Goal: Communication & Community: Answer question/provide support

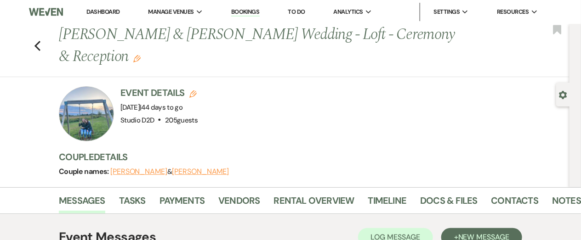
click at [106, 13] on link "Dashboard" at bounding box center [102, 12] width 33 height 8
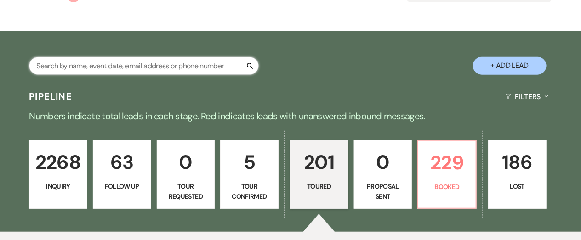
click at [181, 67] on input "text" at bounding box center [144, 66] width 230 height 18
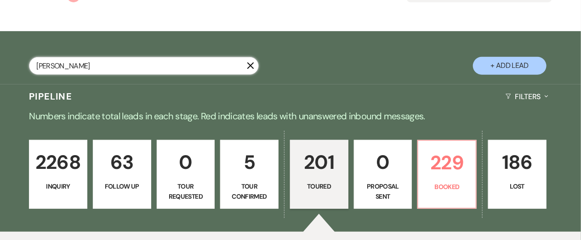
type input "dylan"
click at [281, 93] on div "Pipeline Filters Expand" at bounding box center [290, 97] width 581 height 24
click at [73, 209] on div "2268 Inquiry 63 Follow Up 0 Tour Requested 5 Tour Confirmed 201 Toured 0 Propos…" at bounding box center [290, 180] width 581 height 103
click at [97, 51] on div "dylan X + Add Lead" at bounding box center [290, 59] width 581 height 46
click at [251, 131] on div "2268 Inquiry 63 Follow Up 0 Tour Requested 5 Tour Confirmed 201 Toured 0 Propos…" at bounding box center [290, 180] width 581 height 103
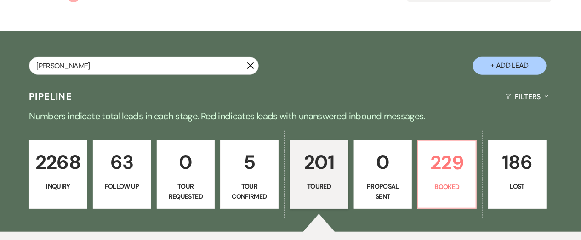
click at [191, 130] on div "2268 Inquiry 63 Follow Up 0 Tour Requested 5 Tour Confirmed 201 Toured 0 Propos…" at bounding box center [290, 180] width 581 height 103
select select "5"
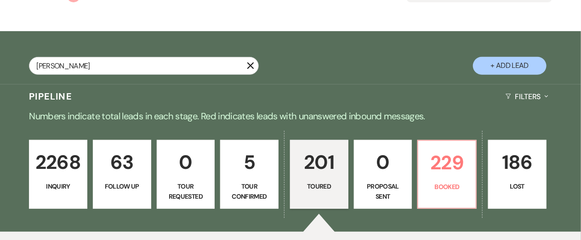
select select "5"
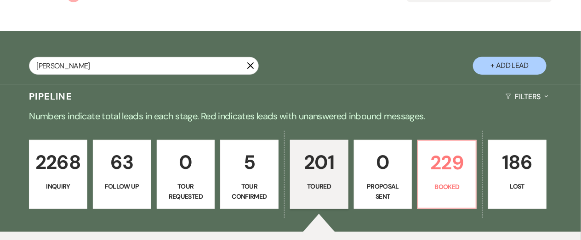
select select "5"
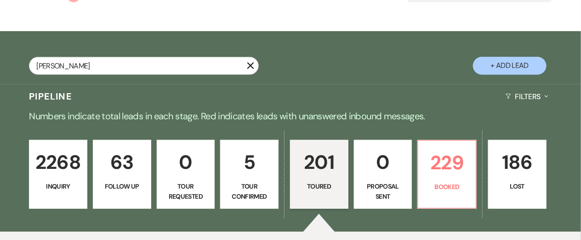
select select "5"
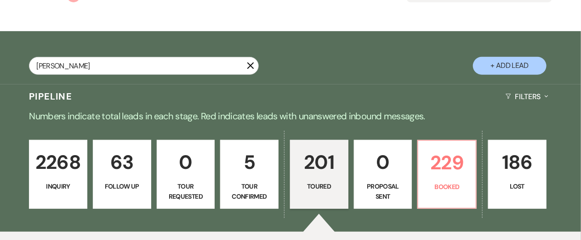
select select "5"
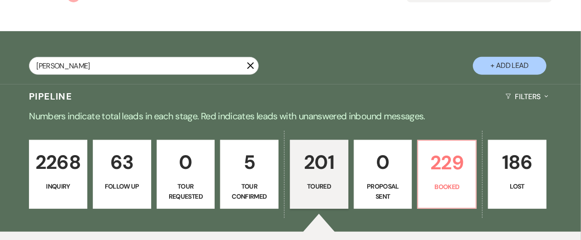
select select "5"
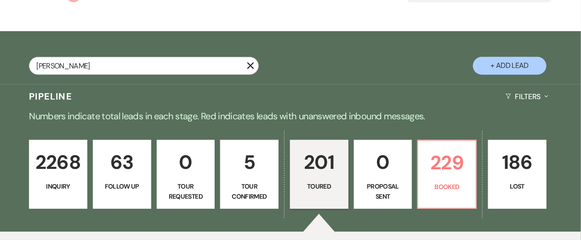
select select "5"
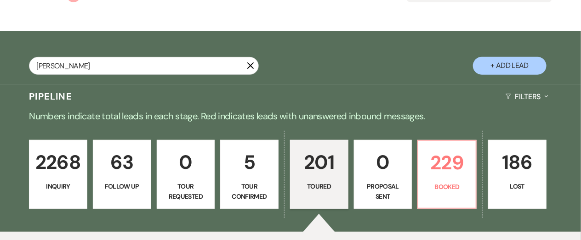
select select "5"
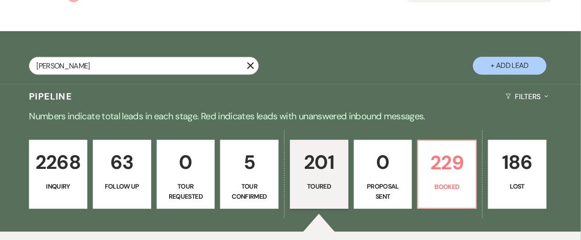
select select "5"
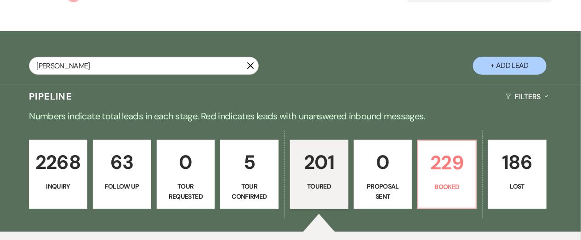
select select "5"
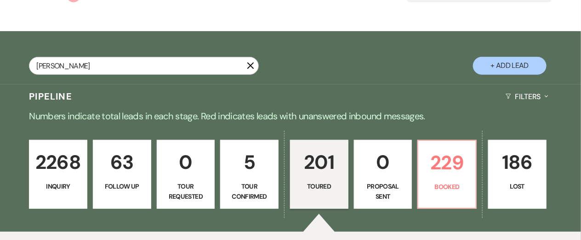
select select "5"
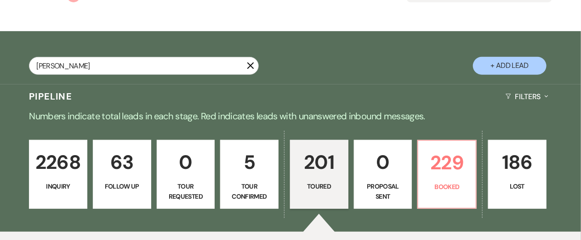
select select "5"
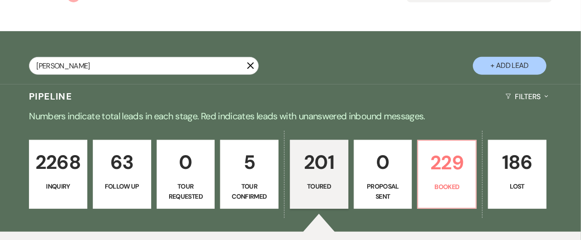
select select "5"
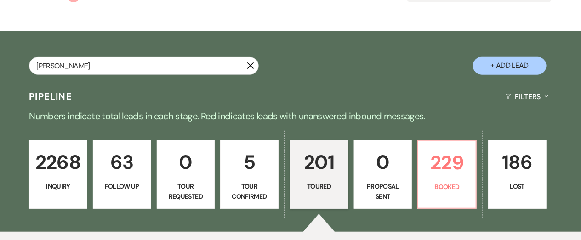
select select "5"
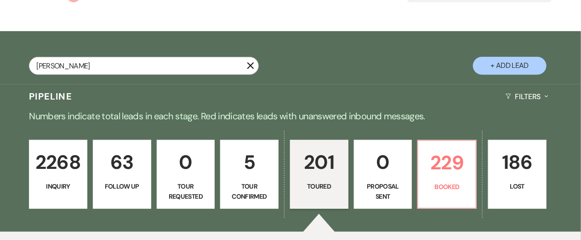
select select "5"
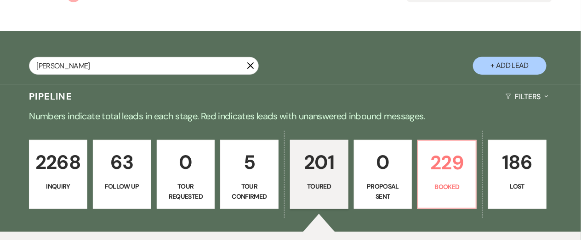
select select "5"
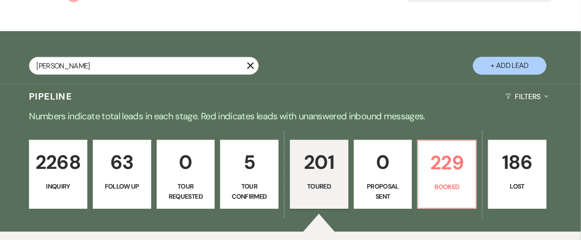
select select "5"
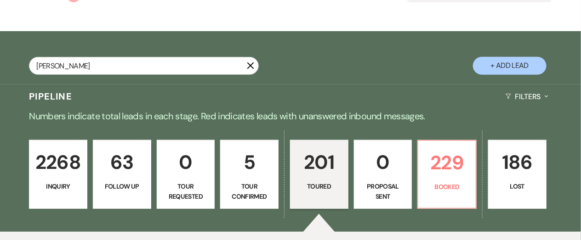
select select "5"
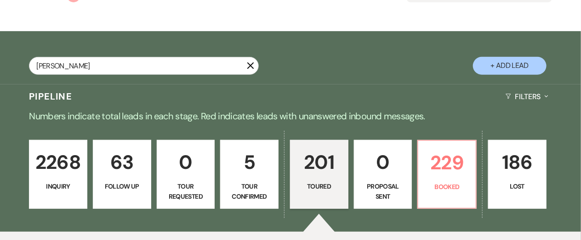
select select "5"
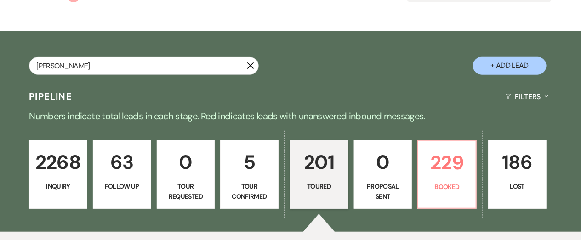
select select "5"
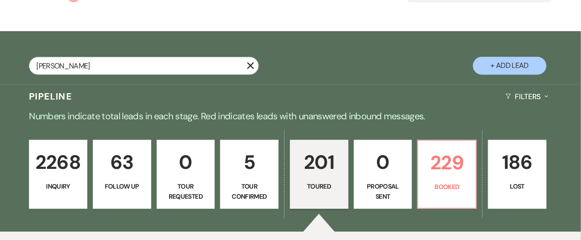
select select "5"
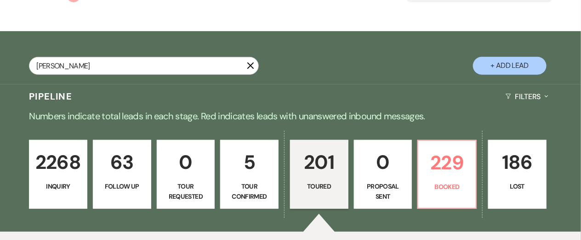
select select "5"
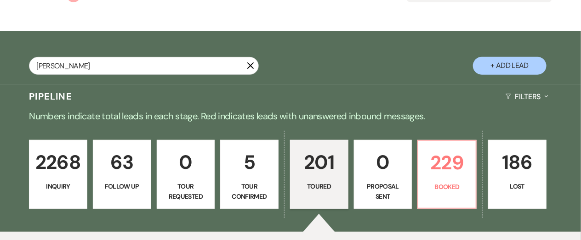
select select "5"
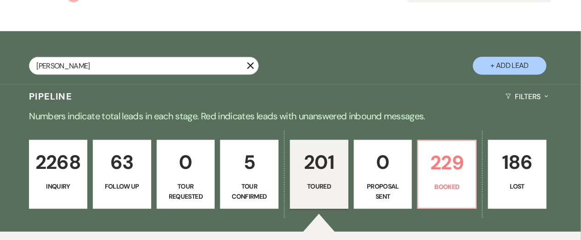
select select "5"
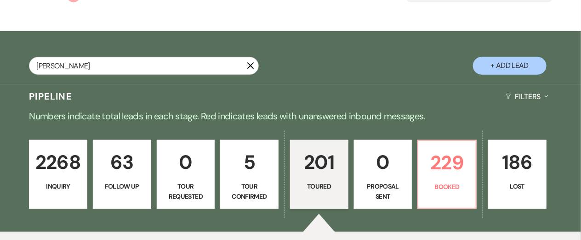
select select "5"
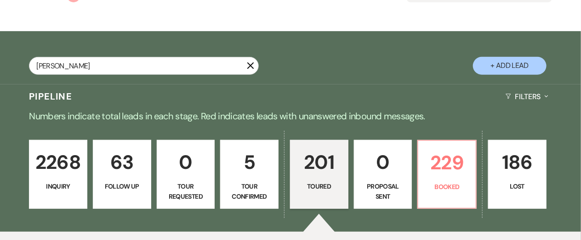
select select "5"
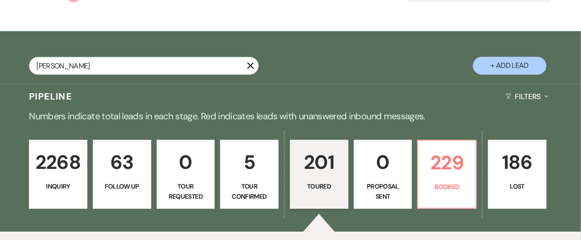
select select "5"
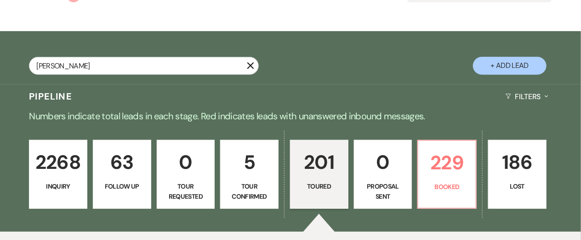
select select "5"
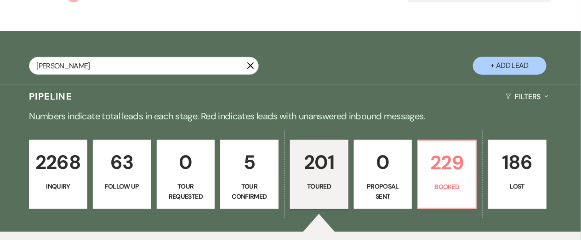
select select "5"
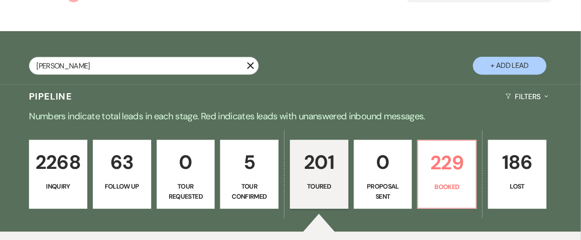
select select "5"
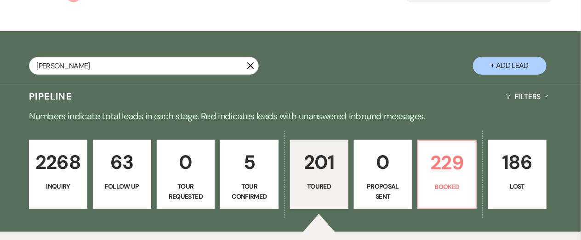
select select "5"
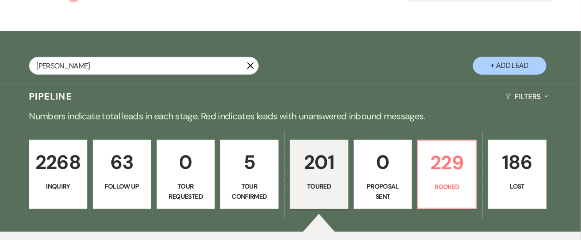
select select "5"
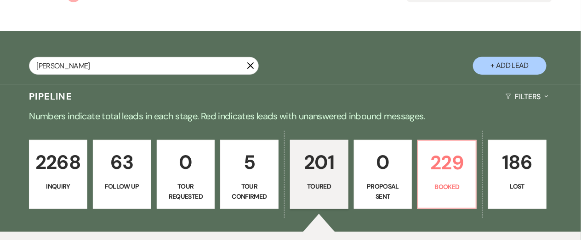
select select "5"
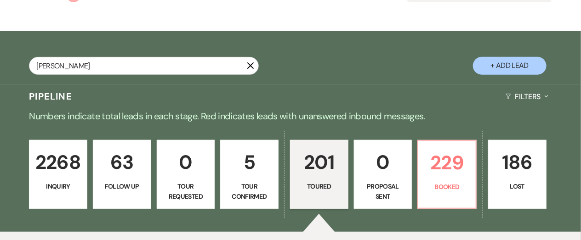
select select "5"
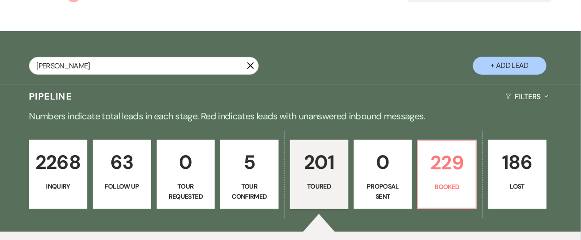
select select "5"
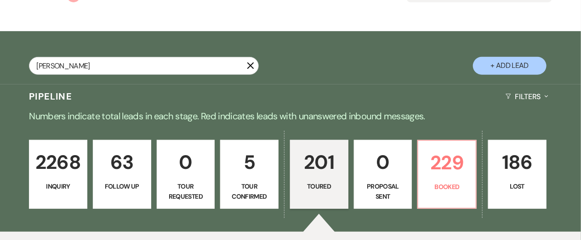
select select "5"
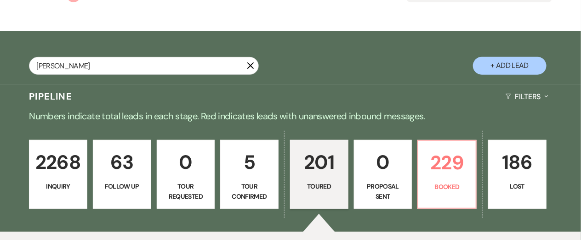
select select "5"
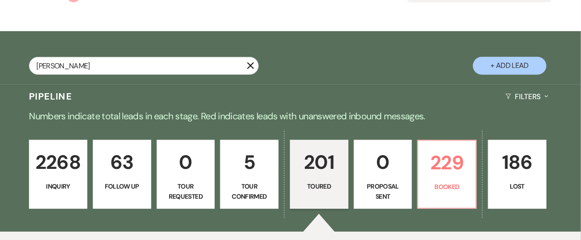
select select "5"
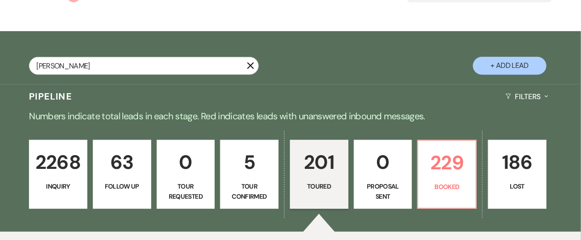
select select "5"
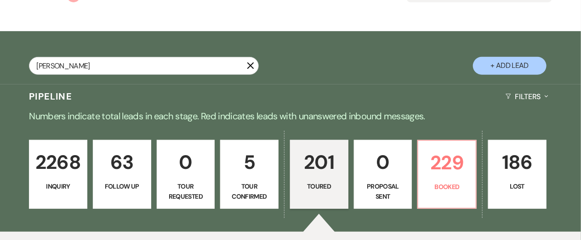
select select "5"
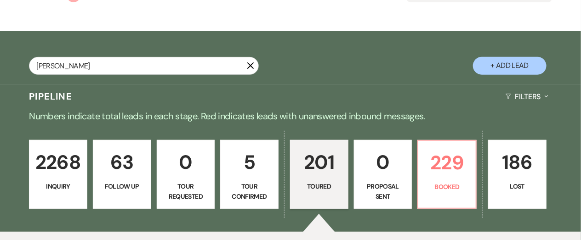
scroll to position [78, 0]
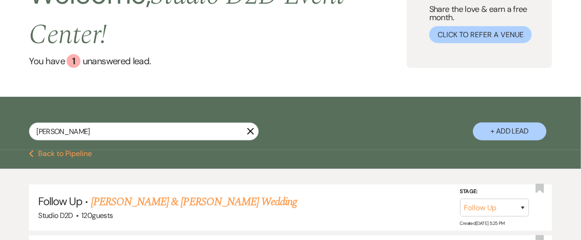
click at [250, 132] on use "button" at bounding box center [250, 131] width 7 height 7
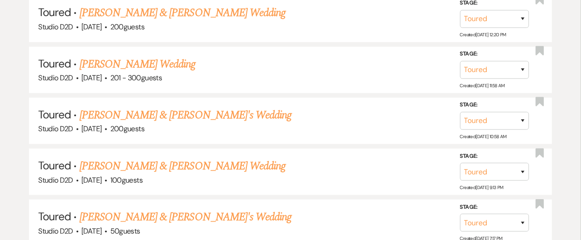
scroll to position [1517, 0]
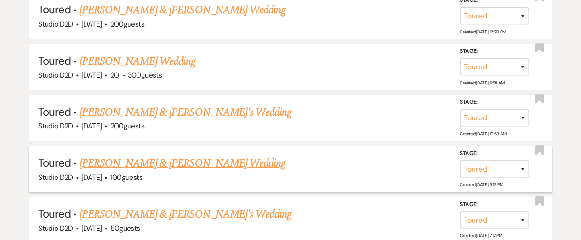
click at [145, 162] on link "Rhian & Dylan's Wedding" at bounding box center [183, 163] width 206 height 17
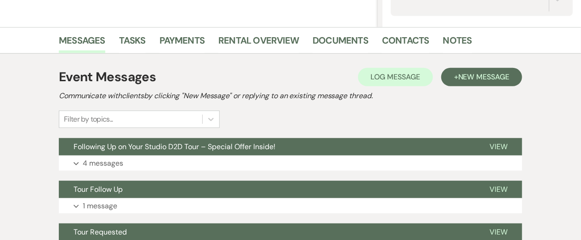
scroll to position [217, 0]
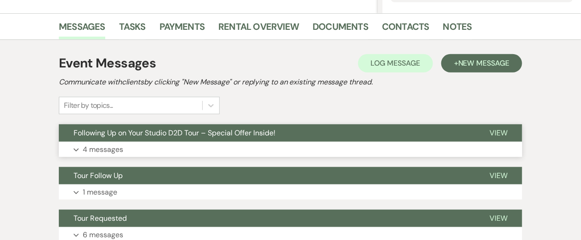
click at [118, 149] on p "4 messages" at bounding box center [103, 150] width 40 height 12
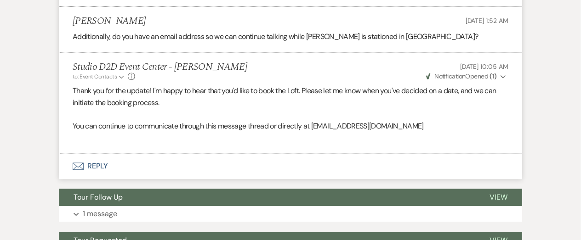
scroll to position [737, 0]
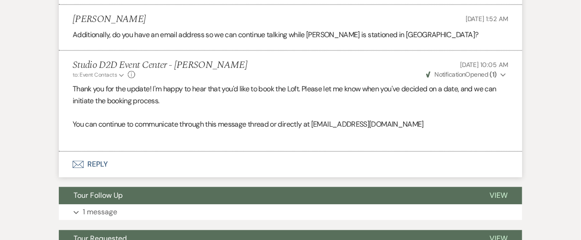
click at [103, 163] on button "Envelope Reply" at bounding box center [290, 165] width 463 height 26
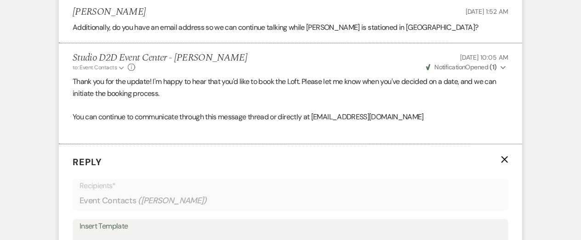
scroll to position [904, 0]
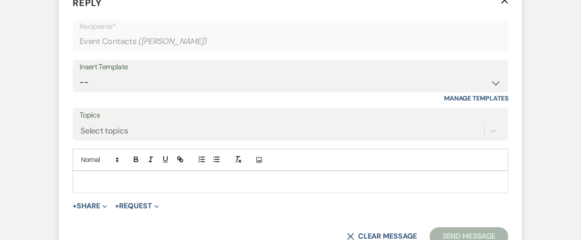
click at [144, 180] on p at bounding box center [290, 182] width 421 height 10
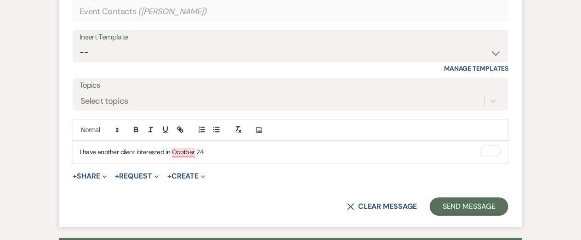
scroll to position [936, 0]
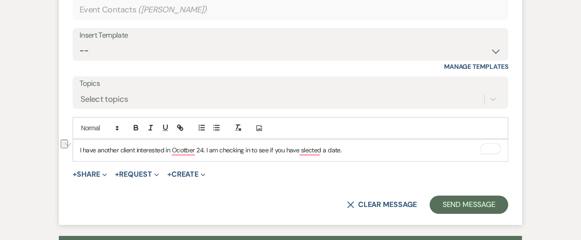
copy p "I have another client interested in Ocotber 24. I am checking in to see if you …"
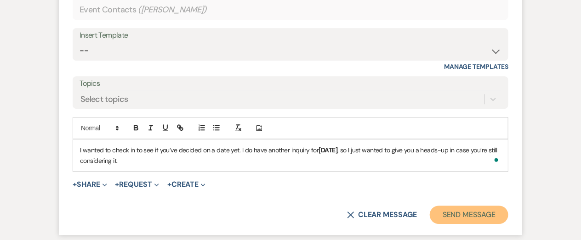
click at [473, 215] on button "Send Message" at bounding box center [469, 215] width 79 height 18
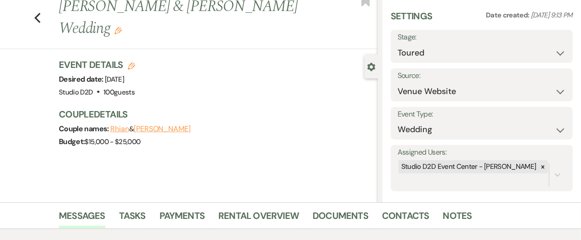
scroll to position [0, 0]
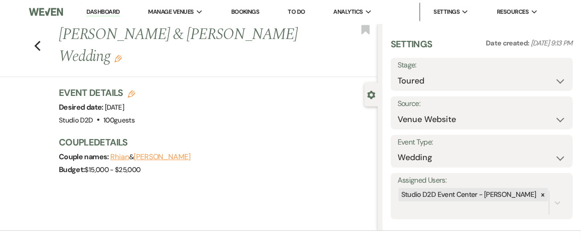
click at [104, 11] on link "Dashboard" at bounding box center [102, 12] width 33 height 9
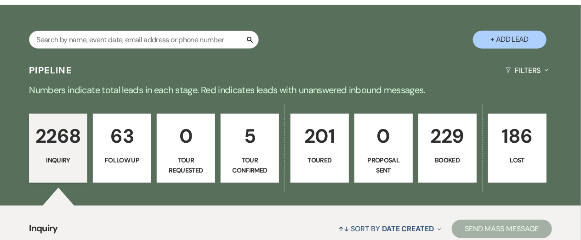
scroll to position [171, 0]
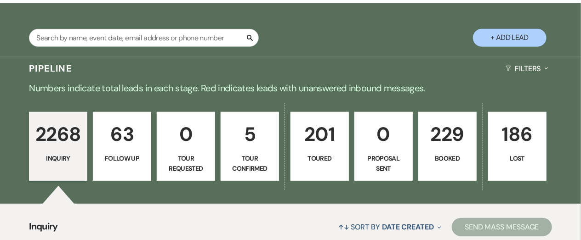
click at [127, 134] on p "63" at bounding box center [122, 134] width 46 height 31
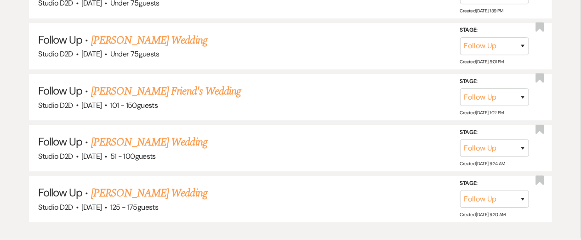
scroll to position [3532, 0]
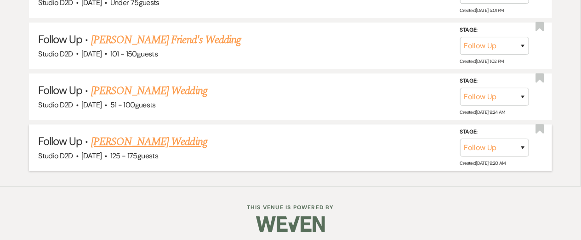
click at [131, 136] on link "Esther Langerak's Wedding" at bounding box center [149, 142] width 116 height 17
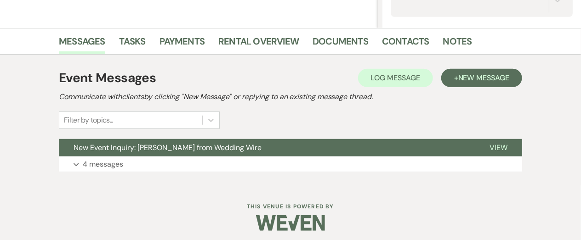
scroll to position [206, 0]
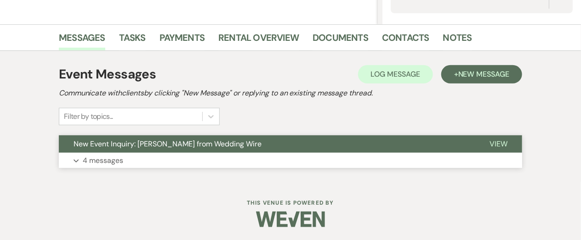
click at [116, 160] on p "4 messages" at bounding box center [103, 161] width 40 height 12
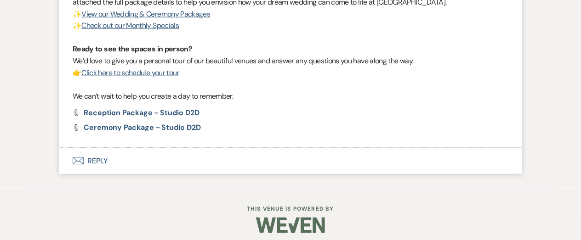
scroll to position [1657, 0]
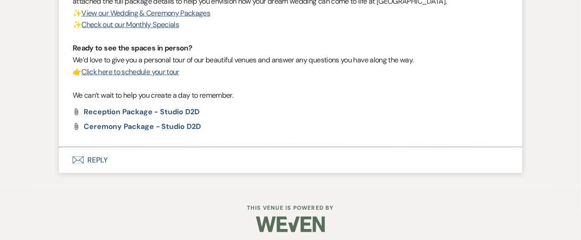
click at [104, 159] on button "Envelope Reply" at bounding box center [290, 161] width 463 height 26
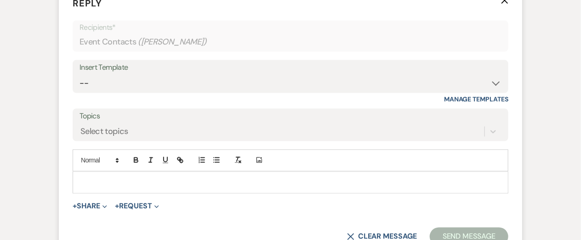
scroll to position [1820, 0]
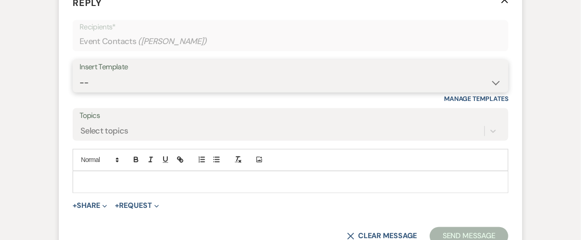
click at [133, 82] on select "-- New Inquiry - message 2 Event Pricing - Non Wedding Weven Planning Portal In…" at bounding box center [291, 83] width 422 height 18
click at [80, 74] on select "-- New Inquiry - message 2 Event Pricing - Non Wedding Weven Planning Portal In…" at bounding box center [291, 83] width 422 height 18
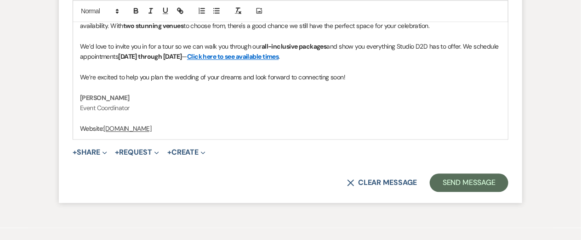
scroll to position [2030, 0]
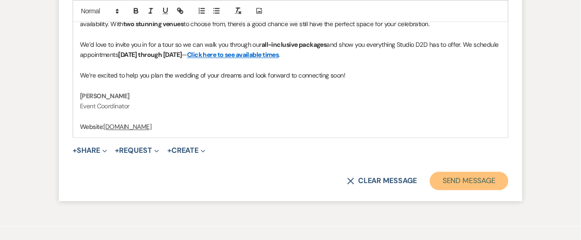
click at [491, 183] on button "Send Message" at bounding box center [469, 181] width 79 height 18
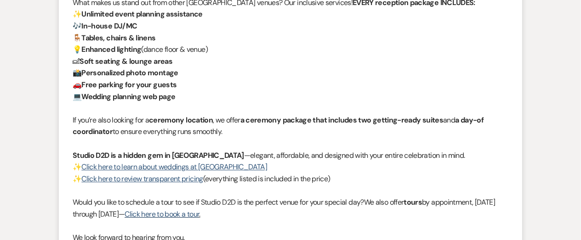
scroll to position [0, 0]
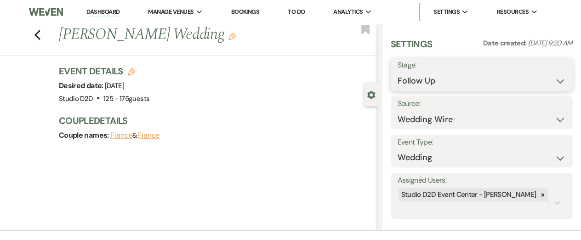
click at [451, 80] on select "Inquiry Follow Up Tour Requested Tour Confirmed Toured Proposal Sent Booked Lost" at bounding box center [482, 81] width 168 height 18
click at [398, 72] on select "Inquiry Follow Up Tour Requested Tour Confirmed Toured Proposal Sent Booked Lost" at bounding box center [482, 81] width 168 height 18
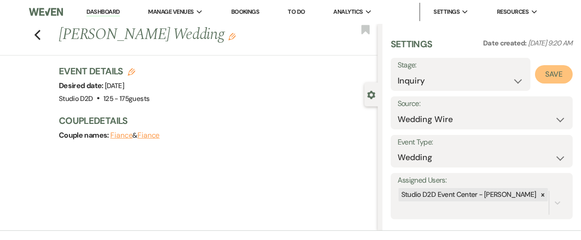
click at [553, 72] on button "Save" at bounding box center [554, 74] width 38 height 18
click at [35, 35] on use "button" at bounding box center [37, 35] width 6 height 10
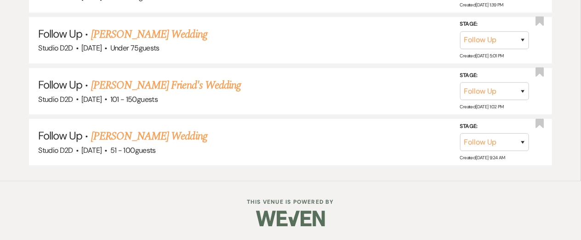
scroll to position [3468, 0]
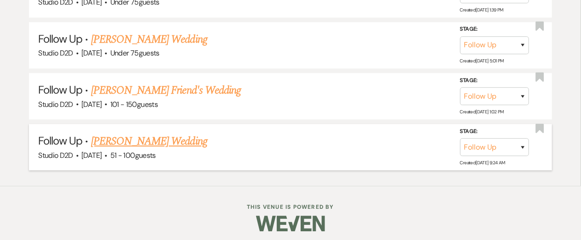
click at [107, 135] on link "Sarah Kuhnert's Wedding" at bounding box center [149, 141] width 116 height 17
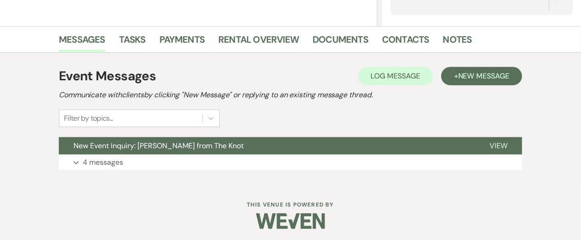
scroll to position [206, 0]
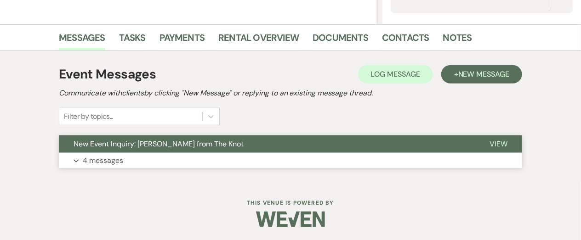
click at [101, 160] on p "4 messages" at bounding box center [103, 161] width 40 height 12
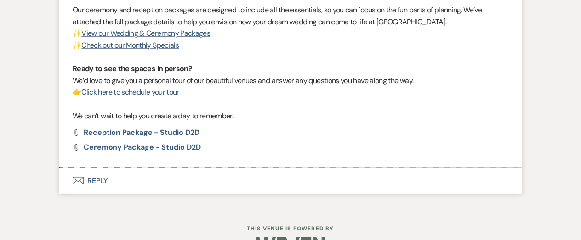
scroll to position [1672, 0]
click at [97, 180] on button "Envelope Reply" at bounding box center [290, 181] width 463 height 26
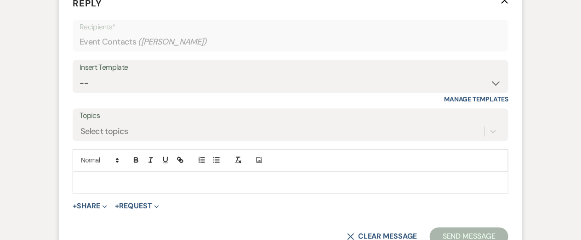
scroll to position [1855, 0]
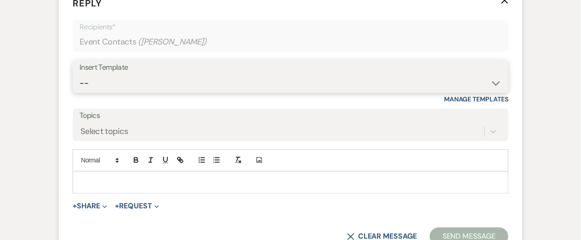
click at [137, 83] on select "-- New Inquiry - message 2 Event Pricing - Non Wedding Weven Planning Portal In…" at bounding box center [291, 83] width 422 height 18
click at [80, 74] on select "-- New Inquiry - message 2 Event Pricing - Non Wedding Weven Planning Portal In…" at bounding box center [291, 83] width 422 height 18
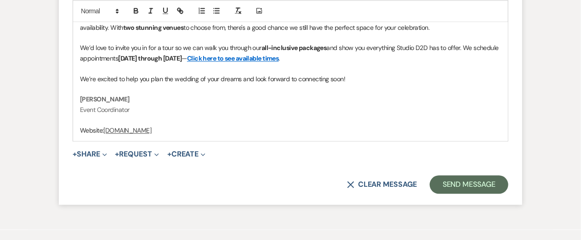
scroll to position [2063, 0]
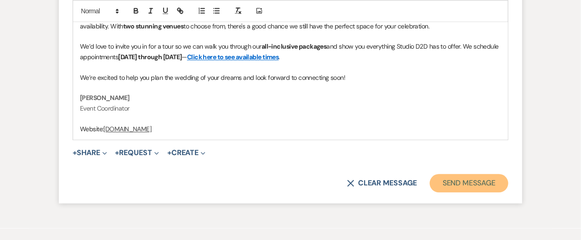
click at [444, 182] on button "Send Message" at bounding box center [469, 183] width 79 height 18
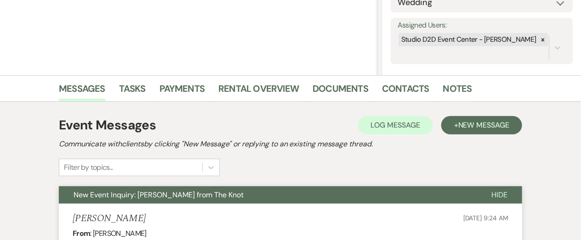
scroll to position [0, 0]
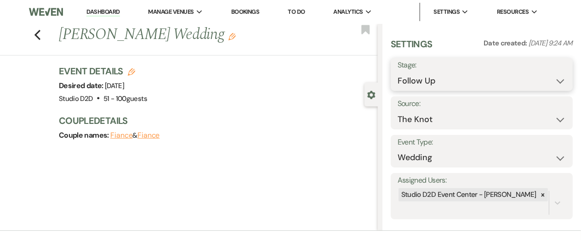
click at [449, 82] on select "Inquiry Follow Up Tour Requested Tour Confirmed Toured Proposal Sent Booked Lost" at bounding box center [482, 81] width 168 height 18
click at [398, 72] on select "Inquiry Follow Up Tour Requested Tour Confirmed Toured Proposal Sent Booked Lost" at bounding box center [482, 81] width 168 height 18
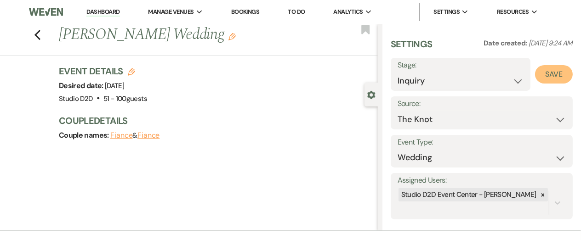
click at [549, 80] on button "Save" at bounding box center [554, 74] width 38 height 18
click at [39, 37] on icon "Previous" at bounding box center [37, 34] width 7 height 11
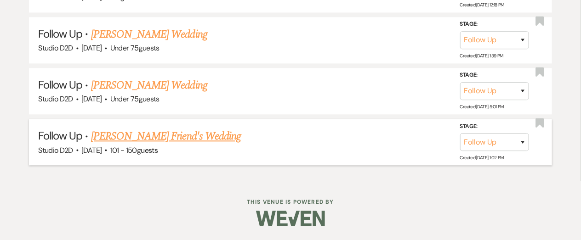
scroll to position [3417, 0]
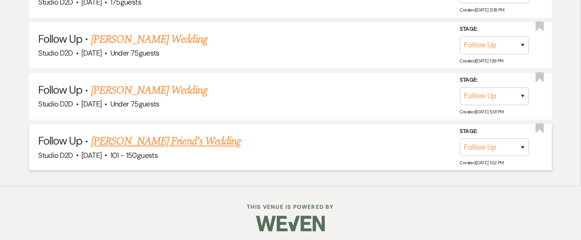
click at [123, 139] on link "Kennedy Friend's Wedding" at bounding box center [166, 141] width 150 height 17
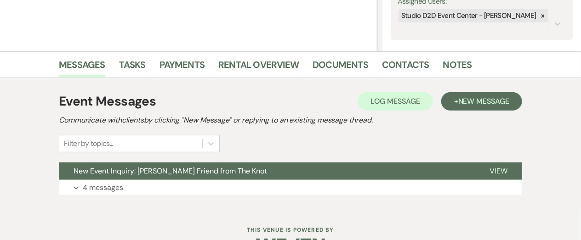
scroll to position [206, 0]
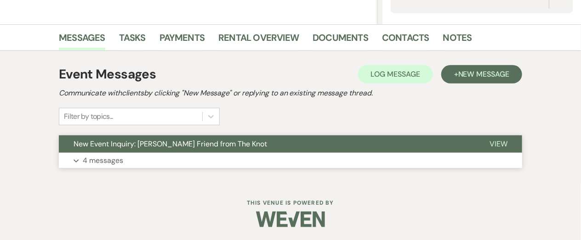
click at [116, 158] on p "4 messages" at bounding box center [103, 161] width 40 height 12
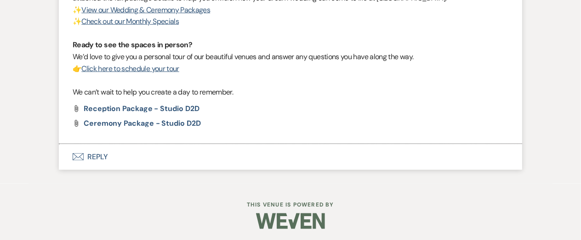
scroll to position [1721, 0]
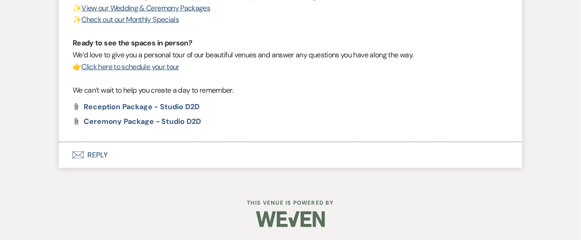
click at [102, 155] on button "Envelope Reply" at bounding box center [290, 156] width 463 height 26
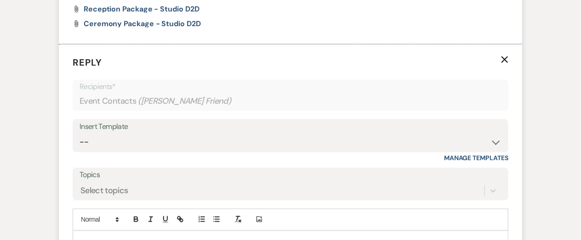
scroll to position [1878, 0]
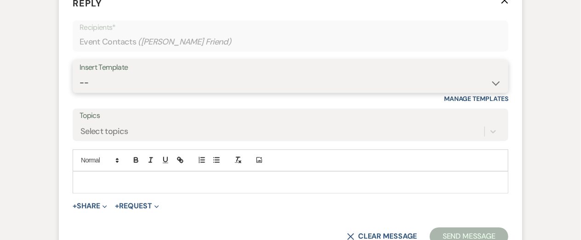
click at [122, 86] on select "-- New Inquiry - message 2 Event Pricing - Non Wedding Weven Planning Portal In…" at bounding box center [291, 83] width 422 height 18
click at [80, 74] on select "-- New Inquiry - message 2 Event Pricing - Non Wedding Weven Planning Portal In…" at bounding box center [291, 83] width 422 height 18
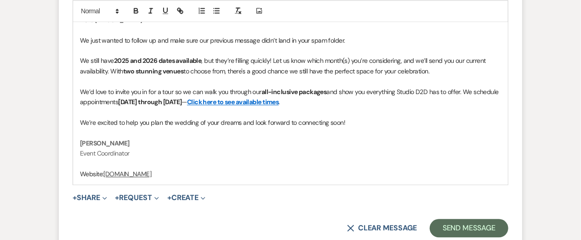
scroll to position [2044, 0]
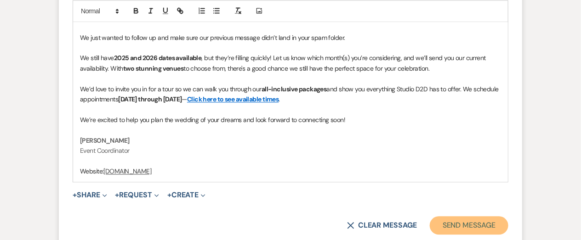
click at [468, 228] on button "Send Message" at bounding box center [469, 226] width 79 height 18
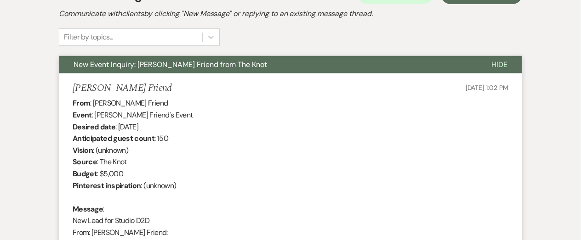
scroll to position [0, 0]
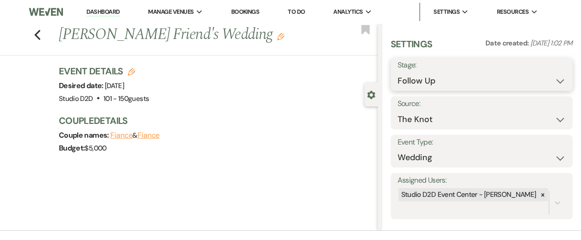
click at [436, 80] on select "Inquiry Follow Up Tour Requested Tour Confirmed Toured Proposal Sent Booked Lost" at bounding box center [482, 81] width 168 height 18
click at [398, 72] on select "Inquiry Follow Up Tour Requested Tour Confirmed Toured Proposal Sent Booked Lost" at bounding box center [482, 81] width 168 height 18
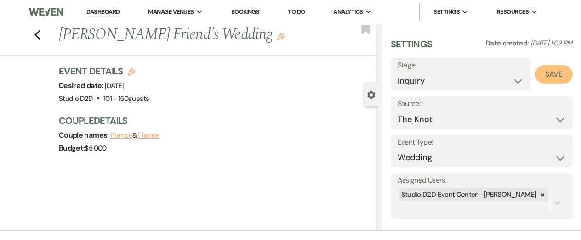
click at [562, 76] on button "Save" at bounding box center [554, 74] width 38 height 18
click at [37, 34] on icon "Previous" at bounding box center [37, 34] width 7 height 11
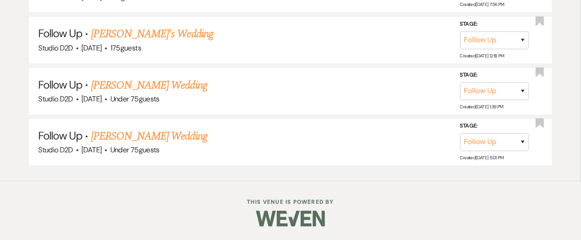
scroll to position [3366, 0]
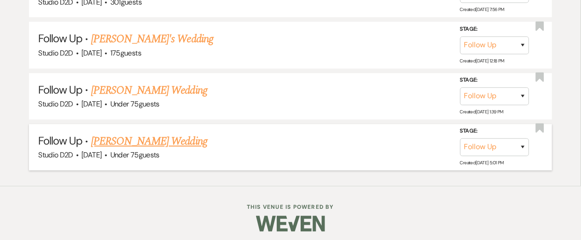
click at [129, 138] on link "Michael Stearns's Wedding" at bounding box center [149, 141] width 116 height 17
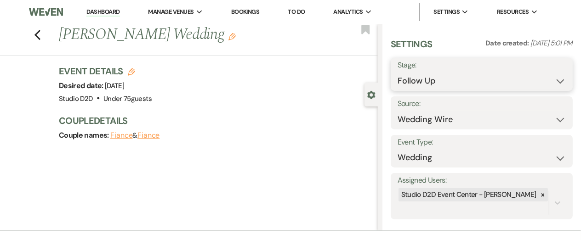
click at [471, 86] on select "Inquiry Follow Up Tour Requested Tour Confirmed Toured Proposal Sent Booked Lost" at bounding box center [482, 81] width 168 height 18
click at [398, 72] on select "Inquiry Follow Up Tour Requested Tour Confirmed Toured Proposal Sent Booked Lost" at bounding box center [482, 81] width 168 height 18
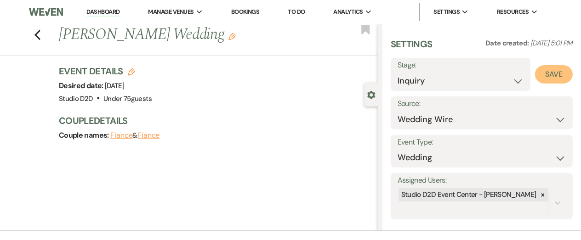
click at [548, 79] on button "Save" at bounding box center [554, 74] width 38 height 18
click at [37, 35] on icon "Previous" at bounding box center [37, 34] width 7 height 11
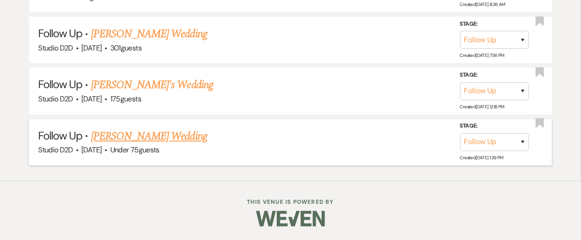
scroll to position [3314, 0]
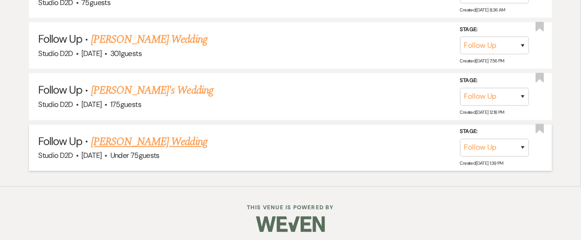
click at [134, 136] on link "Courtney Scarpelli's Wedding" at bounding box center [149, 142] width 116 height 17
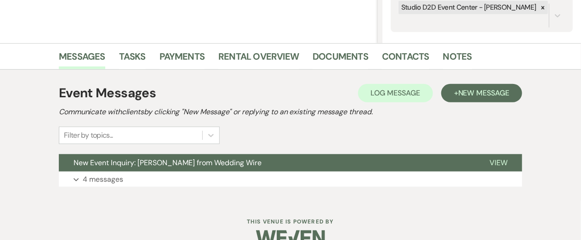
scroll to position [196, 0]
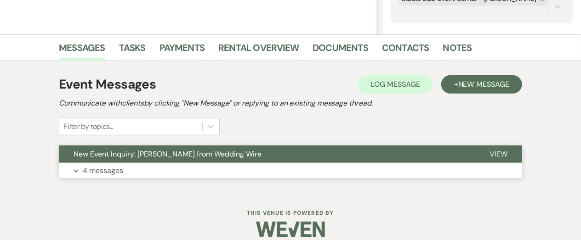
click at [113, 170] on p "4 messages" at bounding box center [103, 171] width 40 height 12
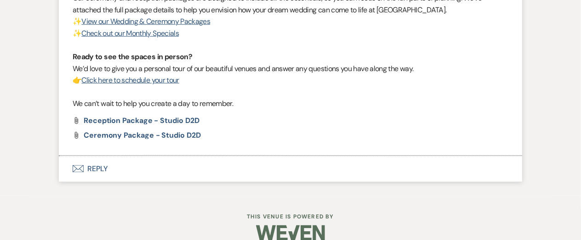
scroll to position [1662, 0]
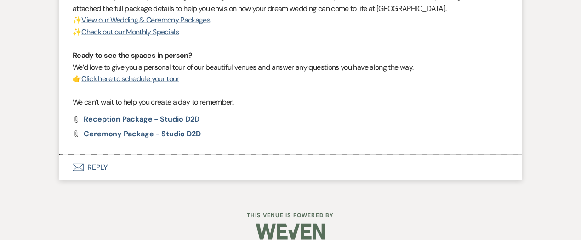
click at [105, 166] on button "Envelope Reply" at bounding box center [290, 168] width 463 height 26
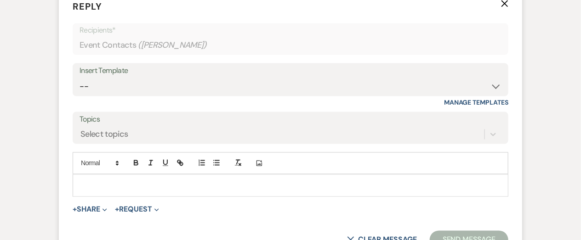
scroll to position [1832, 0]
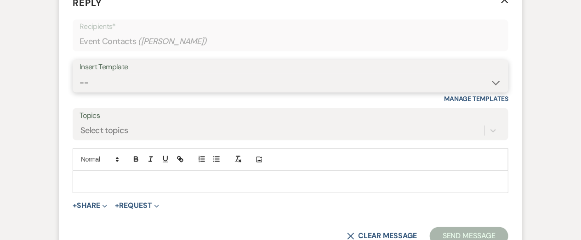
click at [124, 87] on select "-- New Inquiry - message 2 Event Pricing - Non Wedding Weven Planning Portal In…" at bounding box center [291, 83] width 422 height 18
click at [80, 74] on select "-- New Inquiry - message 2 Event Pricing - Non Wedding Weven Planning Portal In…" at bounding box center [291, 83] width 422 height 18
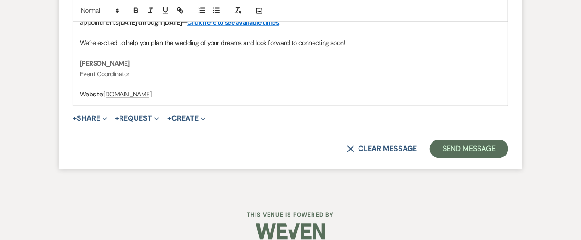
scroll to position [2075, 0]
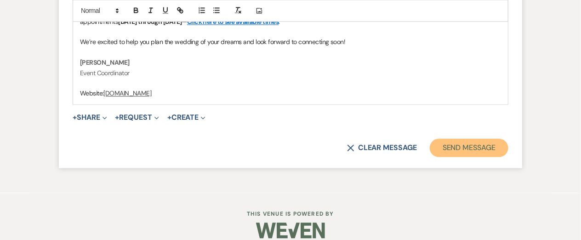
click at [457, 144] on button "Send Message" at bounding box center [469, 148] width 79 height 18
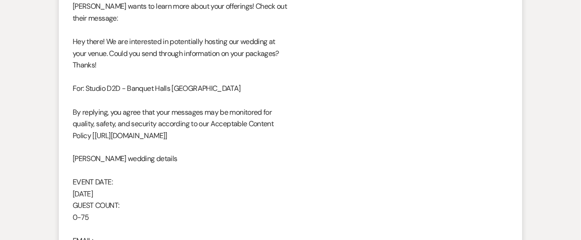
scroll to position [0, 0]
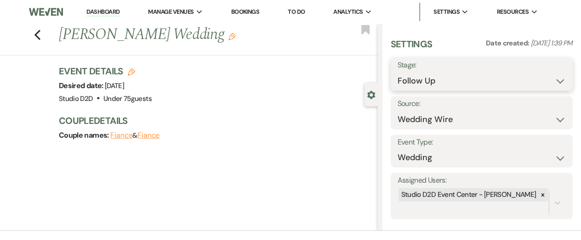
click at [437, 80] on select "Inquiry Follow Up Tour Requested Tour Confirmed Toured Proposal Sent Booked Lost" at bounding box center [482, 81] width 168 height 18
click at [398, 72] on select "Inquiry Follow Up Tour Requested Tour Confirmed Toured Proposal Sent Booked Lost" at bounding box center [482, 81] width 168 height 18
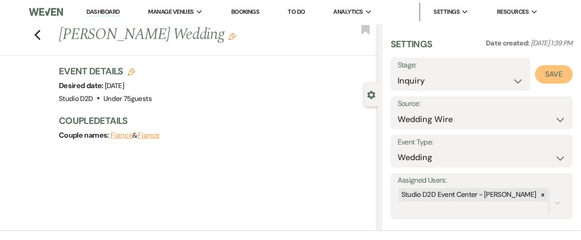
click at [547, 80] on button "Save" at bounding box center [554, 74] width 38 height 18
click at [37, 34] on icon "Previous" at bounding box center [37, 34] width 7 height 11
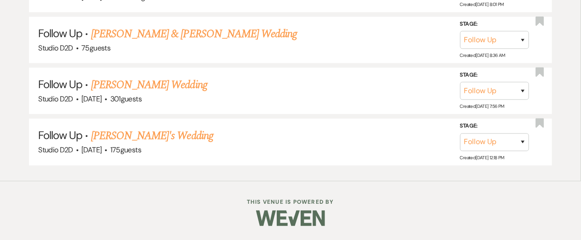
scroll to position [3263, 0]
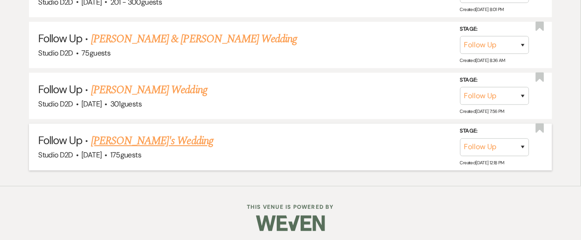
click at [126, 135] on link "Srinivas's Wedding" at bounding box center [152, 141] width 122 height 17
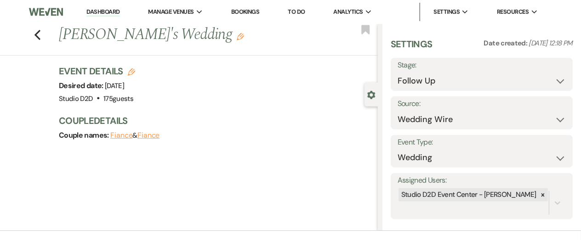
scroll to position [206, 0]
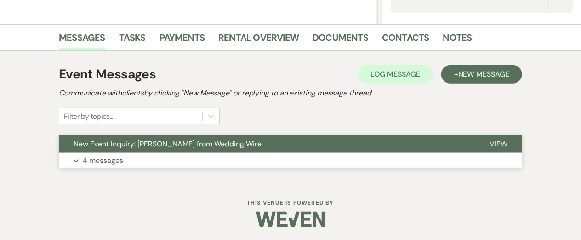
click at [121, 159] on p "4 messages" at bounding box center [103, 161] width 40 height 12
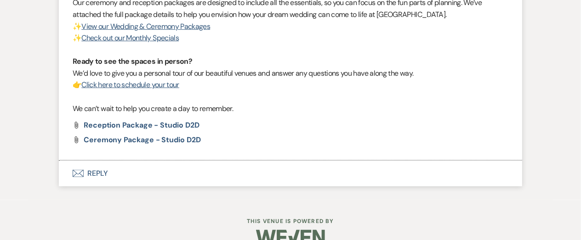
scroll to position [1623, 0]
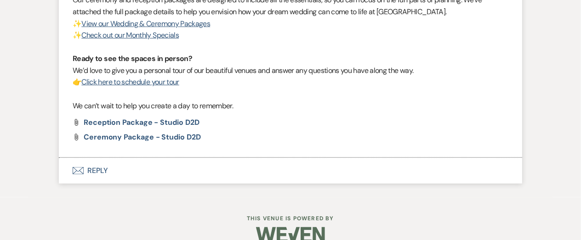
click at [100, 168] on button "Envelope Reply" at bounding box center [290, 171] width 463 height 26
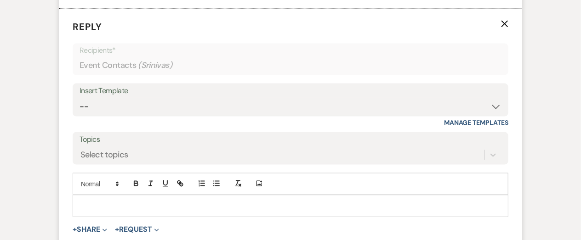
scroll to position [1796, 0]
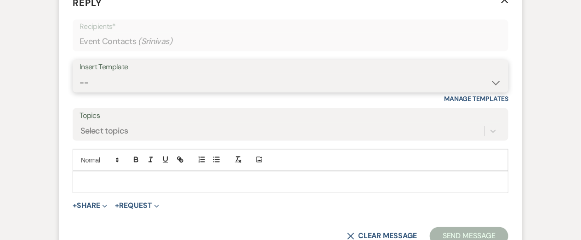
click at [129, 87] on select "-- New Inquiry - message 2 Event Pricing - Non Wedding Weven Planning Portal In…" at bounding box center [291, 83] width 422 height 18
click at [80, 74] on select "-- New Inquiry - message 2 Event Pricing - Non Wedding Weven Planning Portal In…" at bounding box center [291, 83] width 422 height 18
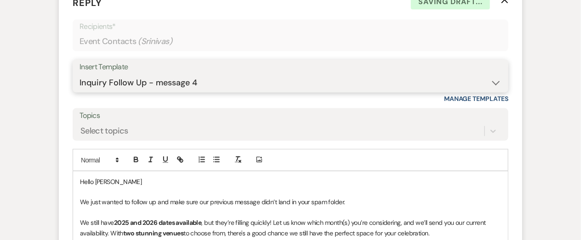
scroll to position [2050, 0]
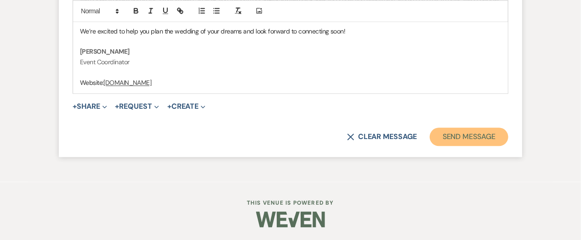
click at [451, 138] on button "Send Message" at bounding box center [469, 137] width 79 height 18
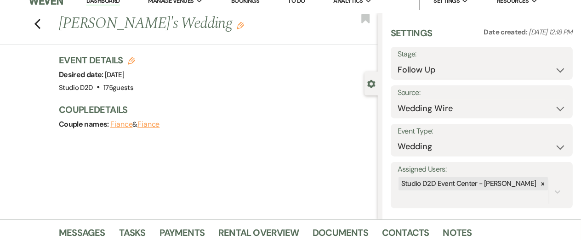
scroll to position [0, 0]
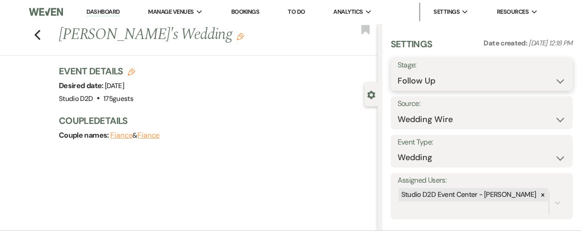
click at [432, 78] on select "Inquiry Follow Up Tour Requested Tour Confirmed Toured Proposal Sent Booked Lost" at bounding box center [482, 81] width 168 height 18
click at [398, 72] on select "Inquiry Follow Up Tour Requested Tour Confirmed Toured Proposal Sent Booked Lost" at bounding box center [482, 81] width 168 height 18
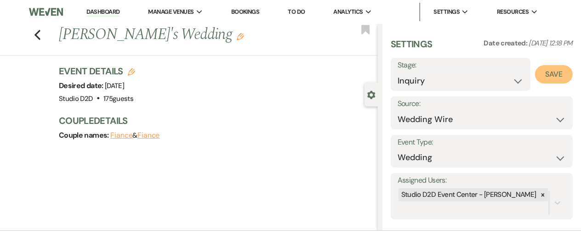
click at [543, 75] on button "Save" at bounding box center [554, 74] width 38 height 18
click at [37, 34] on icon "Previous" at bounding box center [37, 34] width 7 height 11
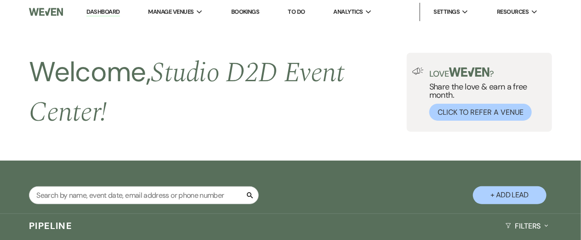
scroll to position [3213, 0]
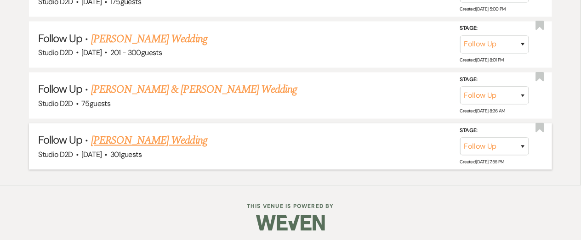
click at [122, 136] on link "Samantha Kulhanek's Wedding" at bounding box center [149, 141] width 116 height 17
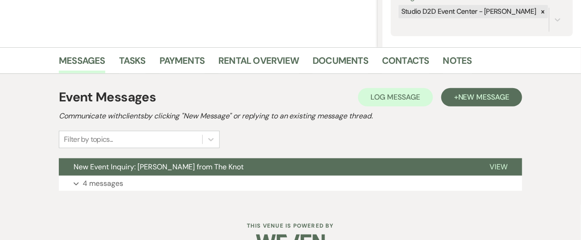
scroll to position [206, 0]
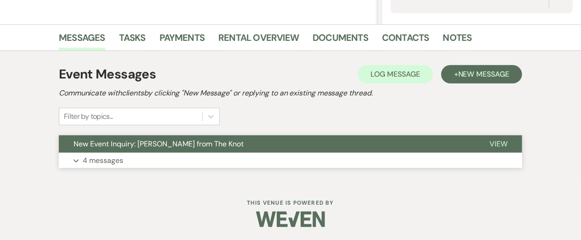
click at [117, 159] on p "4 messages" at bounding box center [103, 161] width 40 height 12
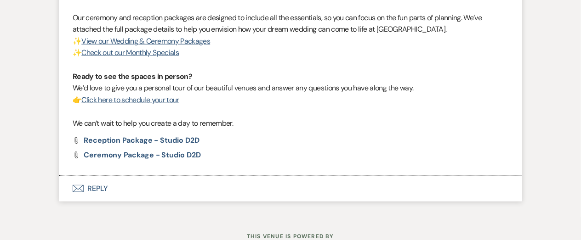
scroll to position [1653, 0]
click at [102, 187] on button "Envelope Reply" at bounding box center [290, 189] width 463 height 26
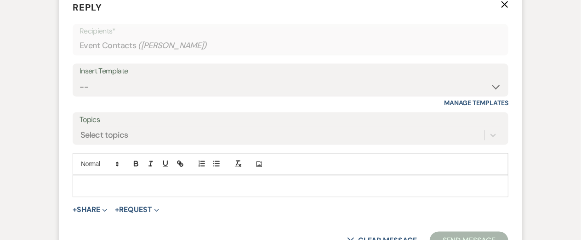
scroll to position [1843, 0]
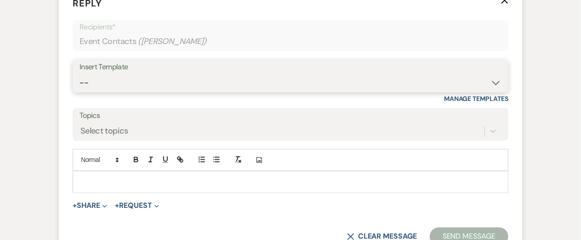
click at [137, 85] on select "-- New Inquiry - message 2 Event Pricing - Non Wedding Weven Planning Portal In…" at bounding box center [291, 83] width 422 height 18
click at [80, 74] on select "-- New Inquiry - message 2 Event Pricing - Non Wedding Weven Planning Portal In…" at bounding box center [291, 83] width 422 height 18
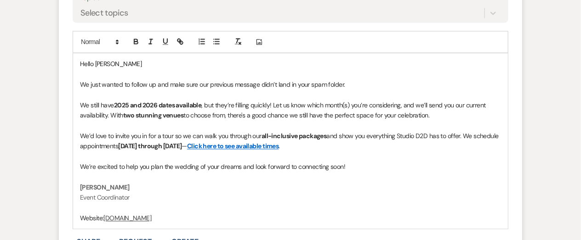
scroll to position [2043, 0]
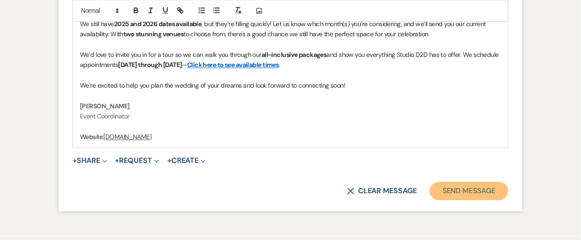
click at [442, 196] on button "Send Message" at bounding box center [469, 191] width 79 height 18
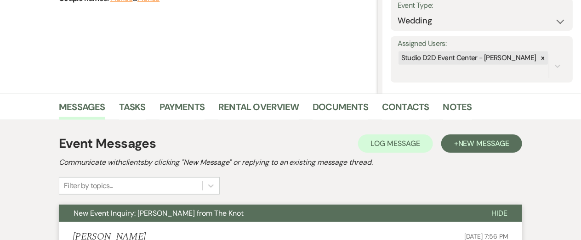
scroll to position [0, 0]
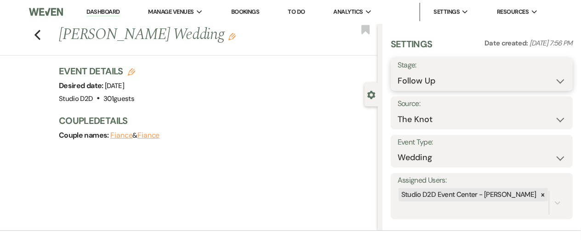
click at [436, 84] on select "Inquiry Follow Up Tour Requested Tour Confirmed Toured Proposal Sent Booked Lost" at bounding box center [482, 81] width 168 height 18
click at [398, 72] on select "Inquiry Follow Up Tour Requested Tour Confirmed Toured Proposal Sent Booked Lost" at bounding box center [482, 81] width 168 height 18
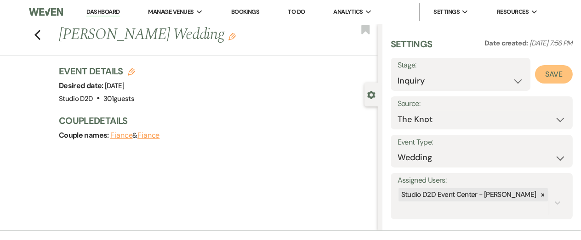
click at [568, 74] on button "Save" at bounding box center [554, 74] width 38 height 18
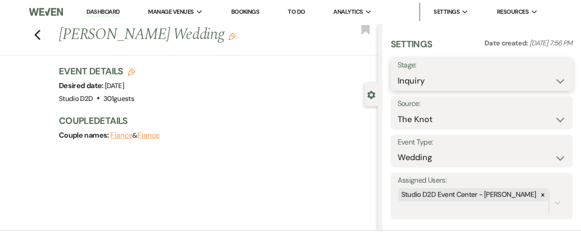
click at [409, 80] on select "Inquiry Follow Up Tour Requested Tour Confirmed Toured Proposal Sent Booked Lost" at bounding box center [482, 81] width 168 height 18
click at [37, 33] on use "button" at bounding box center [37, 35] width 6 height 10
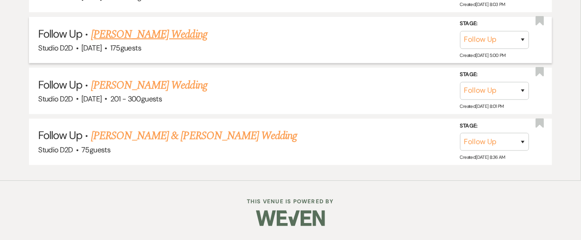
scroll to position [3162, 0]
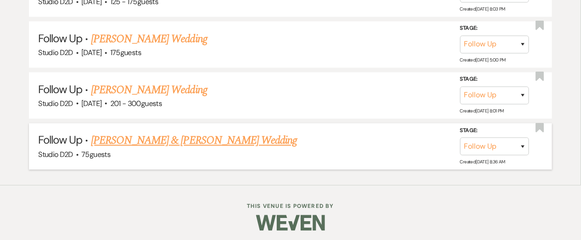
click at [126, 138] on link "[PERSON_NAME] & [PERSON_NAME] Wedding" at bounding box center [194, 141] width 206 height 17
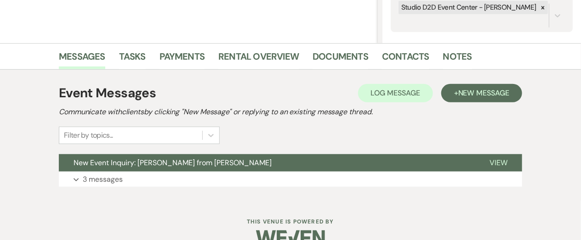
scroll to position [193, 0]
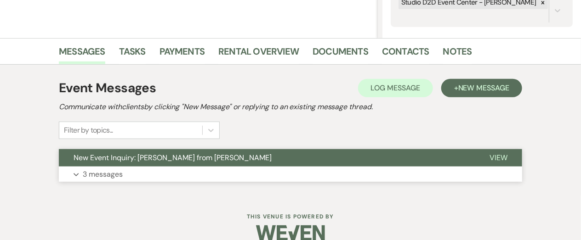
click at [109, 174] on p "3 messages" at bounding box center [103, 175] width 40 height 12
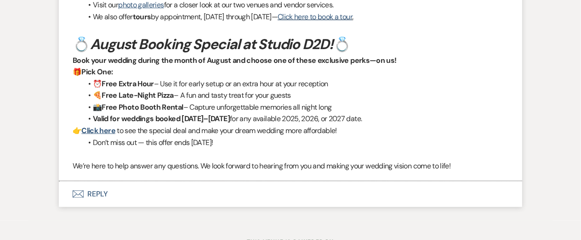
scroll to position [1650, 0]
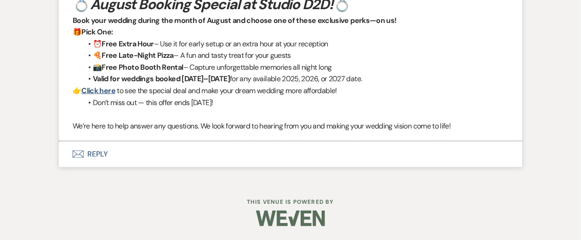
click at [97, 155] on button "Envelope Reply" at bounding box center [290, 155] width 463 height 26
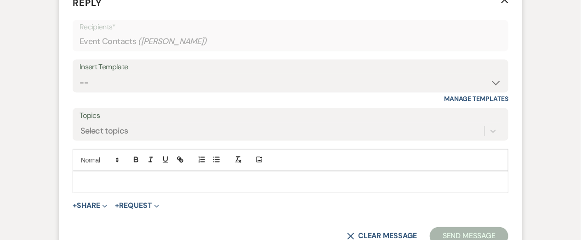
scroll to position [1807, 0]
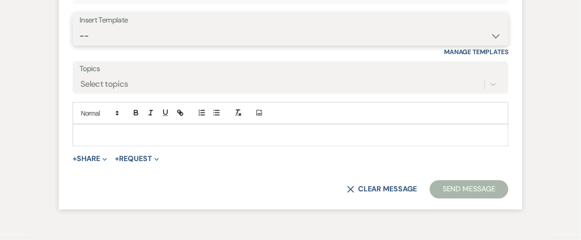
click at [115, 45] on select "-- New Inquiry - message 2 Event Pricing - Non Wedding Weven Planning Portal In…" at bounding box center [291, 36] width 422 height 18
click at [80, 45] on select "-- New Inquiry - message 2 Event Pricing - Non Wedding Weven Planning Portal In…" at bounding box center [291, 36] width 422 height 18
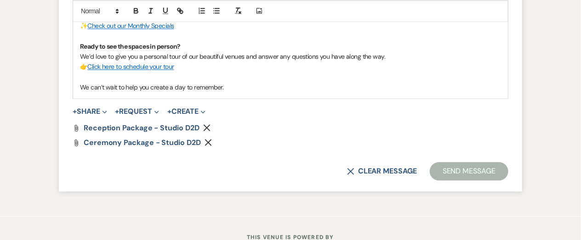
scroll to position [1970, 0]
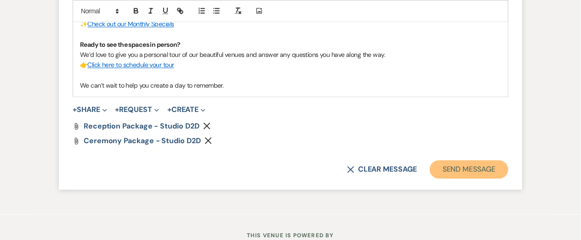
click at [451, 179] on button "Send Message" at bounding box center [469, 169] width 79 height 18
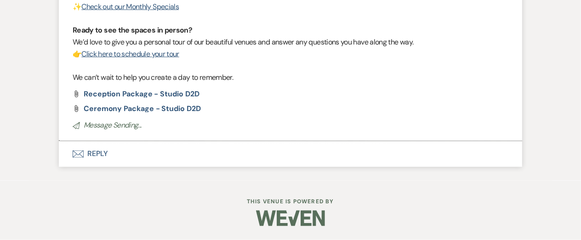
scroll to position [0, 0]
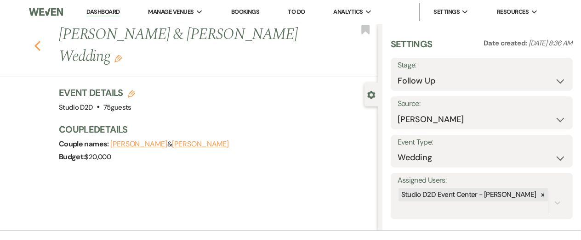
click at [37, 46] on icon "Previous" at bounding box center [37, 45] width 7 height 11
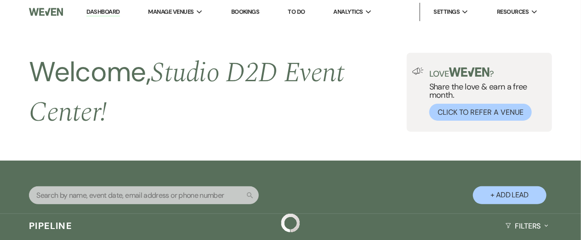
scroll to position [3162, 0]
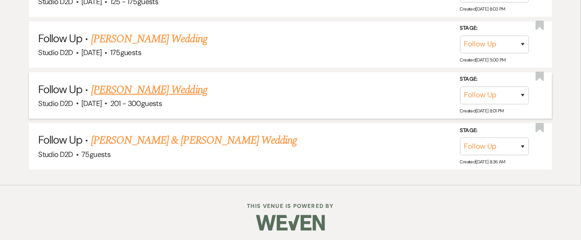
click at [120, 85] on link "Jenna Jeczmionka's Wedding" at bounding box center [149, 90] width 116 height 17
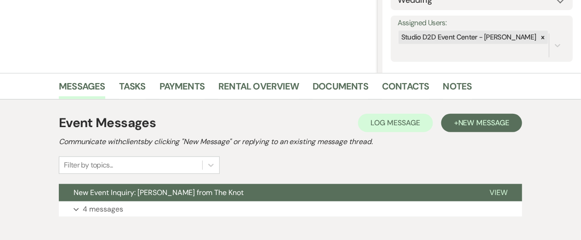
scroll to position [206, 0]
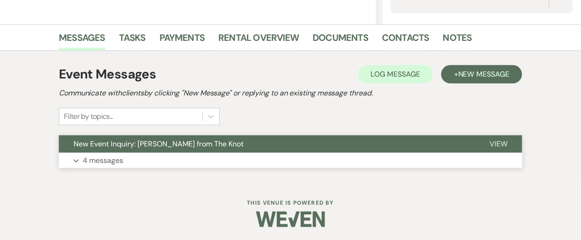
click at [103, 159] on p "4 messages" at bounding box center [103, 161] width 40 height 12
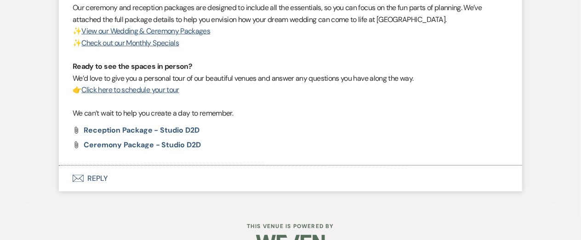
scroll to position [1655, 0]
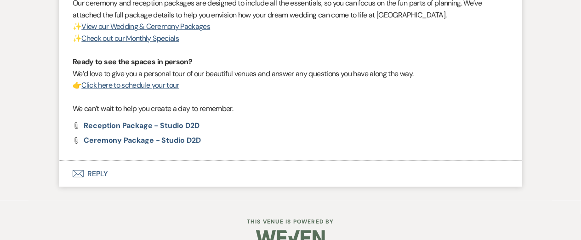
click at [97, 173] on button "Envelope Reply" at bounding box center [290, 174] width 463 height 26
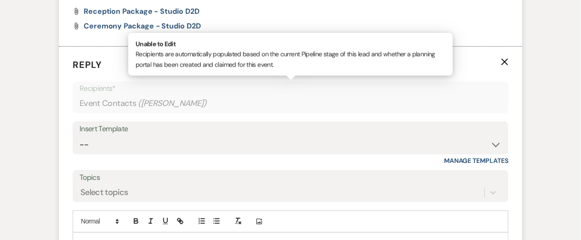
scroll to position [1832, 0]
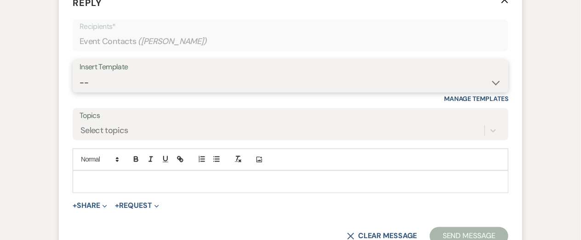
click at [132, 86] on select "-- New Inquiry - message 2 Event Pricing - Non Wedding Weven Planning Portal In…" at bounding box center [291, 83] width 422 height 18
click at [80, 74] on select "-- New Inquiry - message 2 Event Pricing - Non Wedding Weven Planning Portal In…" at bounding box center [291, 83] width 422 height 18
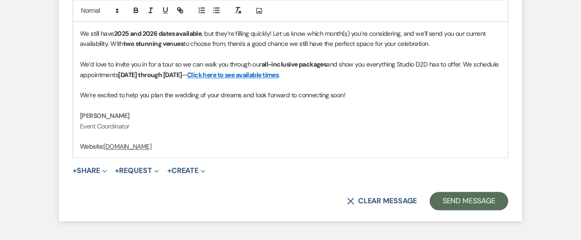
scroll to position [2026, 0]
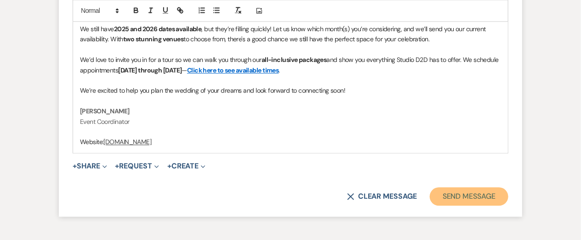
click at [456, 200] on button "Send Message" at bounding box center [469, 197] width 79 height 18
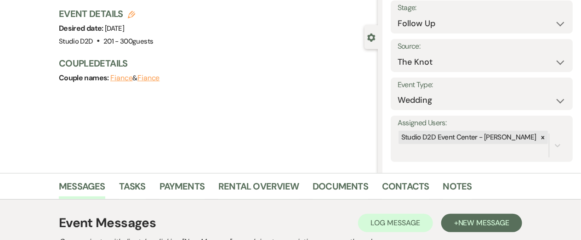
scroll to position [0, 0]
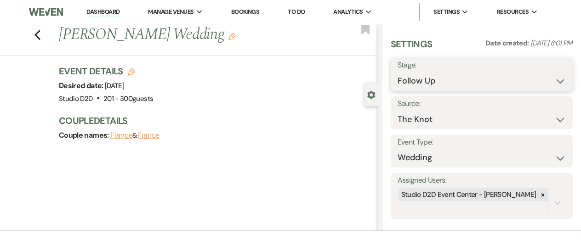
click at [441, 88] on select "Inquiry Follow Up Tour Requested Tour Confirmed Toured Proposal Sent Booked Lost" at bounding box center [482, 81] width 168 height 18
click at [398, 72] on select "Inquiry Follow Up Tour Requested Tour Confirmed Toured Proposal Sent Booked Lost" at bounding box center [482, 81] width 168 height 18
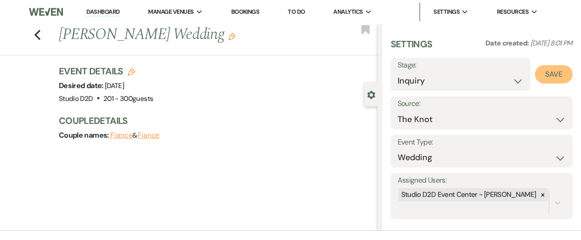
click at [551, 73] on button "Save" at bounding box center [554, 74] width 38 height 18
click at [37, 34] on icon "Previous" at bounding box center [37, 34] width 7 height 11
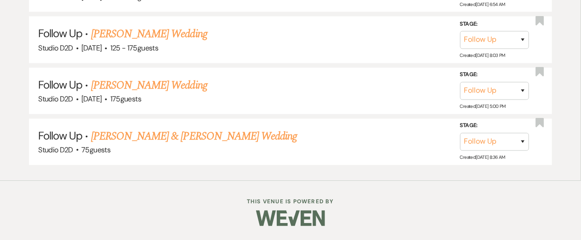
scroll to position [3111, 0]
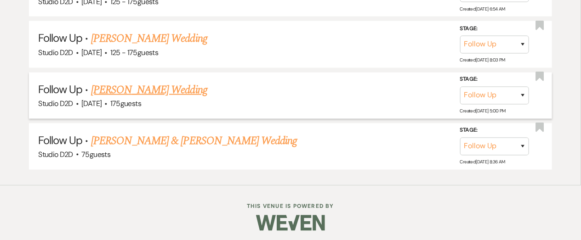
click at [129, 85] on link "Todd Yocum's Wedding" at bounding box center [149, 90] width 116 height 17
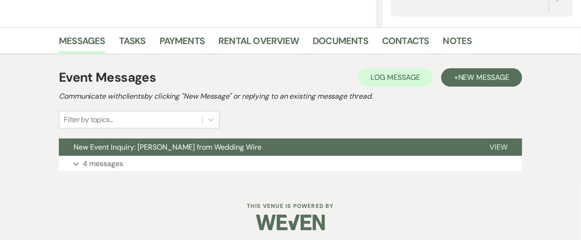
scroll to position [206, 0]
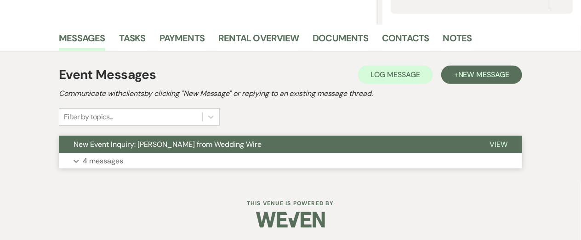
click at [104, 159] on p "4 messages" at bounding box center [103, 161] width 40 height 12
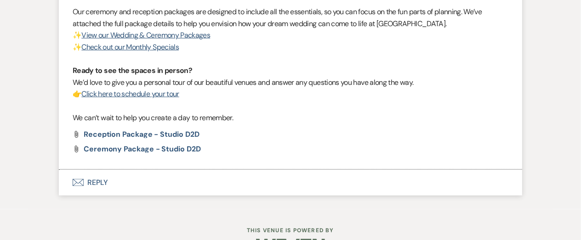
scroll to position [1730, 0]
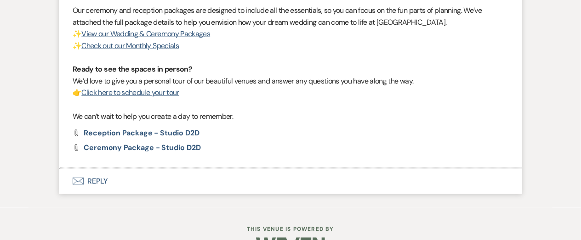
click at [102, 177] on button "Envelope Reply" at bounding box center [290, 182] width 463 height 26
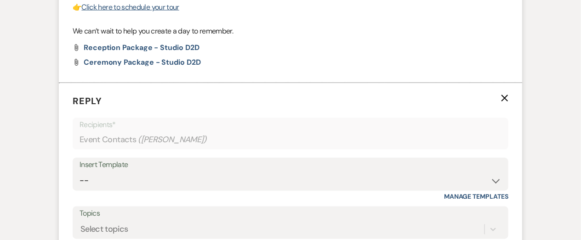
scroll to position [1913, 0]
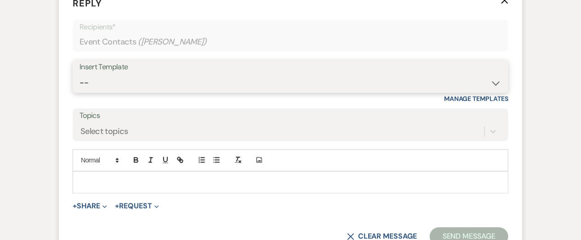
click at [121, 86] on select "-- New Inquiry - message 2 Event Pricing - Non Wedding Weven Planning Portal In…" at bounding box center [291, 83] width 422 height 18
click at [80, 74] on select "-- New Inquiry - message 2 Event Pricing - Non Wedding Weven Planning Portal In…" at bounding box center [291, 83] width 422 height 18
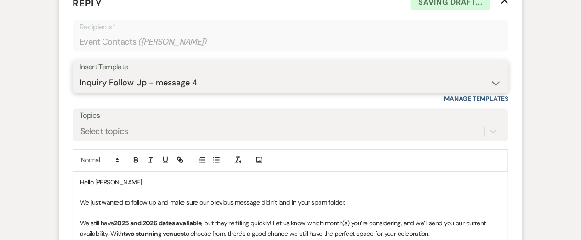
scroll to position [2140, 0]
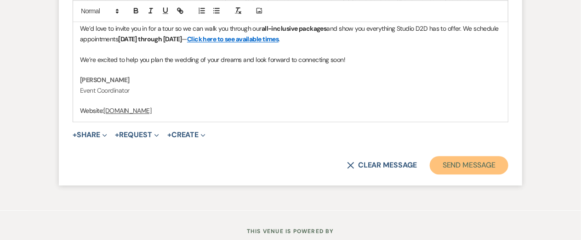
click at [447, 170] on button "Send Message" at bounding box center [469, 165] width 79 height 18
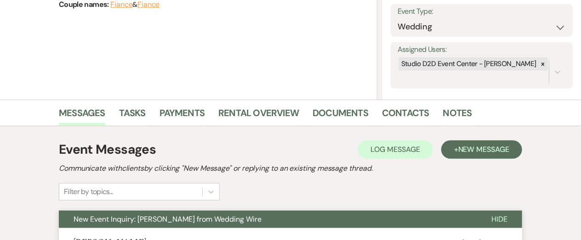
scroll to position [0, 0]
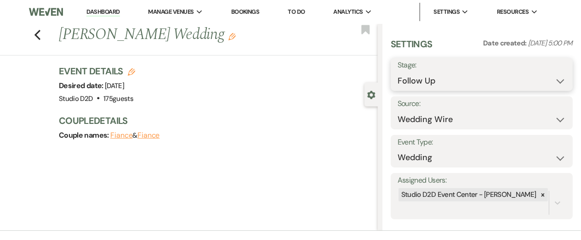
click at [420, 84] on select "Inquiry Follow Up Tour Requested Tour Confirmed Toured Proposal Sent Booked Lost" at bounding box center [482, 81] width 168 height 18
click at [398, 72] on select "Inquiry Follow Up Tour Requested Tour Confirmed Toured Proposal Sent Booked Lost" at bounding box center [482, 81] width 168 height 18
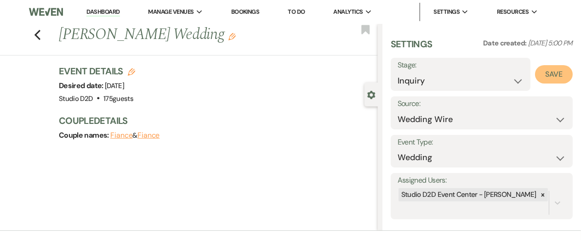
click at [547, 77] on button "Save" at bounding box center [554, 74] width 38 height 18
click at [38, 34] on icon "Previous" at bounding box center [37, 34] width 7 height 11
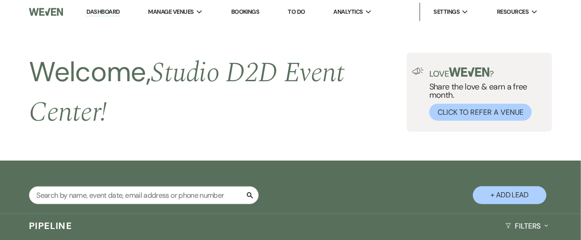
scroll to position [3060, 0]
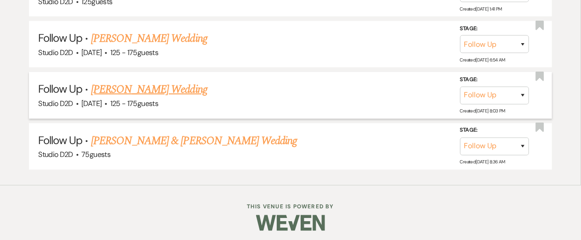
click at [140, 87] on link "[PERSON_NAME] Wedding" at bounding box center [149, 89] width 116 height 17
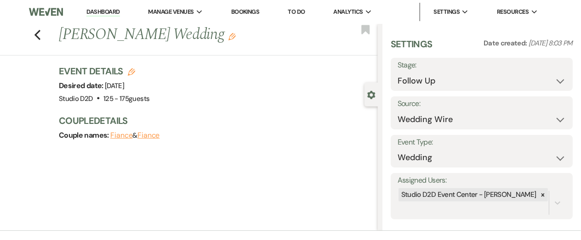
scroll to position [202, 0]
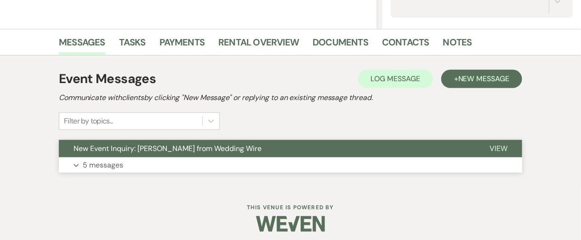
click at [109, 163] on p "5 messages" at bounding box center [103, 166] width 40 height 12
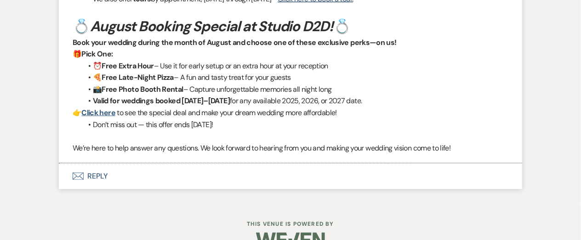
scroll to position [1576, 0]
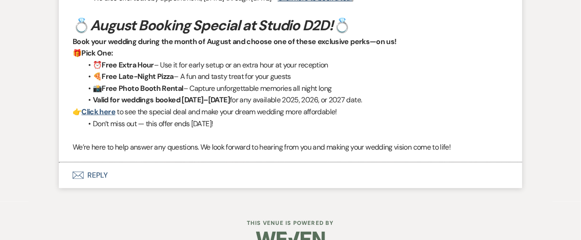
click at [100, 175] on button "Envelope Reply" at bounding box center [290, 176] width 463 height 26
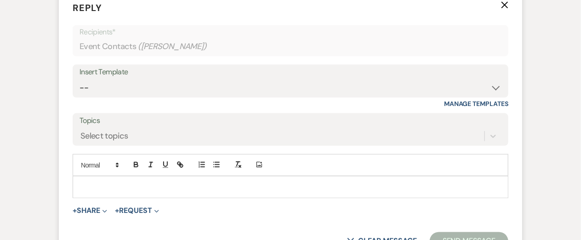
scroll to position [1754, 0]
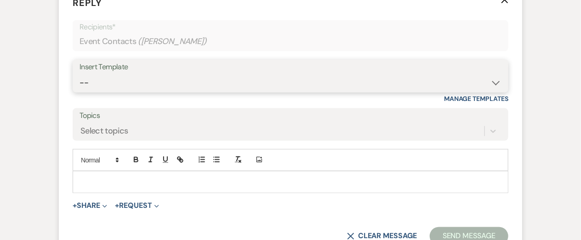
click at [143, 87] on select "-- New Inquiry - message 2 Event Pricing - Non Wedding Weven Planning Portal In…" at bounding box center [291, 83] width 422 height 18
click at [80, 74] on select "-- New Inquiry - message 2 Event Pricing - Non Wedding Weven Planning Portal In…" at bounding box center [291, 83] width 422 height 18
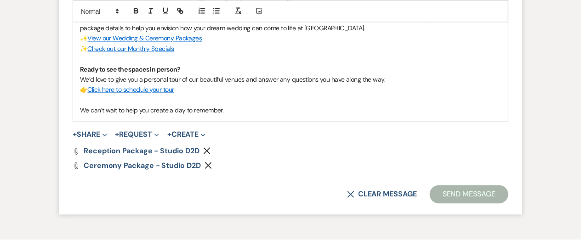
scroll to position [1942, 0]
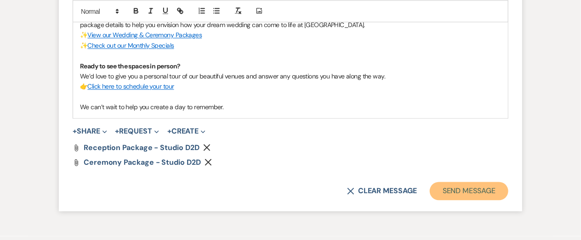
click at [455, 188] on button "Send Message" at bounding box center [469, 192] width 79 height 18
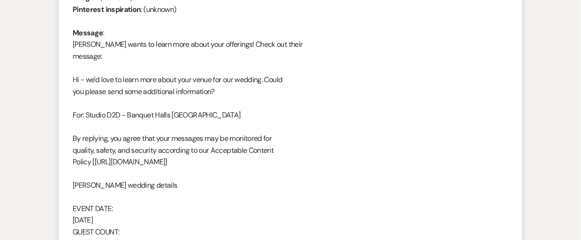
scroll to position [0, 0]
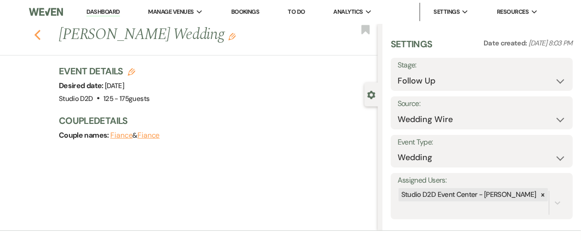
click at [37, 34] on icon "Previous" at bounding box center [37, 34] width 7 height 11
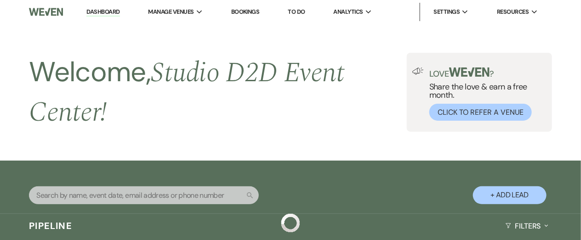
scroll to position [3060, 0]
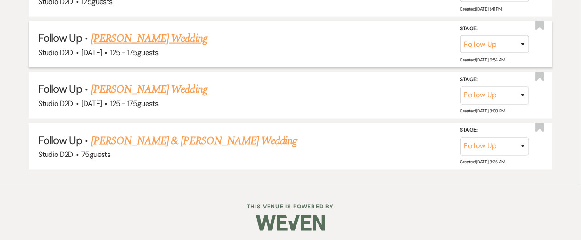
click at [131, 35] on link "[PERSON_NAME] Wedding" at bounding box center [149, 38] width 116 height 17
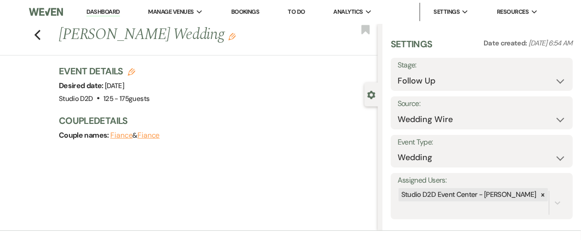
scroll to position [206, 0]
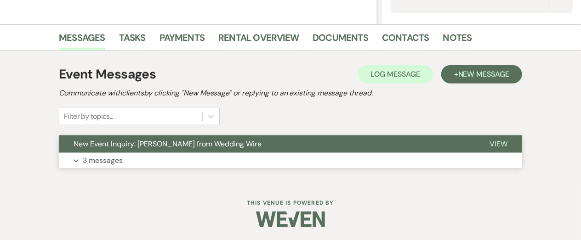
click at [104, 159] on p "3 messages" at bounding box center [103, 161] width 40 height 12
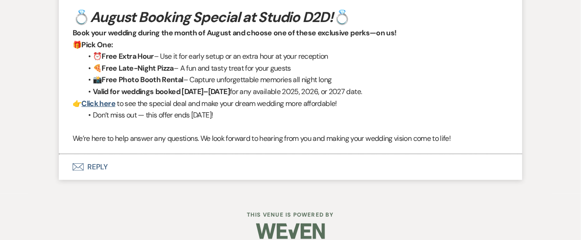
scroll to position [1473, 0]
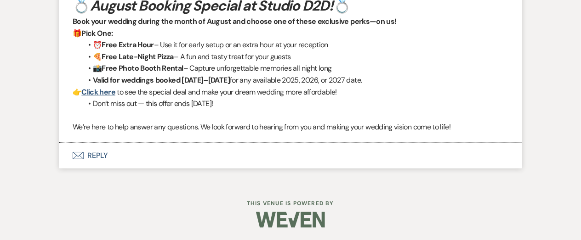
click at [102, 154] on button "Envelope Reply" at bounding box center [290, 156] width 463 height 26
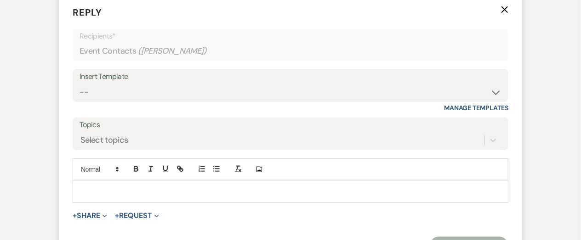
scroll to position [1631, 0]
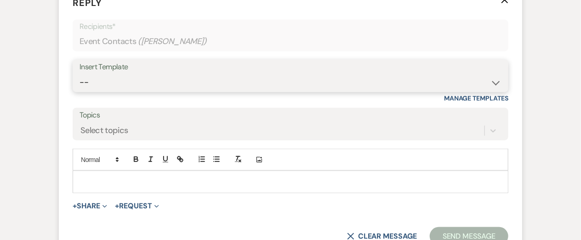
click at [137, 80] on select "-- New Inquiry - message 2 Event Pricing - Non Wedding Weven Planning Portal In…" at bounding box center [291, 83] width 422 height 18
click at [80, 74] on select "-- New Inquiry - message 2 Event Pricing - Non Wedding Weven Planning Portal In…" at bounding box center [291, 83] width 422 height 18
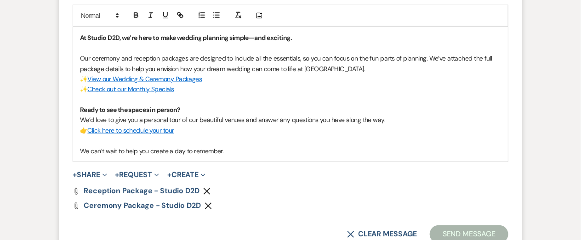
scroll to position [1781, 0]
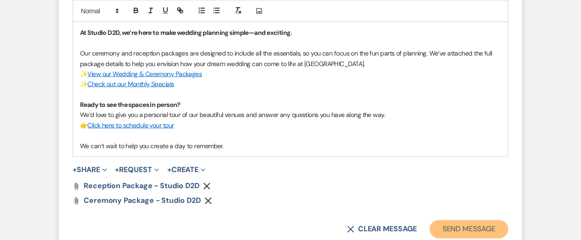
click at [452, 229] on button "Send Message" at bounding box center [469, 230] width 79 height 18
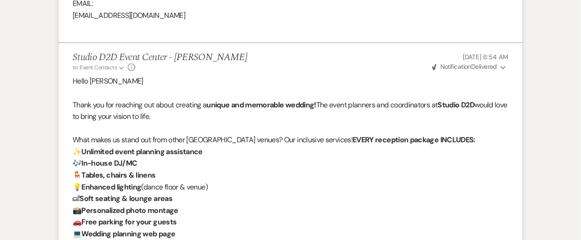
scroll to position [0, 0]
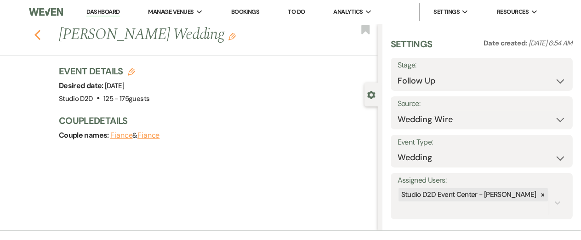
click at [38, 33] on use "button" at bounding box center [37, 35] width 6 height 10
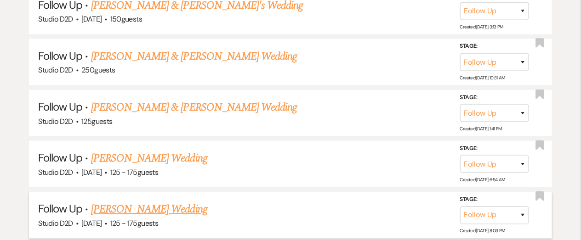
scroll to position [2939, 0]
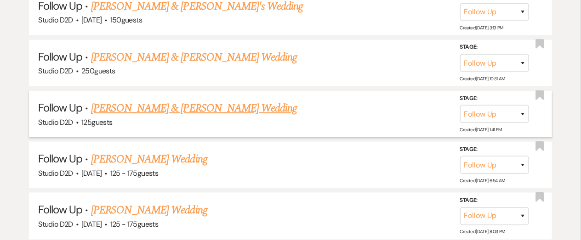
click at [143, 107] on link "[PERSON_NAME] & [PERSON_NAME] Wedding" at bounding box center [194, 108] width 206 height 17
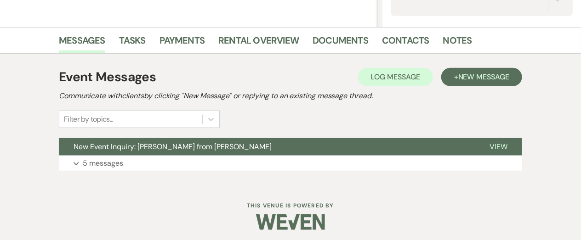
scroll to position [206, 0]
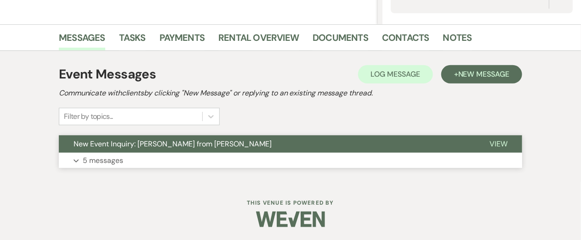
click at [114, 162] on p "5 messages" at bounding box center [103, 161] width 40 height 12
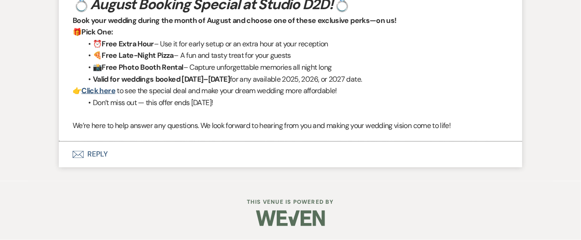
scroll to position [1881, 0]
click at [104, 168] on button "Envelope Reply" at bounding box center [290, 155] width 463 height 26
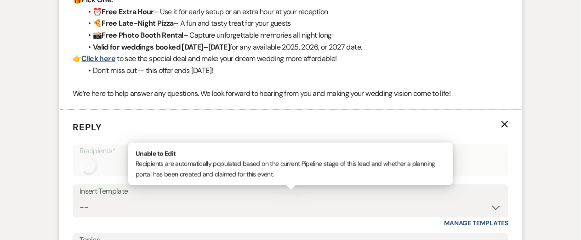
scroll to position [2060, 0]
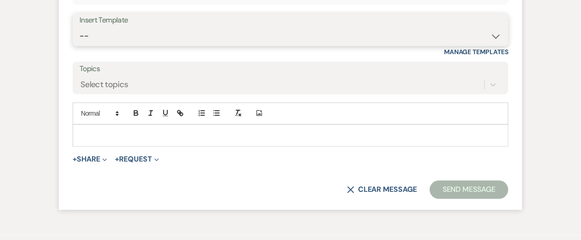
click at [123, 45] on select "-- New Inquiry - message 2 Event Pricing - Non Wedding Weven Planning Portal In…" at bounding box center [291, 36] width 422 height 18
click at [80, 45] on select "-- New Inquiry - message 2 Event Pricing - Non Wedding Weven Planning Portal In…" at bounding box center [291, 36] width 422 height 18
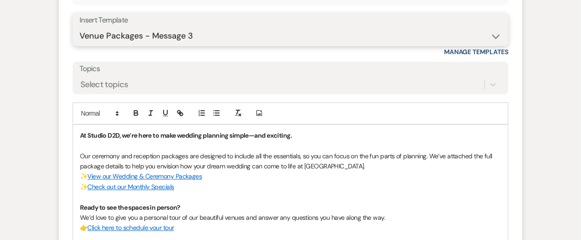
scroll to position [2302, 0]
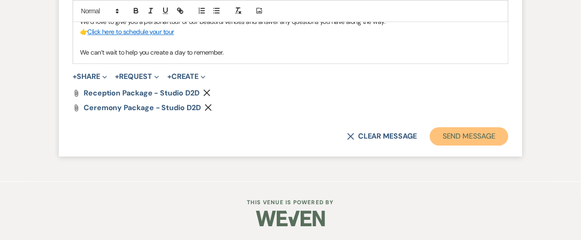
click at [457, 137] on button "Send Message" at bounding box center [469, 136] width 79 height 18
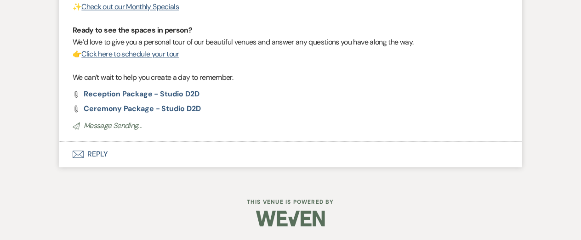
scroll to position [0, 0]
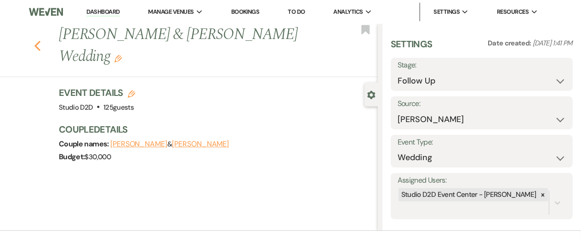
click at [36, 48] on icon "Previous" at bounding box center [37, 45] width 7 height 11
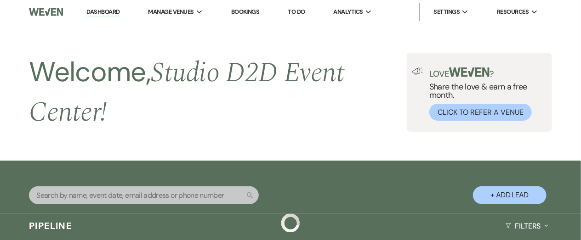
scroll to position [2939, 0]
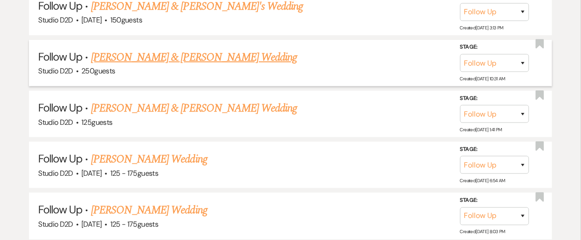
click at [141, 53] on link "[PERSON_NAME] & [PERSON_NAME] Wedding" at bounding box center [194, 57] width 206 height 17
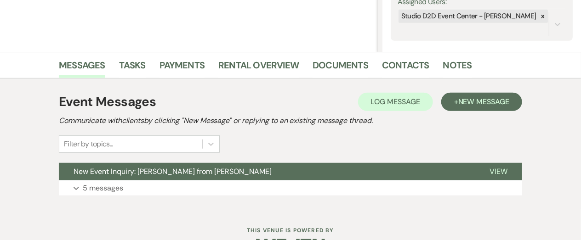
scroll to position [206, 0]
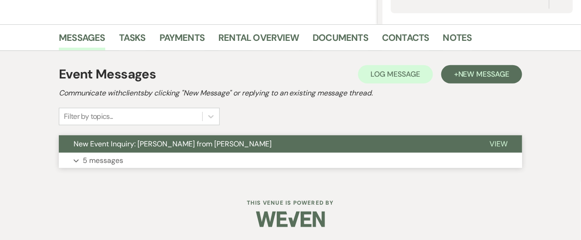
click at [114, 158] on p "5 messages" at bounding box center [103, 161] width 40 height 12
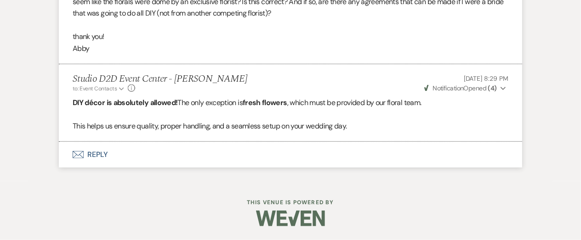
scroll to position [1534, 0]
click at [105, 152] on button "Envelope Reply" at bounding box center [290, 155] width 463 height 26
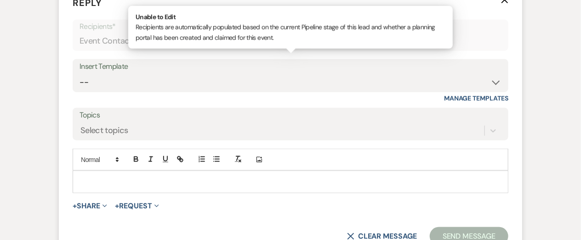
scroll to position [1692, 0]
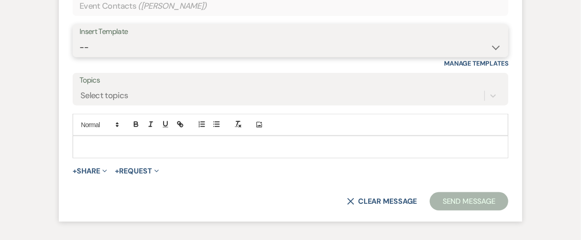
click at [136, 57] on select "-- New Inquiry - message 2 Event Pricing - Non Wedding Weven Planning Portal In…" at bounding box center [291, 48] width 422 height 18
click at [80, 57] on select "-- New Inquiry - message 2 Event Pricing - Non Wedding Weven Planning Portal In…" at bounding box center [291, 48] width 422 height 18
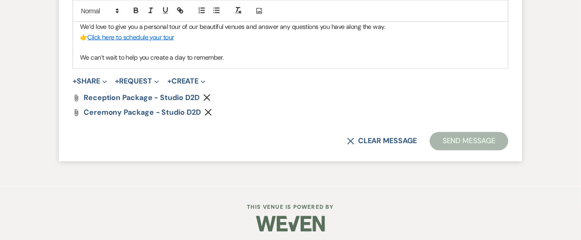
scroll to position [1896, 0]
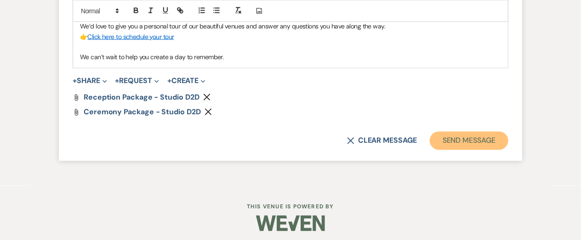
click at [447, 150] on button "Send Message" at bounding box center [469, 141] width 79 height 18
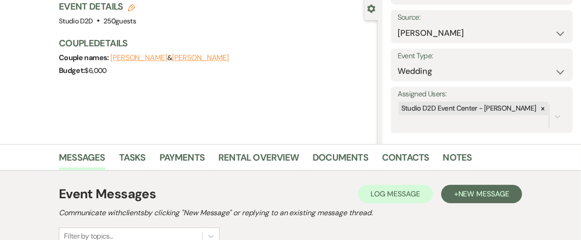
scroll to position [0, 0]
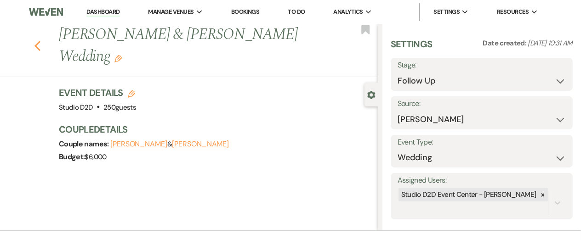
click at [38, 46] on icon "Previous" at bounding box center [37, 45] width 7 height 11
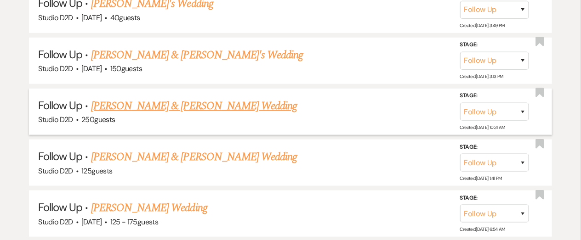
scroll to position [2887, 0]
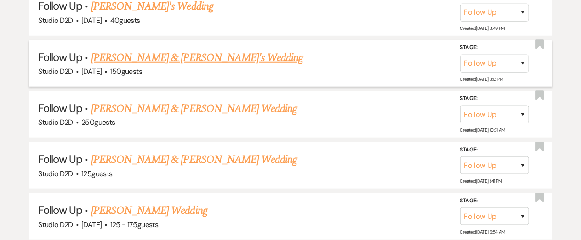
click at [139, 55] on link "Lauren & Samuel's Wedding" at bounding box center [197, 58] width 212 height 17
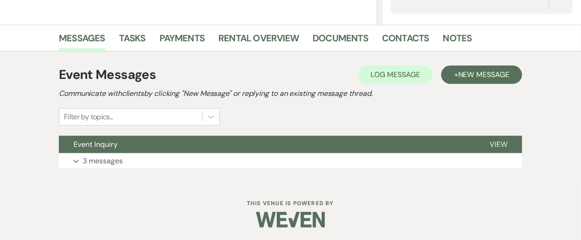
scroll to position [206, 0]
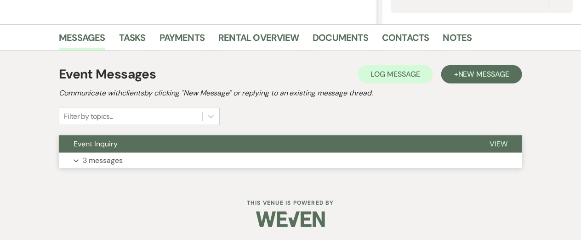
click at [116, 157] on p "3 messages" at bounding box center [103, 161] width 40 height 12
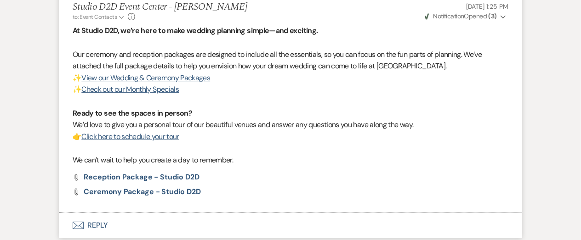
scroll to position [1045, 0]
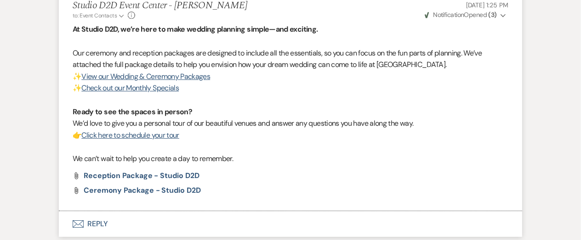
click at [98, 222] on button "Envelope Reply" at bounding box center [290, 224] width 463 height 26
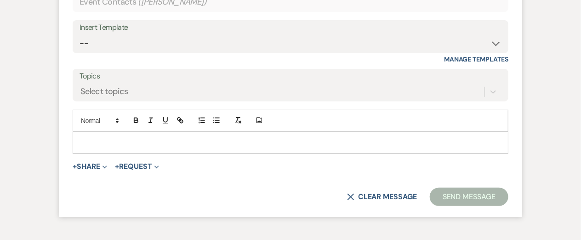
scroll to position [1306, 0]
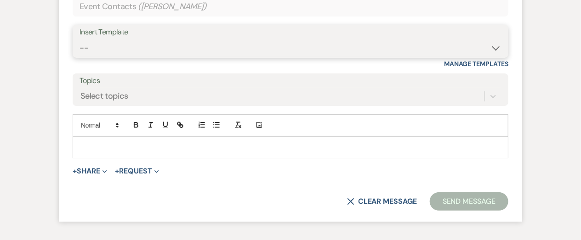
click at [177, 49] on select "-- New Inquiry - message 2 Event Pricing - Non Wedding Weven Planning Portal In…" at bounding box center [291, 48] width 422 height 18
click at [80, 39] on select "-- New Inquiry - message 2 Event Pricing - Non Wedding Weven Planning Portal In…" at bounding box center [291, 48] width 422 height 18
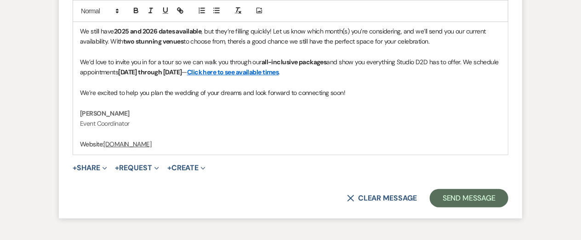
scroll to position [1465, 0]
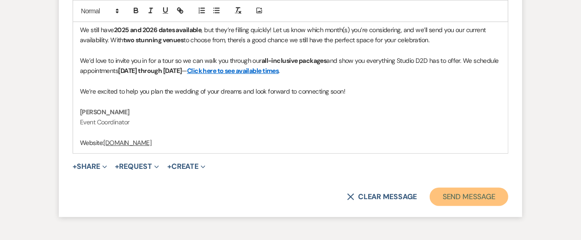
click at [447, 198] on button "Send Message" at bounding box center [469, 197] width 79 height 18
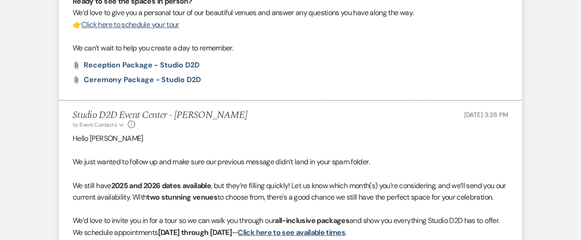
scroll to position [0, 0]
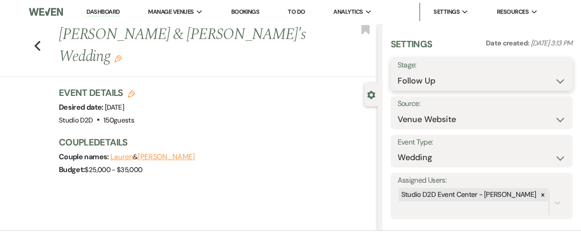
click at [447, 82] on select "Inquiry Follow Up Tour Requested Tour Confirmed Toured Proposal Sent Booked Lost" at bounding box center [482, 81] width 168 height 18
click at [398, 72] on select "Inquiry Follow Up Tour Requested Tour Confirmed Toured Proposal Sent Booked Lost" at bounding box center [482, 81] width 168 height 18
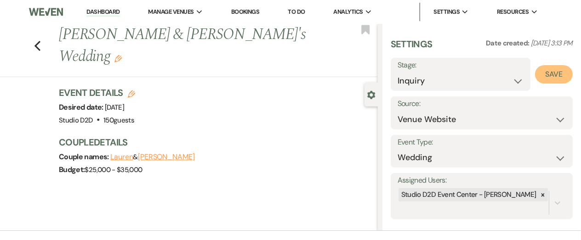
click at [554, 77] on button "Save" at bounding box center [554, 74] width 38 height 18
click at [38, 40] on icon "Previous" at bounding box center [37, 45] width 7 height 11
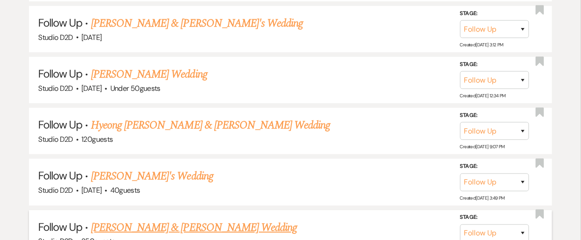
scroll to position [2713, 0]
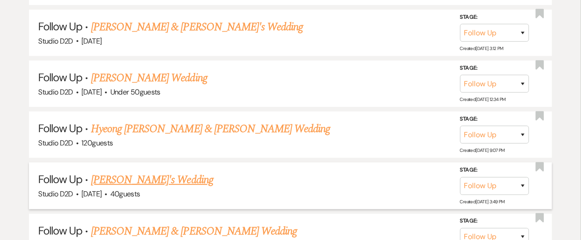
click at [131, 178] on link "[PERSON_NAME]'s Wedding" at bounding box center [152, 180] width 122 height 17
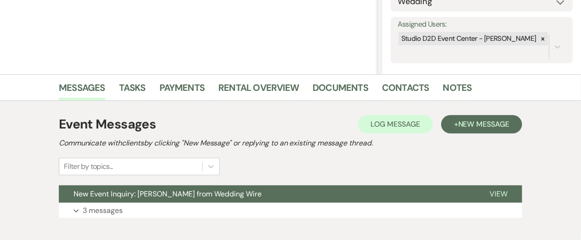
scroll to position [158, 0]
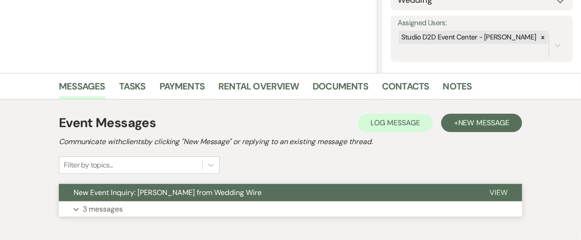
click at [109, 209] on p "3 messages" at bounding box center [103, 210] width 40 height 12
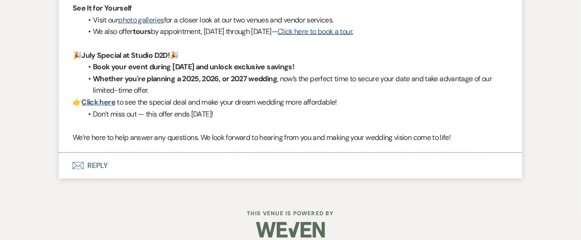
scroll to position [1538, 0]
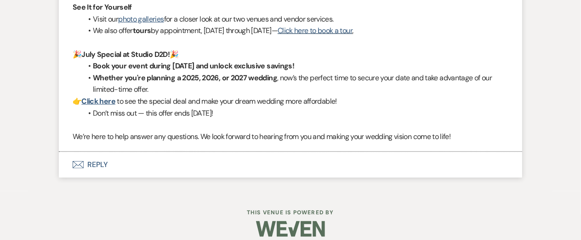
click at [100, 165] on button "Envelope Reply" at bounding box center [290, 165] width 463 height 26
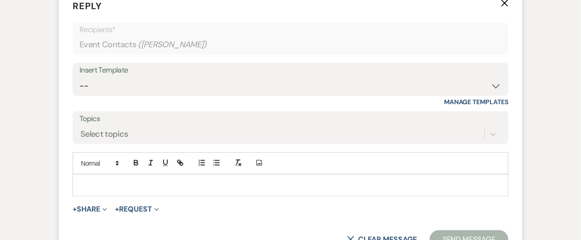
scroll to position [1705, 0]
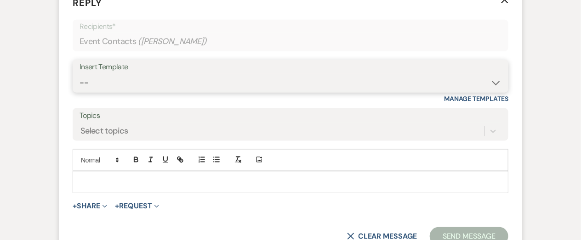
click at [126, 86] on select "-- New Inquiry - message 2 Event Pricing - Non Wedding Weven Planning Portal In…" at bounding box center [291, 83] width 422 height 18
click at [80, 74] on select "-- New Inquiry - message 2 Event Pricing - Non Wedding Weven Planning Portal In…" at bounding box center [291, 83] width 422 height 18
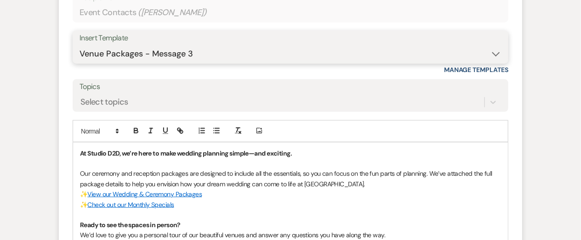
scroll to position [1895, 0]
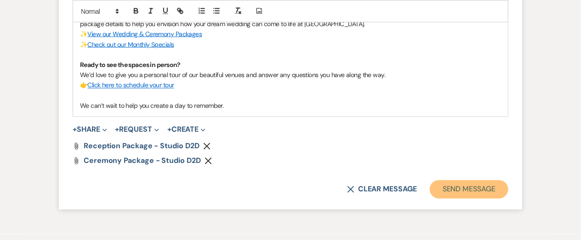
click at [454, 191] on button "Send Message" at bounding box center [469, 190] width 79 height 18
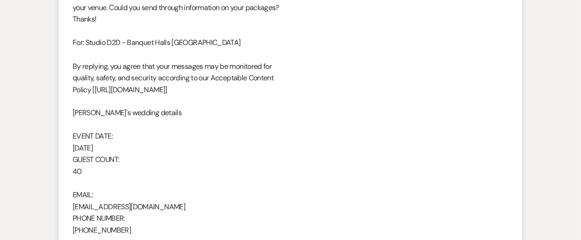
scroll to position [0, 0]
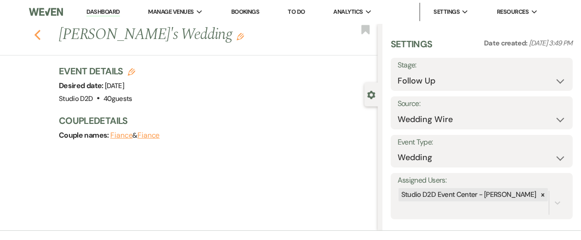
click at [37, 34] on icon "Previous" at bounding box center [37, 34] width 7 height 11
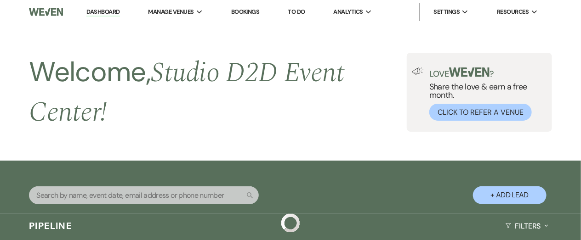
scroll to position [2713, 0]
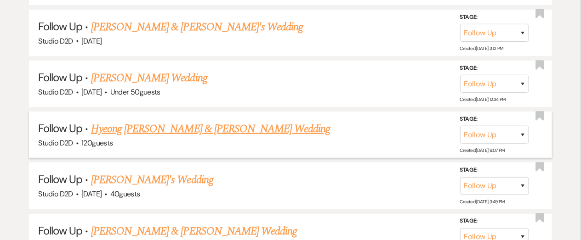
click at [179, 123] on link "Hyeong [PERSON_NAME] & [PERSON_NAME] Wedding" at bounding box center [211, 129] width 240 height 17
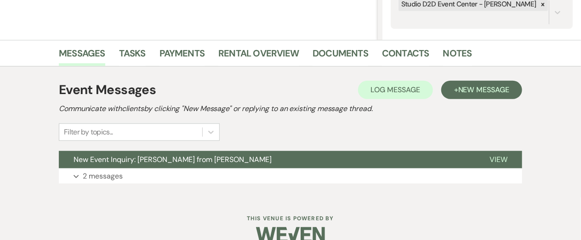
scroll to position [194, 0]
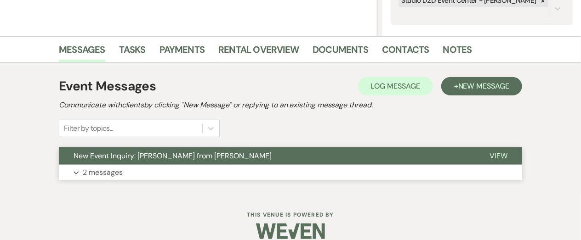
click at [120, 172] on p "2 messages" at bounding box center [103, 173] width 40 height 12
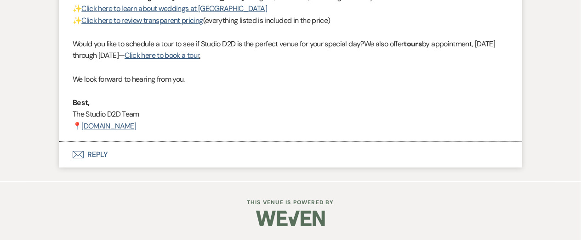
scroll to position [1241, 0]
click at [102, 168] on button "Envelope Reply" at bounding box center [290, 155] width 463 height 26
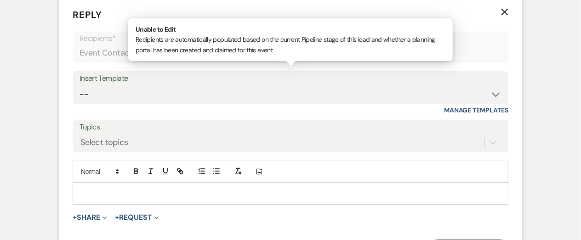
scroll to position [1416, 0]
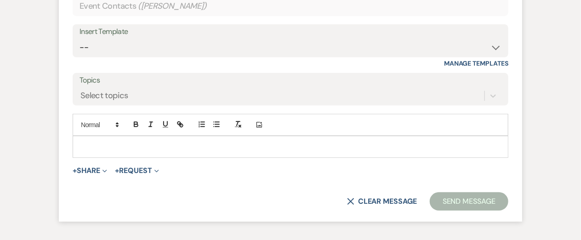
click at [133, 39] on div "Insert Template" at bounding box center [291, 31] width 422 height 13
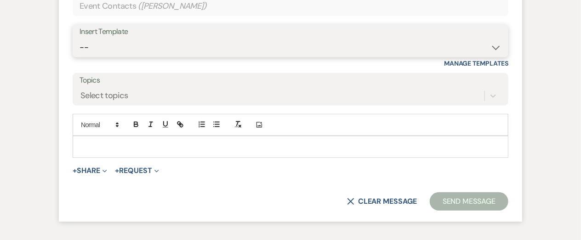
click at [133, 57] on select "-- New Inquiry - message 2 Event Pricing - Non Wedding Weven Planning Portal In…" at bounding box center [291, 48] width 422 height 18
click at [80, 57] on select "-- New Inquiry - message 2 Event Pricing - Non Wedding Weven Planning Portal In…" at bounding box center [291, 48] width 422 height 18
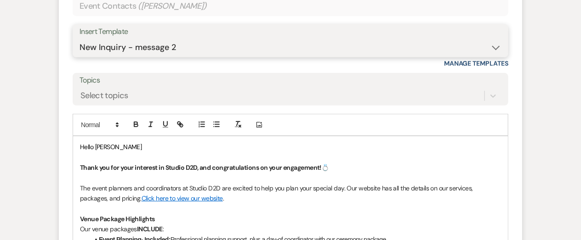
scroll to position [1835, 0]
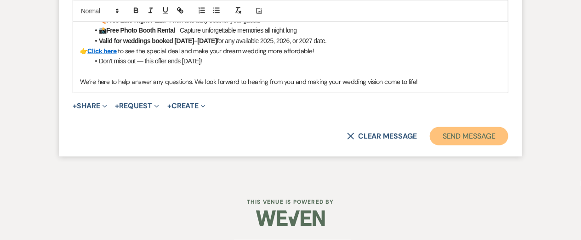
click at [450, 136] on button "Send Message" at bounding box center [469, 136] width 79 height 18
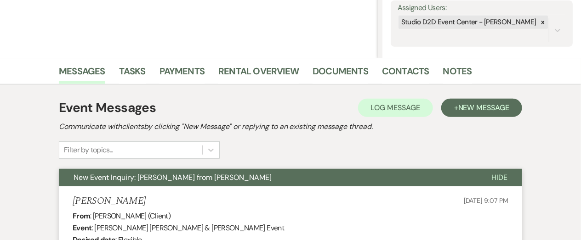
scroll to position [0, 0]
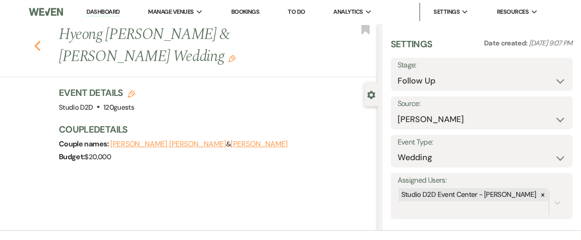
click at [37, 47] on use "button" at bounding box center [37, 46] width 6 height 10
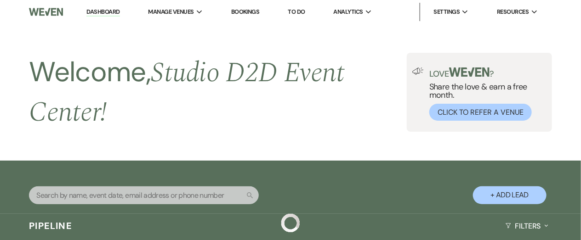
scroll to position [2713, 0]
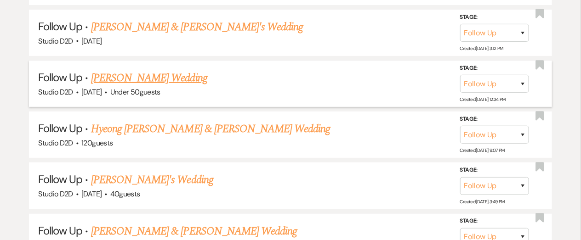
click at [117, 73] on link "[PERSON_NAME] Wedding" at bounding box center [149, 78] width 116 height 17
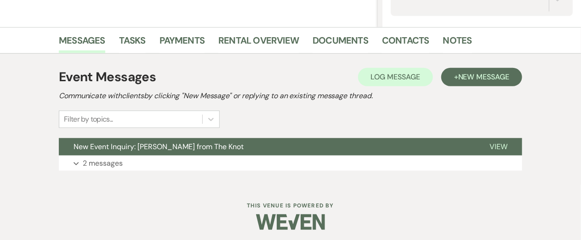
scroll to position [206, 0]
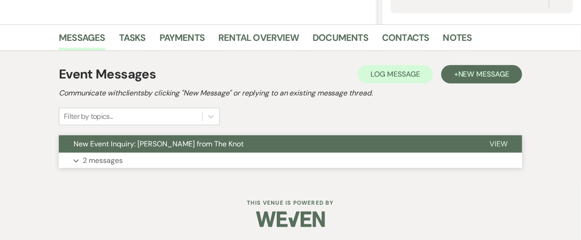
click at [105, 161] on p "2 messages" at bounding box center [103, 161] width 40 height 12
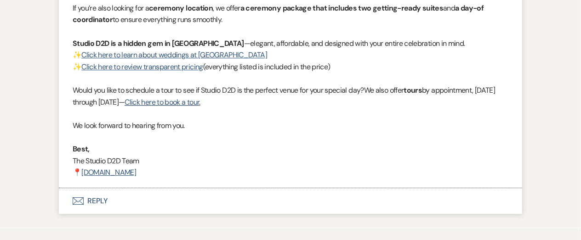
scroll to position [1001, 0]
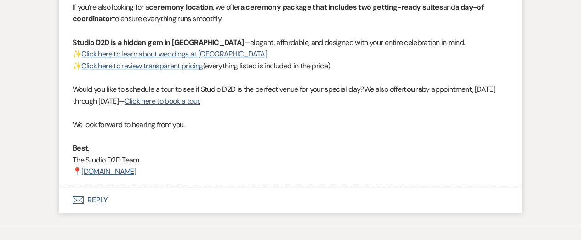
click at [103, 201] on button "Envelope Reply" at bounding box center [290, 201] width 463 height 26
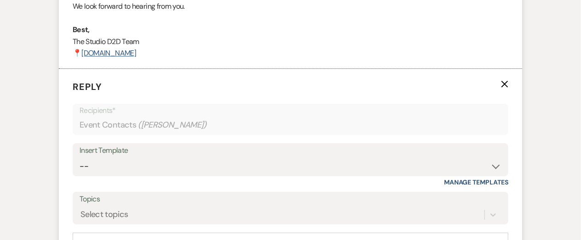
scroll to position [1204, 0]
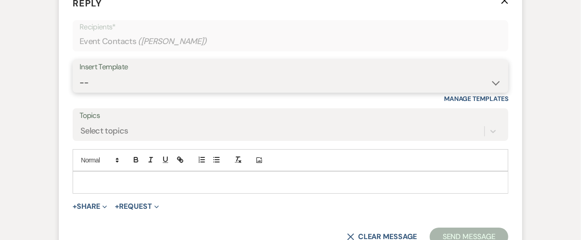
click at [133, 85] on select "-- New Inquiry - message 2 Event Pricing - Non Wedding Weven Planning Portal In…" at bounding box center [291, 83] width 422 height 18
click at [80, 74] on select "-- New Inquiry - message 2 Event Pricing - Non Wedding Weven Planning Portal In…" at bounding box center [291, 83] width 422 height 18
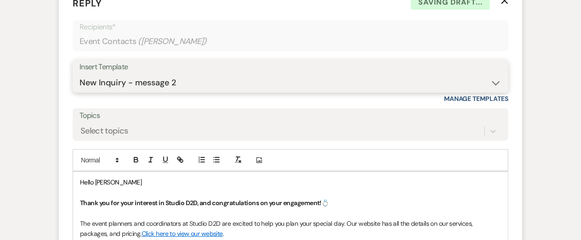
scroll to position [1623, 0]
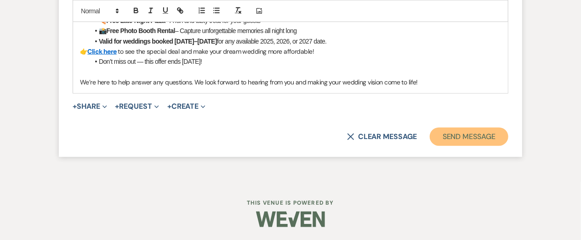
click at [447, 142] on button "Send Message" at bounding box center [469, 137] width 79 height 18
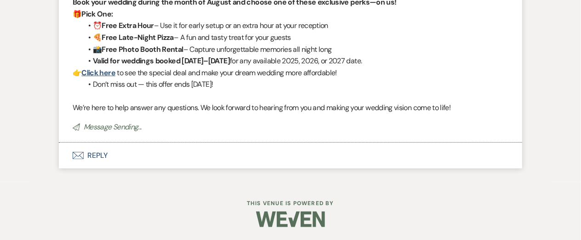
scroll to position [0, 0]
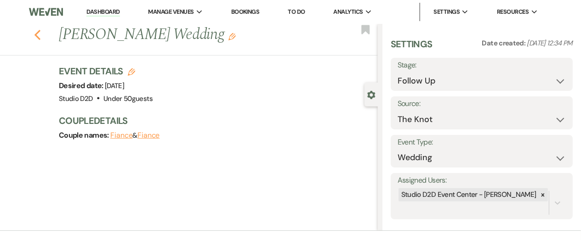
click at [37, 33] on use "button" at bounding box center [37, 35] width 6 height 10
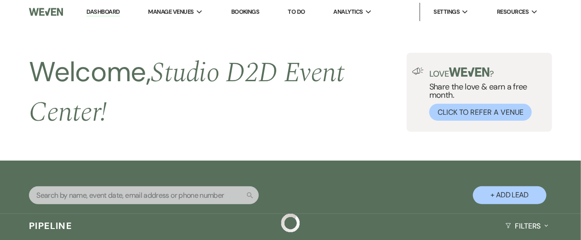
scroll to position [2713, 0]
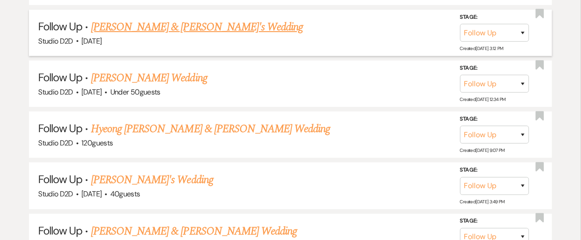
click at [129, 23] on link "[PERSON_NAME] & [PERSON_NAME]'s Wedding" at bounding box center [197, 27] width 212 height 17
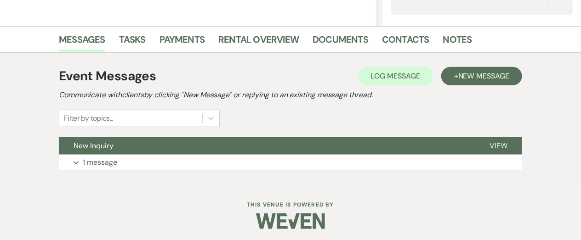
scroll to position [206, 0]
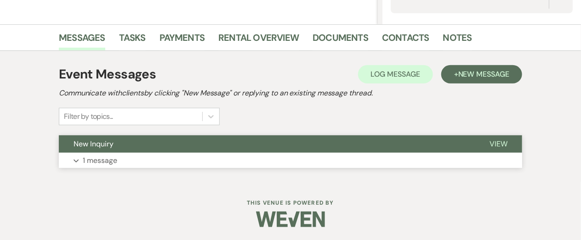
click at [114, 162] on p "1 message" at bounding box center [100, 161] width 34 height 12
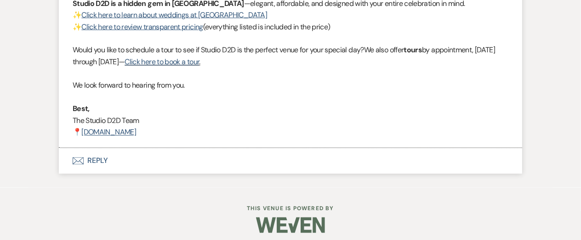
scroll to position [610, 0]
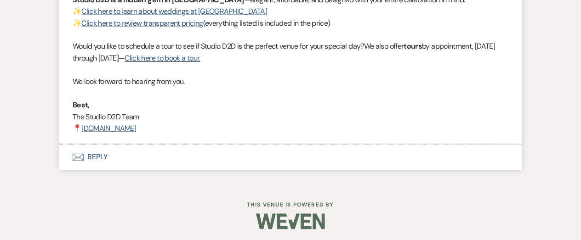
click at [99, 157] on button "Envelope Reply" at bounding box center [290, 158] width 463 height 26
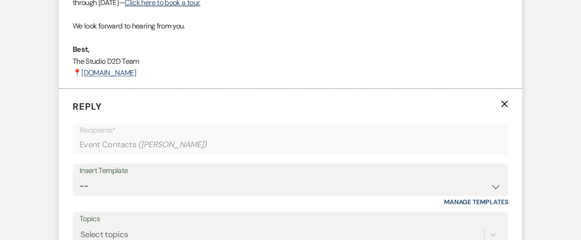
scroll to position [770, 0]
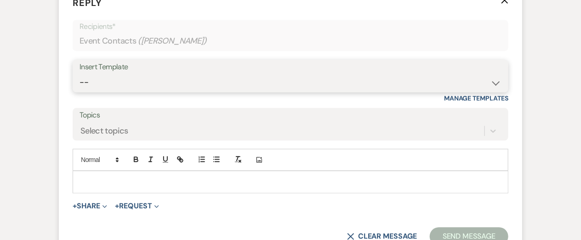
click at [118, 87] on select "-- New Inquiry - message 2 Event Pricing - Non Wedding Weven Planning Portal In…" at bounding box center [291, 83] width 422 height 18
click at [80, 74] on select "-- New Inquiry - message 2 Event Pricing - Non Wedding Weven Planning Portal In…" at bounding box center [291, 83] width 422 height 18
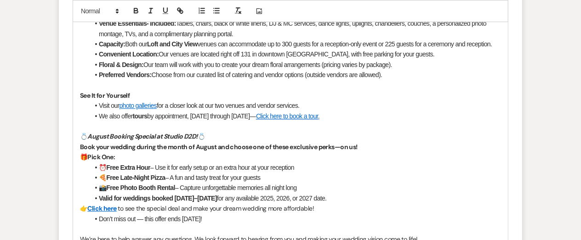
scroll to position [1110, 0]
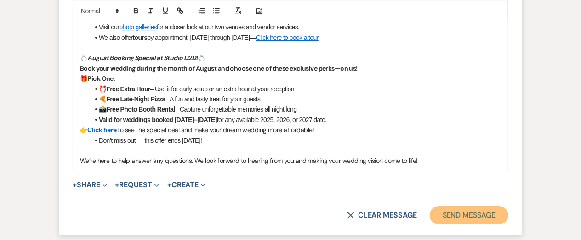
click at [460, 215] on button "Send Message" at bounding box center [469, 215] width 79 height 18
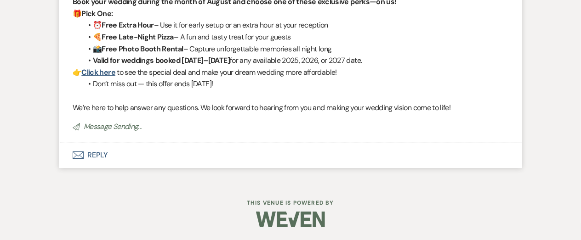
scroll to position [0, 0]
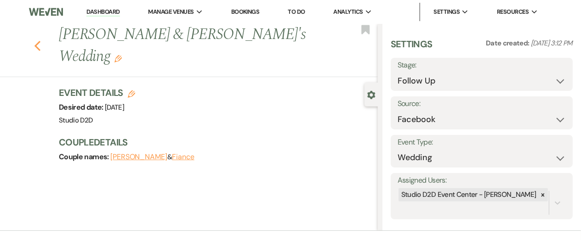
click at [38, 40] on icon "Previous" at bounding box center [37, 45] width 7 height 11
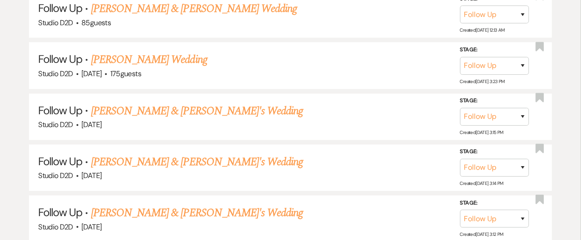
scroll to position [2527, 0]
click at [136, 158] on link "[PERSON_NAME] & [PERSON_NAME]'s Wedding" at bounding box center [197, 162] width 212 height 17
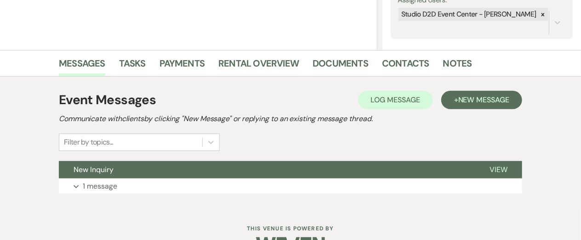
scroll to position [183, 0]
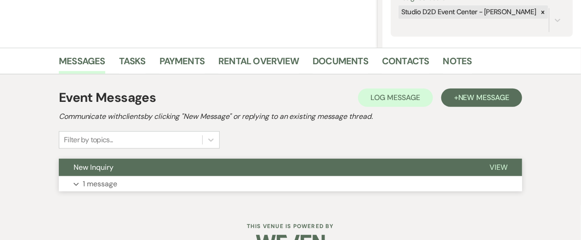
click at [111, 182] on p "1 message" at bounding box center [100, 184] width 34 height 12
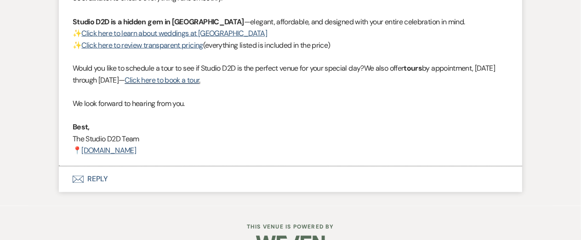
scroll to position [588, 0]
click at [100, 179] on button "Envelope Reply" at bounding box center [290, 179] width 463 height 26
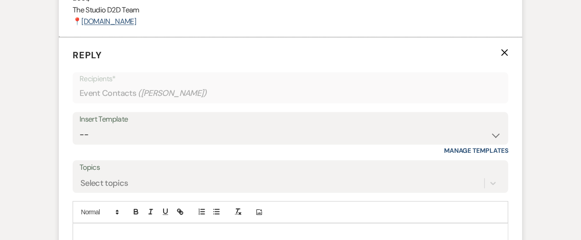
scroll to position [770, 0]
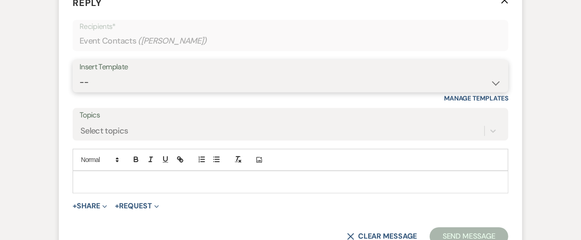
click at [137, 89] on select "-- New Inquiry - message 2 Event Pricing - Non Wedding Weven Planning Portal In…" at bounding box center [291, 83] width 422 height 18
click at [80, 74] on select "-- New Inquiry - message 2 Event Pricing - Non Wedding Weven Planning Portal In…" at bounding box center [291, 83] width 422 height 18
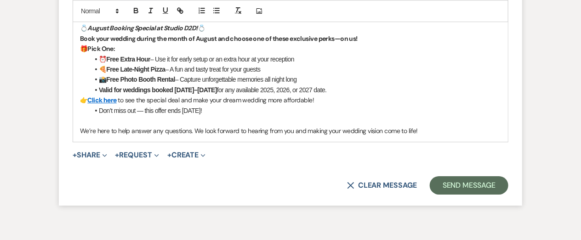
scroll to position [1151, 0]
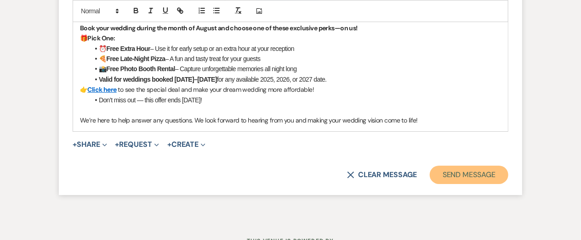
click at [470, 177] on button "Send Message" at bounding box center [469, 175] width 79 height 18
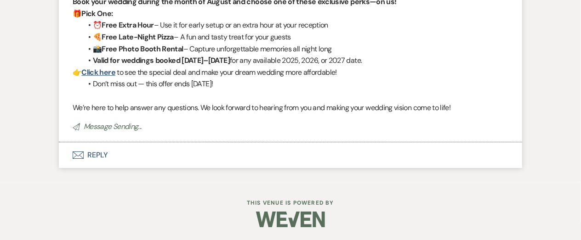
scroll to position [0, 0]
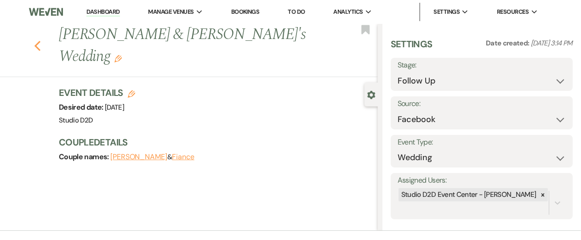
click at [39, 40] on icon "Previous" at bounding box center [37, 45] width 7 height 11
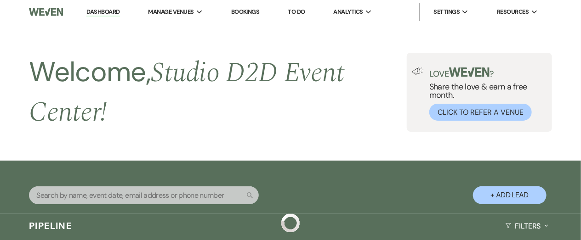
scroll to position [2527, 0]
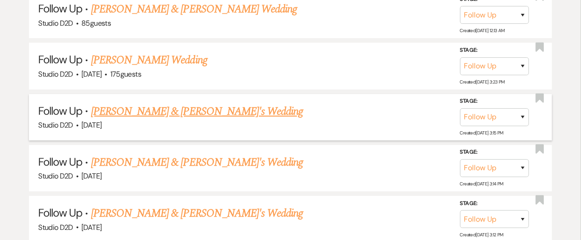
click at [157, 108] on link "[PERSON_NAME] & [PERSON_NAME]'s Wedding" at bounding box center [197, 111] width 212 height 17
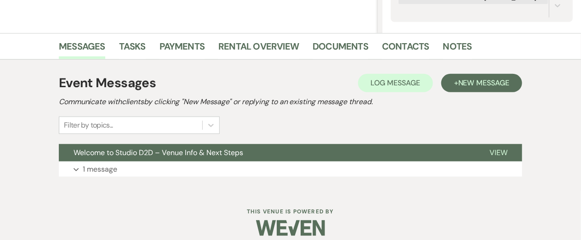
scroll to position [206, 0]
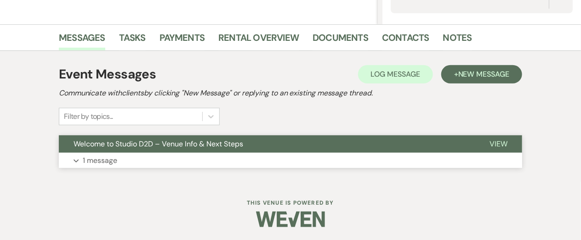
click at [111, 161] on p "1 message" at bounding box center [100, 161] width 34 height 12
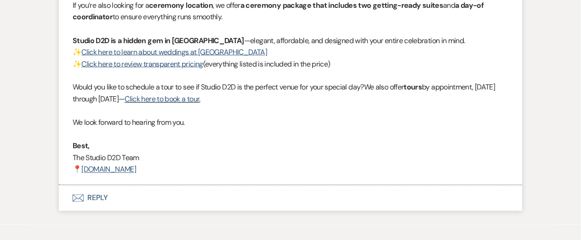
scroll to position [595, 0]
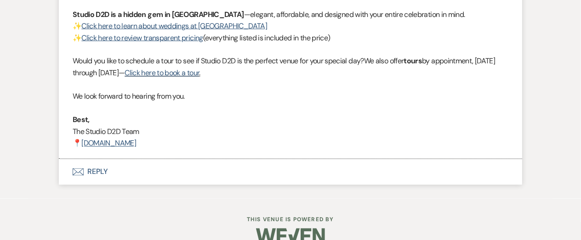
click at [101, 171] on button "Envelope Reply" at bounding box center [290, 173] width 463 height 26
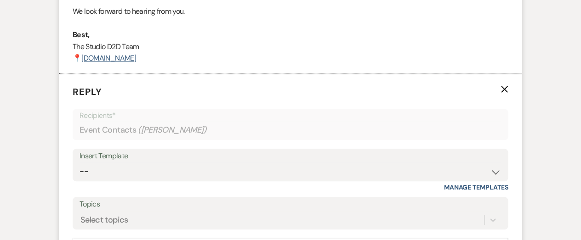
scroll to position [770, 0]
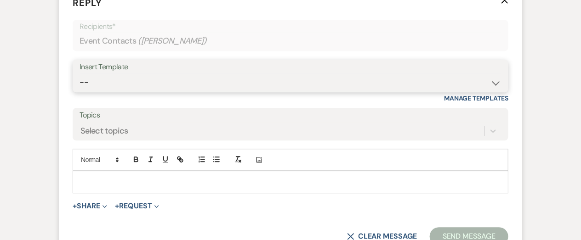
click at [127, 88] on select "-- New Inquiry - message 2 Event Pricing - Non Wedding Weven Planning Portal In…" at bounding box center [291, 83] width 422 height 18
click at [80, 74] on select "-- New Inquiry - message 2 Event Pricing - Non Wedding Weven Planning Portal In…" at bounding box center [291, 83] width 422 height 18
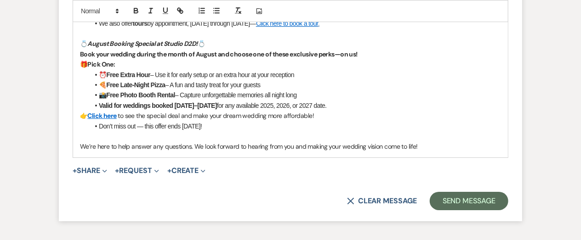
scroll to position [1126, 0]
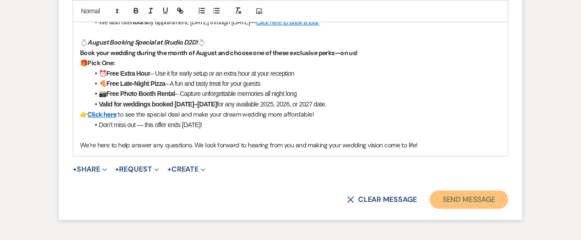
click at [445, 206] on button "Send Message" at bounding box center [469, 200] width 79 height 18
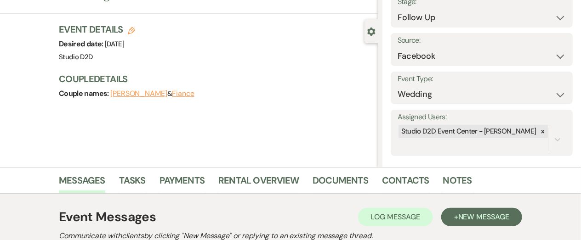
scroll to position [0, 0]
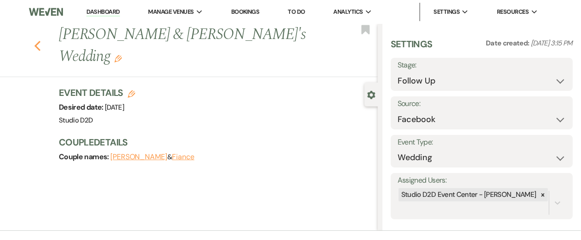
click at [35, 46] on use "button" at bounding box center [37, 46] width 6 height 10
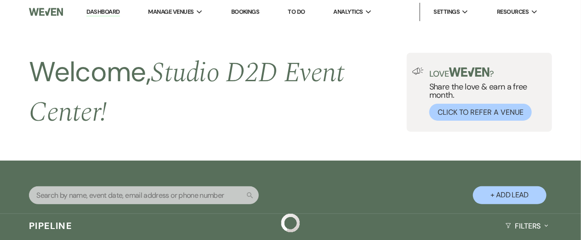
scroll to position [2527, 0]
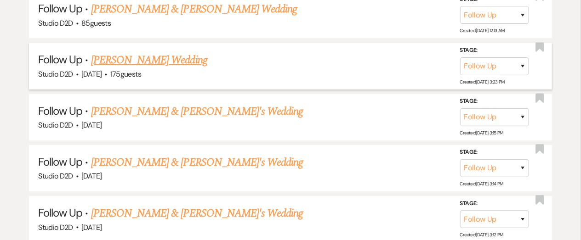
click at [128, 59] on link "Anna Sacks's Wedding" at bounding box center [149, 60] width 116 height 17
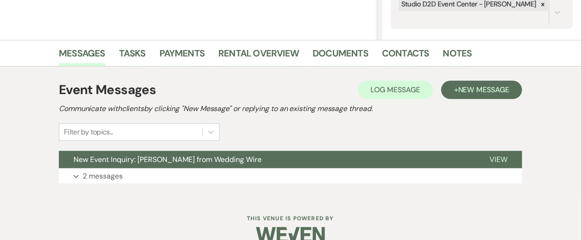
scroll to position [193, 0]
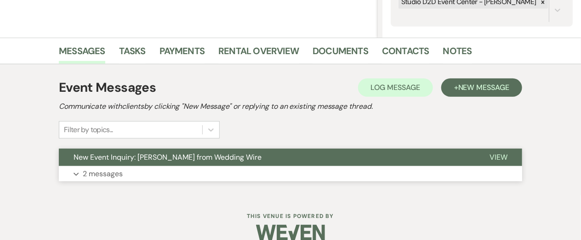
click at [112, 171] on p "2 messages" at bounding box center [103, 174] width 40 height 12
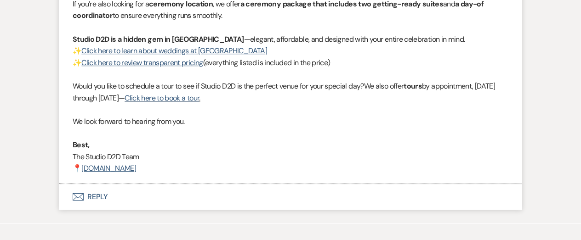
scroll to position [1005, 0]
click at [96, 198] on button "Envelope Reply" at bounding box center [290, 197] width 463 height 26
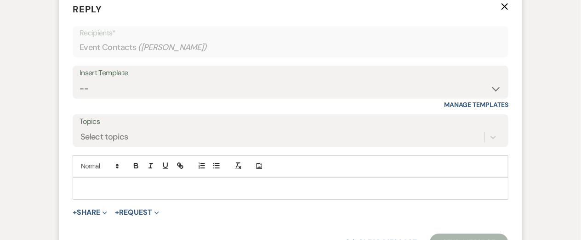
scroll to position [1204, 0]
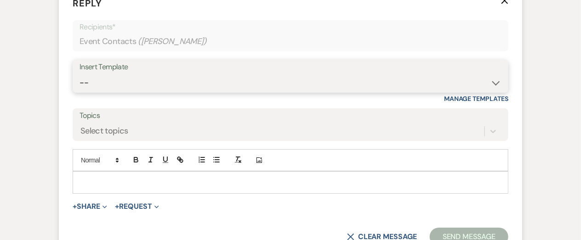
click at [130, 78] on select "-- New Inquiry - message 2 Event Pricing - Non Wedding Weven Planning Portal In…" at bounding box center [291, 83] width 422 height 18
click at [80, 74] on select "-- New Inquiry - message 2 Event Pricing - Non Wedding Weven Planning Portal In…" at bounding box center [291, 83] width 422 height 18
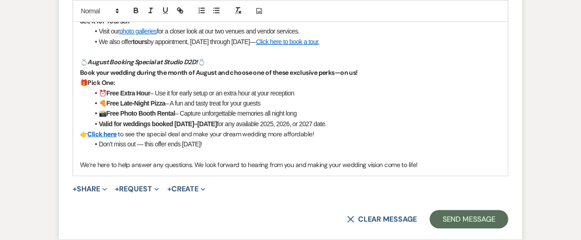
scroll to position [1544, 0]
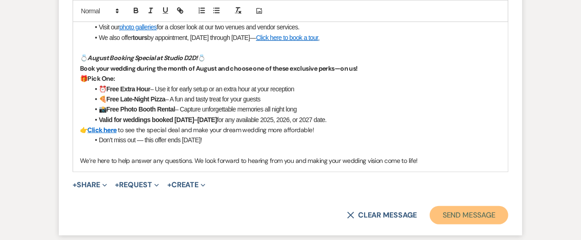
click at [477, 218] on button "Send Message" at bounding box center [469, 215] width 79 height 18
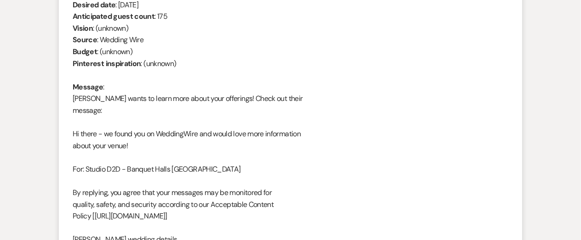
scroll to position [0, 0]
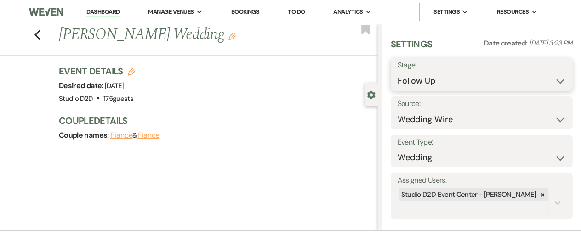
click at [446, 80] on select "Inquiry Follow Up Tour Requested Tour Confirmed Toured Proposal Sent Booked Lost" at bounding box center [482, 81] width 168 height 18
click at [398, 72] on select "Inquiry Follow Up Tour Requested Tour Confirmed Toured Proposal Sent Booked Lost" at bounding box center [482, 81] width 168 height 18
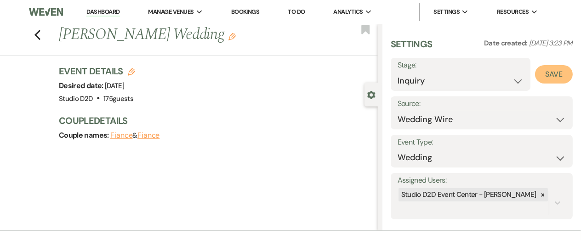
click at [544, 77] on button "Save" at bounding box center [554, 74] width 38 height 18
click at [36, 34] on use "button" at bounding box center [37, 35] width 6 height 10
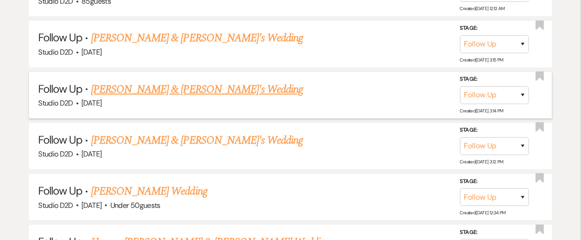
scroll to position [2496, 0]
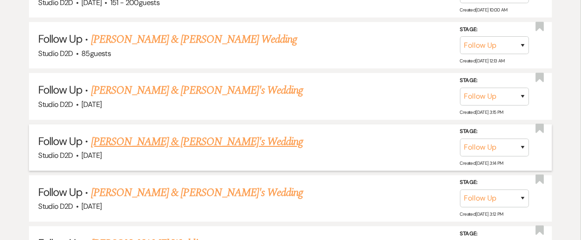
click at [153, 137] on link "[PERSON_NAME] & [PERSON_NAME]'s Wedding" at bounding box center [197, 142] width 212 height 17
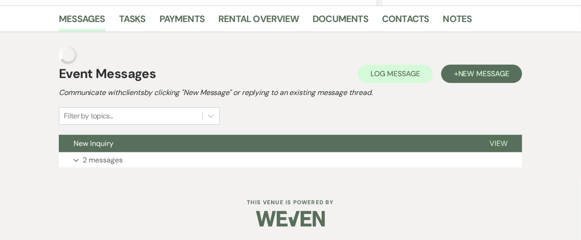
scroll to position [206, 0]
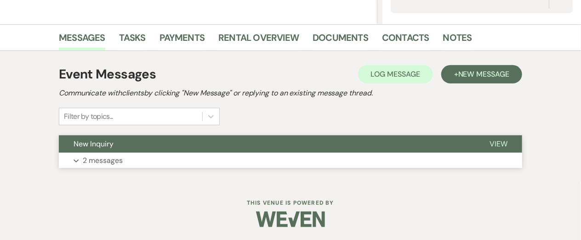
click at [111, 161] on p "2 messages" at bounding box center [103, 161] width 40 height 12
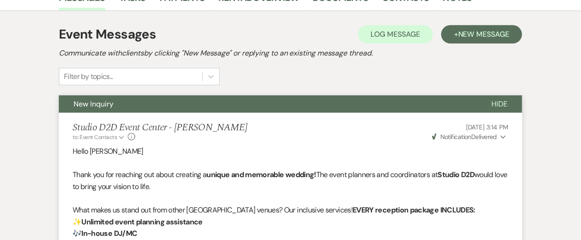
scroll to position [0, 0]
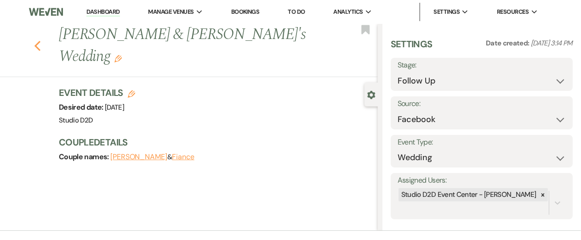
click at [38, 40] on icon "Previous" at bounding box center [37, 45] width 7 height 11
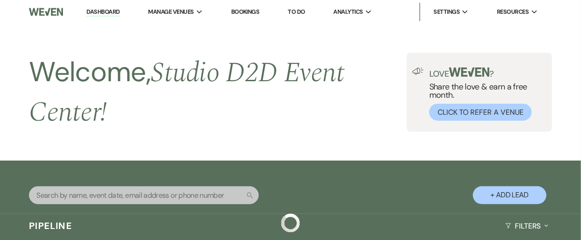
scroll to position [2496, 0]
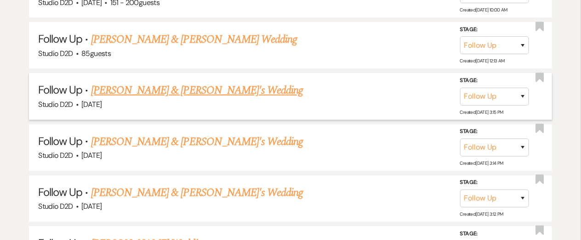
click at [141, 89] on link "[PERSON_NAME] & [PERSON_NAME]'s Wedding" at bounding box center [197, 90] width 212 height 17
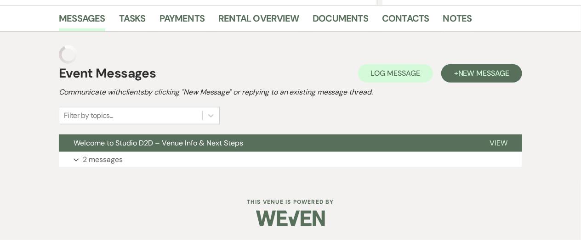
scroll to position [206, 0]
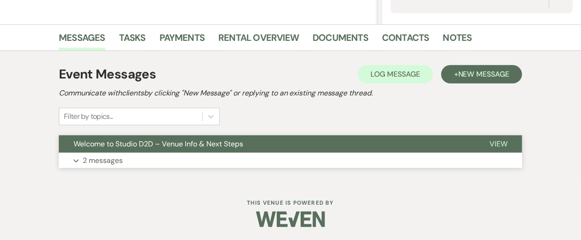
click at [112, 162] on p "2 messages" at bounding box center [103, 161] width 40 height 12
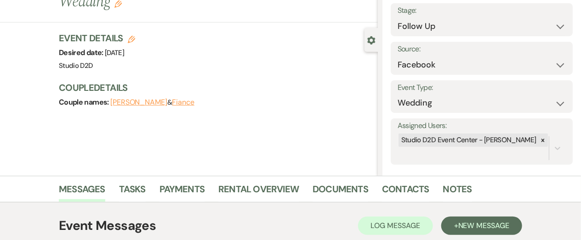
scroll to position [0, 0]
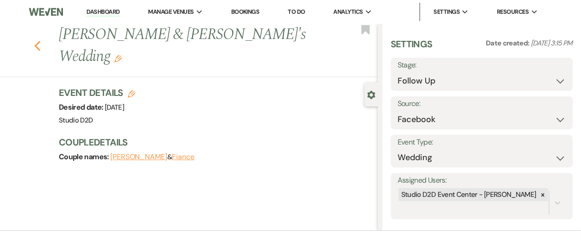
click at [35, 44] on icon "Previous" at bounding box center [37, 45] width 7 height 11
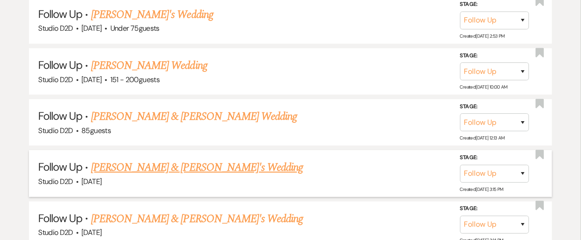
scroll to position [2415, 0]
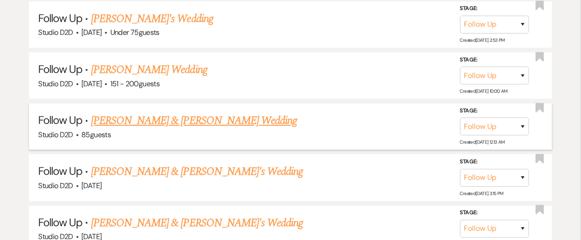
click at [134, 117] on link "[PERSON_NAME] & [PERSON_NAME] Wedding" at bounding box center [194, 121] width 206 height 17
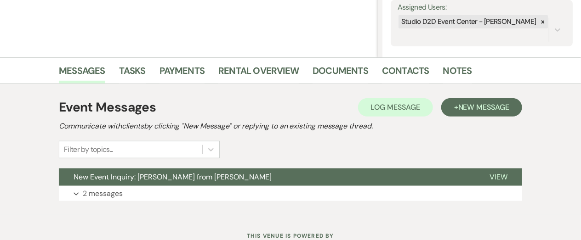
scroll to position [175, 0]
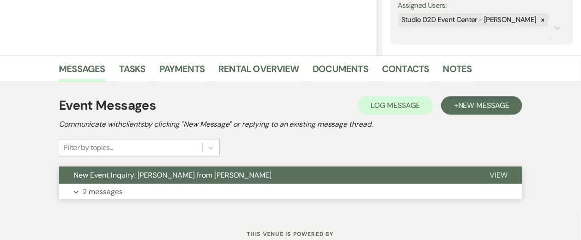
click at [107, 191] on p "2 messages" at bounding box center [103, 192] width 40 height 12
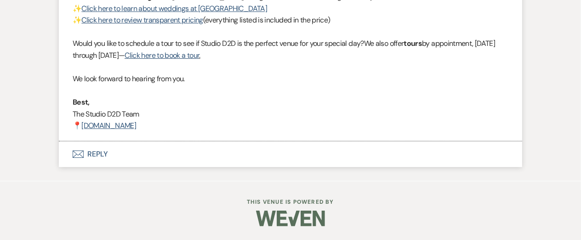
scroll to position [1222, 0]
click at [103, 167] on button "Envelope Reply" at bounding box center [290, 155] width 463 height 26
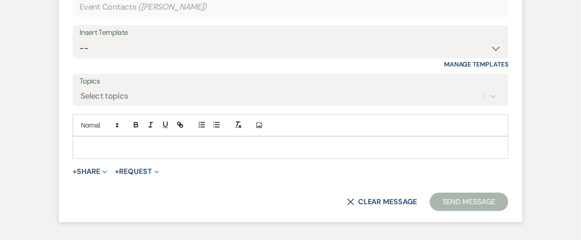
scroll to position [1404, 0]
click at [140, 57] on select "-- New Inquiry - message 2 Event Pricing - Non Wedding Weven Planning Portal In…" at bounding box center [291, 48] width 422 height 18
click at [80, 57] on select "-- New Inquiry - message 2 Event Pricing - Non Wedding Weven Planning Portal In…" at bounding box center [291, 48] width 422 height 18
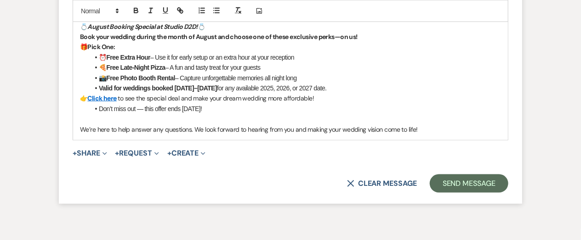
scroll to position [1741, 0]
click at [386, 187] on button "X Clear message" at bounding box center [382, 183] width 70 height 7
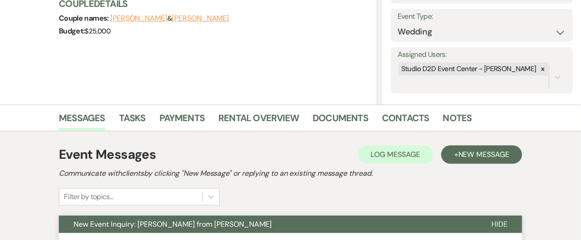
scroll to position [126, 0]
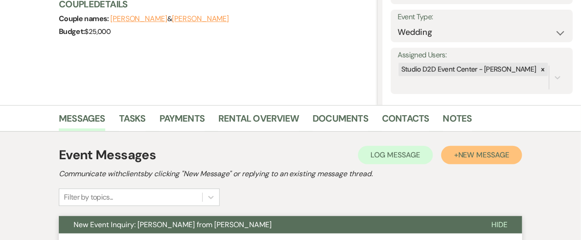
click at [465, 155] on span "New Message" at bounding box center [483, 155] width 51 height 10
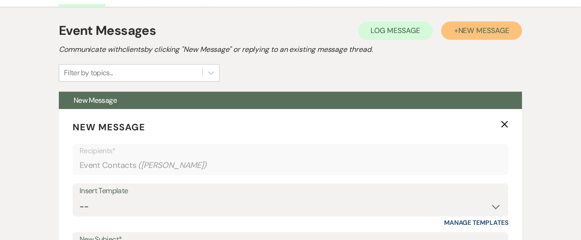
scroll to position [252, 0]
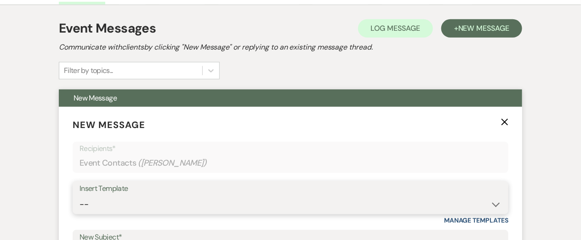
click at [149, 200] on select "-- New Inquiry - message 2 Event Pricing - Non Wedding Weven Planning Portal In…" at bounding box center [291, 205] width 422 height 18
click at [80, 196] on select "-- New Inquiry - message 2 Event Pricing - Non Wedding Weven Planning Portal In…" at bounding box center [291, 205] width 422 height 18
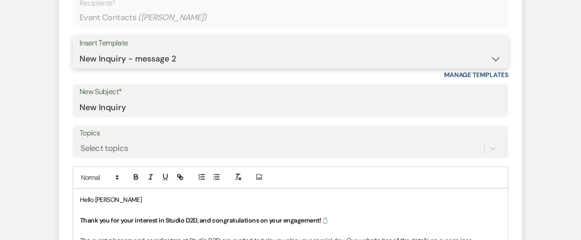
scroll to position [389, 0]
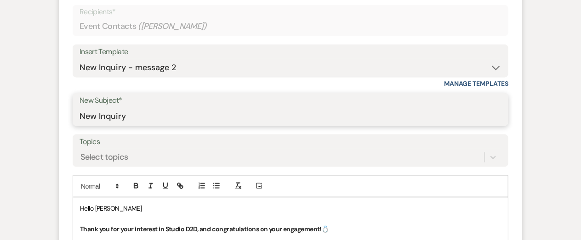
drag, startPoint x: 135, startPoint y: 116, endPoint x: 76, endPoint y: 114, distance: 58.9
click at [76, 114] on div "New Subject* New Inquiry" at bounding box center [291, 109] width 436 height 33
paste input "Discover the Studio D2D Experience – Packages & More"
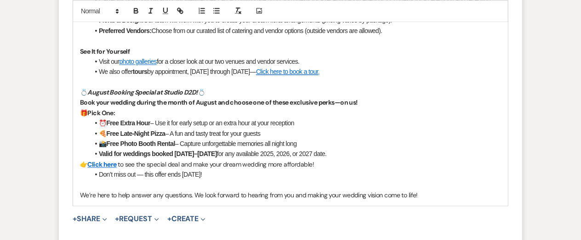
scroll to position [795, 0]
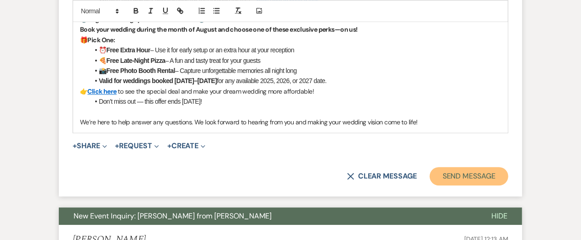
click at [453, 177] on button "Send Message" at bounding box center [469, 176] width 79 height 18
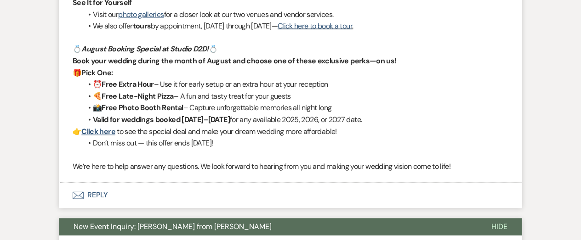
scroll to position [0, 0]
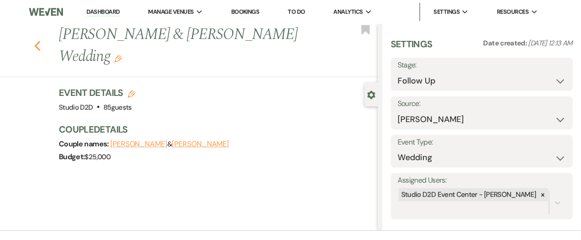
click at [37, 41] on use "button" at bounding box center [37, 46] width 6 height 10
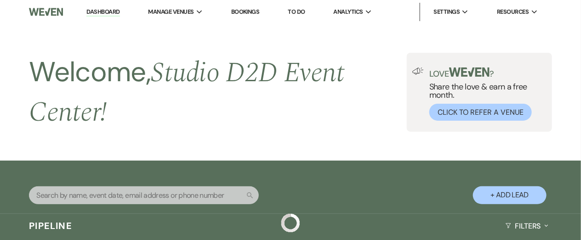
scroll to position [2415, 0]
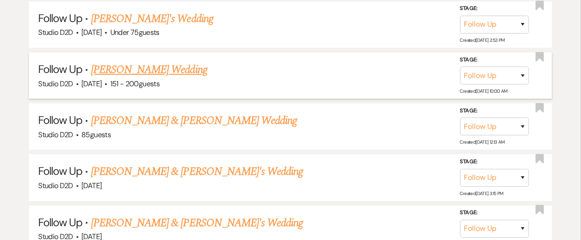
click at [121, 65] on link "[PERSON_NAME] Wedding" at bounding box center [149, 70] width 116 height 17
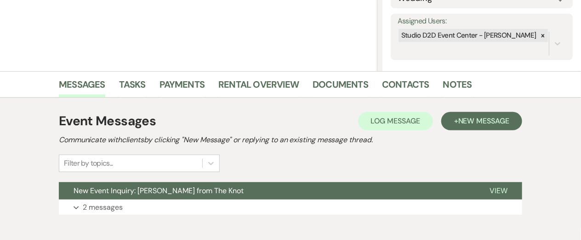
scroll to position [206, 0]
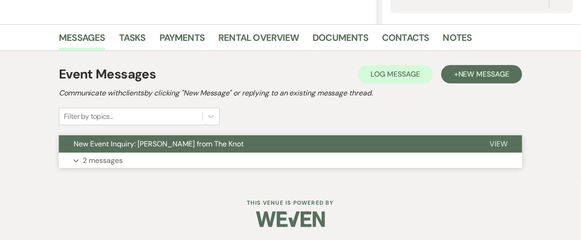
click at [122, 158] on p "2 messages" at bounding box center [103, 161] width 40 height 12
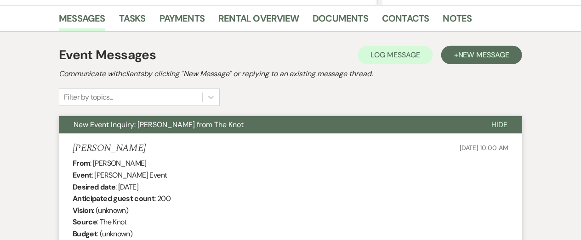
scroll to position [229, 0]
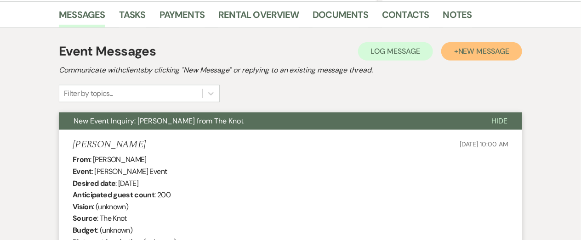
click at [499, 52] on span "New Message" at bounding box center [483, 51] width 51 height 10
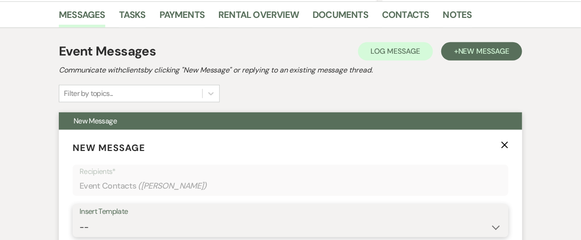
click at [112, 221] on select "-- New Inquiry - message 2 Event Pricing - Non Wedding Weven Planning Portal In…" at bounding box center [291, 228] width 422 height 18
click at [80, 219] on select "-- New Inquiry - message 2 Event Pricing - Non Wedding Weven Planning Portal In…" at bounding box center [291, 228] width 422 height 18
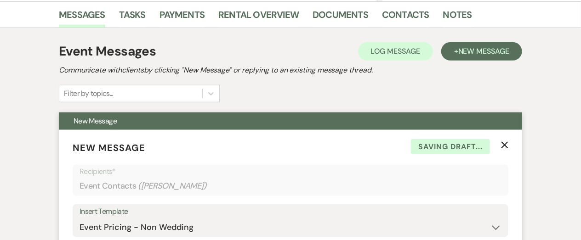
scroll to position [299, 0]
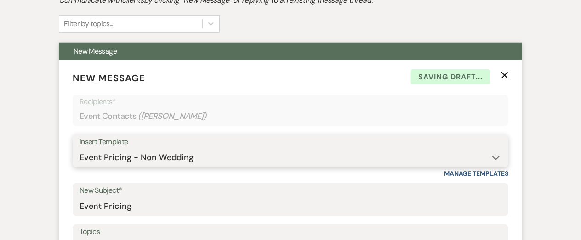
click at [201, 155] on select "-- New Inquiry - message 2 Event Pricing - Non Wedding Weven Planning Portal In…" at bounding box center [291, 158] width 422 height 18
click at [80, 149] on select "-- New Inquiry - message 2 Event Pricing - Non Wedding Weven Planning Portal In…" at bounding box center [291, 158] width 422 height 18
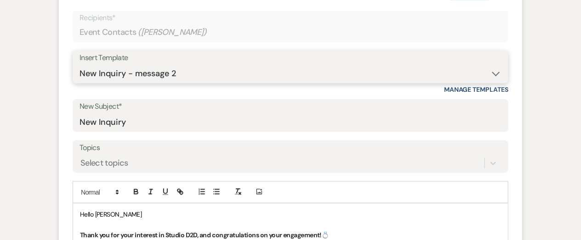
scroll to position [244, 0]
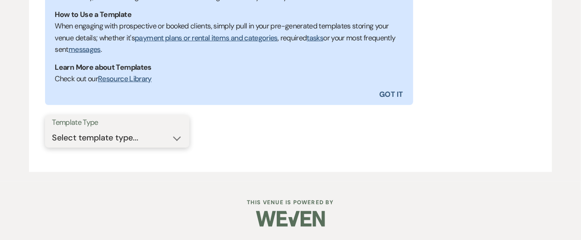
click at [179, 136] on select "Select template type... Task List Message Templates Payment Plan Inventory Item…" at bounding box center [117, 138] width 131 height 18
select select "Message Templates"
click at [52, 129] on select "Select template type... Task List Message Templates Payment Plan Inventory Item…" at bounding box center [117, 138] width 131 height 18
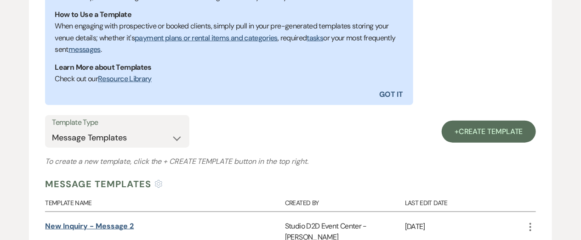
click at [114, 223] on link "New Inquiry - message 2" at bounding box center [89, 227] width 89 height 10
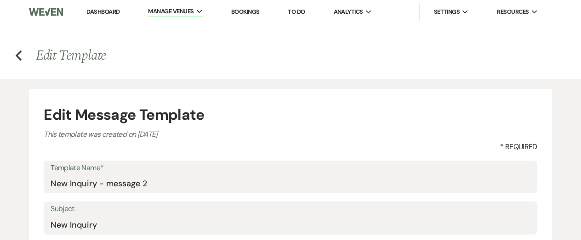
click at [51, 216] on input "New Inquiry" at bounding box center [291, 225] width 480 height 18
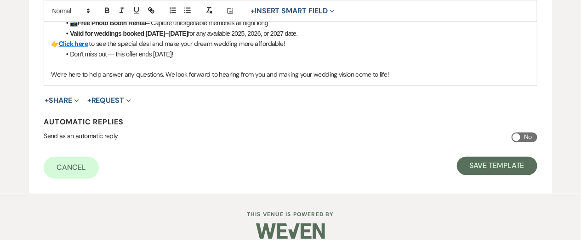
scroll to position [543, 0]
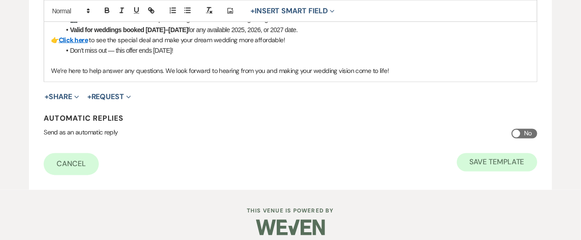
type input "Your Wedding Journey Starts Here at Studio D2D Event Venues"
click at [473, 166] on button "Save Template" at bounding box center [497, 163] width 80 height 18
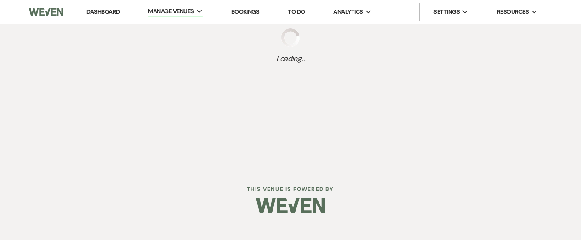
select select "Message Templates"
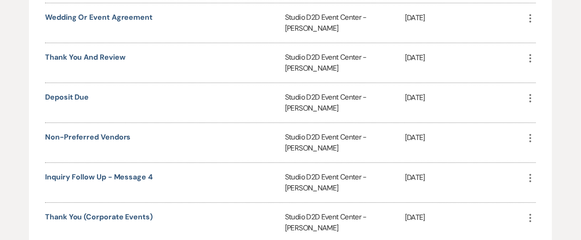
scroll to position [1246, 0]
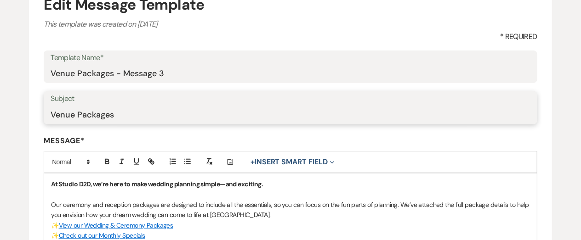
drag, startPoint x: 120, startPoint y: 113, endPoint x: 49, endPoint y: 107, distance: 72.0
click at [49, 107] on div "Subject Venue Packages" at bounding box center [291, 107] width 494 height 33
paste input "Discover the Studio D2D Experience – Packages & More"
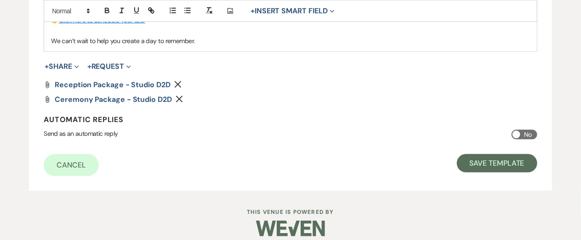
scroll to position [377, 0]
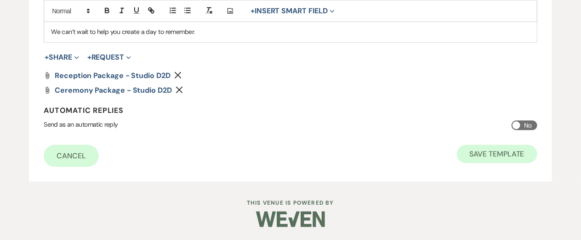
type input "Discover the Studio D2D Experience – Packages & More"
click at [486, 152] on button "Save Template" at bounding box center [497, 154] width 80 height 18
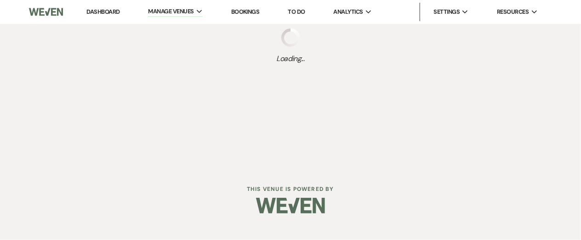
select select "Message Templates"
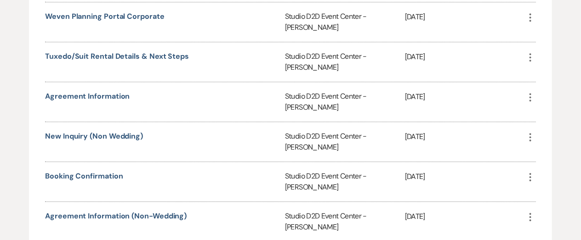
scroll to position [1009, 0]
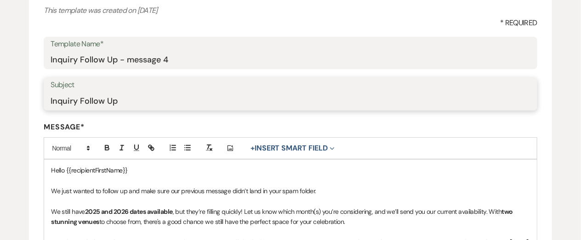
drag, startPoint x: 126, startPoint y: 98, endPoint x: 48, endPoint y: 100, distance: 78.2
click at [48, 100] on div "Subject Inquiry Follow Up" at bounding box center [291, 94] width 494 height 33
paste input "Still Searching for the Perfect Venue?"
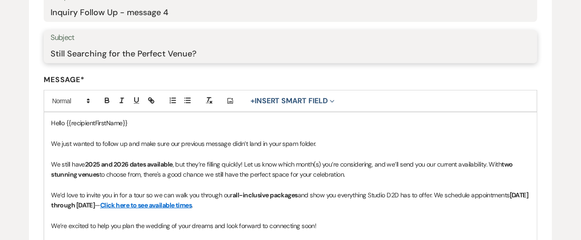
scroll to position [171, 0]
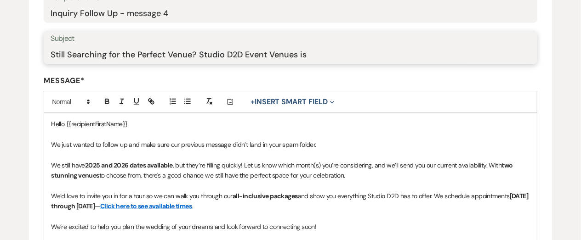
drag, startPoint x: 309, startPoint y: 53, endPoint x: 49, endPoint y: 61, distance: 260.3
click at [49, 61] on div "Subject Still Searching for the Perfect Venue? Studio D2D Event Venues is" at bounding box center [291, 47] width 494 height 33
paste input "Don’t Miss Your Chance to Explore Studio D2D"
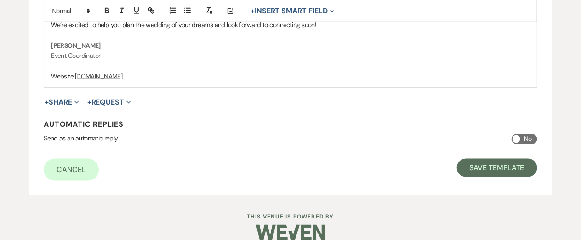
scroll to position [386, 0]
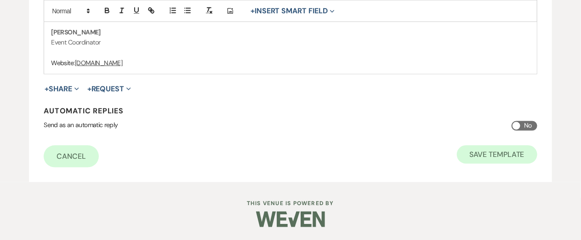
type input "Don’t Miss Your Chance to Explore Studio D2D"
click at [480, 157] on button "Save Template" at bounding box center [497, 155] width 80 height 18
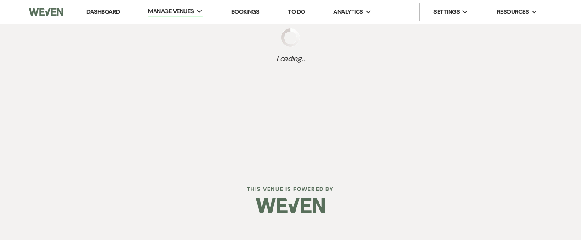
select select "Message Templates"
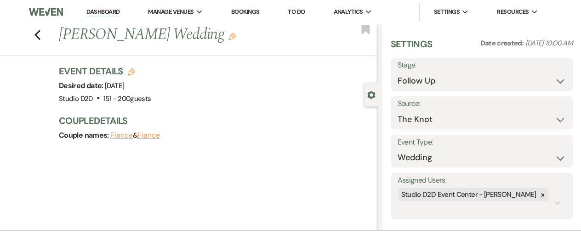
select select "1746"
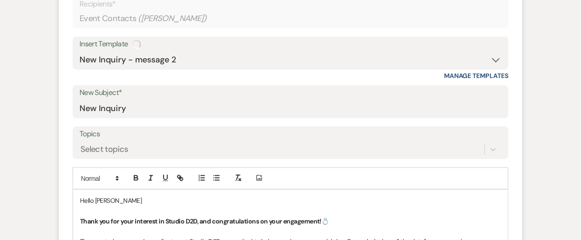
type input "Your Wedding Journey Starts Here at Studio D2D Event Venues"
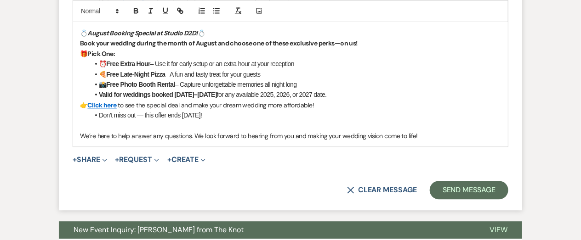
scroll to position [784, 0]
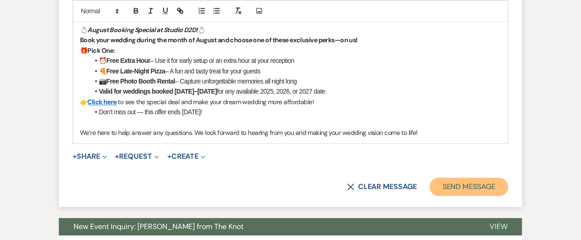
click at [452, 183] on button "Send Message" at bounding box center [469, 187] width 79 height 18
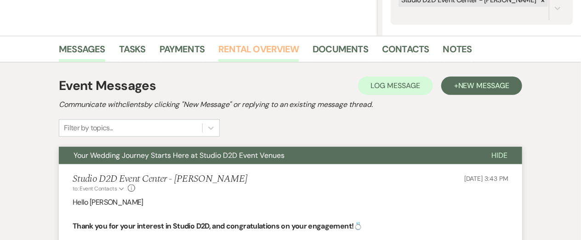
scroll to position [28, 0]
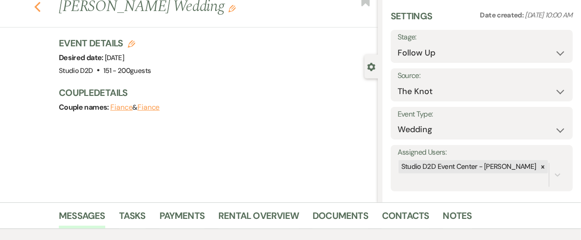
click at [40, 9] on icon "Previous" at bounding box center [37, 6] width 7 height 11
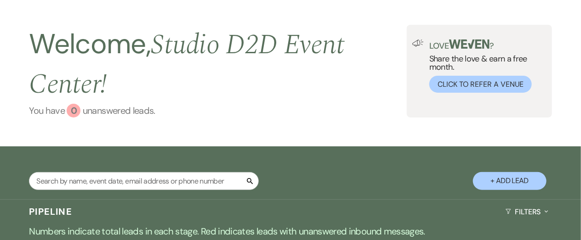
select select "9"
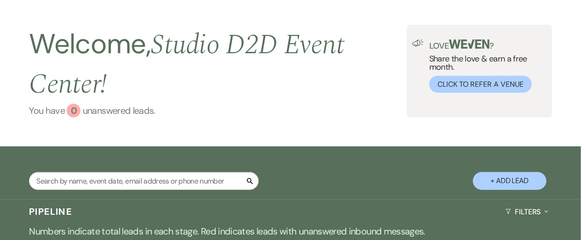
select select "9"
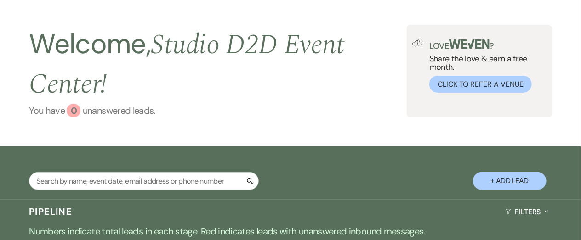
select select "9"
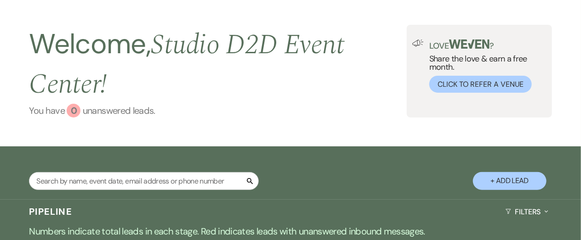
select select "9"
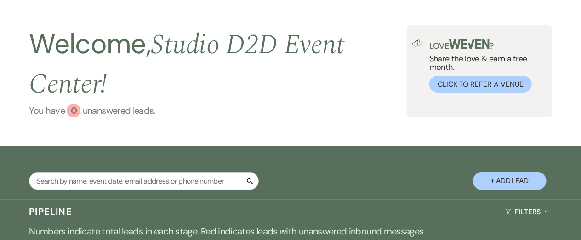
select select "9"
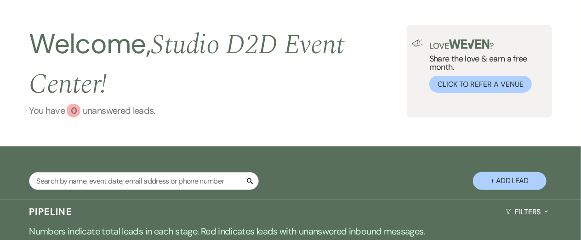
select select "9"
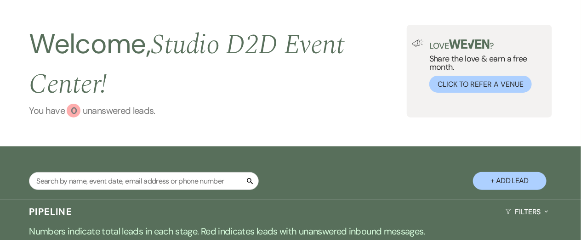
select select "9"
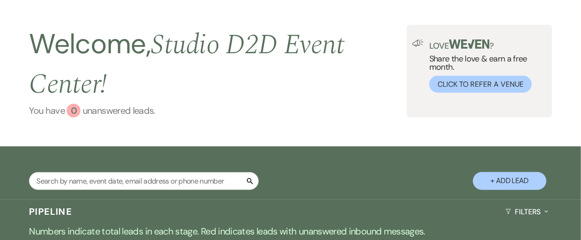
select select "9"
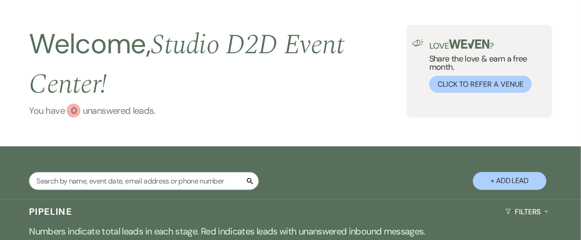
select select "9"
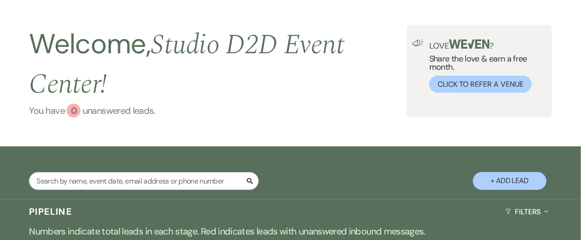
select select "9"
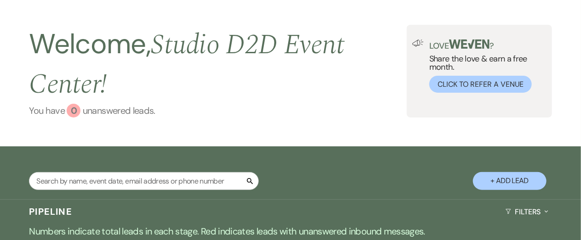
select select "9"
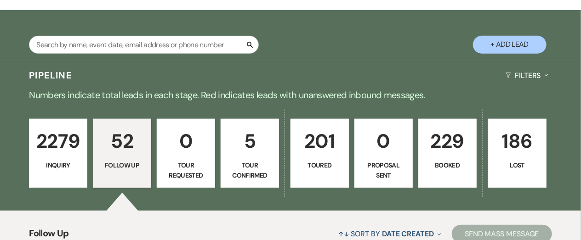
scroll to position [166, 0]
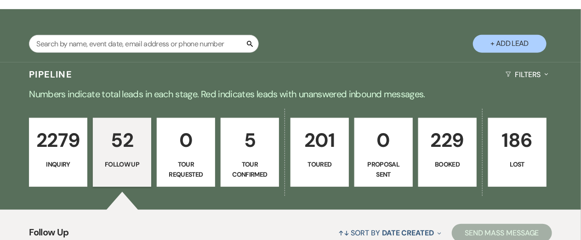
click at [126, 145] on p "52" at bounding box center [122, 140] width 46 height 31
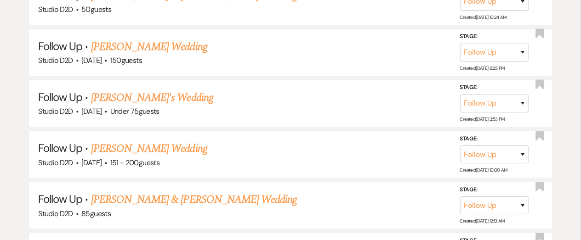
scroll to position [2346, 0]
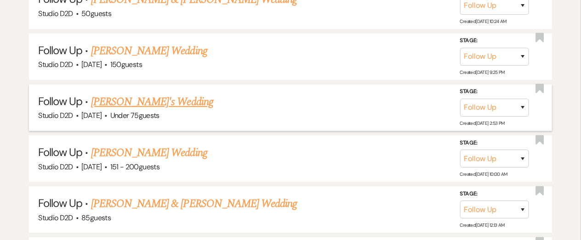
click at [129, 98] on link "[PERSON_NAME]'s Wedding" at bounding box center [152, 102] width 122 height 17
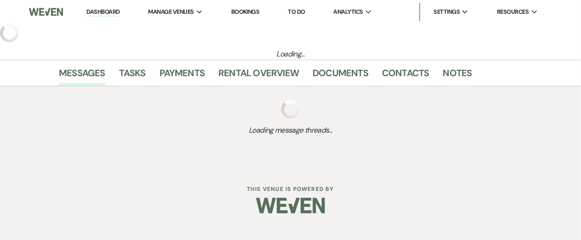
select select "9"
select select "3"
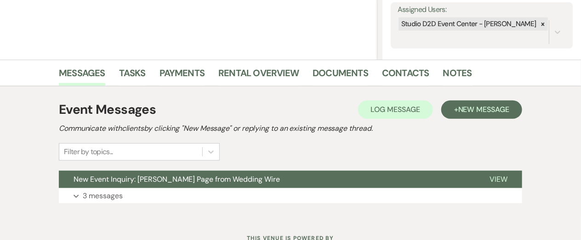
scroll to position [173, 0]
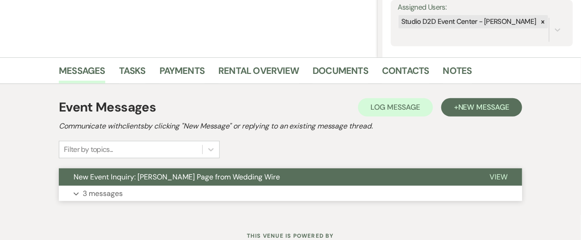
click at [102, 192] on p "3 messages" at bounding box center [103, 194] width 40 height 12
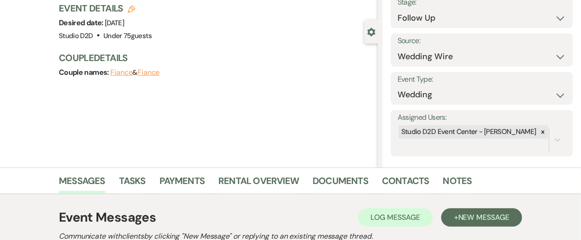
scroll to position [72, 0]
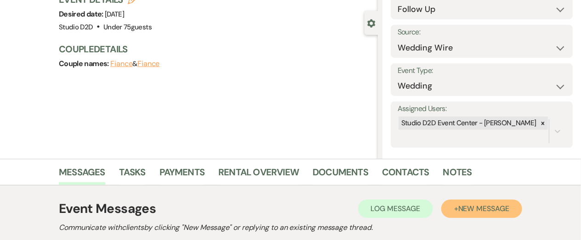
click at [459, 212] on span "New Message" at bounding box center [483, 209] width 51 height 10
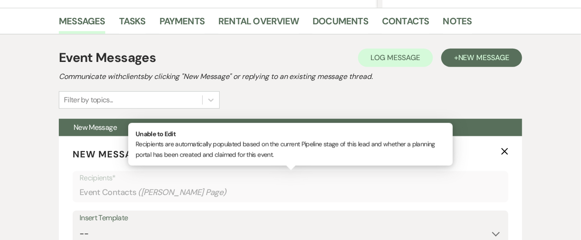
click at [157, 202] on div "Recipients* Event Contacts ( [PERSON_NAME] Page )" at bounding box center [291, 187] width 436 height 32
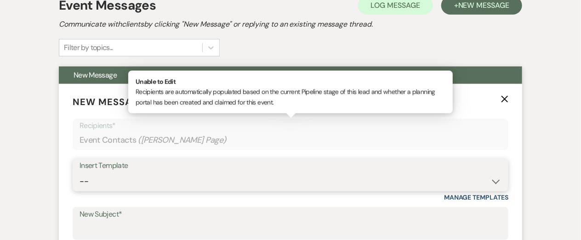
click at [156, 187] on select "-- New Inquiry - message 2 Event Pricing - Non Wedding Weven Planning Portal In…" at bounding box center [291, 182] width 422 height 18
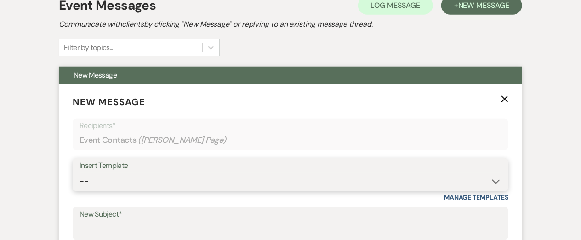
select select "4214"
click at [80, 173] on select "-- New Inquiry - message 2 Event Pricing - Non Wedding Weven Planning Portal In…" at bounding box center [291, 182] width 422 height 18
type input "Discover the Studio D2D Experience – Packages & More"
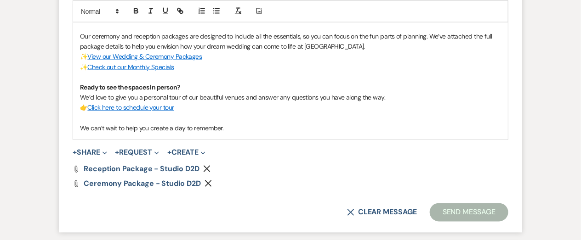
scroll to position [583, 0]
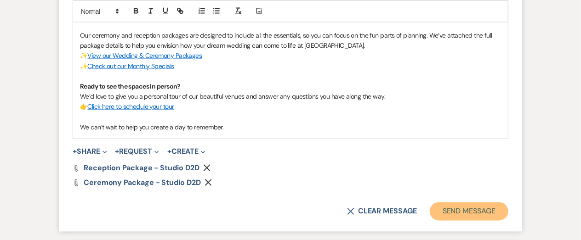
click at [443, 217] on button "Send Message" at bounding box center [469, 212] width 79 height 18
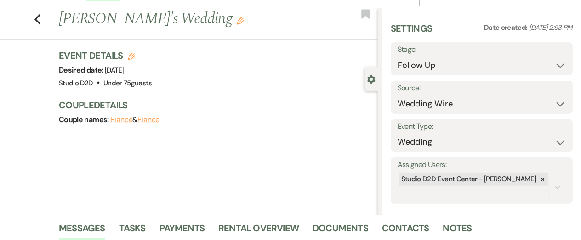
scroll to position [0, 0]
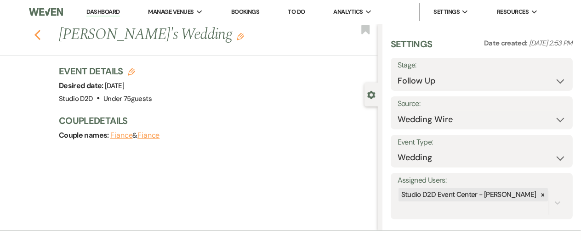
click at [36, 34] on use "button" at bounding box center [37, 35] width 6 height 10
select select "9"
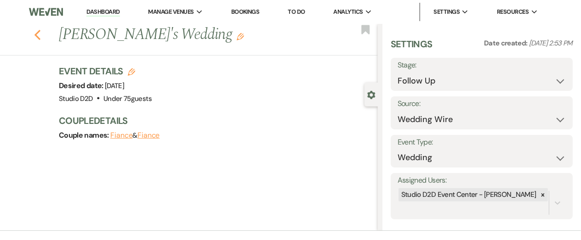
select select "9"
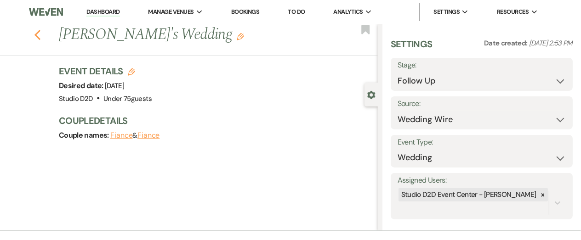
select select "9"
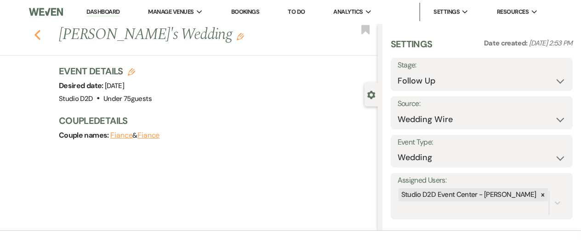
select select "9"
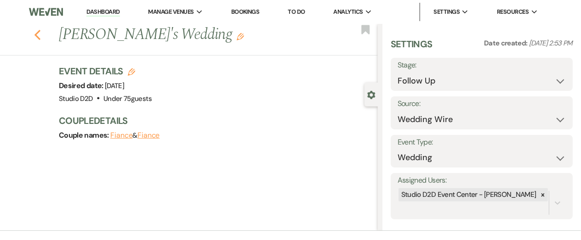
select select "9"
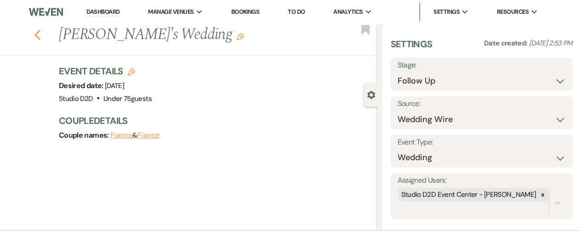
select select "9"
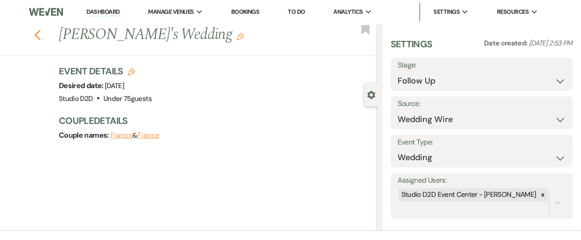
select select "9"
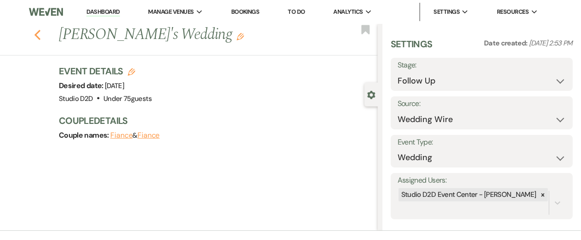
select select "9"
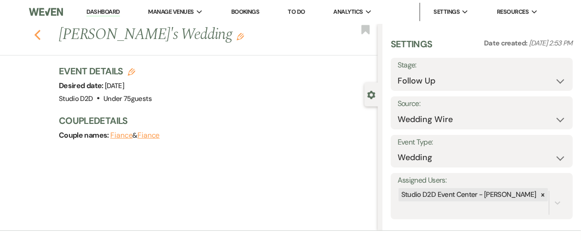
select select "9"
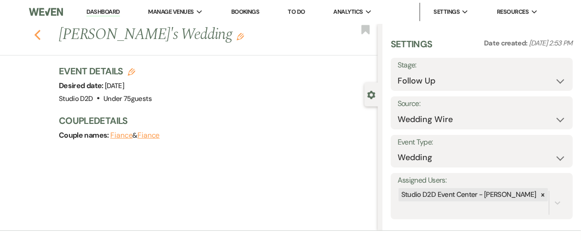
select select "9"
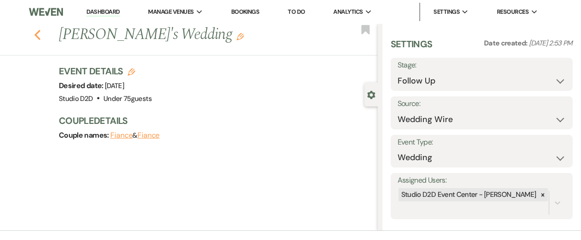
select select "9"
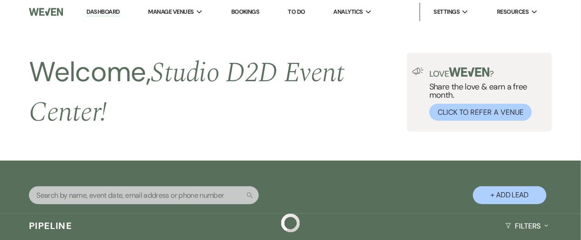
scroll to position [2346, 0]
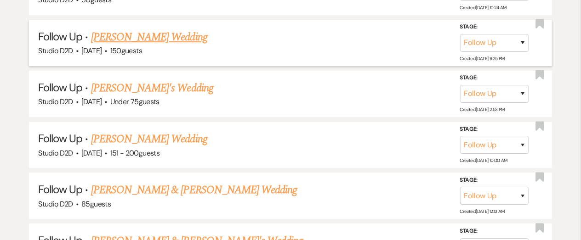
click at [123, 33] on link "[PERSON_NAME] Wedding" at bounding box center [149, 37] width 116 height 17
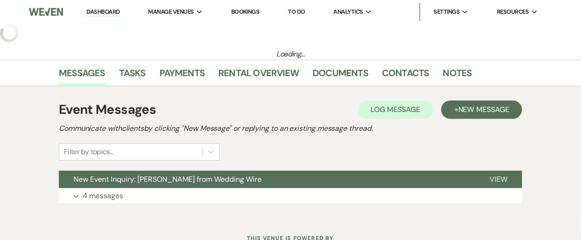
select select "9"
select select "3"
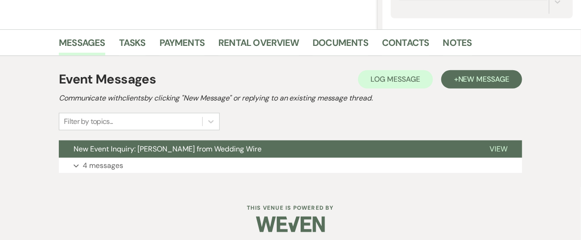
scroll to position [202, 0]
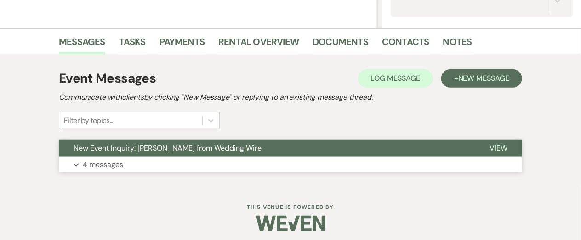
click at [117, 164] on p "4 messages" at bounding box center [103, 165] width 40 height 12
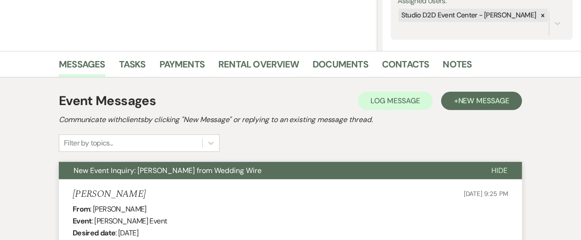
scroll to position [181, 0]
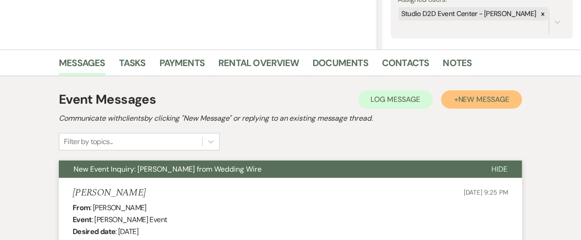
click at [466, 103] on button "+ New Message" at bounding box center [481, 100] width 81 height 18
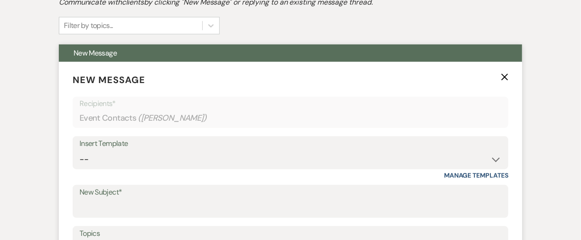
scroll to position [302, 0]
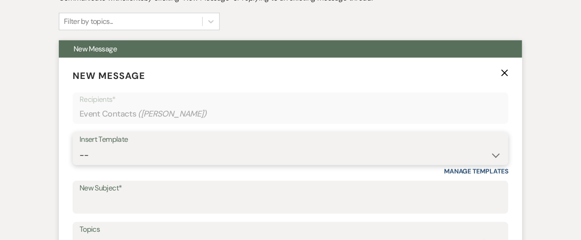
click at [148, 151] on select "-- New Inquiry - message 2 Event Pricing - Non Wedding Weven Planning Portal In…" at bounding box center [291, 156] width 422 height 18
select select "2444"
click at [80, 147] on select "-- New Inquiry - message 2 Event Pricing - Non Wedding Weven Planning Portal In…" at bounding box center [291, 156] width 422 height 18
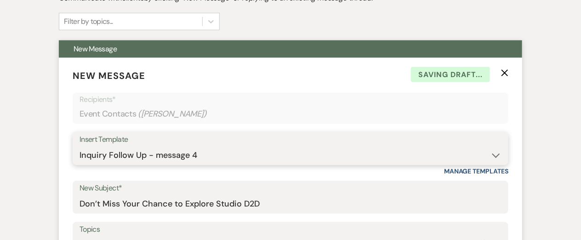
type input "Don’t Miss Your Chance to Explore Studio D2D"
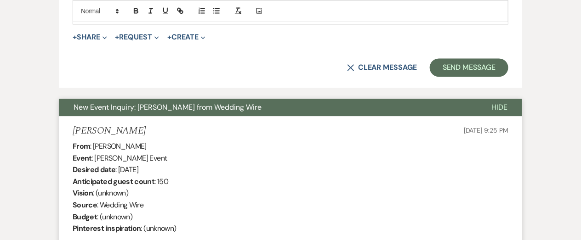
scroll to position [742, 0]
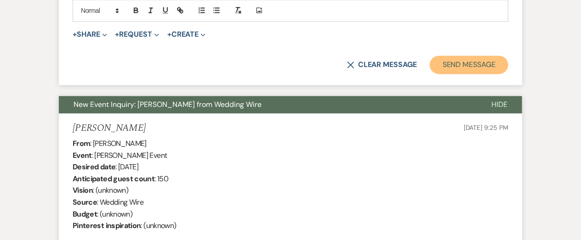
click at [487, 72] on button "Send Message" at bounding box center [469, 65] width 79 height 18
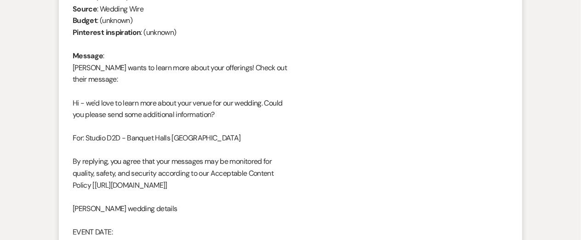
scroll to position [0, 0]
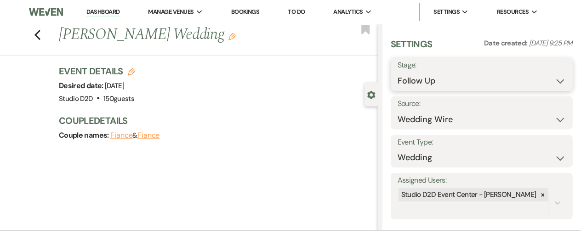
click at [474, 86] on select "Inquiry Follow Up Tour Requested Tour Confirmed Toured Proposal Sent Booked Lost" at bounding box center [482, 81] width 168 height 18
select select "1"
click at [398, 72] on select "Inquiry Follow Up Tour Requested Tour Confirmed Toured Proposal Sent Booked Lost" at bounding box center [482, 81] width 168 height 18
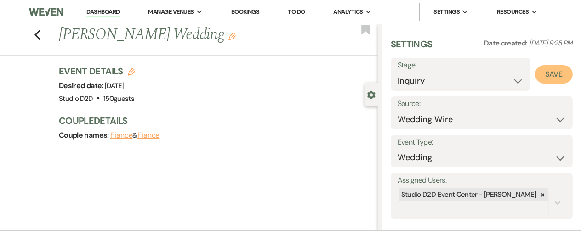
click at [560, 73] on button "Save" at bounding box center [554, 74] width 38 height 18
click at [37, 35] on use "button" at bounding box center [37, 35] width 6 height 10
select select "9"
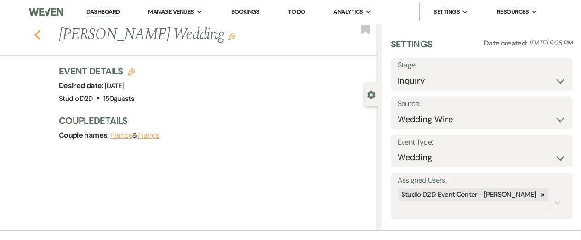
select select "9"
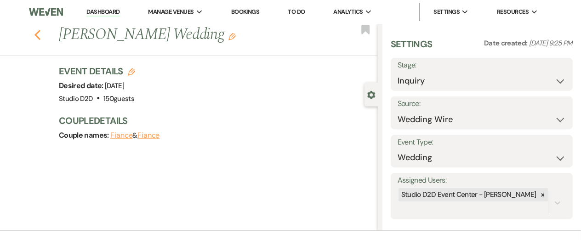
select select "9"
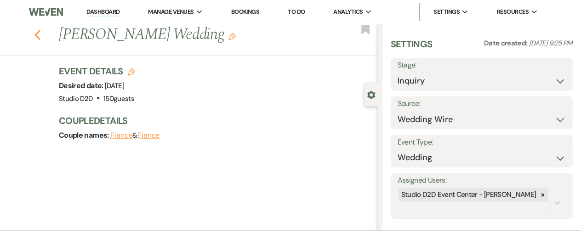
select select "9"
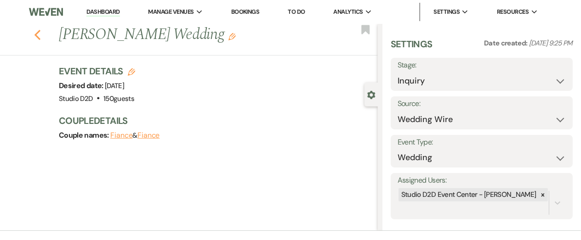
select select "9"
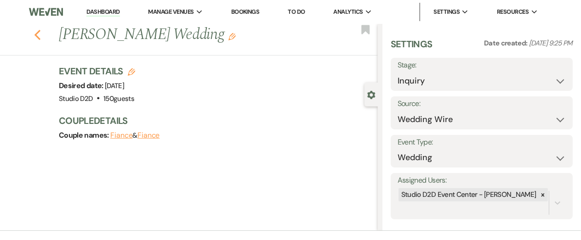
select select "9"
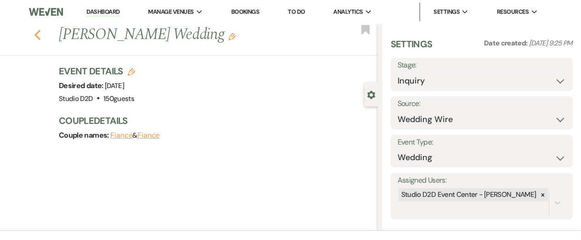
select select "9"
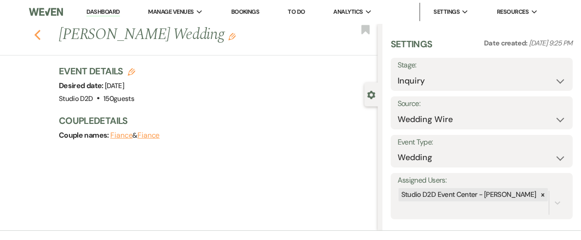
select select "9"
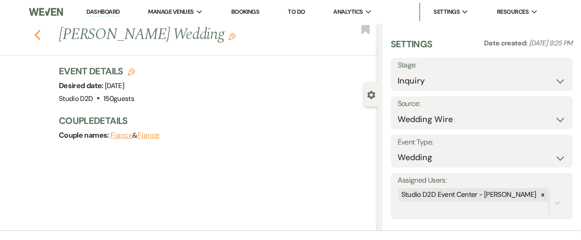
select select "9"
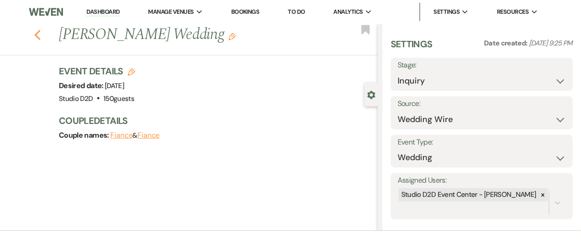
select select "9"
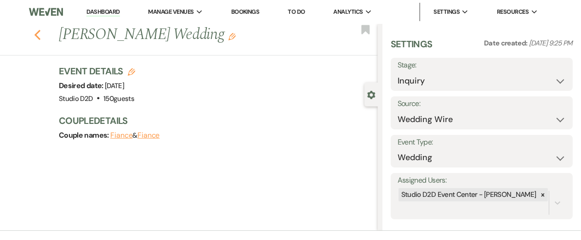
select select "9"
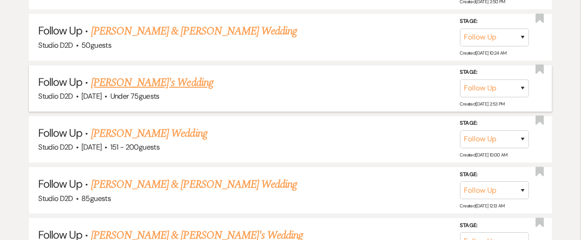
scroll to position [2284, 0]
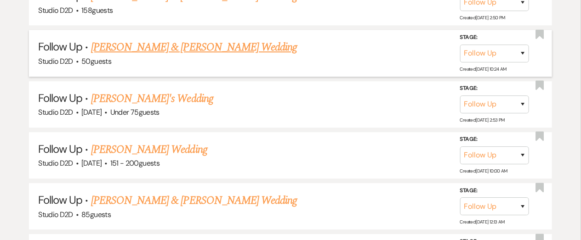
click at [122, 44] on link "[PERSON_NAME] & [PERSON_NAME] Wedding" at bounding box center [194, 47] width 206 height 17
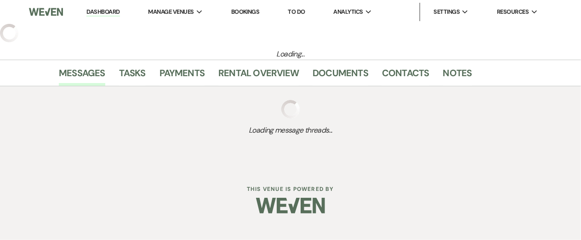
select select "9"
select select "17"
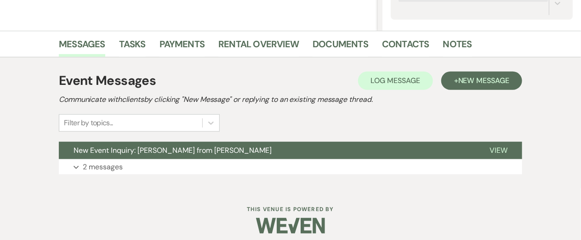
scroll to position [206, 0]
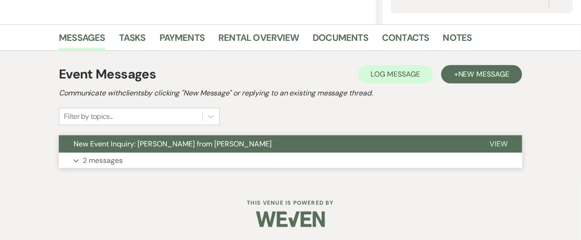
click at [121, 162] on p "2 messages" at bounding box center [103, 161] width 40 height 12
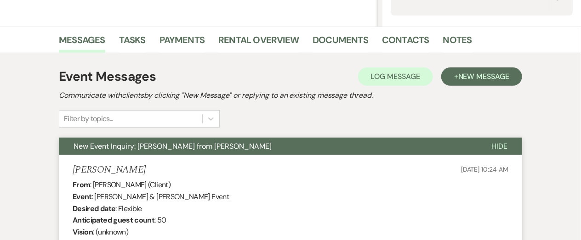
scroll to position [210, 0]
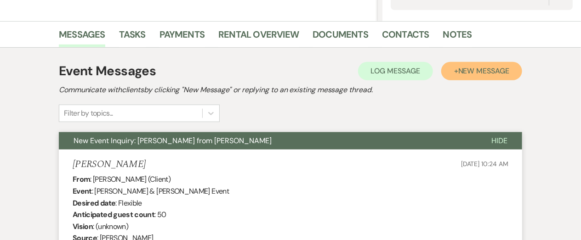
click at [462, 75] on button "+ New Message" at bounding box center [481, 71] width 81 height 18
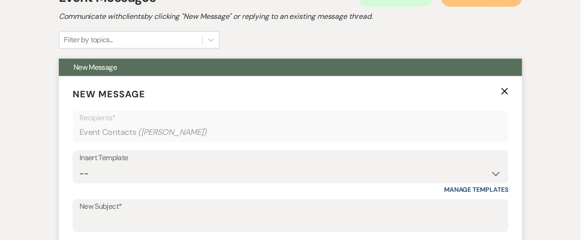
scroll to position [284, 0]
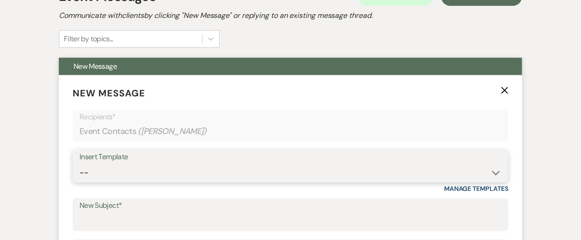
click at [137, 177] on select "-- New Inquiry - message 2 Event Pricing - Non Wedding Weven Planning Portal In…" at bounding box center [291, 173] width 422 height 18
select select "1746"
click at [80, 164] on select "-- New Inquiry - message 2 Event Pricing - Non Wedding Weven Planning Portal In…" at bounding box center [291, 173] width 422 height 18
type input "Your Wedding Journey Starts Here at Studio D2D Event Venues"
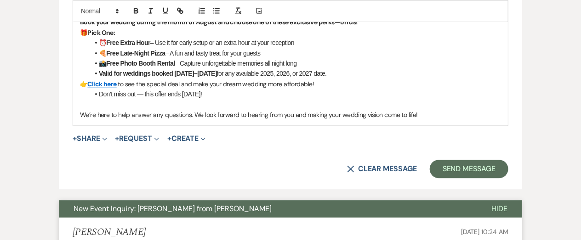
scroll to position [804, 0]
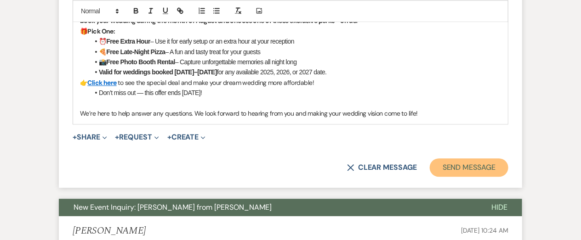
click at [451, 171] on button "Send Message" at bounding box center [469, 168] width 79 height 18
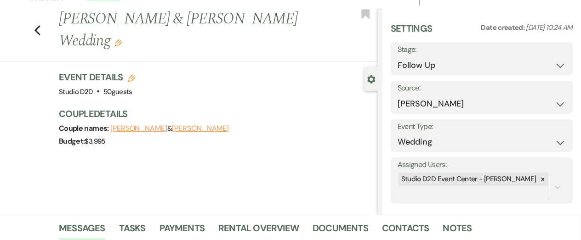
scroll to position [15, 0]
click at [37, 31] on use "button" at bounding box center [37, 31] width 6 height 10
select select "9"
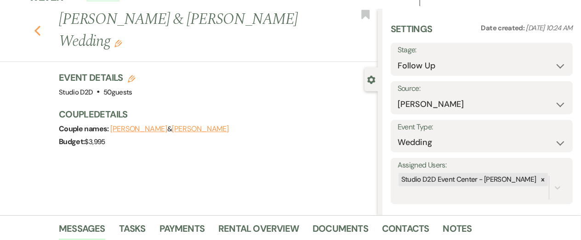
select select "9"
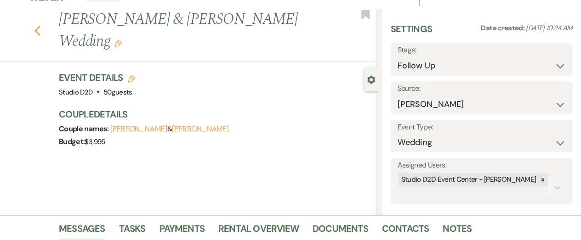
select select "9"
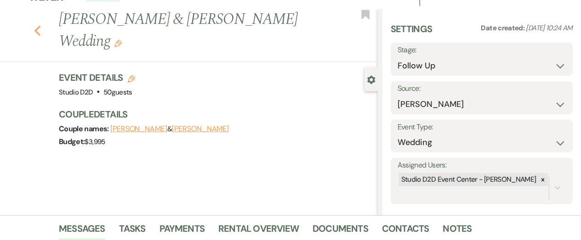
select select "9"
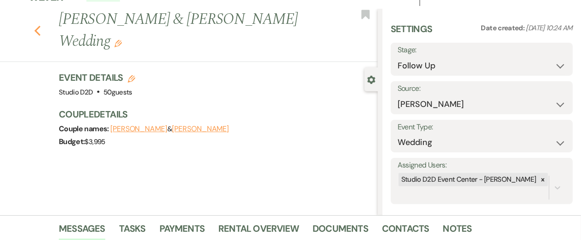
select select "9"
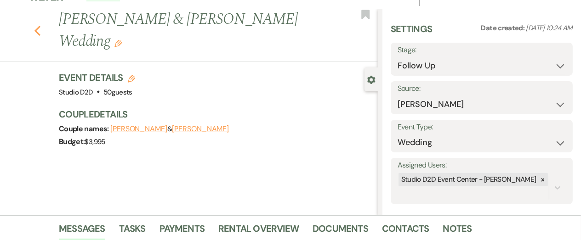
select select "9"
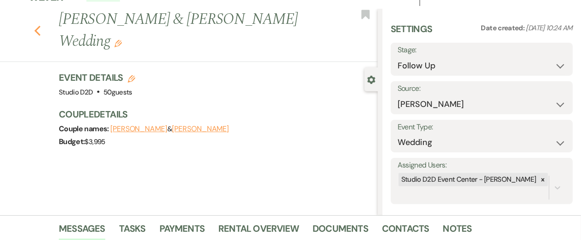
select select "9"
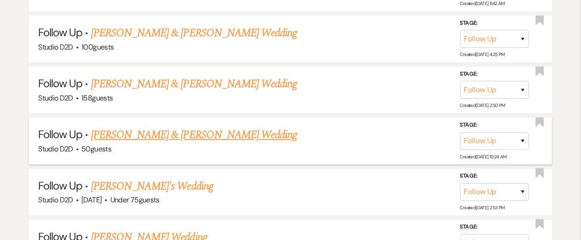
scroll to position [2194, 0]
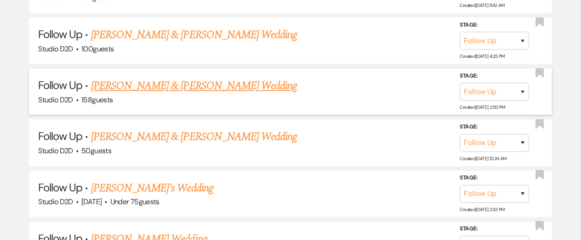
click at [133, 82] on link "[PERSON_NAME] & [PERSON_NAME] Wedding" at bounding box center [194, 86] width 206 height 17
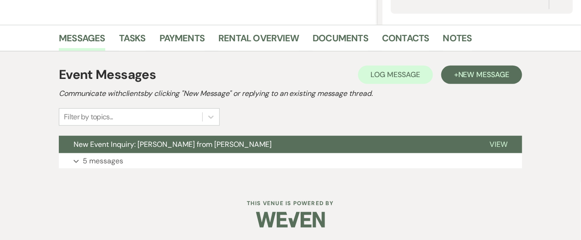
scroll to position [206, 0]
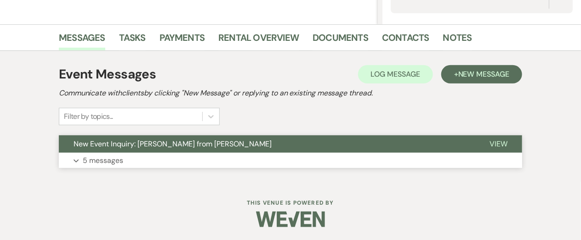
click at [117, 160] on p "5 messages" at bounding box center [103, 161] width 40 height 12
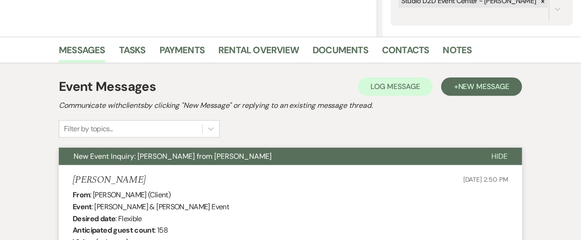
scroll to position [194, 0]
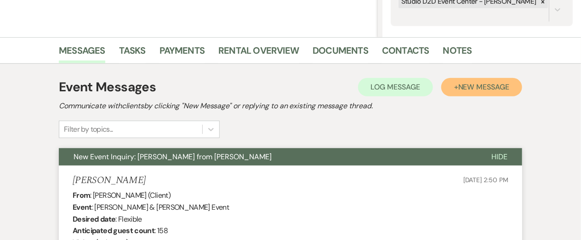
click at [471, 84] on span "New Message" at bounding box center [483, 87] width 51 height 10
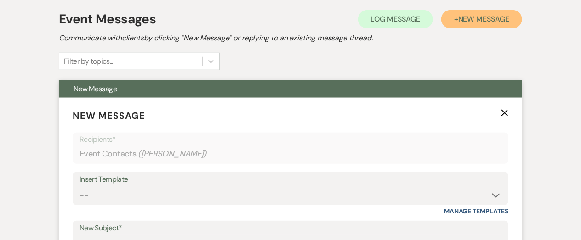
scroll to position [264, 0]
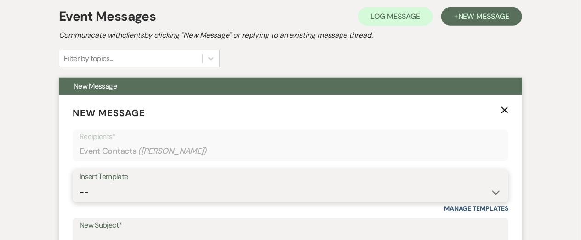
click at [163, 200] on select "-- New Inquiry - message 2 Event Pricing - Non Wedding Weven Planning Portal In…" at bounding box center [291, 193] width 422 height 18
click at [80, 184] on select "-- New Inquiry - message 2 Event Pricing - Non Wedding Weven Planning Portal In…" at bounding box center [291, 193] width 422 height 18
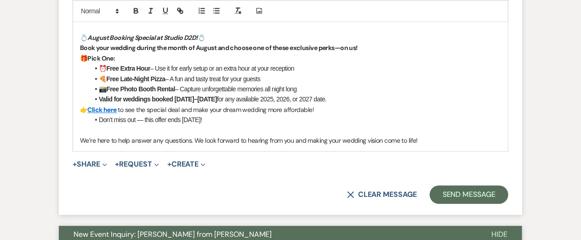
scroll to position [778, 0]
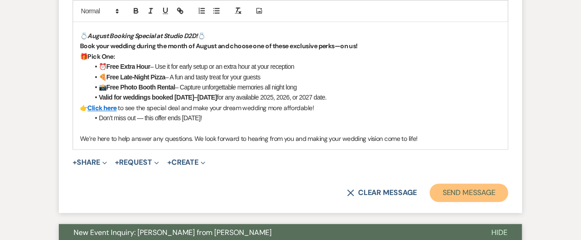
click at [451, 193] on button "Send Message" at bounding box center [469, 193] width 79 height 18
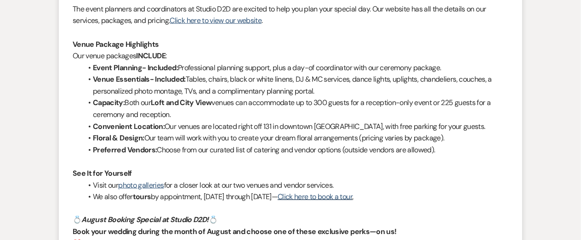
scroll to position [0, 0]
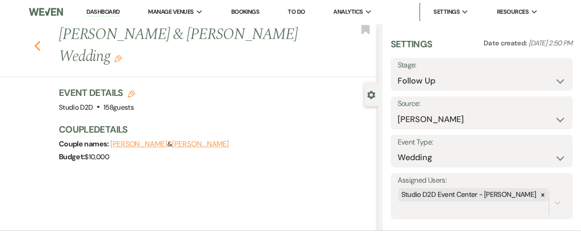
click at [38, 47] on icon "Previous" at bounding box center [37, 45] width 7 height 11
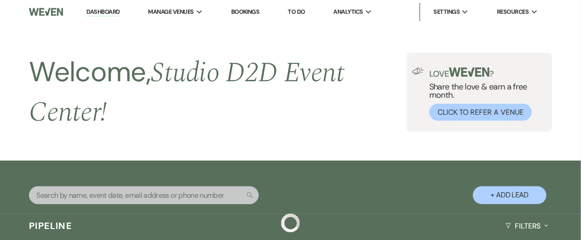
scroll to position [2194, 0]
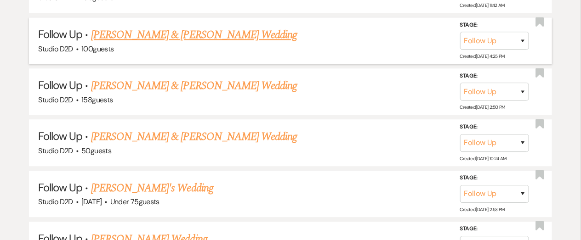
click at [127, 34] on link "[PERSON_NAME] & [PERSON_NAME] Wedding" at bounding box center [194, 35] width 206 height 17
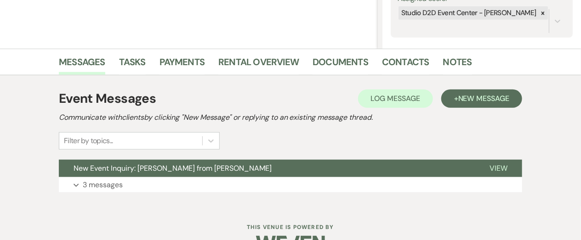
scroll to position [206, 0]
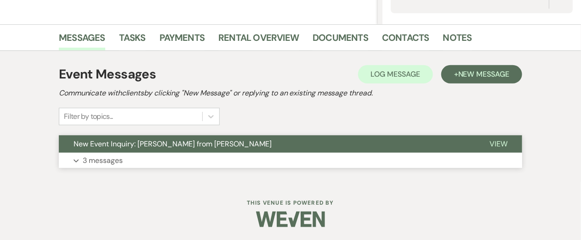
click at [105, 159] on p "3 messages" at bounding box center [103, 161] width 40 height 12
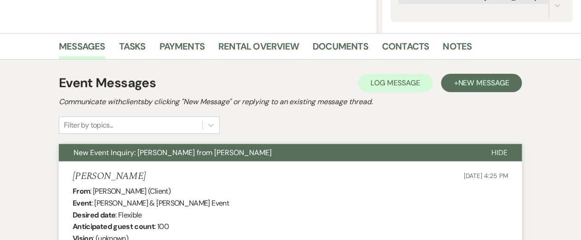
scroll to position [203, 0]
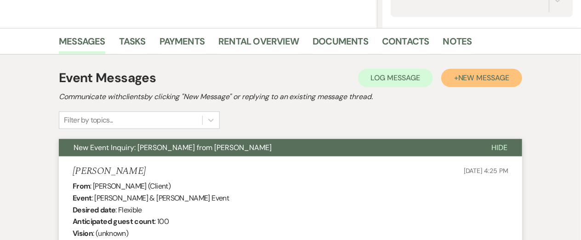
click at [465, 81] on span "New Message" at bounding box center [483, 78] width 51 height 10
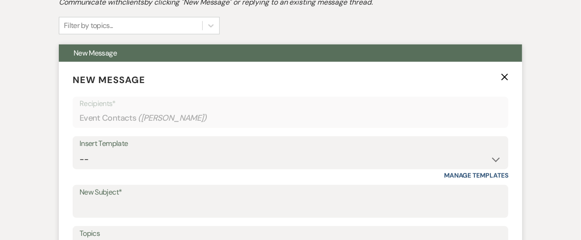
scroll to position [299, 0]
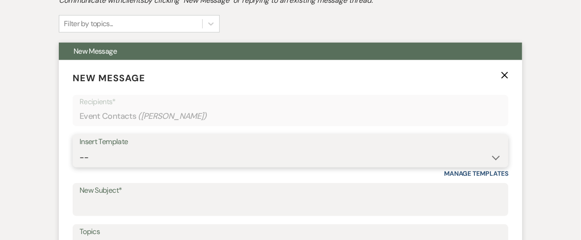
click at [154, 156] on select "-- New Inquiry - message 2 Event Pricing - Non Wedding Weven Planning Portal In…" at bounding box center [291, 158] width 422 height 18
click at [80, 149] on select "-- New Inquiry - message 2 Event Pricing - Non Wedding Weven Planning Portal In…" at bounding box center [291, 158] width 422 height 18
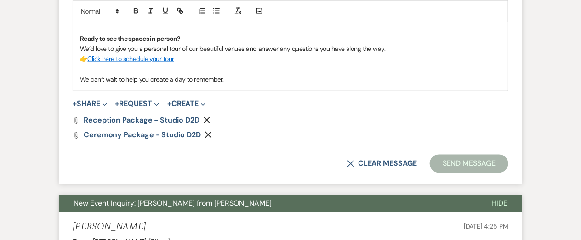
scroll to position [644, 0]
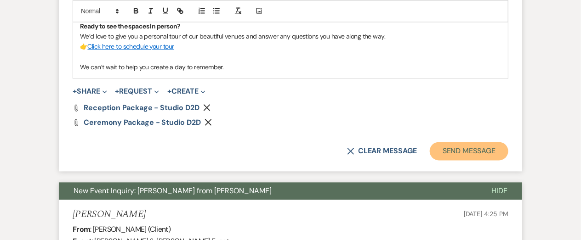
click at [471, 153] on button "Send Message" at bounding box center [469, 152] width 79 height 18
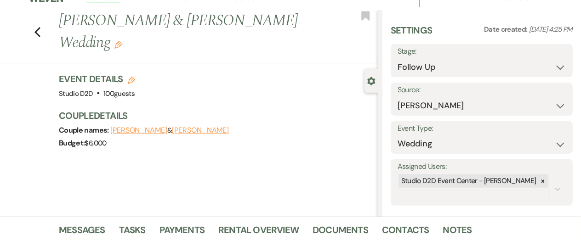
scroll to position [0, 0]
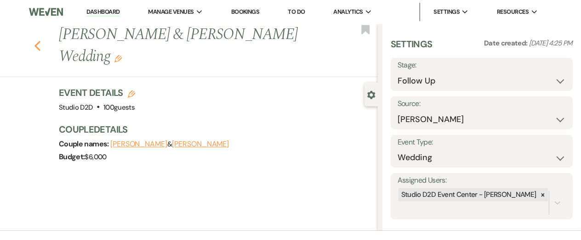
click at [36, 41] on use "button" at bounding box center [37, 46] width 6 height 10
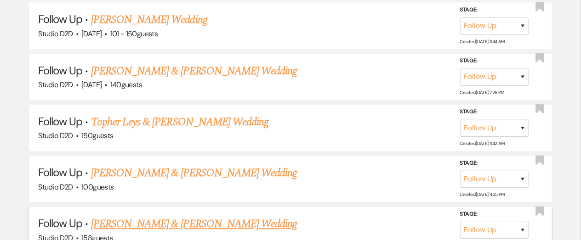
scroll to position [2055, 0]
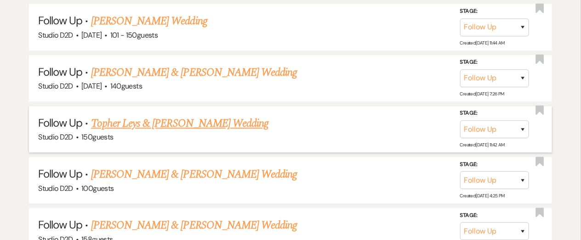
click at [133, 123] on link "Topher Leys & [PERSON_NAME] Wedding" at bounding box center [179, 123] width 177 height 17
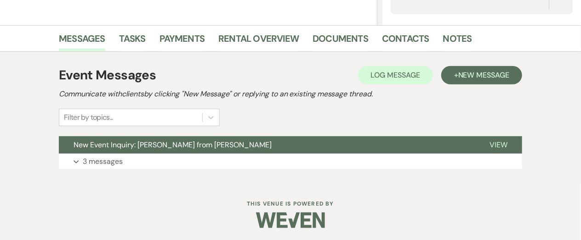
scroll to position [206, 0]
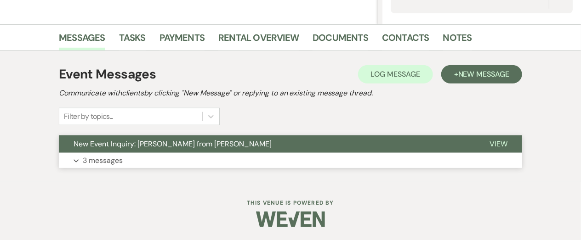
click at [113, 157] on p "3 messages" at bounding box center [103, 161] width 40 height 12
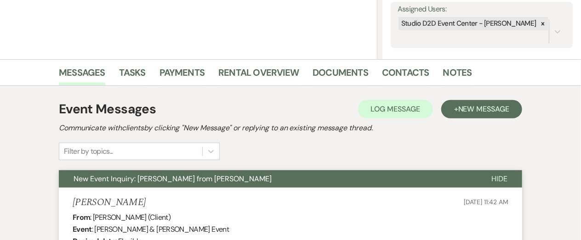
scroll to position [168, 0]
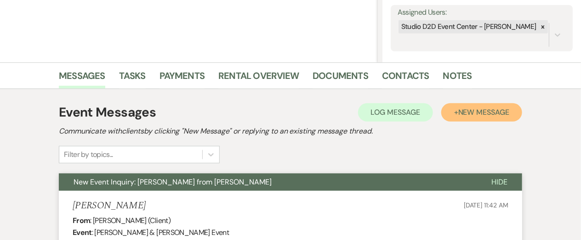
click at [462, 114] on span "New Message" at bounding box center [483, 113] width 51 height 10
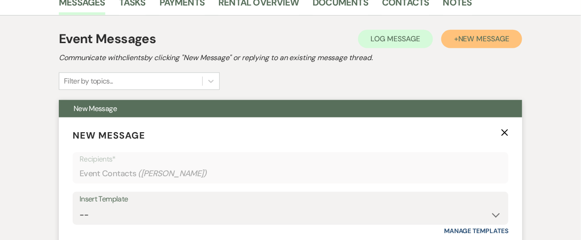
scroll to position [245, 0]
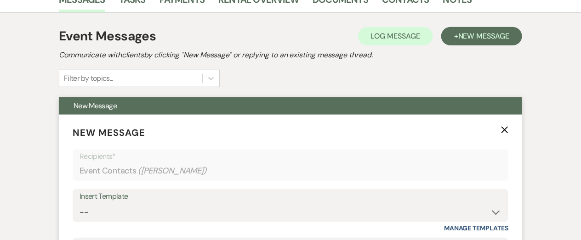
click at [173, 201] on div "Insert Template" at bounding box center [291, 196] width 422 height 13
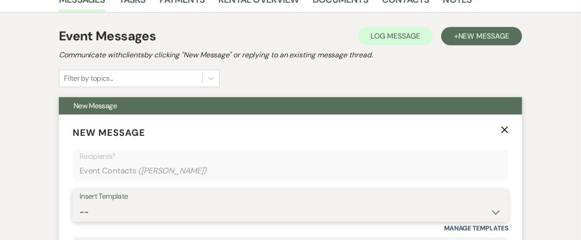
click at [171, 207] on select "-- New Inquiry - message 2 Event Pricing - Non Wedding Weven Planning Portal In…" at bounding box center [291, 213] width 422 height 18
click at [80, 204] on select "-- New Inquiry - message 2 Event Pricing - Non Wedding Weven Planning Portal In…" at bounding box center [291, 213] width 422 height 18
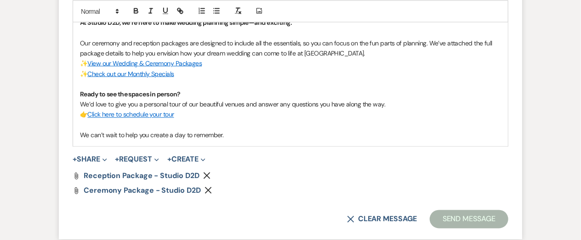
scroll to position [578, 0]
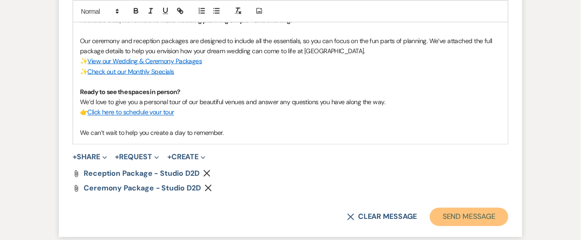
click at [439, 219] on button "Send Message" at bounding box center [469, 217] width 79 height 18
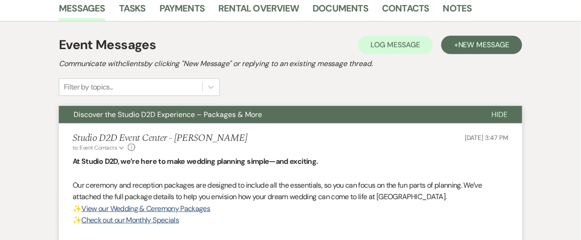
scroll to position [0, 0]
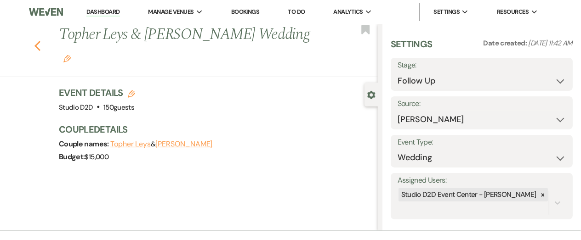
click at [38, 40] on icon "Previous" at bounding box center [37, 45] width 7 height 11
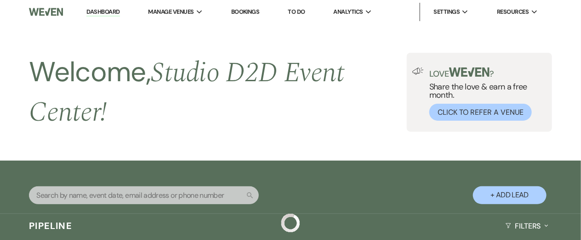
scroll to position [2055, 0]
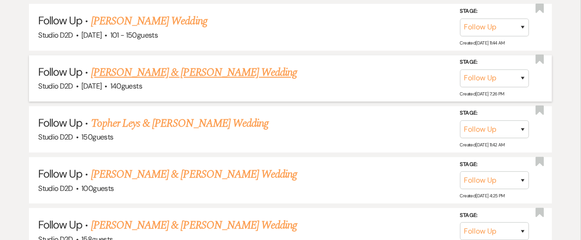
click at [153, 70] on link "[PERSON_NAME] & [PERSON_NAME] Wedding" at bounding box center [194, 72] width 206 height 17
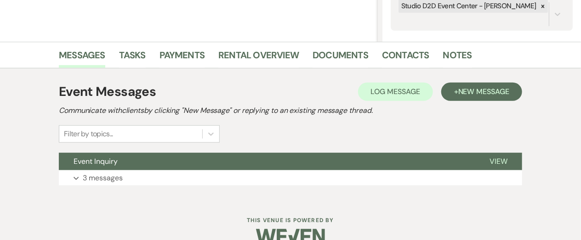
scroll to position [206, 0]
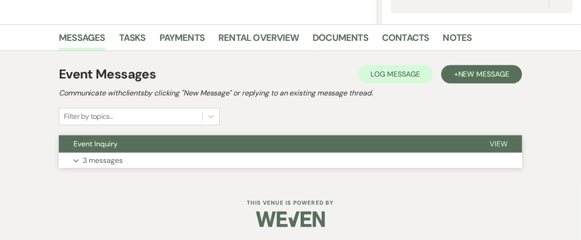
click at [117, 159] on p "3 messages" at bounding box center [103, 161] width 40 height 12
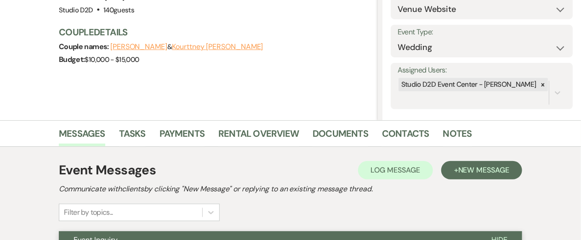
scroll to position [112, 0]
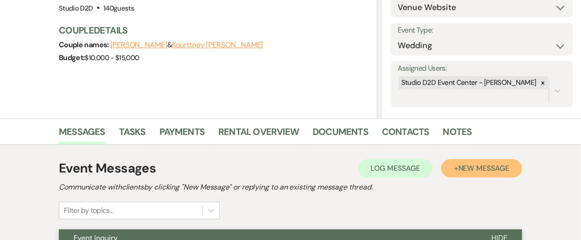
click at [451, 171] on button "+ New Message" at bounding box center [481, 169] width 81 height 18
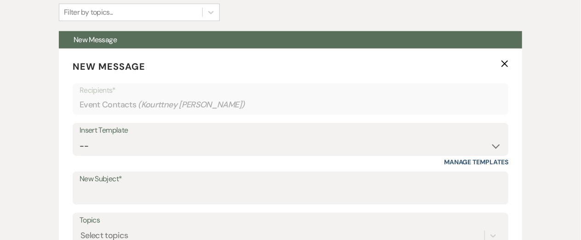
scroll to position [314, 0]
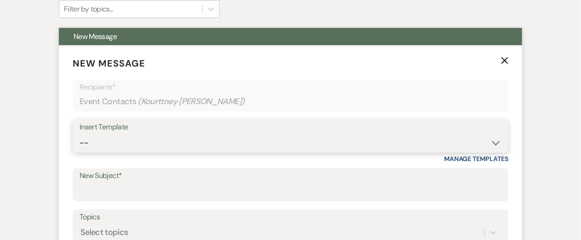
click at [199, 146] on select "-- New Inquiry - message 2 Event Pricing - Non Wedding Weven Planning Portal In…" at bounding box center [291, 143] width 422 height 18
click at [80, 134] on select "-- New Inquiry - message 2 Event Pricing - Non Wedding Weven Planning Portal In…" at bounding box center [291, 143] width 422 height 18
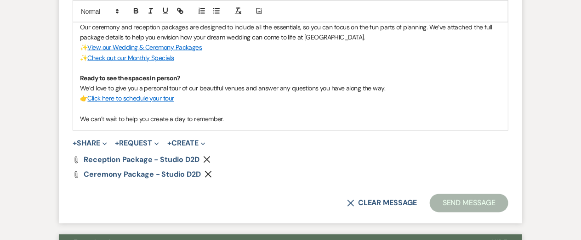
scroll to position [616, 0]
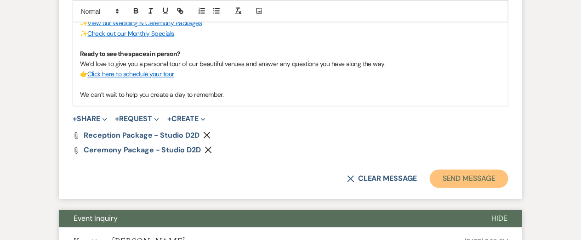
click at [451, 181] on button "Send Message" at bounding box center [469, 179] width 79 height 18
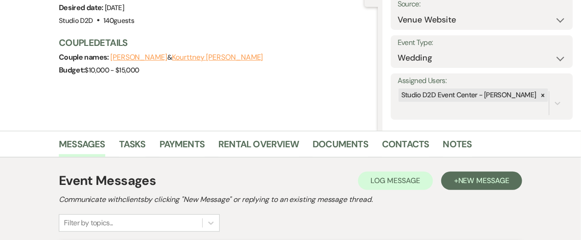
scroll to position [0, 0]
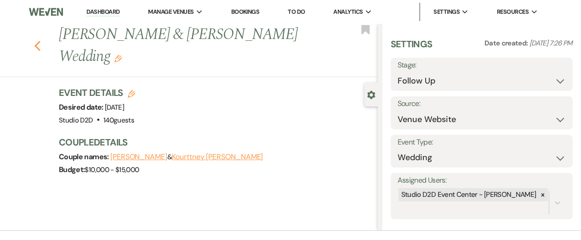
click at [37, 40] on icon "Previous" at bounding box center [37, 45] width 7 height 11
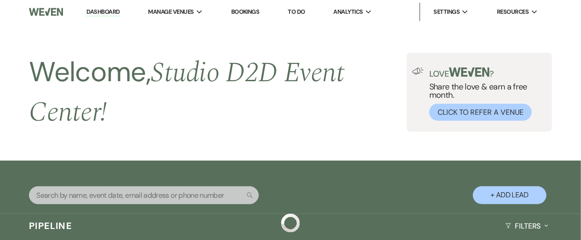
scroll to position [2055, 0]
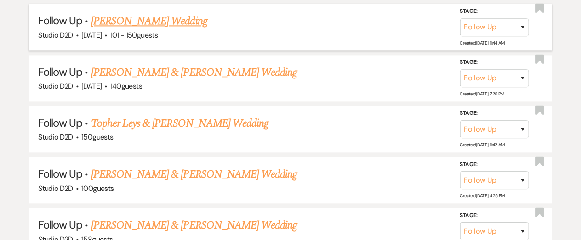
click at [121, 19] on link "[PERSON_NAME] Wedding" at bounding box center [149, 21] width 116 height 17
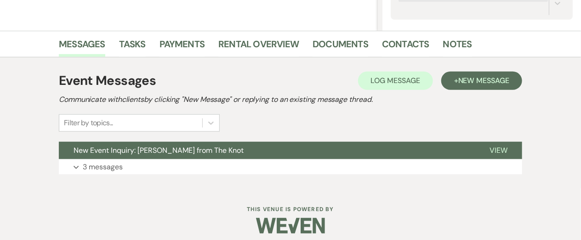
scroll to position [206, 0]
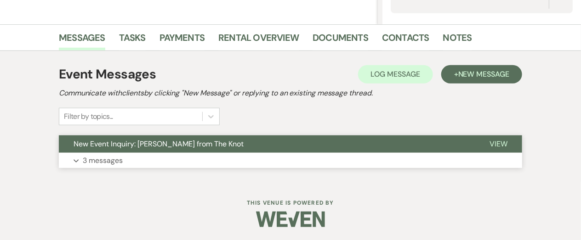
click at [119, 158] on p "3 messages" at bounding box center [103, 161] width 40 height 12
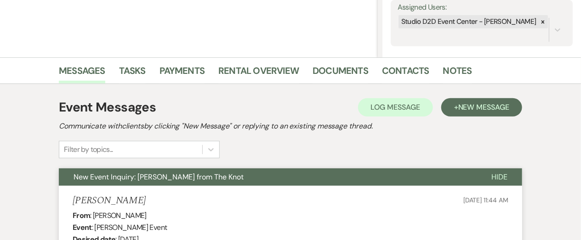
scroll to position [175, 0]
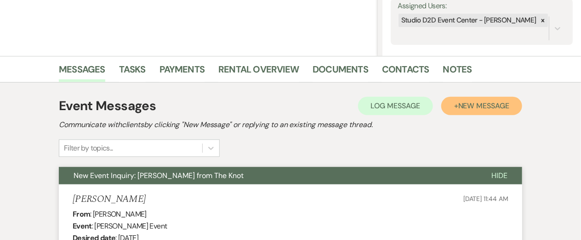
click at [468, 111] on button "+ New Message" at bounding box center [481, 106] width 81 height 18
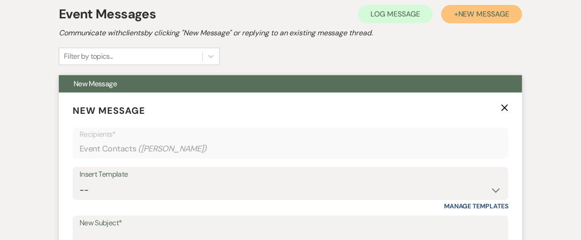
scroll to position [268, 0]
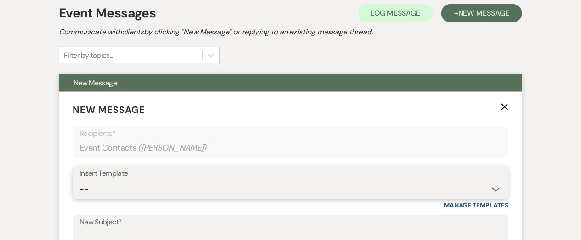
click at [158, 191] on select "-- New Inquiry - message 2 Event Pricing - Non Wedding Weven Planning Portal In…" at bounding box center [291, 190] width 422 height 18
click at [80, 181] on select "-- New Inquiry - message 2 Event Pricing - Non Wedding Weven Planning Portal In…" at bounding box center [291, 190] width 422 height 18
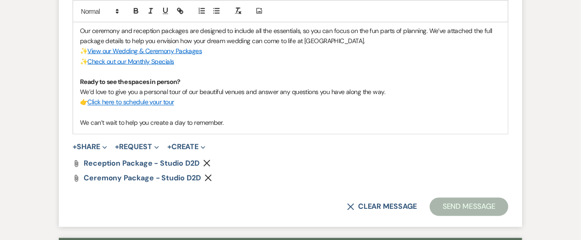
scroll to position [590, 0]
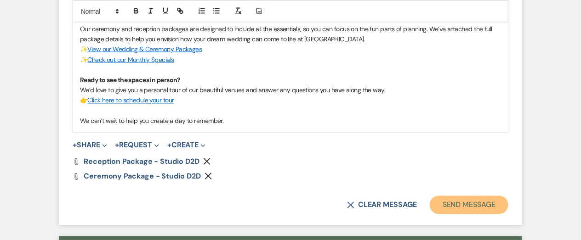
click at [458, 205] on button "Send Message" at bounding box center [469, 205] width 79 height 18
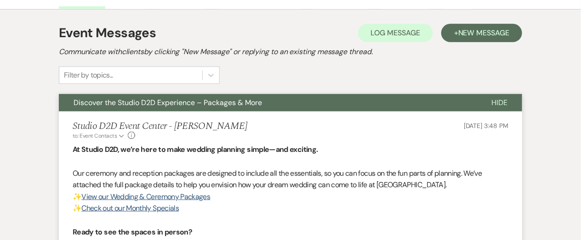
scroll to position [0, 0]
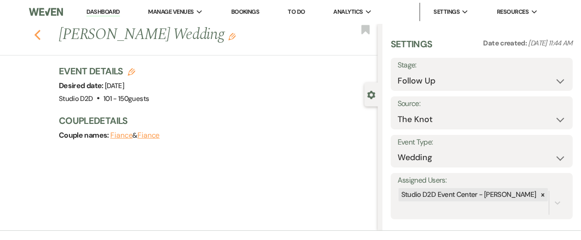
click at [36, 34] on use "button" at bounding box center [37, 35] width 6 height 10
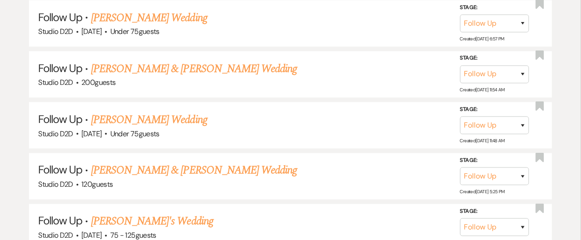
scroll to position [1801, 0]
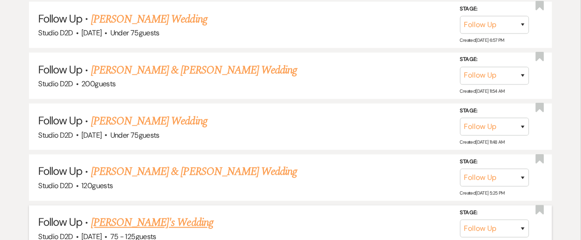
click at [141, 221] on link "[PERSON_NAME]'s Wedding" at bounding box center [152, 223] width 122 height 17
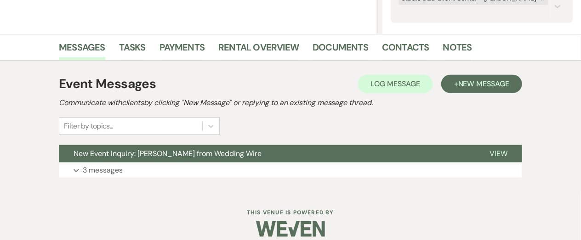
scroll to position [206, 0]
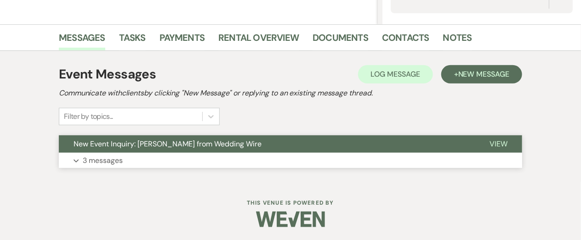
click at [117, 161] on p "3 messages" at bounding box center [103, 161] width 40 height 12
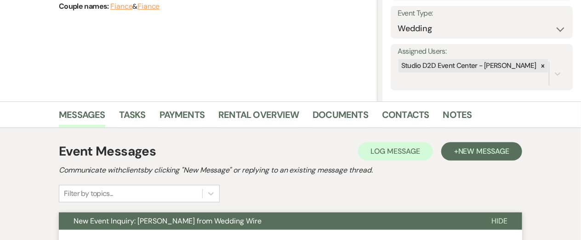
scroll to position [127, 0]
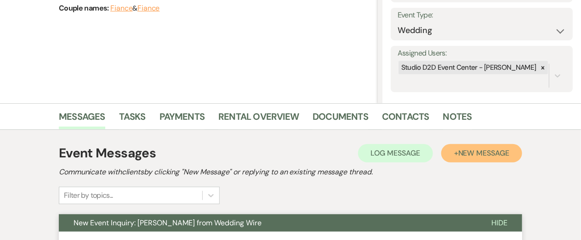
click at [458, 157] on span "New Message" at bounding box center [483, 153] width 51 height 10
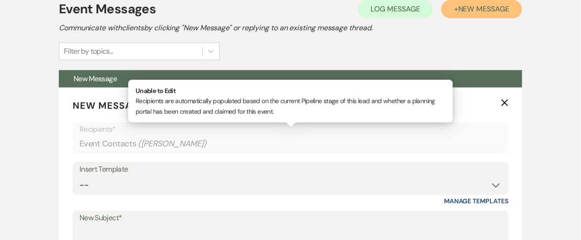
scroll to position [272, 0]
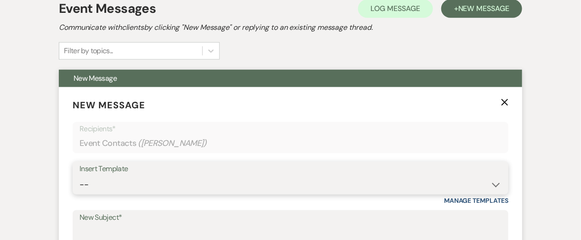
click at [182, 184] on select "-- New Inquiry - message 2 Event Pricing - Non Wedding Weven Planning Portal In…" at bounding box center [291, 185] width 422 height 18
click at [80, 176] on select "-- New Inquiry - message 2 Event Pricing - Non Wedding Weven Planning Portal In…" at bounding box center [291, 185] width 422 height 18
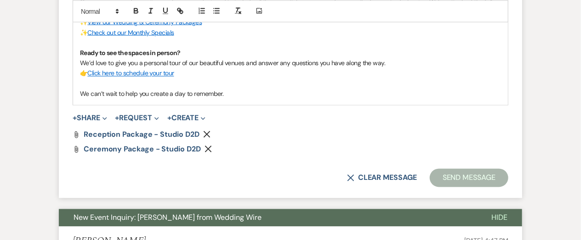
scroll to position [622, 0]
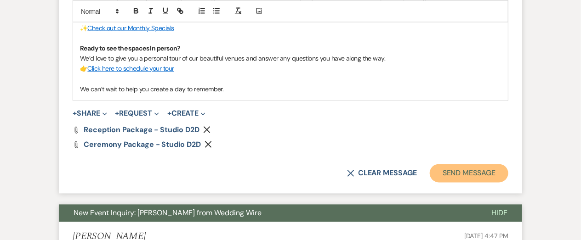
click at [460, 173] on button "Send Message" at bounding box center [469, 174] width 79 height 18
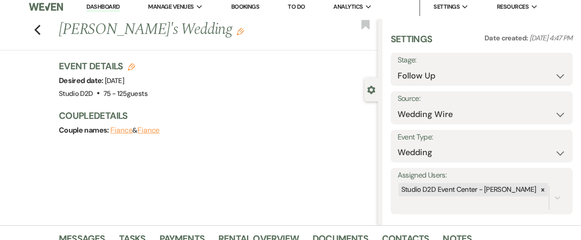
scroll to position [0, 0]
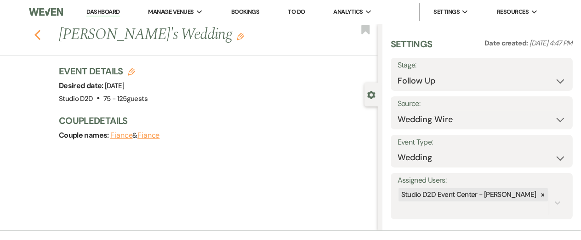
click at [36, 34] on use "button" at bounding box center [37, 35] width 6 height 10
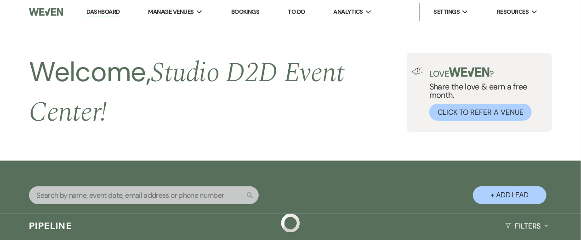
scroll to position [1801, 0]
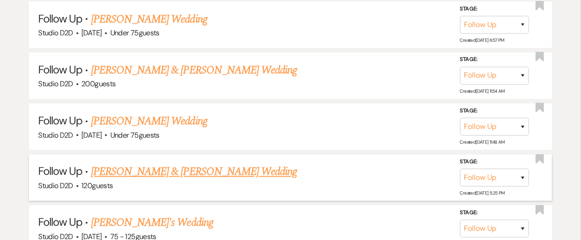
click at [150, 172] on link "[PERSON_NAME] & [PERSON_NAME] Wedding" at bounding box center [194, 172] width 206 height 17
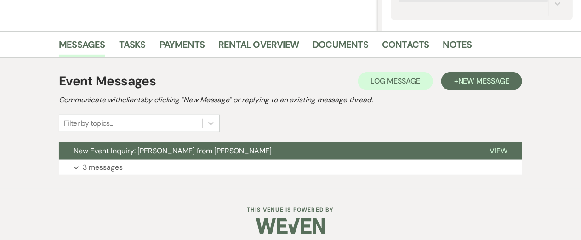
scroll to position [202, 0]
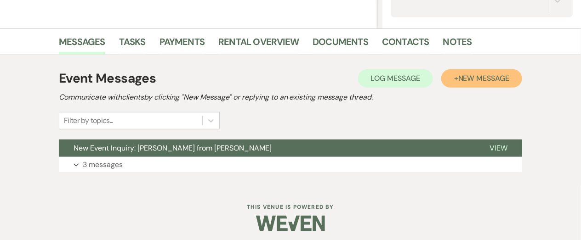
click at [497, 82] on button "+ New Message" at bounding box center [481, 78] width 81 height 18
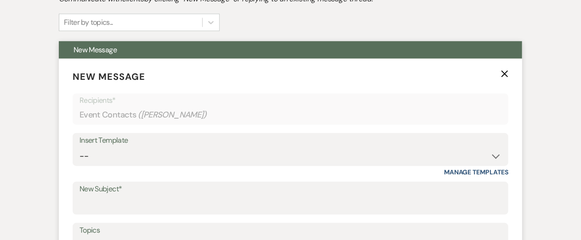
scroll to position [303, 0]
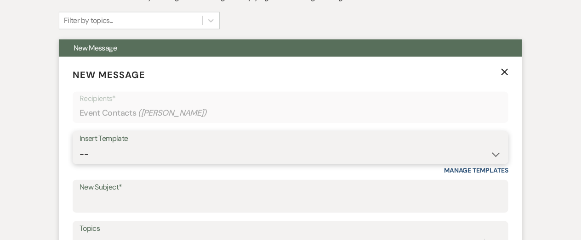
click at [178, 160] on select "-- New Inquiry - message 2 Event Pricing - Non Wedding Weven Planning Portal In…" at bounding box center [291, 155] width 422 height 18
click at [80, 146] on select "-- New Inquiry - message 2 Event Pricing - Non Wedding Weven Planning Portal In…" at bounding box center [291, 155] width 422 height 18
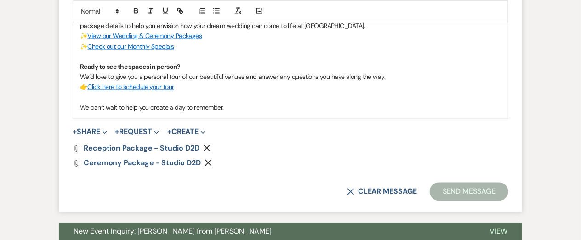
scroll to position [604, 0]
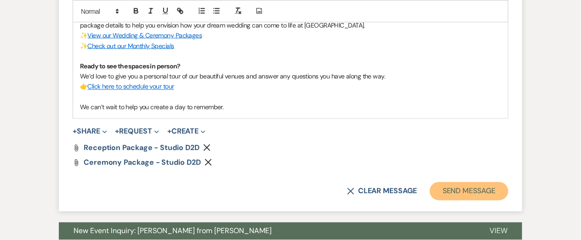
click at [472, 193] on button "Send Message" at bounding box center [469, 192] width 79 height 18
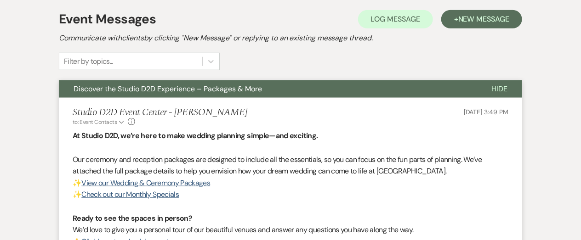
scroll to position [0, 0]
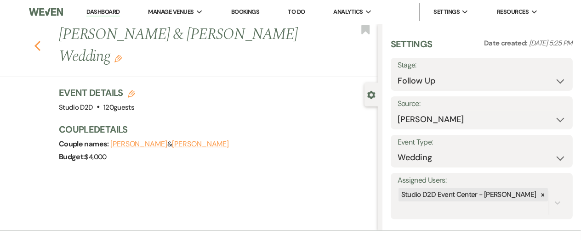
click at [38, 46] on icon "Previous" at bounding box center [37, 45] width 7 height 11
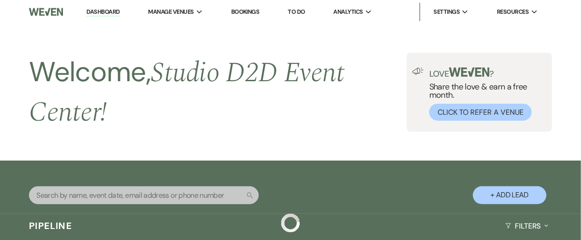
scroll to position [1801, 0]
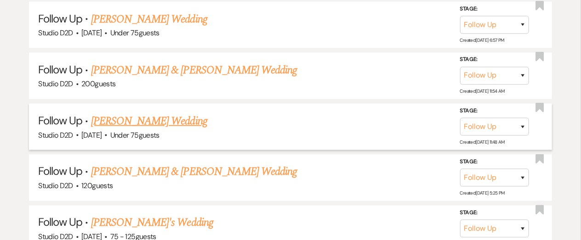
click at [151, 120] on link "[PERSON_NAME] Wedding" at bounding box center [149, 121] width 116 height 17
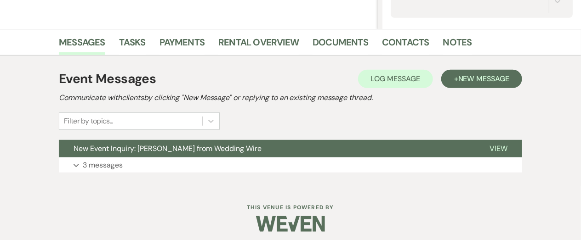
scroll to position [203, 0]
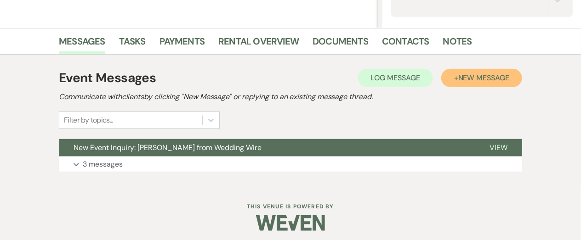
click at [448, 83] on button "+ New Message" at bounding box center [481, 78] width 81 height 18
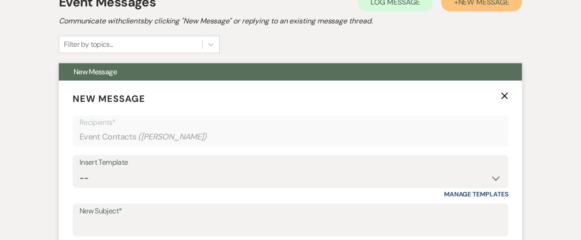
scroll to position [289, 0]
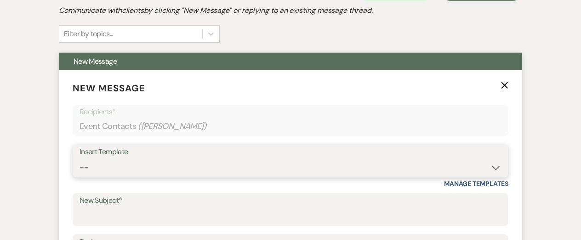
click at [204, 174] on select "-- New Inquiry - message 2 Event Pricing - Non Wedding Weven Planning Portal In…" at bounding box center [291, 168] width 422 height 18
click at [80, 159] on select "-- New Inquiry - message 2 Event Pricing - Non Wedding Weven Planning Portal In…" at bounding box center [291, 168] width 422 height 18
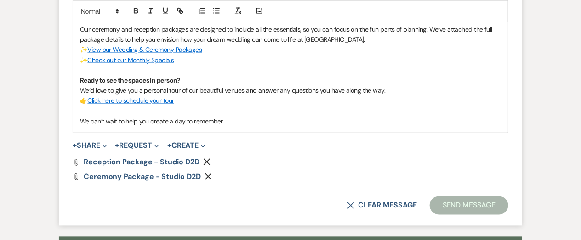
scroll to position [591, 0]
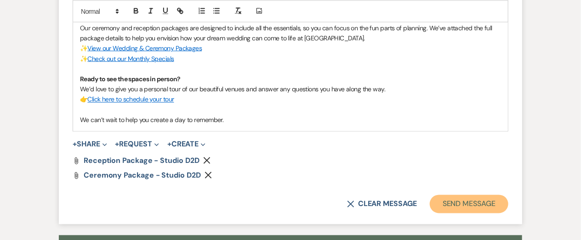
click at [443, 204] on button "Send Message" at bounding box center [469, 204] width 79 height 18
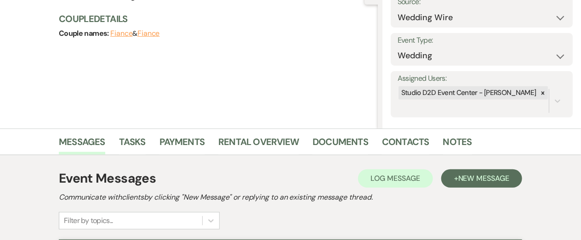
scroll to position [0, 0]
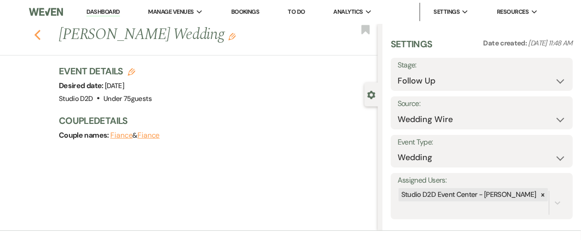
click at [36, 35] on use "button" at bounding box center [37, 35] width 6 height 10
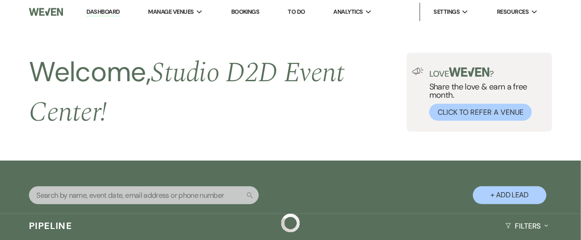
scroll to position [1801, 0]
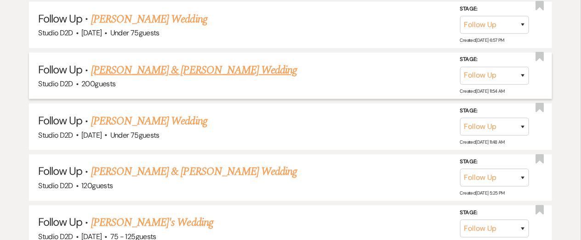
click at [118, 69] on link "[PERSON_NAME] & [PERSON_NAME] Wedding" at bounding box center [194, 70] width 206 height 17
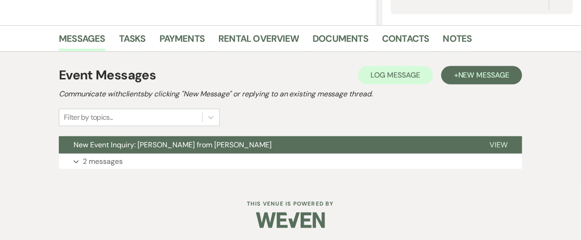
scroll to position [206, 0]
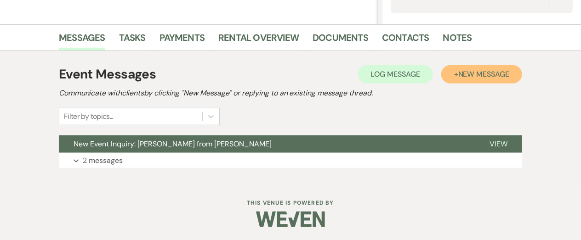
click at [457, 74] on button "+ New Message" at bounding box center [481, 74] width 81 height 18
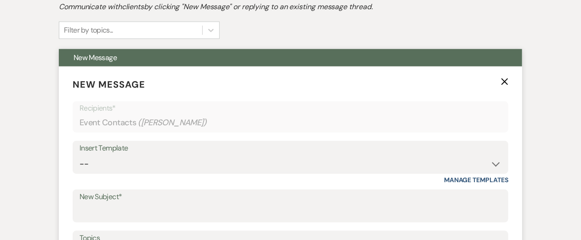
scroll to position [295, 0]
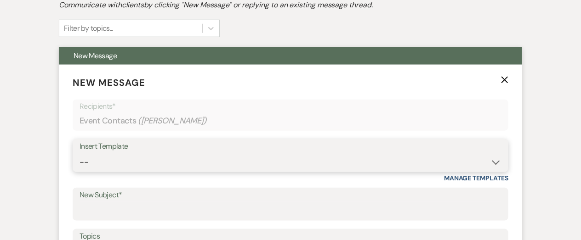
click at [179, 166] on select "-- New Inquiry - message 2 Event Pricing - Non Wedding Weven Planning Portal In…" at bounding box center [291, 163] width 422 height 18
click at [80, 154] on select "-- New Inquiry - message 2 Event Pricing - Non Wedding Weven Planning Portal In…" at bounding box center [291, 163] width 422 height 18
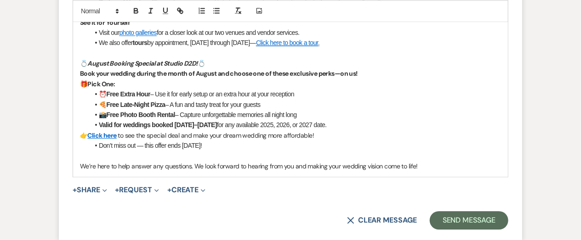
scroll to position [752, 0]
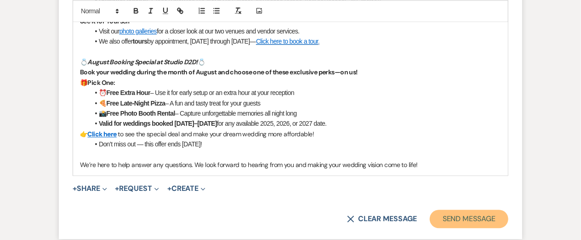
click at [487, 219] on button "Send Message" at bounding box center [469, 219] width 79 height 18
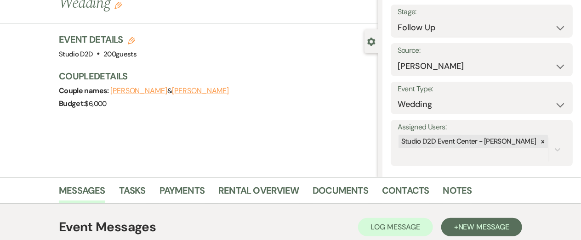
scroll to position [0, 0]
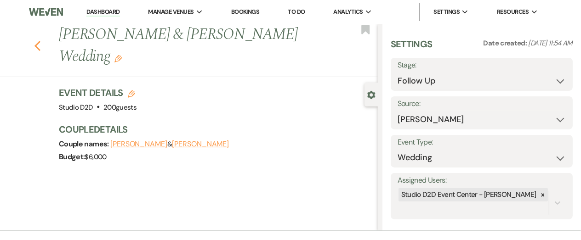
click at [38, 40] on icon "Previous" at bounding box center [37, 45] width 7 height 11
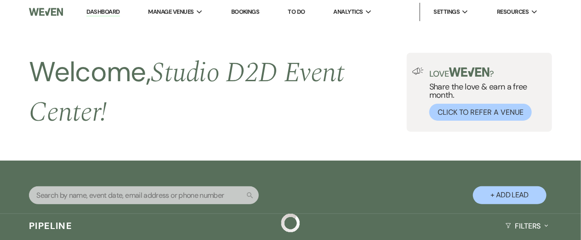
scroll to position [1801, 0]
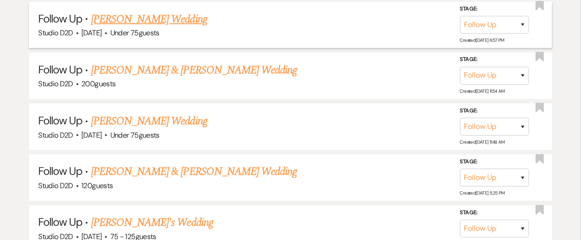
click at [141, 17] on link "[PERSON_NAME] Wedding" at bounding box center [149, 19] width 116 height 17
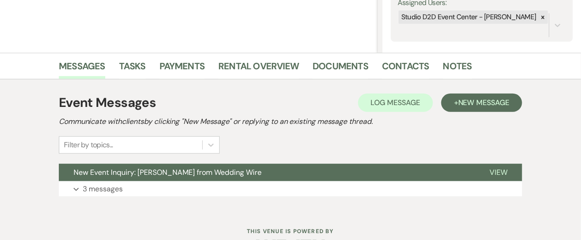
scroll to position [179, 0]
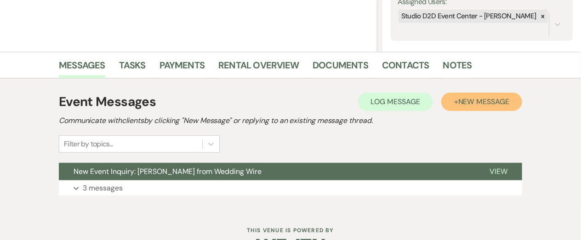
click at [450, 102] on button "+ New Message" at bounding box center [481, 102] width 81 height 18
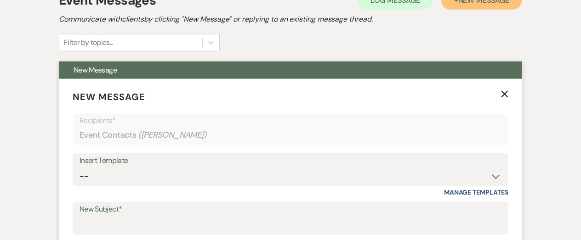
scroll to position [284, 0]
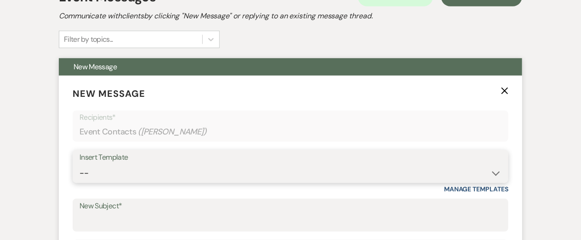
click at [225, 172] on select "-- New Inquiry - message 2 Event Pricing - Non Wedding Weven Planning Portal In…" at bounding box center [291, 174] width 422 height 18
click at [80, 165] on select "-- New Inquiry - message 2 Event Pricing - Non Wedding Weven Planning Portal In…" at bounding box center [291, 174] width 422 height 18
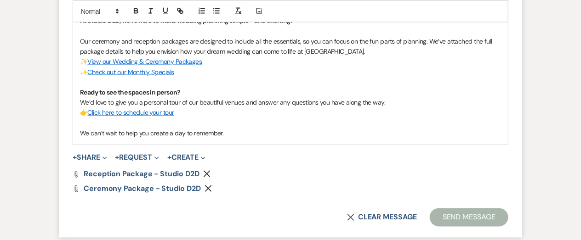
scroll to position [583, 0]
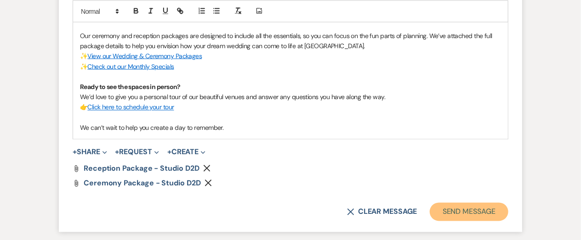
click at [475, 213] on button "Send Message" at bounding box center [469, 212] width 79 height 18
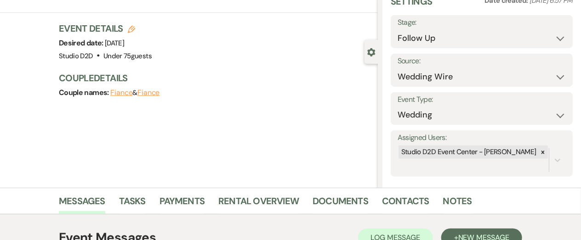
scroll to position [0, 0]
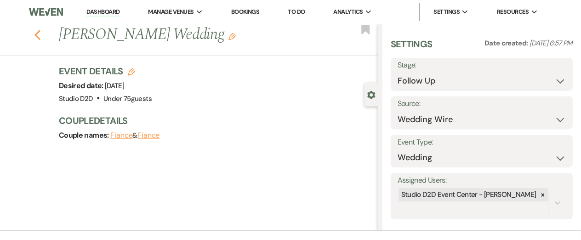
click at [37, 34] on icon "Previous" at bounding box center [37, 34] width 7 height 11
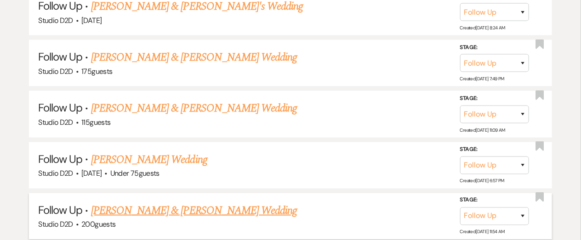
scroll to position [1658, 0]
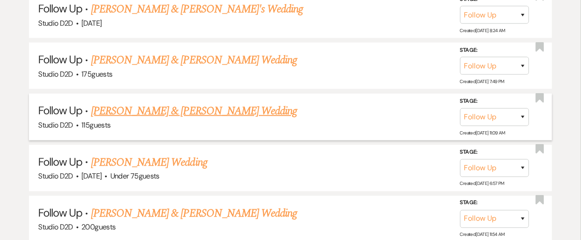
click at [149, 107] on link "[PERSON_NAME] & [PERSON_NAME] Wedding" at bounding box center [194, 111] width 206 height 17
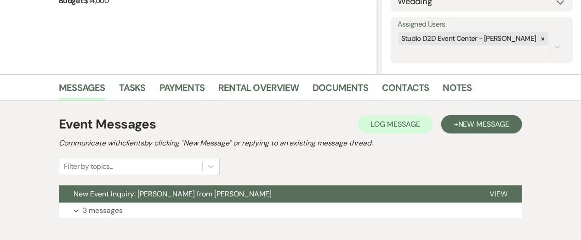
scroll to position [206, 0]
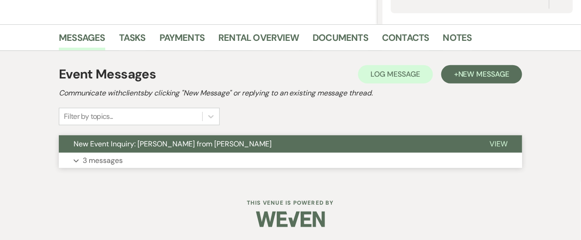
click at [251, 157] on button "Expand 3 messages" at bounding box center [290, 161] width 463 height 16
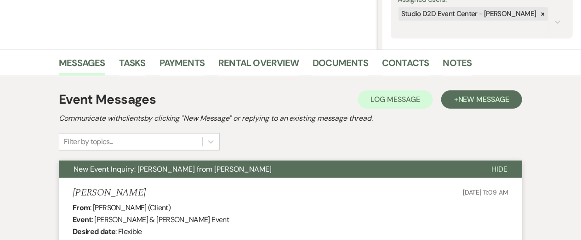
scroll to position [173, 0]
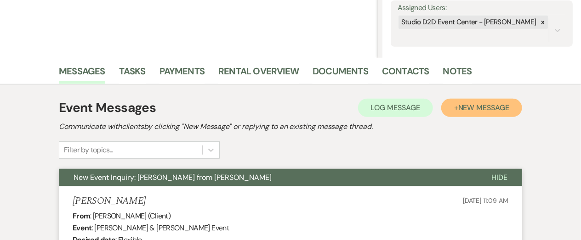
click at [479, 114] on button "+ New Message" at bounding box center [481, 108] width 81 height 18
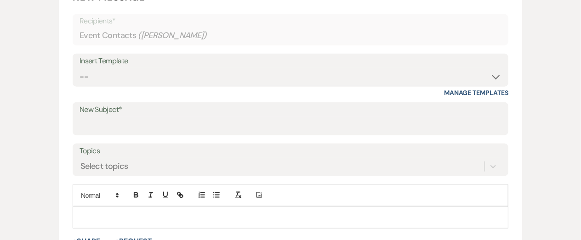
scroll to position [381, 0]
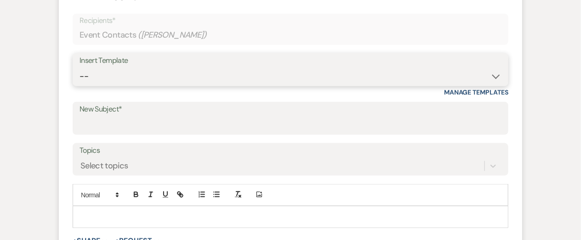
click at [181, 74] on select "-- New Inquiry - message 2 Event Pricing - Non Wedding Weven Planning Portal In…" at bounding box center [291, 77] width 422 height 18
click at [80, 68] on select "-- New Inquiry - message 2 Event Pricing - Non Wedding Weven Planning Portal In…" at bounding box center [291, 77] width 422 height 18
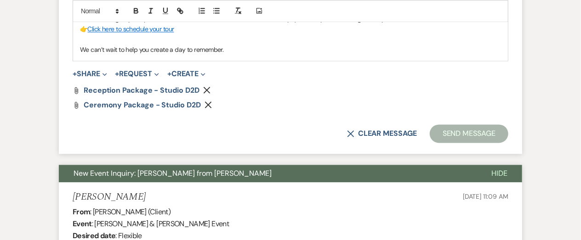
scroll to position [663, 0]
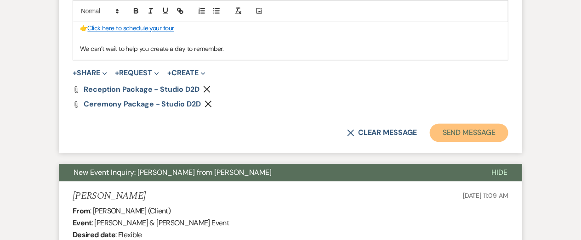
click at [452, 138] on button "Send Message" at bounding box center [469, 133] width 79 height 18
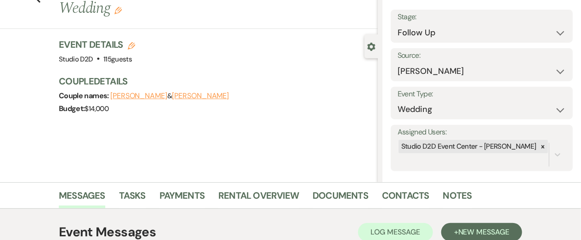
scroll to position [0, 0]
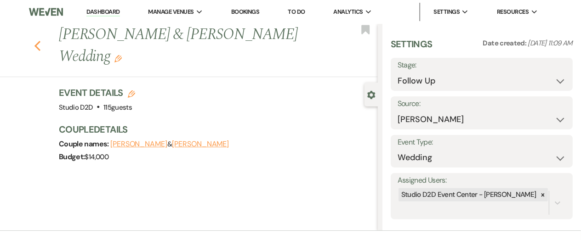
click at [38, 47] on icon "Previous" at bounding box center [37, 45] width 7 height 11
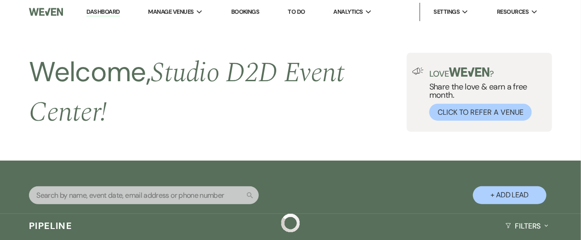
scroll to position [1658, 0]
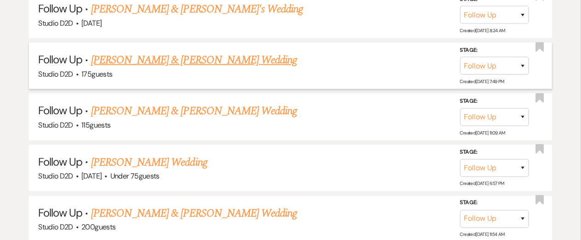
click at [132, 60] on link "[PERSON_NAME] & [PERSON_NAME] Wedding" at bounding box center [194, 60] width 206 height 17
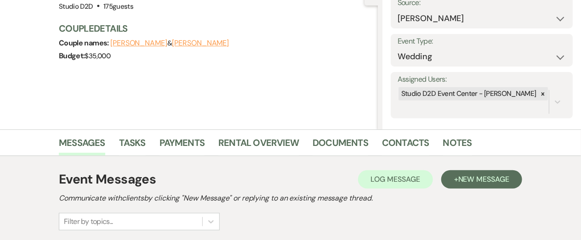
scroll to position [100, 0]
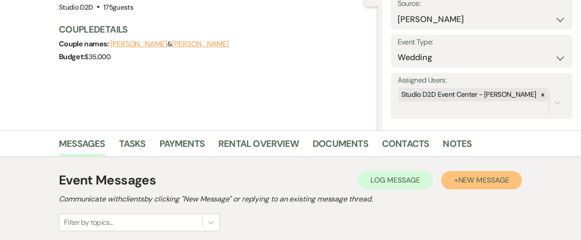
click at [455, 183] on button "+ New Message" at bounding box center [481, 180] width 81 height 18
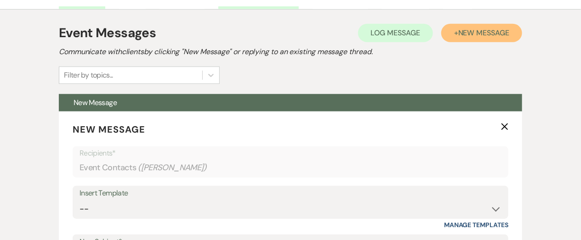
scroll to position [250, 0]
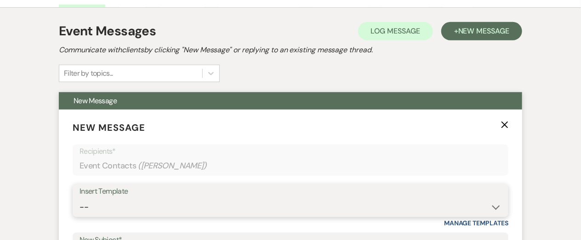
click at [233, 199] on select "-- New Inquiry - message 2 Event Pricing - Non Wedding Weven Planning Portal In…" at bounding box center [291, 208] width 422 height 18
click at [80, 199] on select "-- New Inquiry - message 2 Event Pricing - Non Wedding Weven Planning Portal In…" at bounding box center [291, 208] width 422 height 18
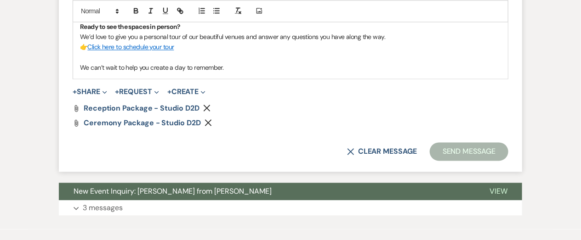
scroll to position [644, 0]
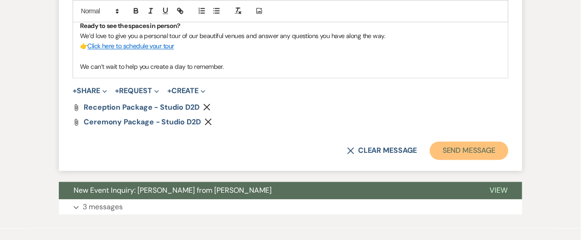
click at [463, 154] on button "Send Message" at bounding box center [469, 151] width 79 height 18
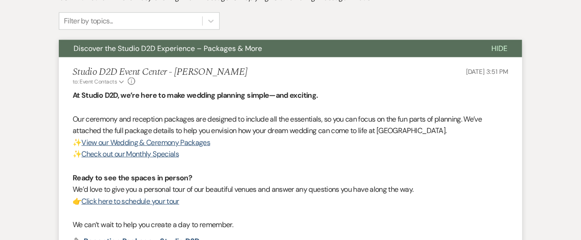
scroll to position [0, 0]
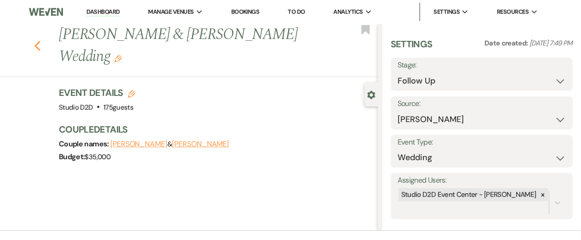
click at [37, 46] on use "button" at bounding box center [37, 46] width 6 height 10
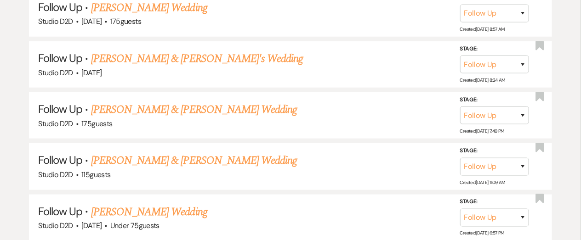
scroll to position [1591, 0]
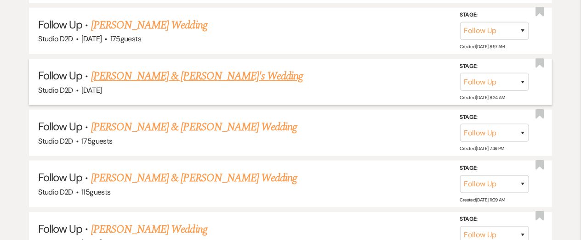
click at [139, 76] on link "[PERSON_NAME] & [PERSON_NAME]'s Wedding" at bounding box center [197, 76] width 212 height 17
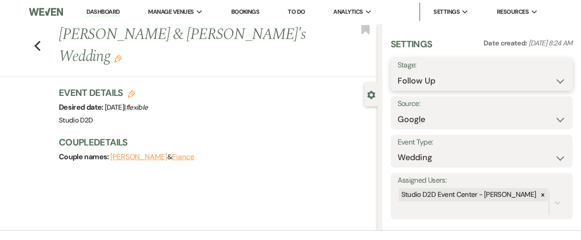
click at [438, 86] on select "Inquiry Follow Up Tour Requested Tour Confirmed Toured Proposal Sent Booked Lost" at bounding box center [482, 81] width 168 height 18
click at [398, 72] on select "Inquiry Follow Up Tour Requested Tour Confirmed Toured Proposal Sent Booked Lost" at bounding box center [482, 81] width 168 height 18
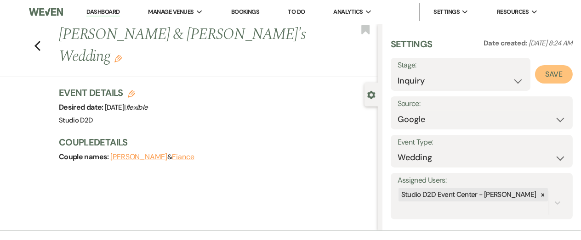
click at [550, 80] on button "Save" at bounding box center [554, 74] width 38 height 18
click at [39, 41] on use "button" at bounding box center [37, 46] width 6 height 10
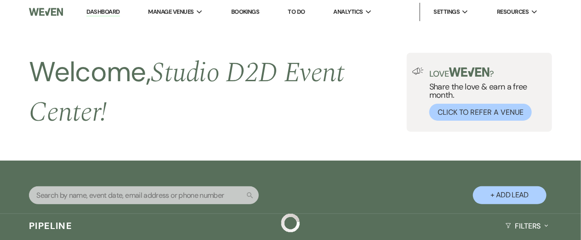
scroll to position [1591, 0]
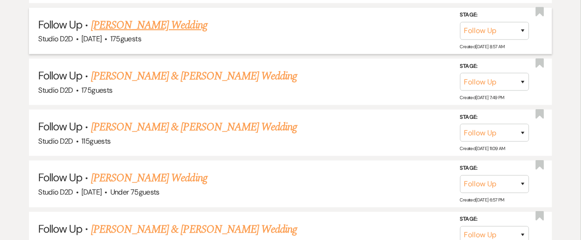
click at [126, 23] on link "[PERSON_NAME] Wedding" at bounding box center [149, 25] width 116 height 17
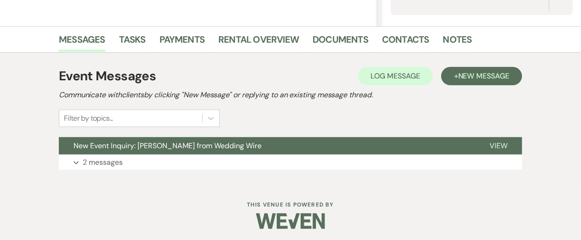
scroll to position [206, 0]
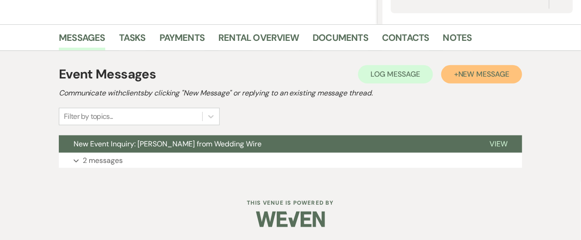
click at [486, 77] on span "New Message" at bounding box center [483, 74] width 51 height 10
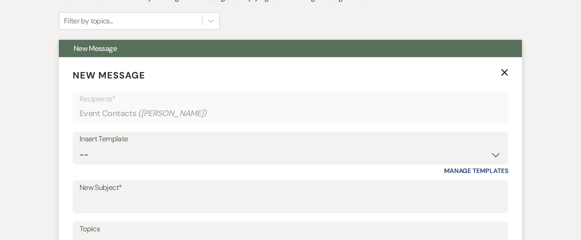
scroll to position [303, 0]
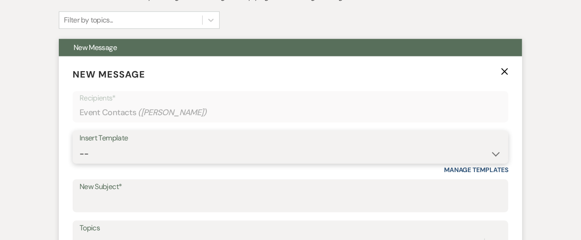
click at [206, 157] on select "-- New Inquiry - message 2 Event Pricing - Non Wedding Weven Planning Portal In…" at bounding box center [291, 154] width 422 height 18
click at [80, 145] on select "-- New Inquiry - message 2 Event Pricing - Non Wedding Weven Planning Portal In…" at bounding box center [291, 154] width 422 height 18
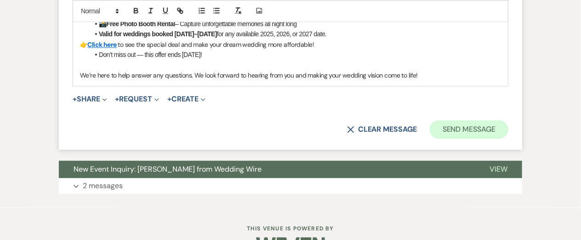
scroll to position [843, 0]
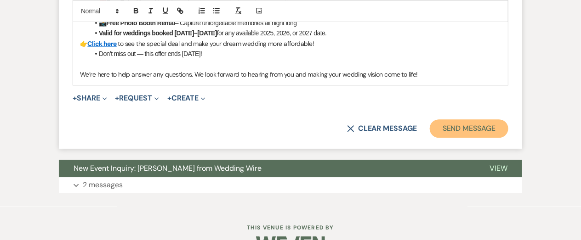
click at [451, 129] on button "Send Message" at bounding box center [469, 129] width 79 height 18
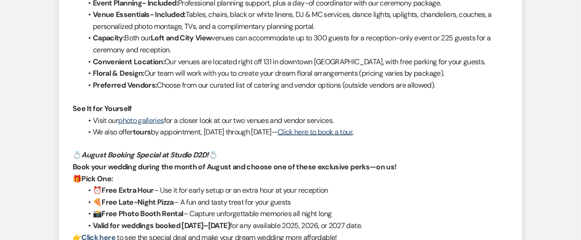
scroll to position [0, 0]
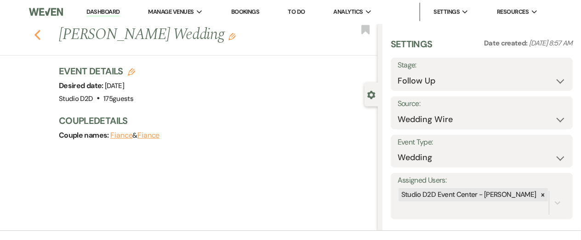
click at [37, 37] on use "button" at bounding box center [37, 35] width 6 height 10
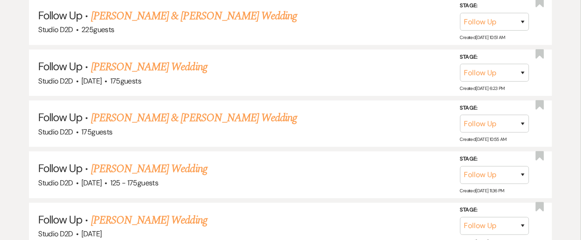
scroll to position [1345, 0]
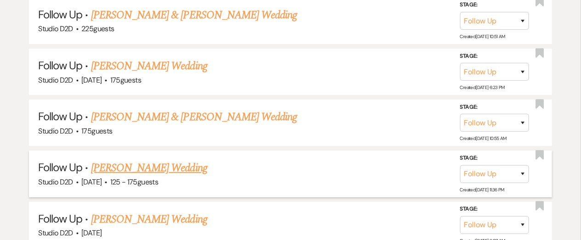
click at [151, 168] on link "[PERSON_NAME] Wedding" at bounding box center [149, 168] width 116 height 17
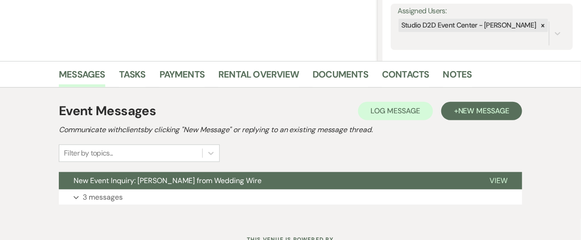
scroll to position [171, 0]
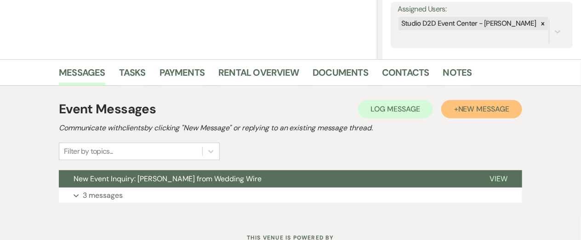
click at [473, 104] on span "New Message" at bounding box center [483, 109] width 51 height 10
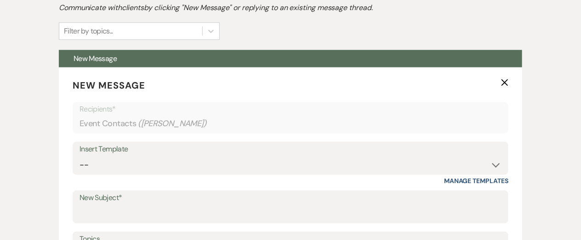
scroll to position [295, 0]
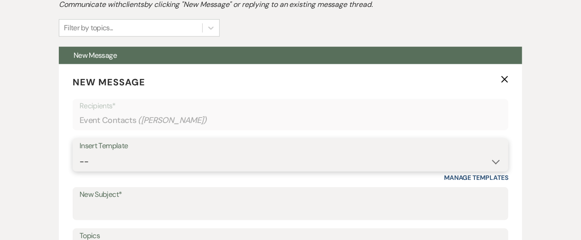
click at [192, 159] on select "-- New Inquiry - message 2 Event Pricing - Non Wedding Weven Planning Portal In…" at bounding box center [291, 162] width 422 height 18
click at [80, 153] on select "-- New Inquiry - message 2 Event Pricing - Non Wedding Weven Planning Portal In…" at bounding box center [291, 162] width 422 height 18
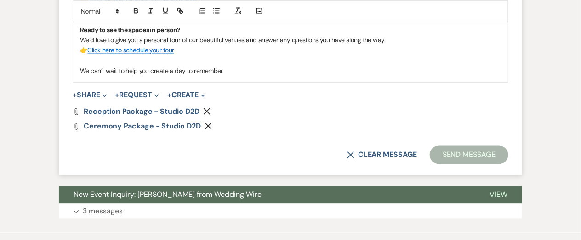
scroll to position [641, 0]
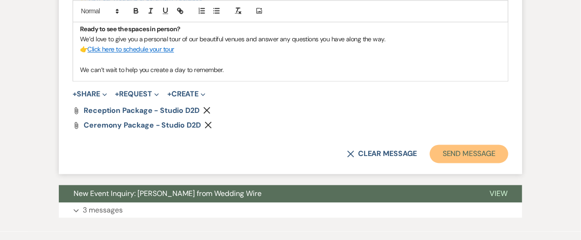
click at [447, 153] on button "Send Message" at bounding box center [469, 154] width 79 height 18
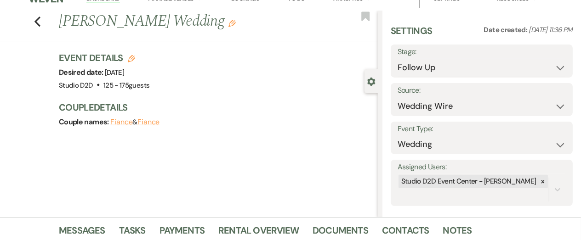
scroll to position [0, 0]
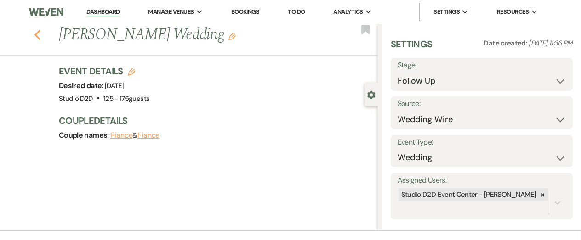
click at [40, 36] on icon "Previous" at bounding box center [37, 34] width 7 height 11
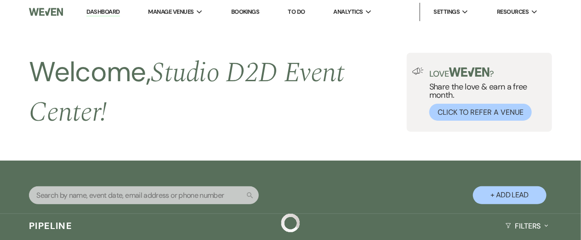
scroll to position [1345, 0]
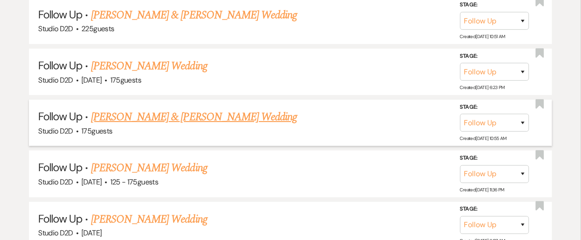
click at [159, 116] on link "[PERSON_NAME] & [PERSON_NAME] Wedding" at bounding box center [194, 117] width 206 height 17
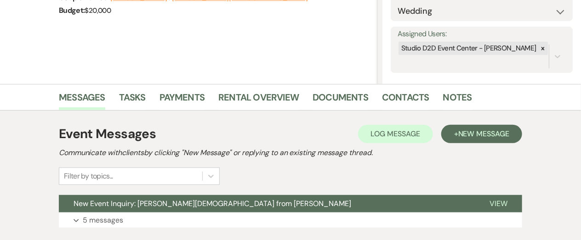
scroll to position [150, 0]
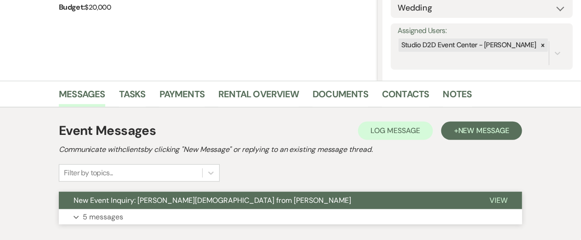
click at [120, 217] on p "5 messages" at bounding box center [103, 217] width 40 height 12
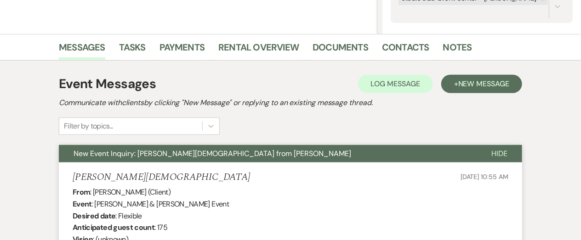
scroll to position [0, 0]
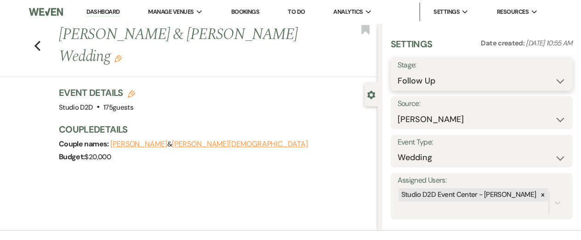
click at [434, 83] on select "Inquiry Follow Up Tour Requested Tour Confirmed Toured Proposal Sent Booked Lost" at bounding box center [482, 81] width 168 height 18
click at [398, 72] on select "Inquiry Follow Up Tour Requested Tour Confirmed Toured Proposal Sent Booked Lost" at bounding box center [482, 81] width 168 height 18
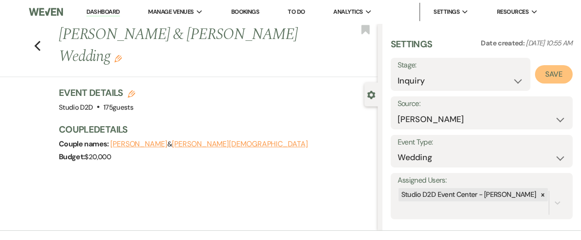
click at [548, 78] on button "Save" at bounding box center [554, 74] width 38 height 18
click at [38, 41] on use "button" at bounding box center [37, 46] width 6 height 10
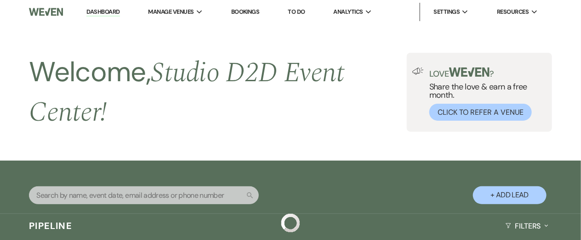
scroll to position [1345, 0]
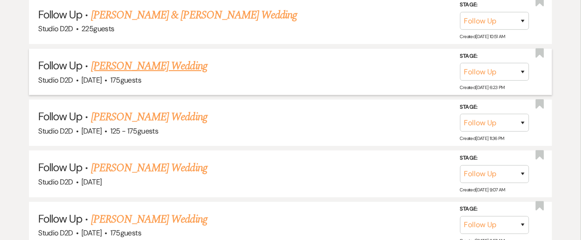
click at [114, 66] on link "[PERSON_NAME] Wedding" at bounding box center [149, 66] width 116 height 17
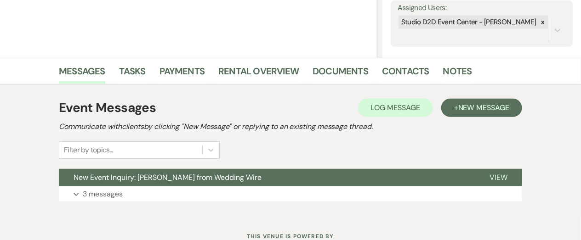
scroll to position [173, 0]
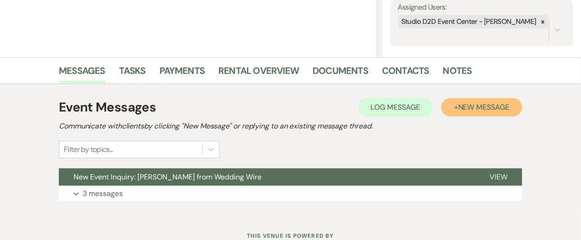
click at [487, 111] on span "New Message" at bounding box center [483, 108] width 51 height 10
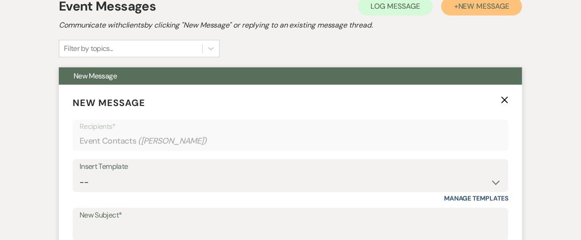
scroll to position [279, 0]
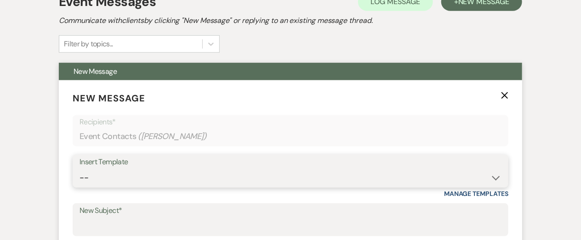
click at [126, 183] on select "-- New Inquiry - message 2 Event Pricing - Non Wedding Weven Planning Portal In…" at bounding box center [291, 178] width 422 height 18
click at [80, 169] on select "-- New Inquiry - message 2 Event Pricing - Non Wedding Weven Planning Portal In…" at bounding box center [291, 178] width 422 height 18
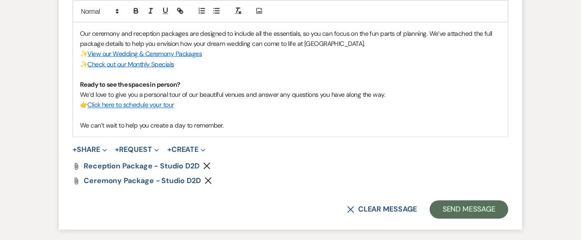
scroll to position [588, 0]
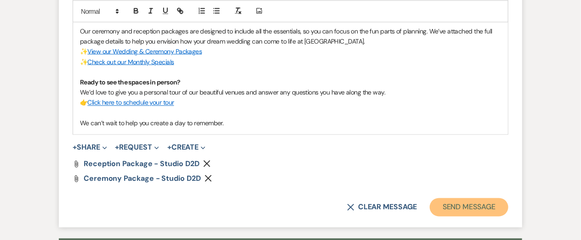
click at [449, 206] on button "Send Message" at bounding box center [469, 208] width 79 height 18
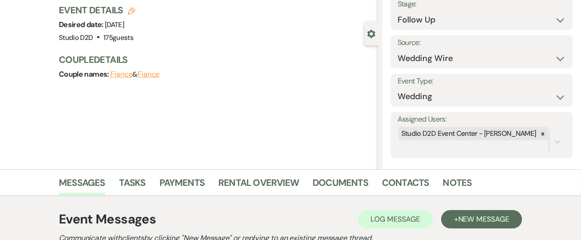
scroll to position [0, 0]
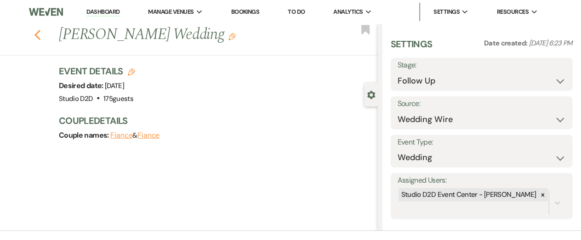
click at [36, 35] on use "button" at bounding box center [37, 35] width 6 height 10
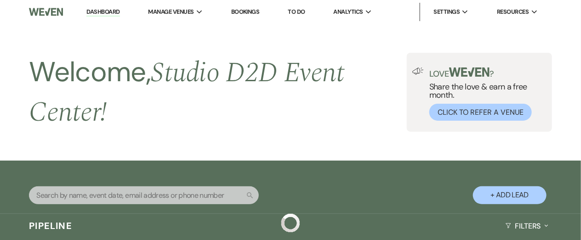
scroll to position [1345, 0]
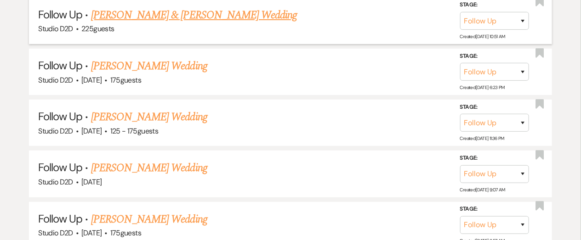
click at [139, 14] on link "[PERSON_NAME] & [PERSON_NAME] Wedding" at bounding box center [194, 15] width 206 height 17
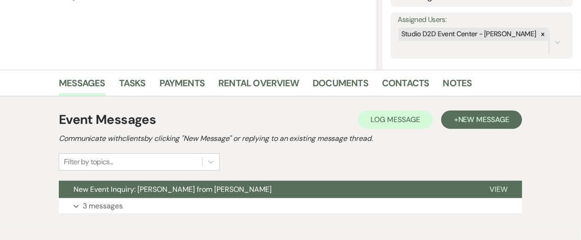
scroll to position [162, 0]
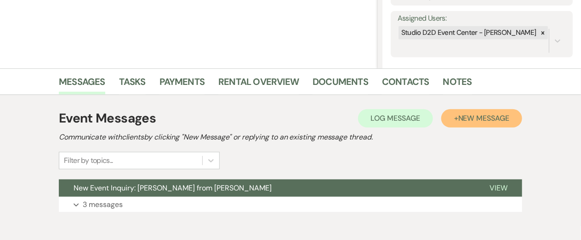
click at [461, 125] on button "+ New Message" at bounding box center [481, 118] width 81 height 18
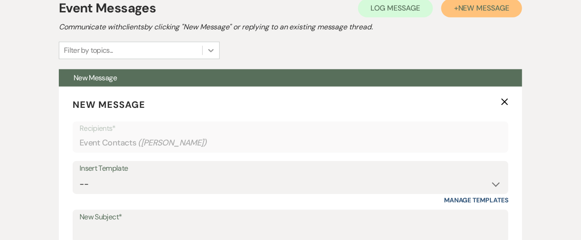
scroll to position [276, 0]
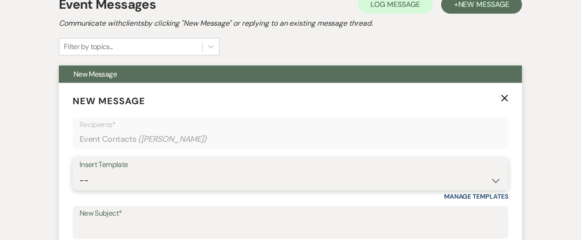
click at [206, 175] on select "-- New Inquiry - message 2 Event Pricing - Non Wedding Weven Planning Portal In…" at bounding box center [291, 181] width 422 height 18
click at [80, 172] on select "-- New Inquiry - message 2 Event Pricing - Non Wedding Weven Planning Portal In…" at bounding box center [291, 181] width 422 height 18
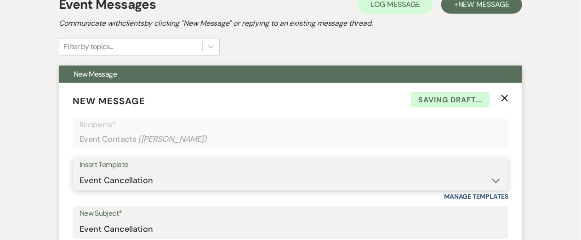
click at [187, 182] on select "-- New Inquiry - message 2 Event Pricing - Non Wedding Weven Planning Portal In…" at bounding box center [291, 181] width 422 height 18
click at [80, 172] on select "-- New Inquiry - message 2 Event Pricing - Non Wedding Weven Planning Portal In…" at bounding box center [291, 181] width 422 height 18
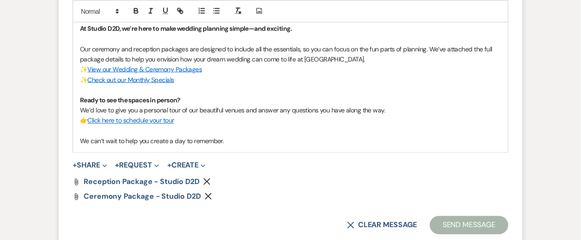
scroll to position [570, 0]
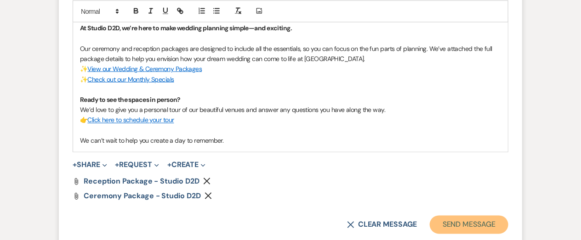
click at [459, 227] on button "Send Message" at bounding box center [469, 225] width 79 height 18
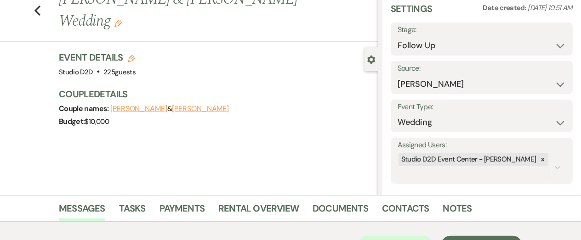
scroll to position [0, 0]
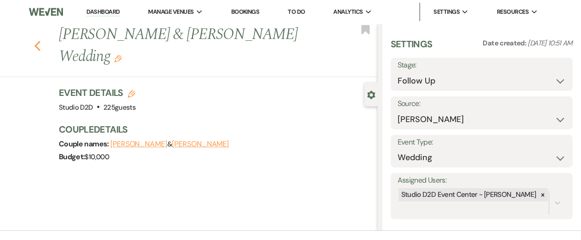
click at [38, 40] on icon "Previous" at bounding box center [37, 45] width 7 height 11
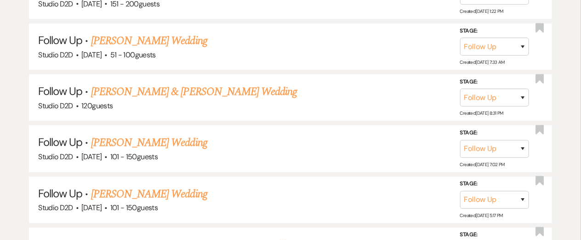
scroll to position [1112, 0]
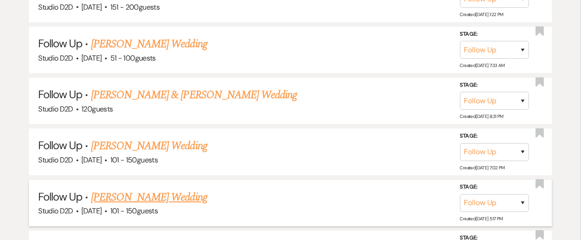
click at [166, 199] on link "[PERSON_NAME] Wedding" at bounding box center [149, 197] width 116 height 17
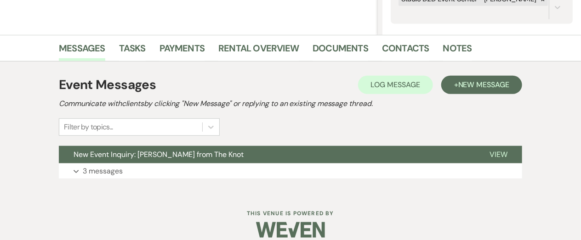
scroll to position [199, 0]
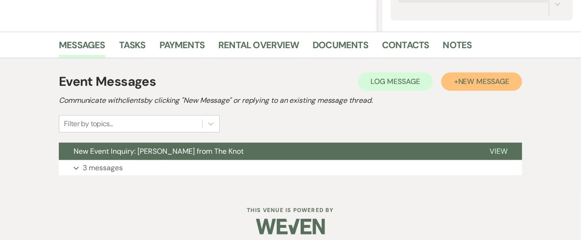
click at [482, 87] on button "+ New Message" at bounding box center [481, 82] width 81 height 18
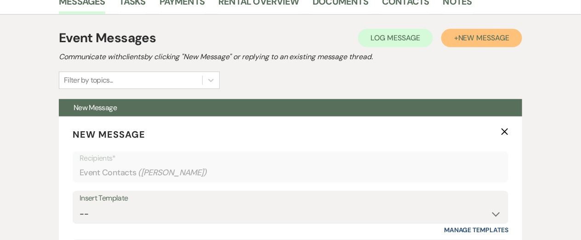
scroll to position [306, 0]
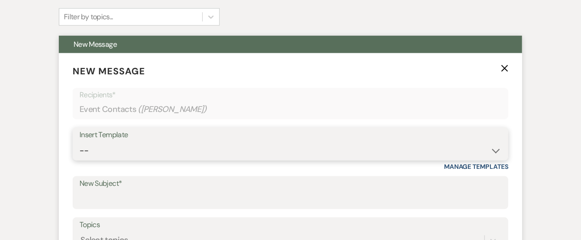
click at [250, 156] on select "-- New Inquiry - message 2 Event Pricing - Non Wedding Weven Planning Portal In…" at bounding box center [291, 151] width 422 height 18
click at [80, 142] on select "-- New Inquiry - message 2 Event Pricing - Non Wedding Weven Planning Portal In…" at bounding box center [291, 151] width 422 height 18
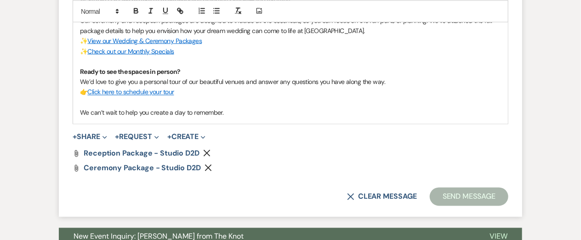
scroll to position [599, 0]
click at [448, 196] on button "Send Message" at bounding box center [469, 197] width 79 height 18
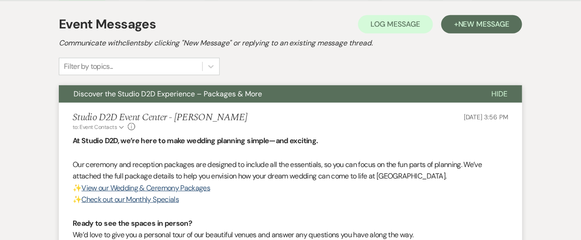
scroll to position [0, 0]
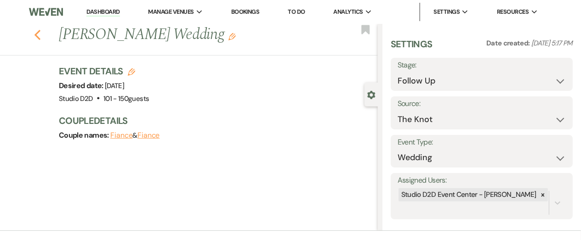
click at [36, 36] on icon "Previous" at bounding box center [37, 34] width 7 height 11
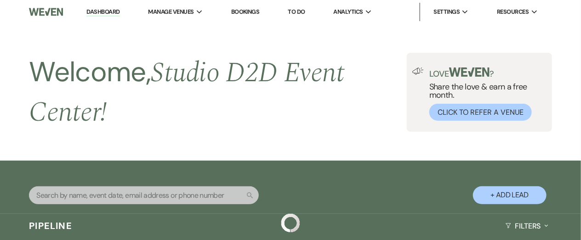
scroll to position [1112, 0]
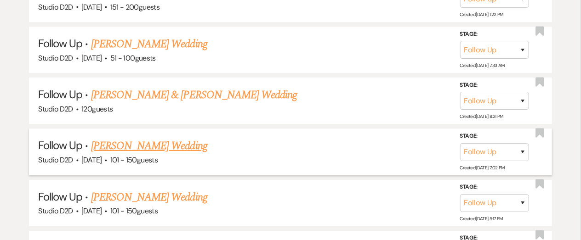
click at [161, 144] on link "[PERSON_NAME] Wedding" at bounding box center [149, 146] width 116 height 17
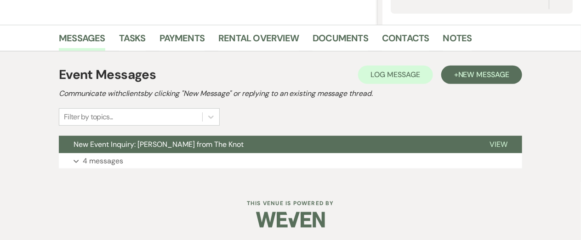
scroll to position [206, 0]
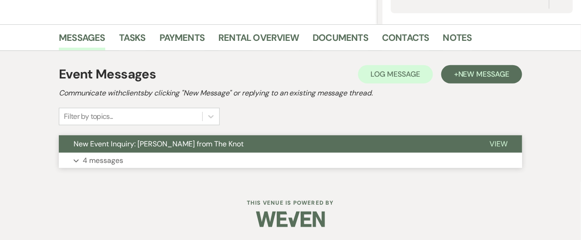
click at [123, 157] on p "4 messages" at bounding box center [103, 161] width 40 height 12
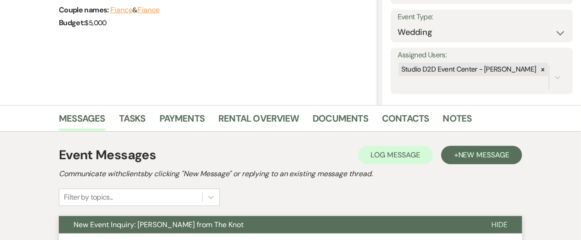
scroll to position [127, 0]
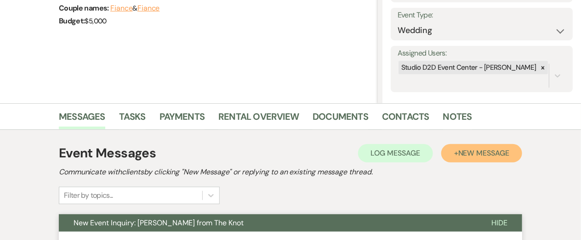
click at [472, 159] on button "+ New Message" at bounding box center [481, 153] width 81 height 18
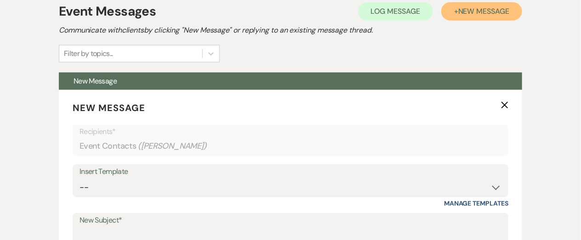
scroll to position [272, 0]
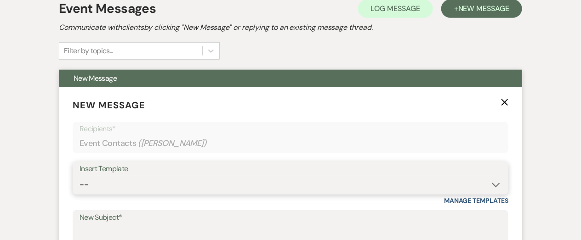
click at [202, 181] on select "-- New Inquiry - message 2 Event Pricing - Non Wedding Weven Planning Portal In…" at bounding box center [291, 185] width 422 height 18
click at [80, 176] on select "-- New Inquiry - message 2 Event Pricing - Non Wedding Weven Planning Portal In…" at bounding box center [291, 185] width 422 height 18
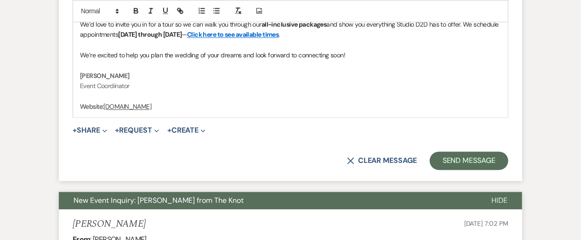
scroll to position [647, 0]
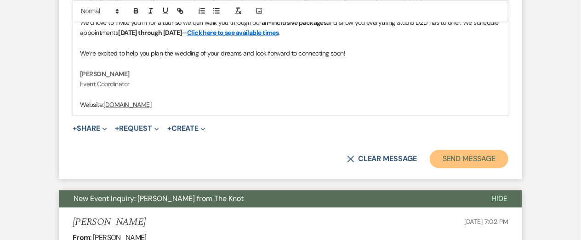
click at [467, 160] on button "Send Message" at bounding box center [469, 159] width 79 height 18
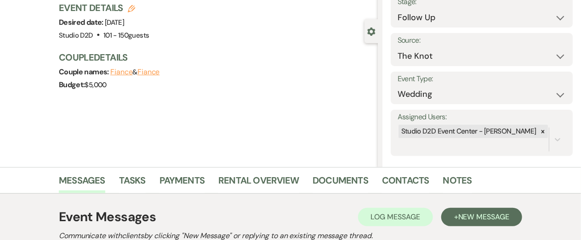
scroll to position [0, 0]
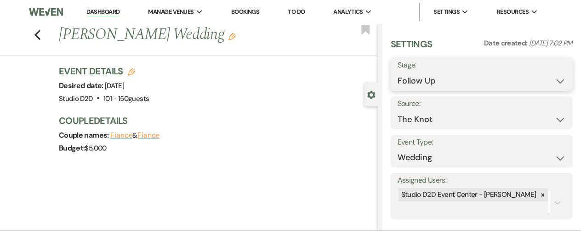
click at [460, 85] on select "Inquiry Follow Up Tour Requested Tour Confirmed Toured Proposal Sent Booked Lost" at bounding box center [482, 81] width 168 height 18
click at [398, 72] on select "Inquiry Follow Up Tour Requested Tour Confirmed Toured Proposal Sent Booked Lost" at bounding box center [482, 81] width 168 height 18
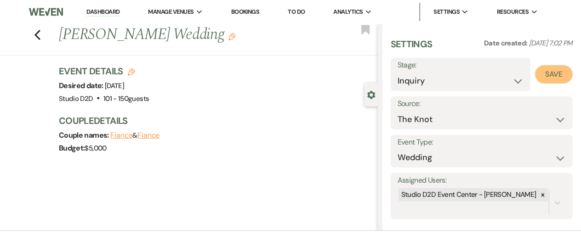
click at [543, 77] on button "Save" at bounding box center [554, 74] width 38 height 18
click at [37, 37] on use "button" at bounding box center [37, 35] width 6 height 10
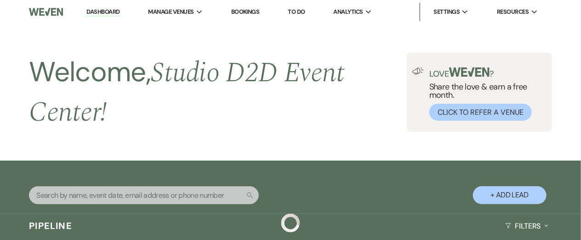
scroll to position [1112, 0]
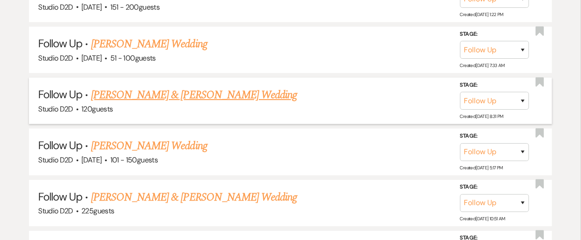
click at [157, 94] on link "[PERSON_NAME] & [PERSON_NAME] Wedding" at bounding box center [194, 95] width 206 height 17
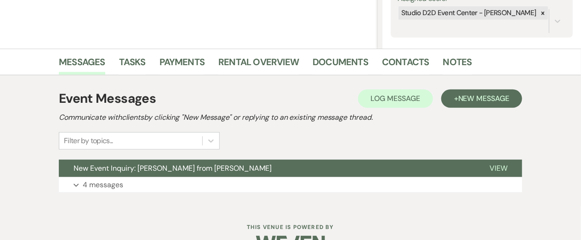
scroll to position [183, 0]
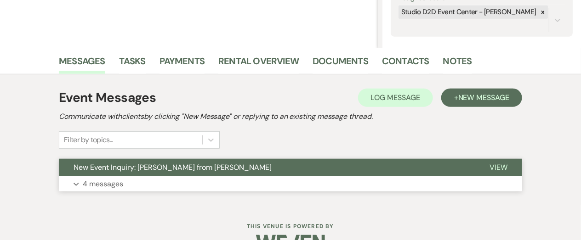
click at [121, 181] on p "4 messages" at bounding box center [103, 184] width 40 height 12
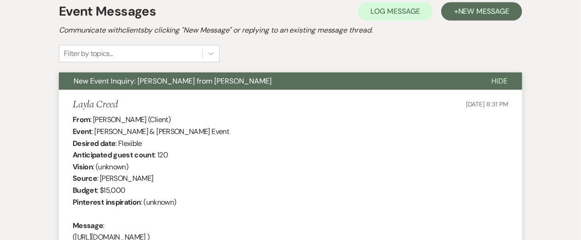
scroll to position [274, 0]
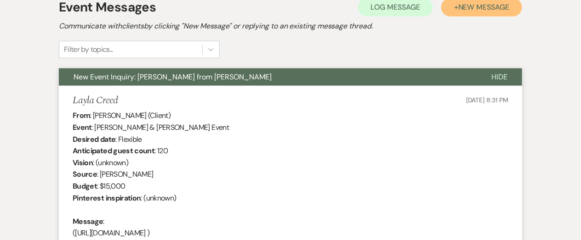
click at [463, 15] on button "+ New Message" at bounding box center [481, 7] width 81 height 18
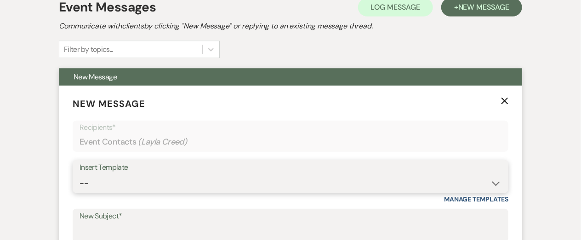
click at [193, 181] on select "-- New Inquiry - message 2 Event Pricing - Non Wedding Weven Planning Portal In…" at bounding box center [291, 184] width 422 height 18
click at [80, 175] on select "-- New Inquiry - message 2 Event Pricing - Non Wedding Weven Planning Portal In…" at bounding box center [291, 184] width 422 height 18
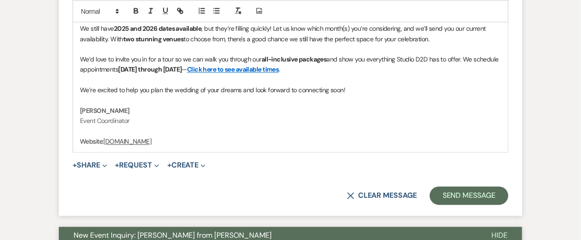
scroll to position [611, 0]
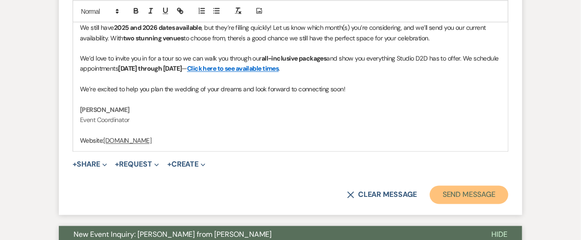
click at [456, 191] on button "Send Message" at bounding box center [469, 195] width 79 height 18
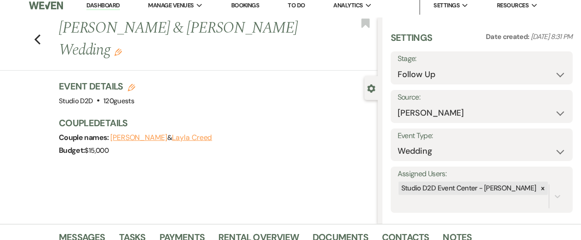
scroll to position [0, 0]
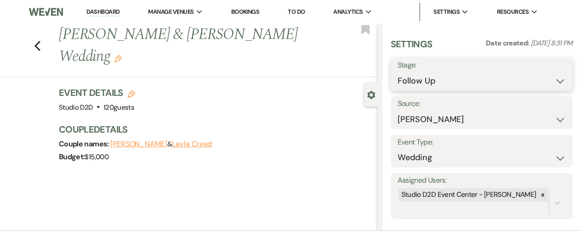
click at [447, 83] on select "Inquiry Follow Up Tour Requested Tour Confirmed Toured Proposal Sent Booked Lost" at bounding box center [482, 81] width 168 height 18
click at [398, 72] on select "Inquiry Follow Up Tour Requested Tour Confirmed Toured Proposal Sent Booked Lost" at bounding box center [482, 81] width 168 height 18
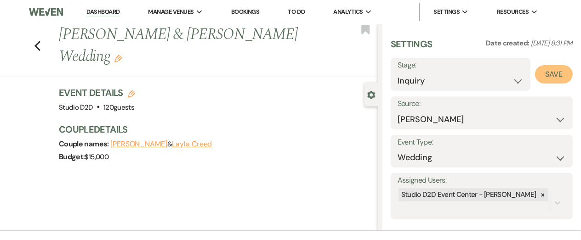
click at [550, 76] on button "Save" at bounding box center [554, 74] width 38 height 18
click at [38, 46] on icon "Previous" at bounding box center [37, 45] width 7 height 11
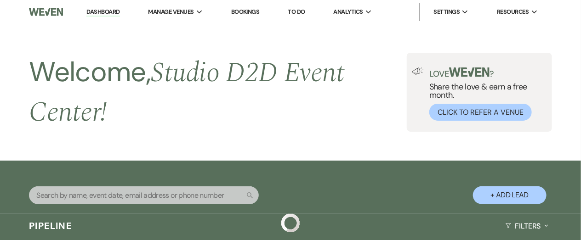
scroll to position [1112, 0]
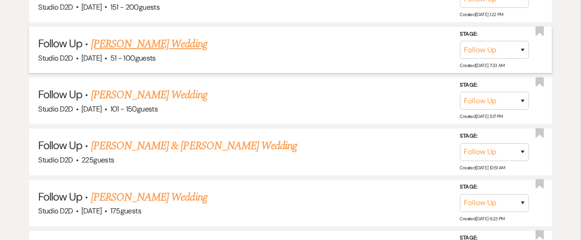
click at [136, 46] on link "[PERSON_NAME] Wedding" at bounding box center [149, 44] width 116 height 17
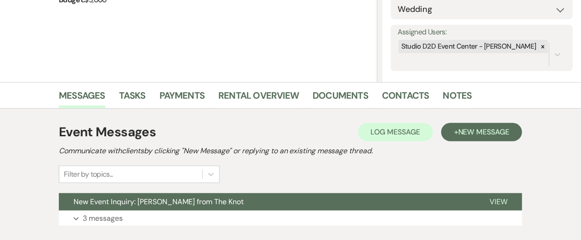
scroll to position [148, 0]
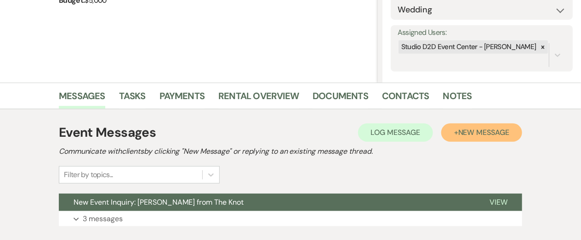
click at [496, 137] on button "+ New Message" at bounding box center [481, 133] width 81 height 18
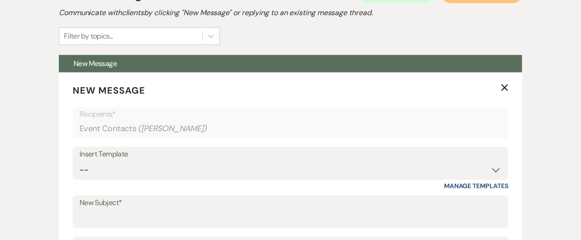
scroll to position [292, 0]
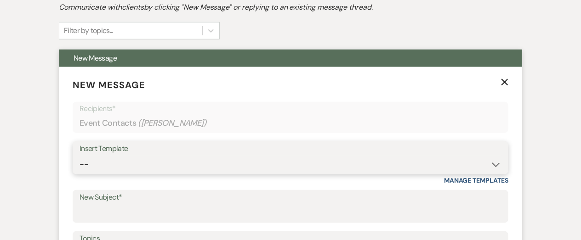
click at [198, 161] on select "-- New Inquiry - message 2 Event Pricing - Non Wedding Weven Planning Portal In…" at bounding box center [291, 165] width 422 height 18
click at [80, 156] on select "-- New Inquiry - message 2 Event Pricing - Non Wedding Weven Planning Portal In…" at bounding box center [291, 165] width 422 height 18
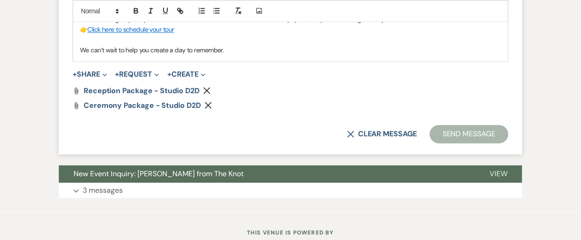
scroll to position [662, 0]
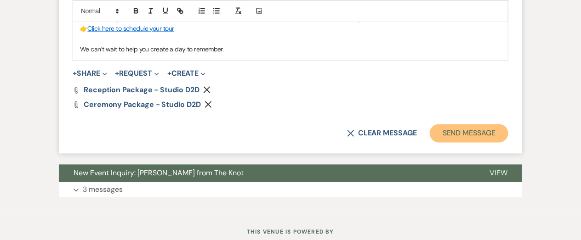
click at [481, 134] on button "Send Message" at bounding box center [469, 133] width 79 height 18
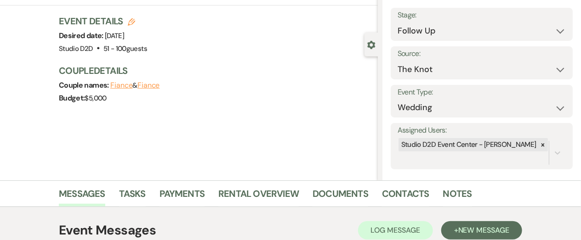
scroll to position [0, 0]
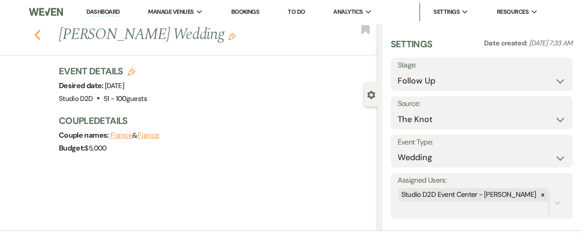
click at [37, 35] on use "button" at bounding box center [37, 35] width 6 height 10
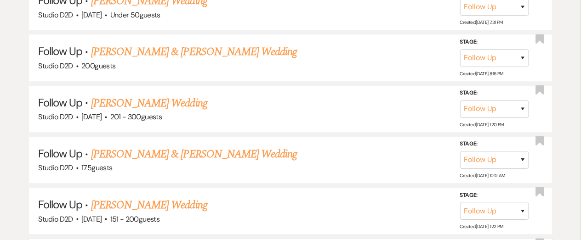
scroll to position [897, 0]
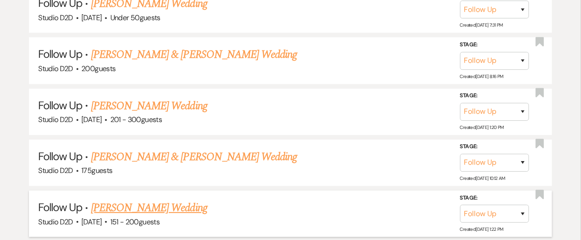
click at [135, 206] on link "[PERSON_NAME] Wedding" at bounding box center [149, 208] width 116 height 17
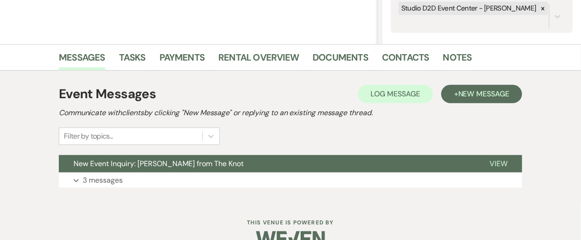
scroll to position [189, 0]
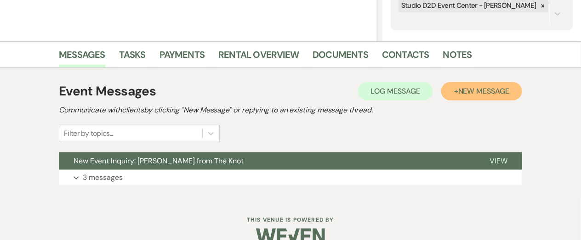
click at [491, 97] on button "+ New Message" at bounding box center [481, 91] width 81 height 18
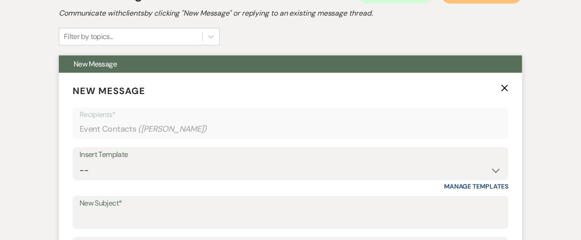
scroll to position [287, 0]
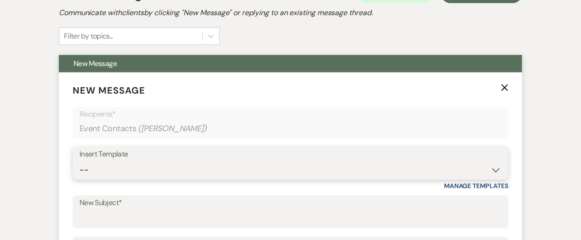
click at [170, 173] on select "-- New Inquiry - message 2 Event Pricing - Non Wedding Weven Planning Portal In…" at bounding box center [291, 170] width 422 height 18
click at [80, 161] on select "-- New Inquiry - message 2 Event Pricing - Non Wedding Weven Planning Portal In…" at bounding box center [291, 170] width 422 height 18
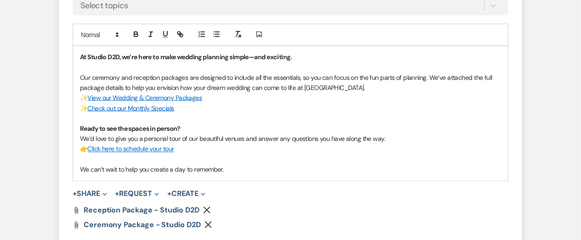
scroll to position [613, 0]
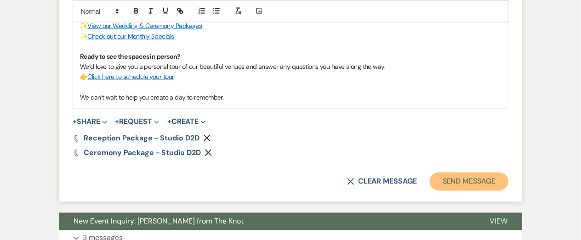
click at [476, 185] on button "Send Message" at bounding box center [469, 182] width 79 height 18
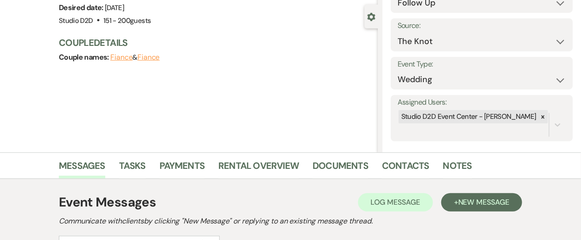
scroll to position [0, 0]
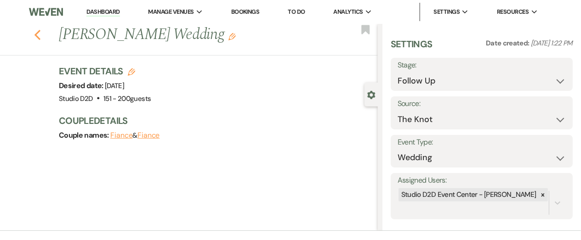
click at [38, 35] on icon "Previous" at bounding box center [37, 34] width 7 height 11
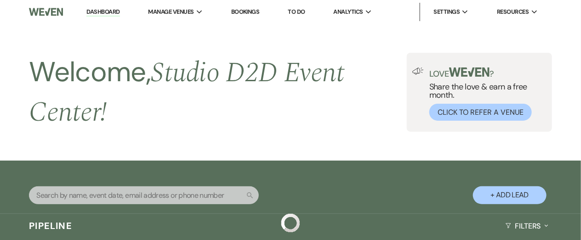
scroll to position [897, 0]
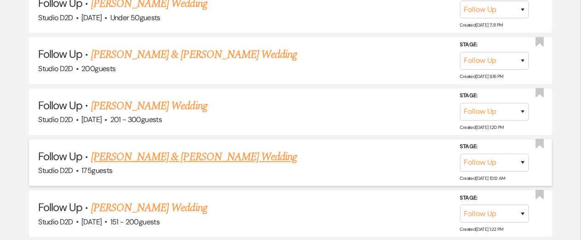
click at [156, 159] on link "[PERSON_NAME] & [PERSON_NAME] Wedding" at bounding box center [194, 157] width 206 height 17
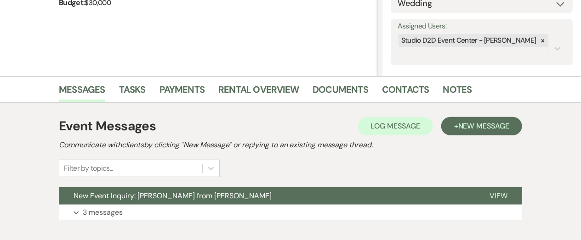
scroll to position [156, 0]
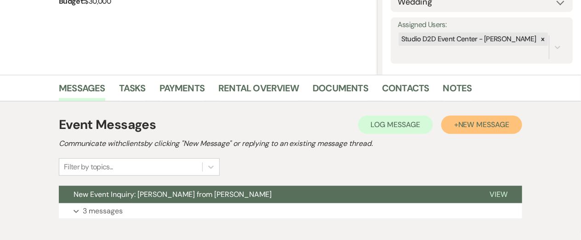
click at [493, 130] on button "+ New Message" at bounding box center [481, 125] width 81 height 18
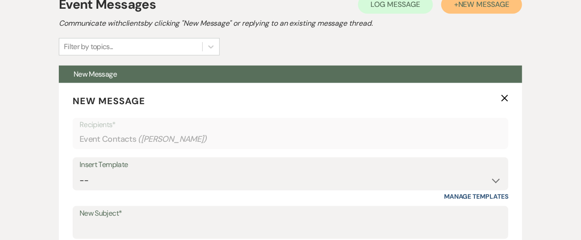
scroll to position [279, 0]
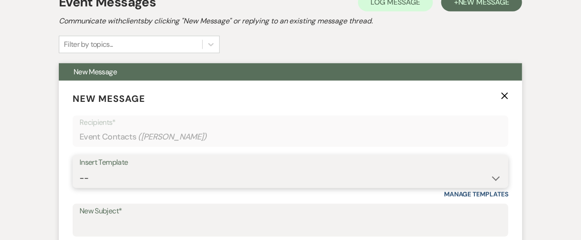
click at [219, 175] on select "-- New Inquiry - message 2 Event Pricing - Non Wedding Weven Planning Portal In…" at bounding box center [291, 179] width 422 height 18
click at [80, 170] on select "-- New Inquiry - message 2 Event Pricing - Non Wedding Weven Planning Portal In…" at bounding box center [291, 179] width 422 height 18
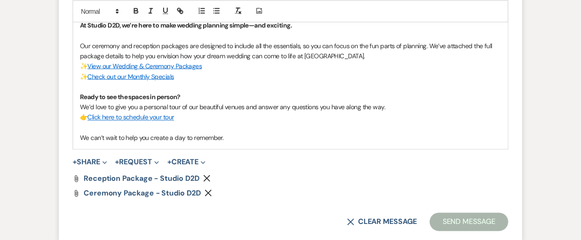
scroll to position [613, 0]
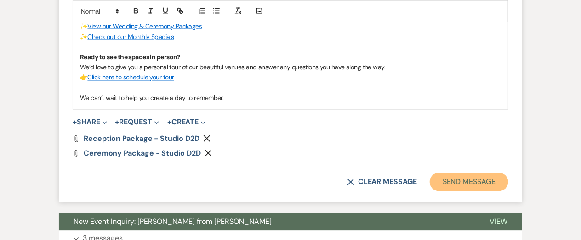
click at [449, 180] on button "Send Message" at bounding box center [469, 182] width 79 height 18
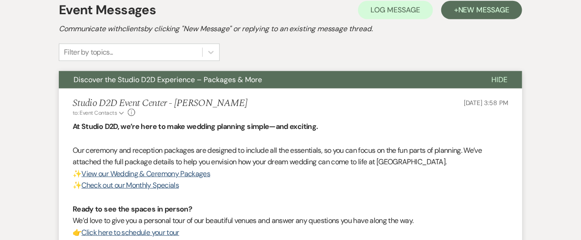
scroll to position [0, 0]
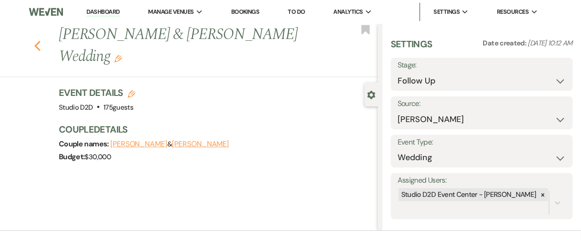
click at [36, 49] on icon "Previous" at bounding box center [37, 45] width 7 height 11
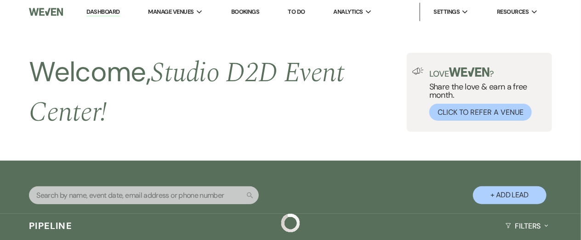
scroll to position [897, 0]
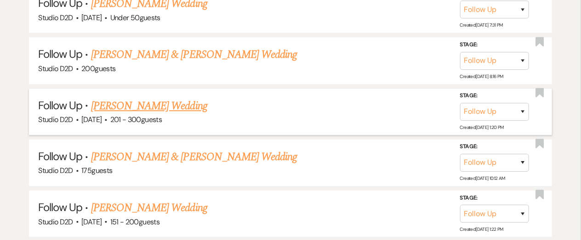
click at [144, 105] on link "[PERSON_NAME] Wedding" at bounding box center [149, 106] width 116 height 17
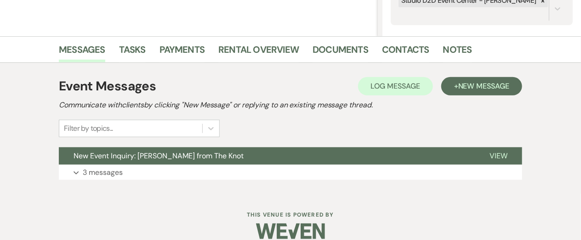
scroll to position [206, 0]
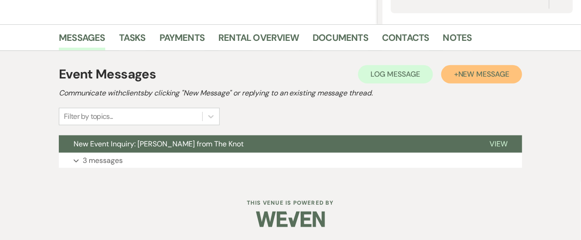
click at [479, 71] on span "New Message" at bounding box center [483, 74] width 51 height 10
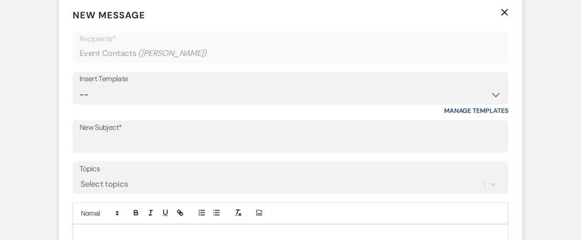
scroll to position [364, 0]
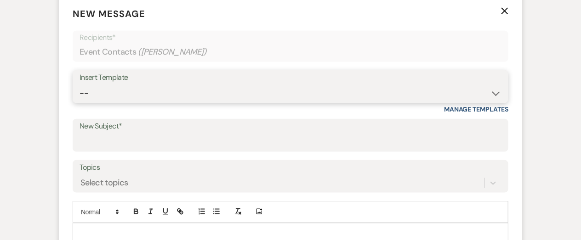
click at [191, 95] on select "-- New Inquiry - message 2 Event Pricing - Non Wedding Weven Planning Portal In…" at bounding box center [291, 94] width 422 height 18
click at [80, 85] on select "-- New Inquiry - message 2 Event Pricing - Non Wedding Weven Planning Portal In…" at bounding box center [291, 94] width 422 height 18
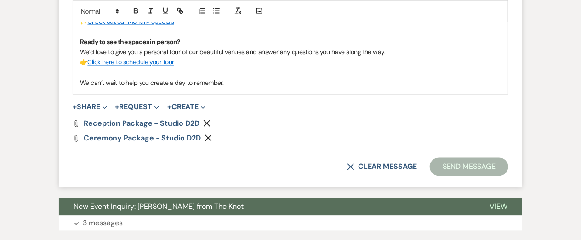
scroll to position [628, 0]
click at [454, 166] on button "Send Message" at bounding box center [469, 167] width 79 height 18
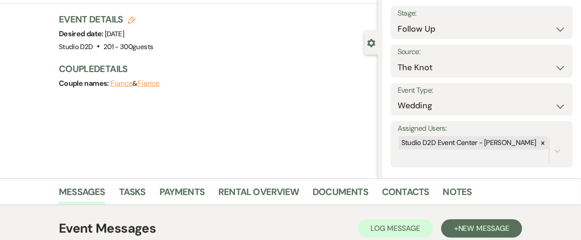
scroll to position [0, 0]
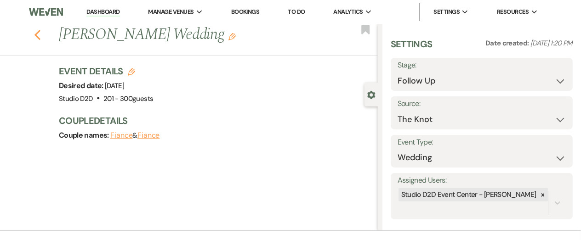
click at [36, 32] on icon "Previous" at bounding box center [37, 34] width 7 height 11
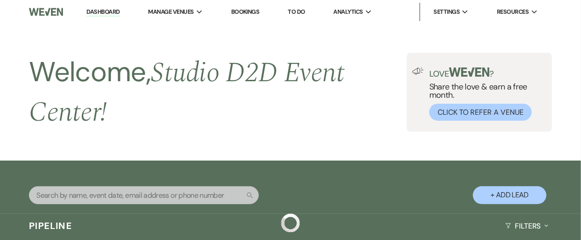
scroll to position [897, 0]
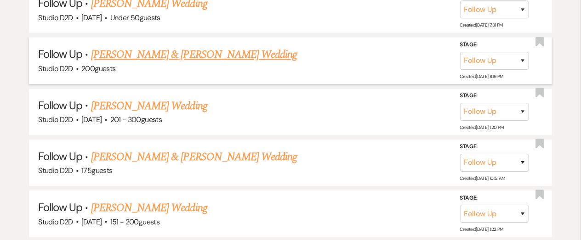
click at [137, 56] on link "[PERSON_NAME] & [PERSON_NAME] Wedding" at bounding box center [194, 54] width 206 height 17
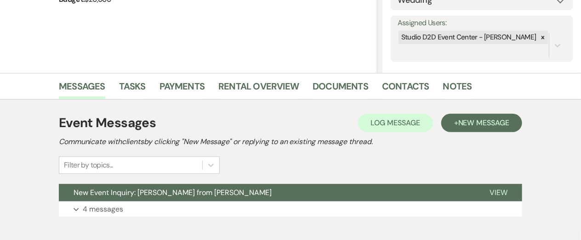
scroll to position [159, 0]
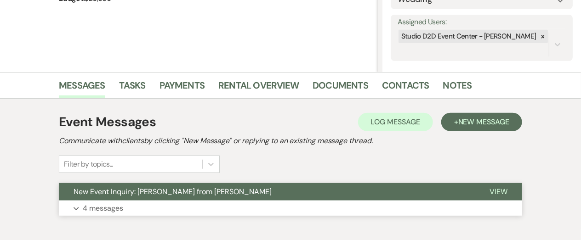
click at [121, 207] on p "4 messages" at bounding box center [103, 209] width 40 height 12
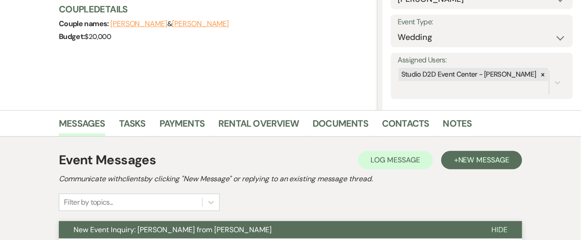
scroll to position [120, 0]
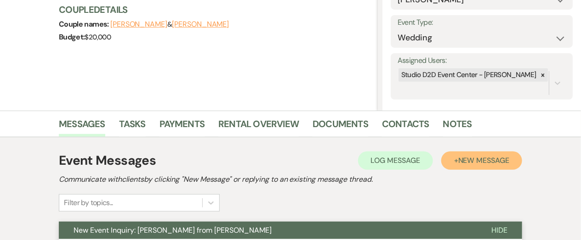
click at [462, 158] on span "New Message" at bounding box center [483, 161] width 51 height 10
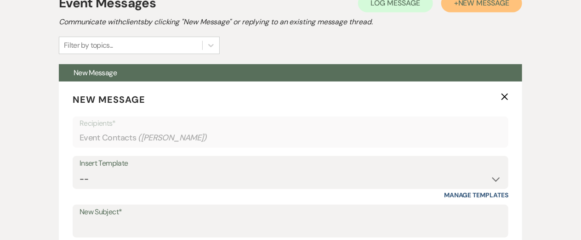
scroll to position [286, 0]
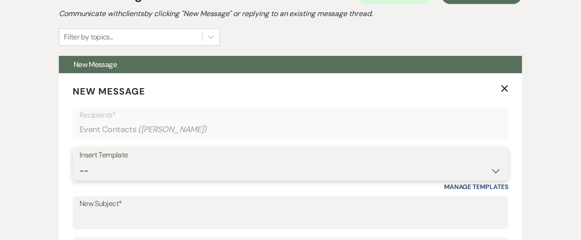
click at [191, 175] on select "-- New Inquiry - message 2 Event Pricing - Non Wedding Weven Planning Portal In…" at bounding box center [291, 171] width 422 height 18
click at [80, 162] on select "-- New Inquiry - message 2 Event Pricing - Non Wedding Weven Planning Portal In…" at bounding box center [291, 171] width 422 height 18
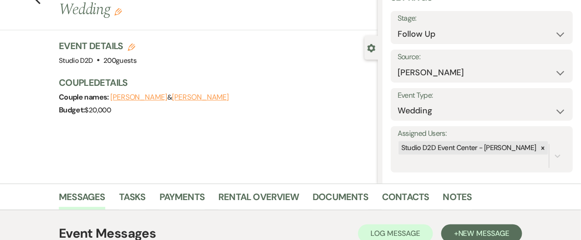
scroll to position [0, 0]
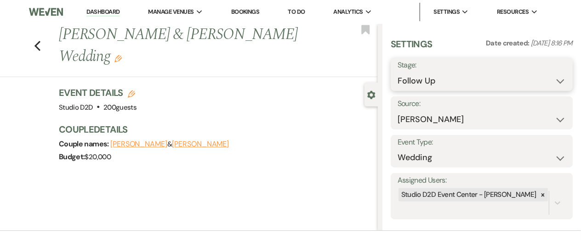
click at [411, 82] on select "Inquiry Follow Up Tour Requested Tour Confirmed Toured Proposal Sent Booked Lost" at bounding box center [482, 81] width 168 height 18
click at [398, 72] on select "Inquiry Follow Up Tour Requested Tour Confirmed Toured Proposal Sent Booked Lost" at bounding box center [482, 81] width 168 height 18
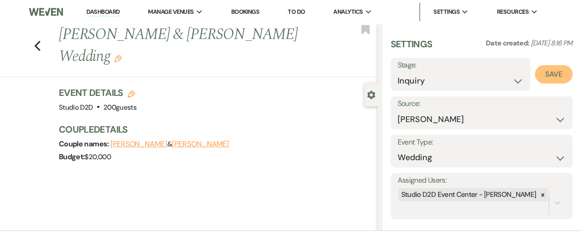
click at [544, 76] on button "Save" at bounding box center [554, 74] width 38 height 18
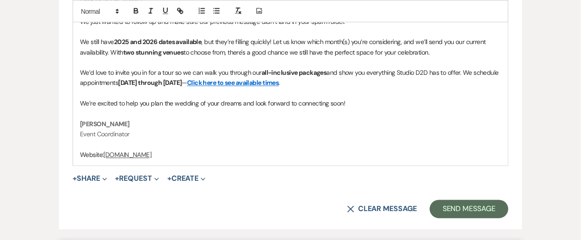
scroll to position [600, 0]
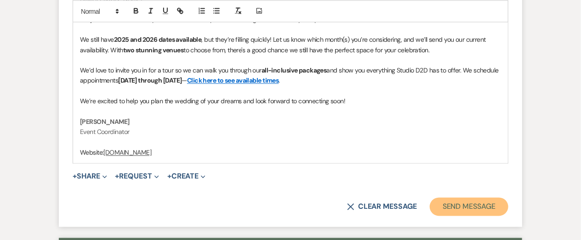
click at [485, 207] on button "Send Message" at bounding box center [469, 207] width 79 height 18
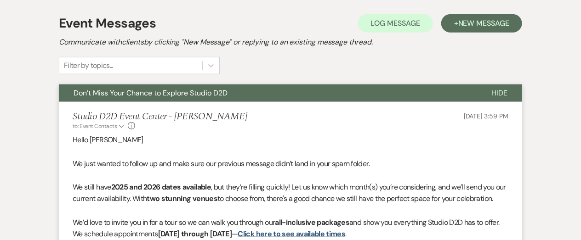
scroll to position [0, 0]
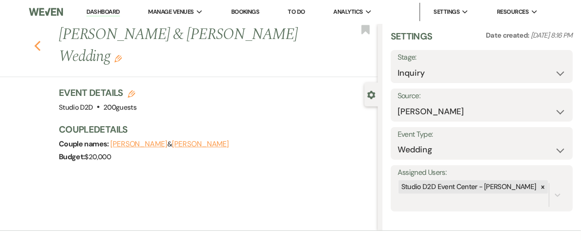
click at [36, 46] on use "button" at bounding box center [37, 46] width 6 height 10
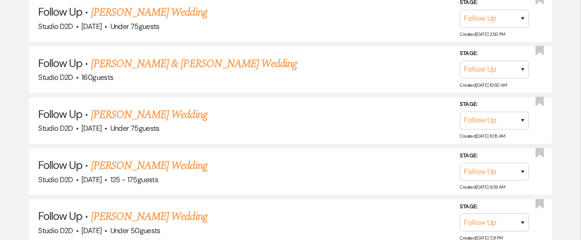
scroll to position [681, 0]
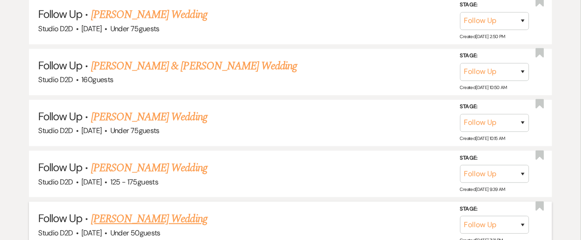
click at [148, 219] on link "[PERSON_NAME] Wedding" at bounding box center [149, 219] width 116 height 17
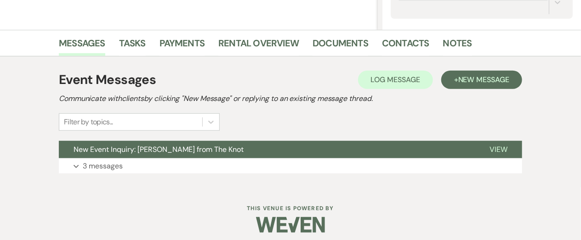
scroll to position [206, 0]
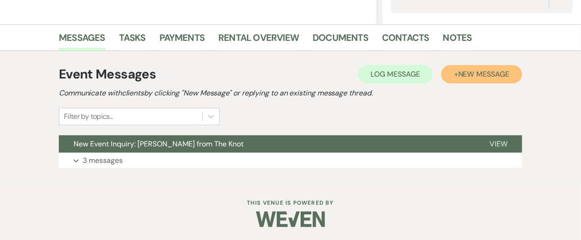
click at [473, 76] on span "New Message" at bounding box center [483, 74] width 51 height 10
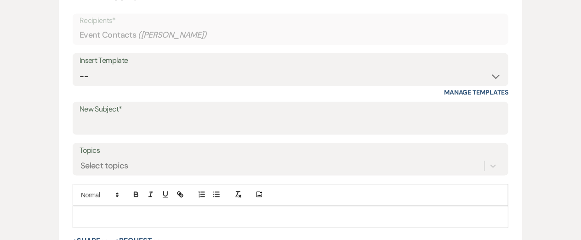
scroll to position [383, 0]
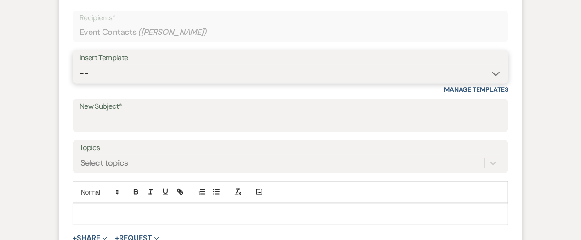
click at [297, 77] on select "-- New Inquiry - message 2 Event Pricing - Non Wedding Weven Planning Portal In…" at bounding box center [291, 74] width 422 height 18
click at [80, 65] on select "-- New Inquiry - message 2 Event Pricing - Non Wedding Weven Planning Portal In…" at bounding box center [291, 74] width 422 height 18
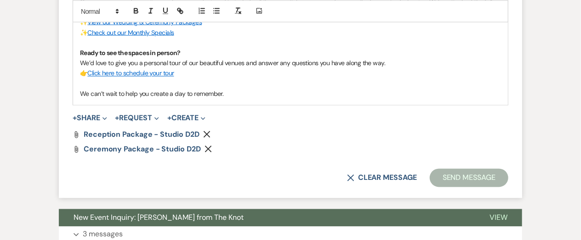
scroll to position [619, 0]
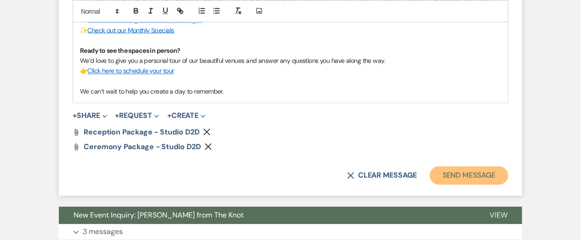
click at [438, 173] on button "Send Message" at bounding box center [469, 176] width 79 height 18
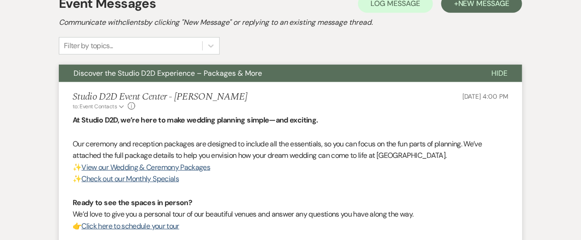
scroll to position [0, 0]
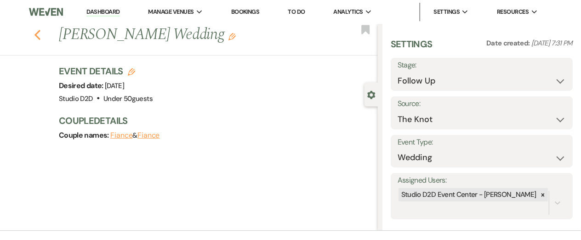
click at [37, 36] on use "button" at bounding box center [37, 35] width 6 height 10
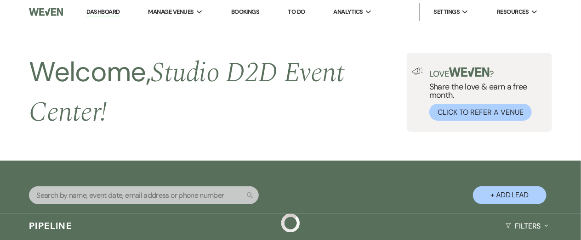
scroll to position [681, 0]
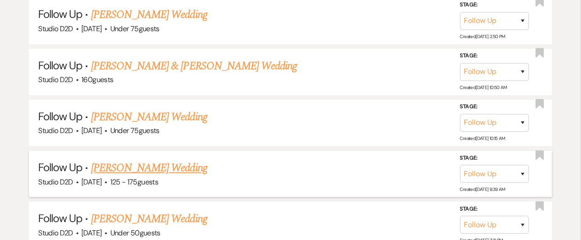
click at [139, 170] on link "[PERSON_NAME] Wedding" at bounding box center [149, 168] width 116 height 17
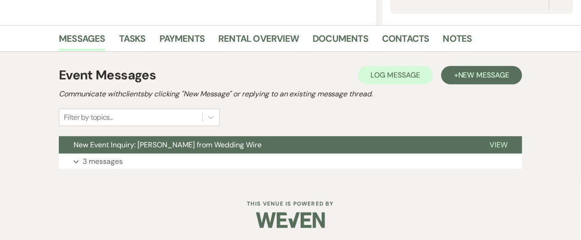
scroll to position [90, 0]
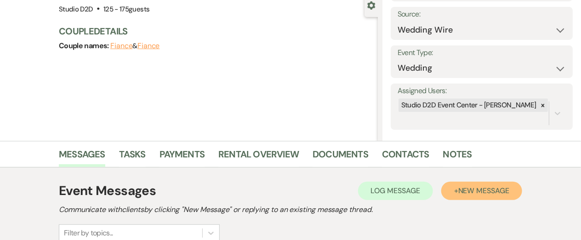
click at [453, 194] on button "+ New Message" at bounding box center [481, 191] width 81 height 18
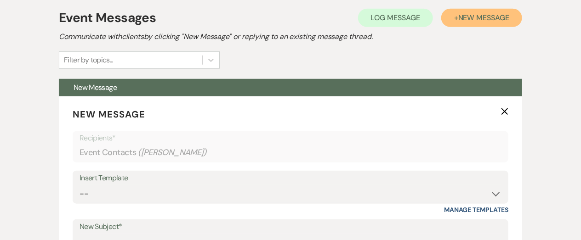
scroll to position [264, 0]
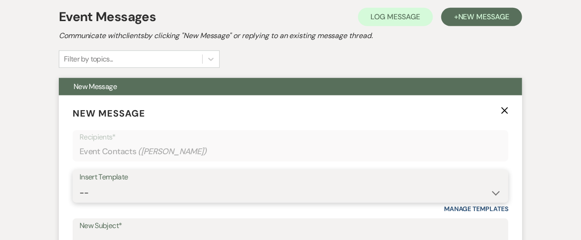
click at [253, 194] on select "-- New Inquiry - message 2 Event Pricing - Non Wedding Weven Planning Portal In…" at bounding box center [291, 193] width 422 height 18
click at [80, 184] on select "-- New Inquiry - message 2 Event Pricing - Non Wedding Weven Planning Portal In…" at bounding box center [291, 193] width 422 height 18
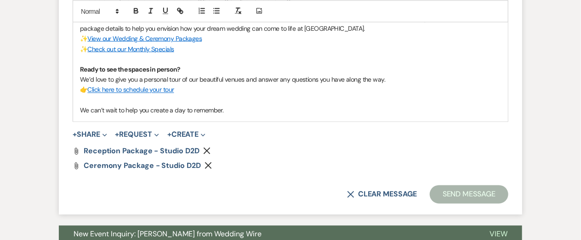
scroll to position [602, 0]
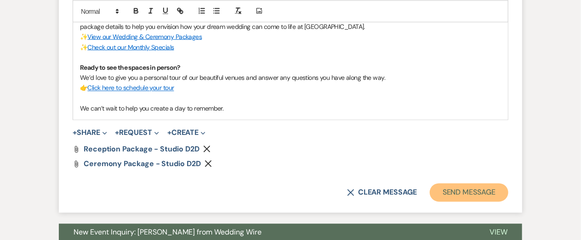
click at [452, 192] on button "Send Message" at bounding box center [469, 193] width 79 height 18
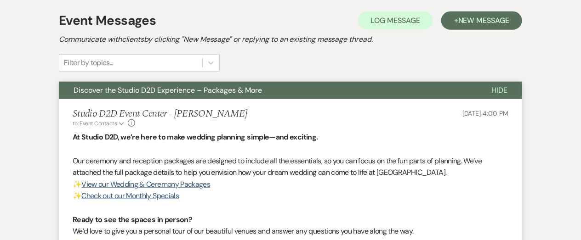
scroll to position [0, 0]
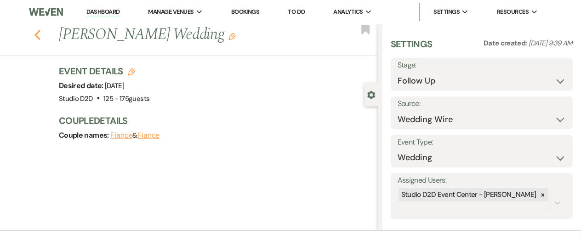
click at [38, 34] on icon "Previous" at bounding box center [37, 34] width 7 height 11
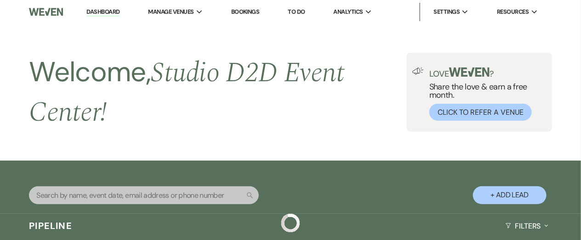
scroll to position [681, 0]
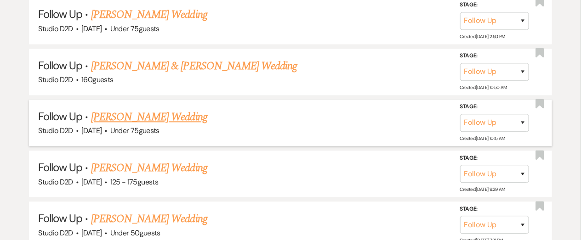
click at [151, 118] on link "[PERSON_NAME] Wedding" at bounding box center [149, 117] width 116 height 17
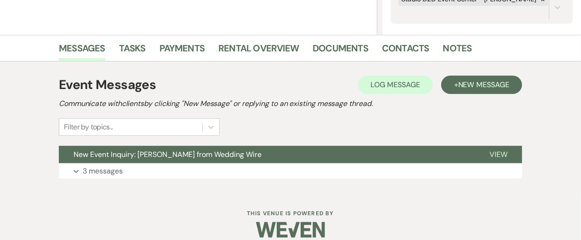
scroll to position [200, 0]
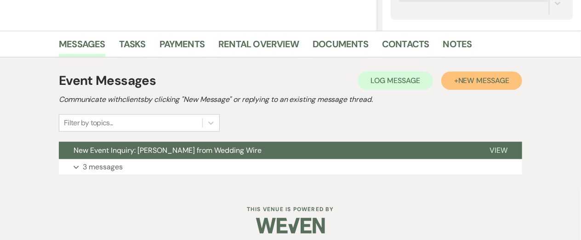
click at [459, 86] on button "+ New Message" at bounding box center [481, 81] width 81 height 18
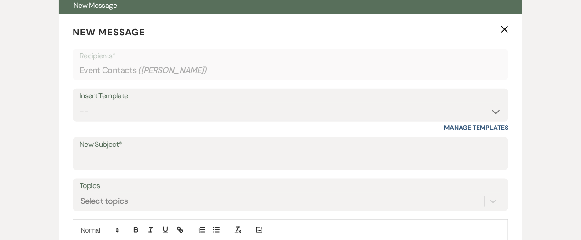
scroll to position [349, 0]
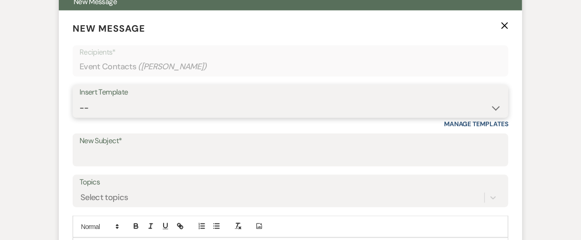
click at [289, 114] on select "-- New Inquiry - message 2 Event Pricing - Non Wedding Weven Planning Portal In…" at bounding box center [291, 108] width 422 height 18
click at [80, 99] on select "-- New Inquiry - message 2 Event Pricing - Non Wedding Weven Planning Portal In…" at bounding box center [291, 108] width 422 height 18
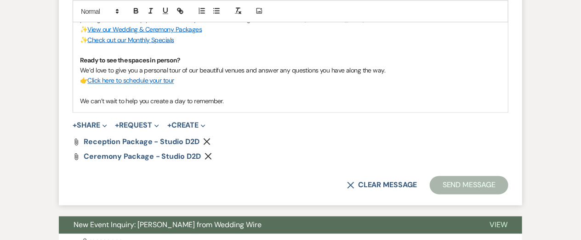
scroll to position [614, 0]
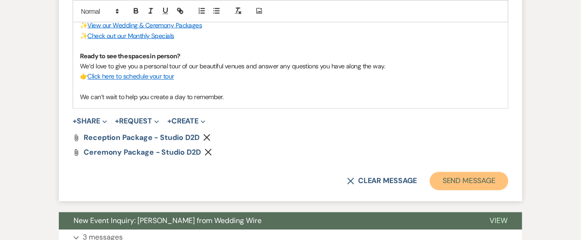
click at [447, 182] on button "Send Message" at bounding box center [469, 181] width 79 height 18
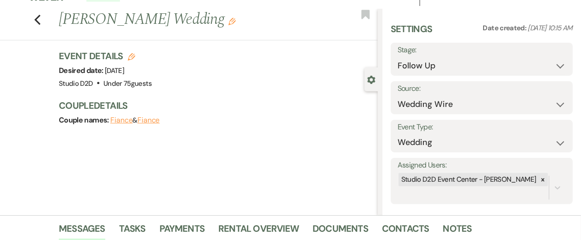
scroll to position [0, 0]
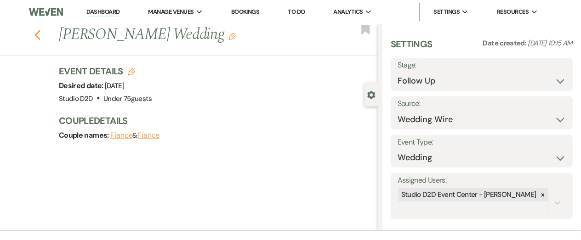
click at [37, 36] on use "button" at bounding box center [37, 35] width 6 height 10
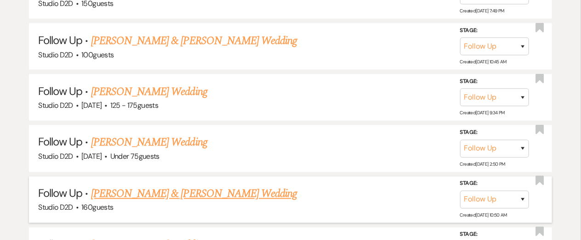
scroll to position [549, 0]
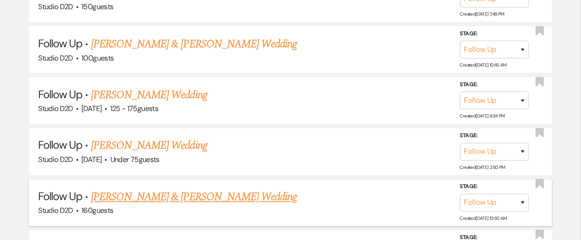
click at [185, 196] on link "[PERSON_NAME] & [PERSON_NAME] Wedding" at bounding box center [194, 197] width 206 height 17
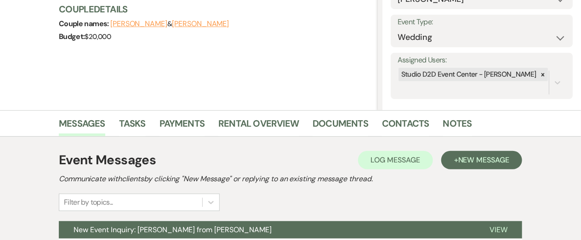
scroll to position [122, 0]
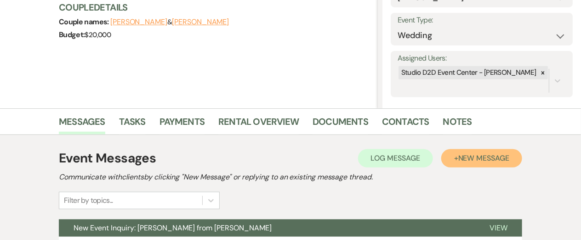
click at [485, 160] on span "New Message" at bounding box center [483, 159] width 51 height 10
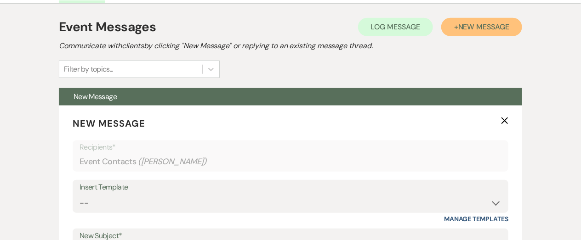
scroll to position [257, 0]
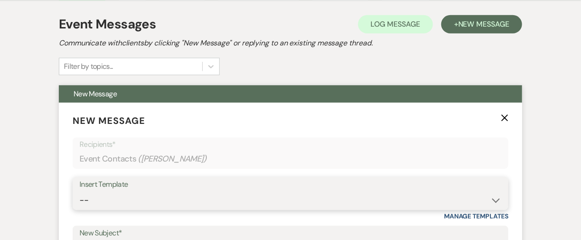
click at [274, 197] on select "-- New Inquiry - message 2 Event Pricing - Non Wedding Weven Planning Portal In…" at bounding box center [291, 201] width 422 height 18
click at [80, 192] on select "-- New Inquiry - message 2 Event Pricing - Non Wedding Weven Planning Portal In…" at bounding box center [291, 201] width 422 height 18
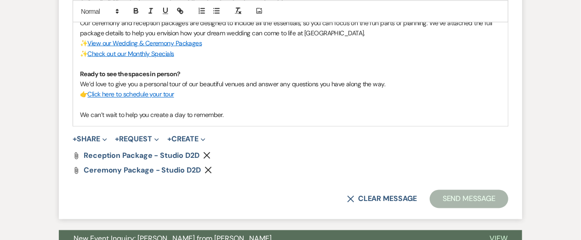
scroll to position [598, 0]
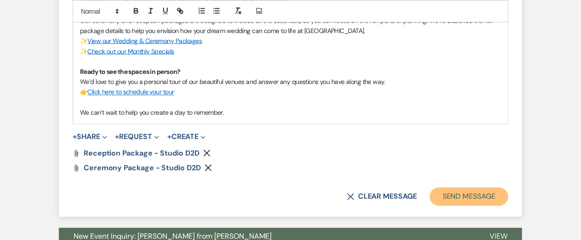
click at [457, 198] on button "Send Message" at bounding box center [469, 197] width 79 height 18
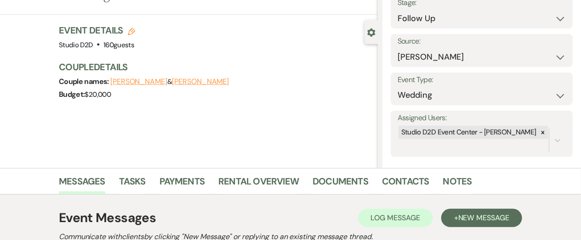
scroll to position [0, 0]
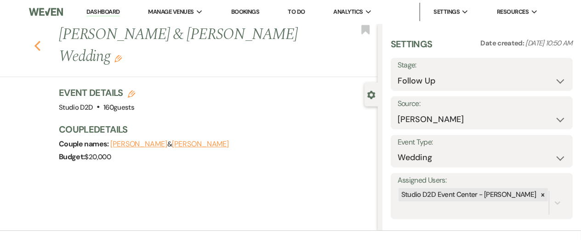
click at [37, 41] on use "button" at bounding box center [37, 46] width 6 height 10
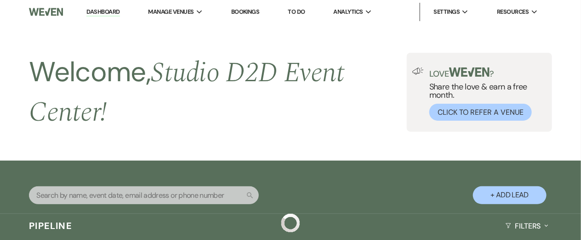
scroll to position [549, 0]
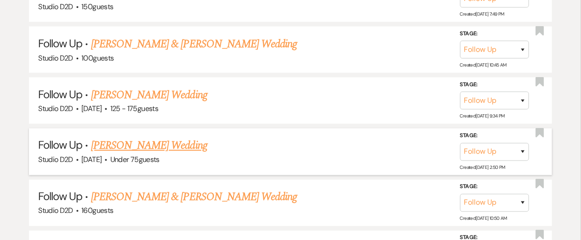
click at [135, 144] on link "[PERSON_NAME] Wedding" at bounding box center [149, 146] width 116 height 17
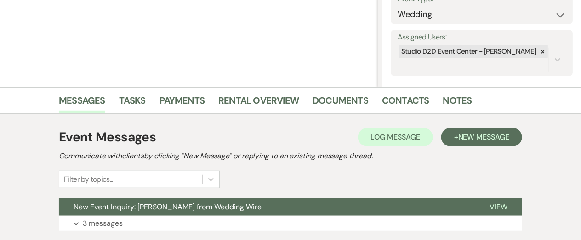
scroll to position [131, 0]
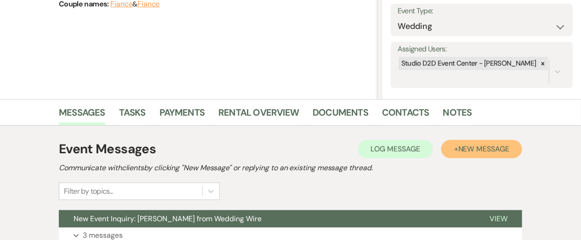
click at [446, 154] on button "+ New Message" at bounding box center [481, 149] width 81 height 18
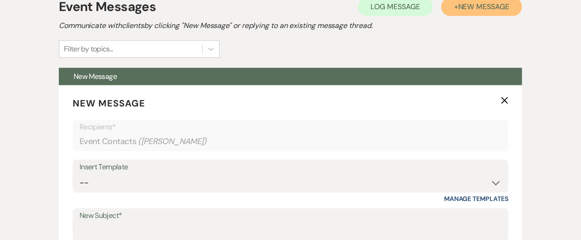
scroll to position [277, 0]
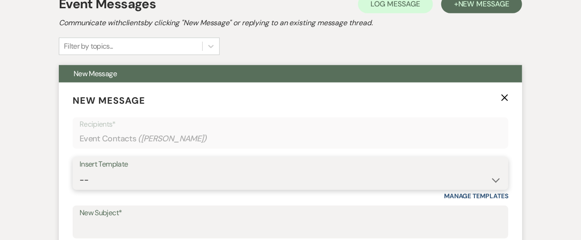
click at [275, 177] on select "-- New Inquiry - message 2 Event Pricing - Non Wedding Weven Planning Portal In…" at bounding box center [291, 180] width 422 height 18
click at [80, 171] on select "-- New Inquiry - message 2 Event Pricing - Non Wedding Weven Planning Portal In…" at bounding box center [291, 180] width 422 height 18
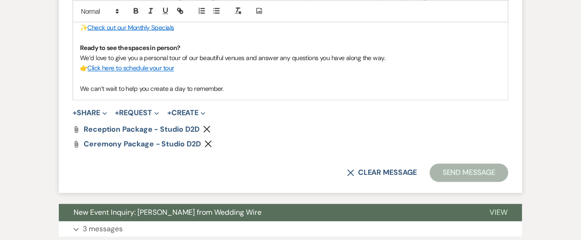
scroll to position [624, 0]
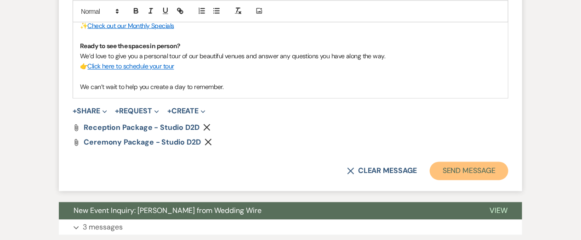
click at [478, 171] on button "Send Message" at bounding box center [469, 171] width 79 height 18
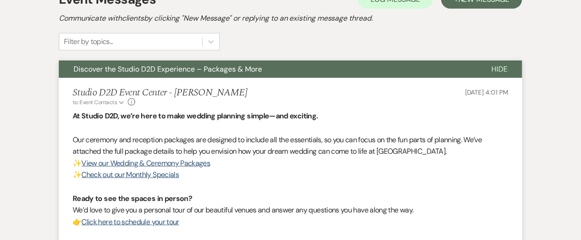
scroll to position [0, 0]
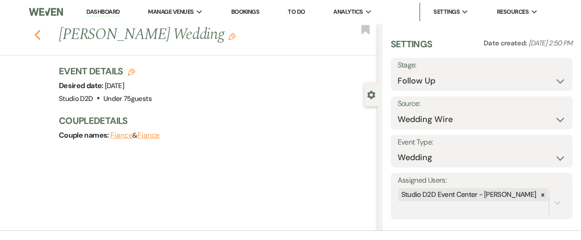
click at [38, 36] on icon "Previous" at bounding box center [37, 34] width 7 height 11
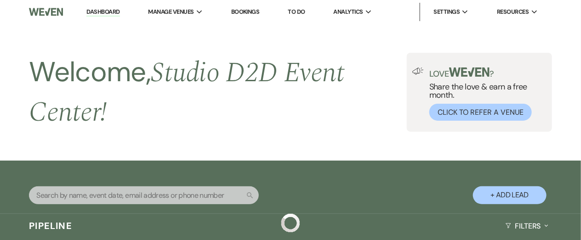
scroll to position [549, 0]
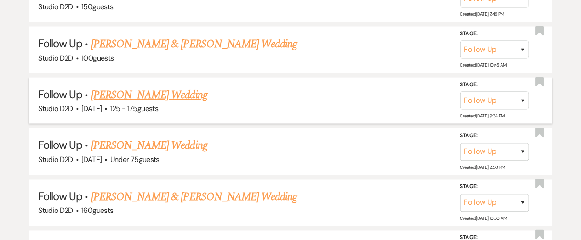
click at [119, 98] on link "[PERSON_NAME] Wedding" at bounding box center [149, 95] width 116 height 17
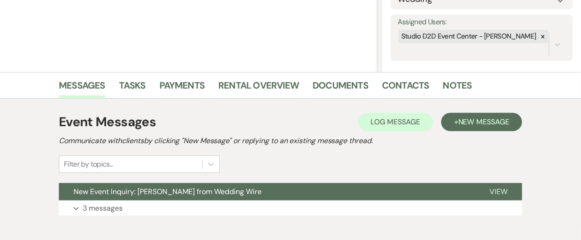
scroll to position [160, 0]
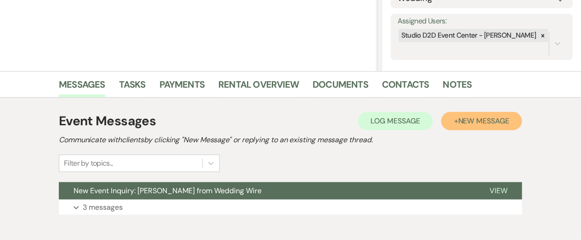
click at [471, 126] on button "+ New Message" at bounding box center [481, 121] width 81 height 18
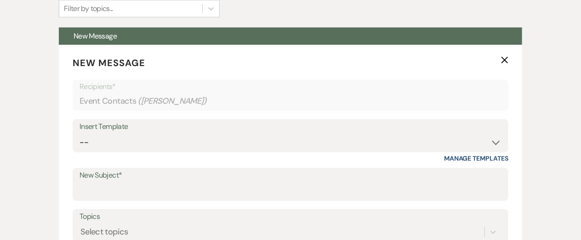
scroll to position [315, 0]
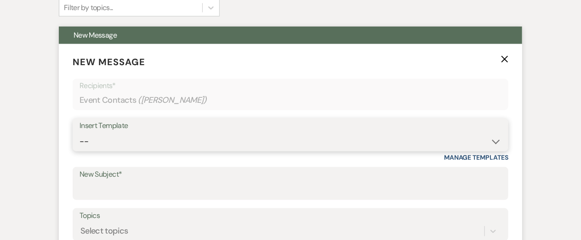
click at [179, 143] on select "-- New Inquiry - message 2 Event Pricing - Non Wedding Weven Planning Portal In…" at bounding box center [291, 142] width 422 height 18
click at [80, 133] on select "-- New Inquiry - message 2 Event Pricing - Non Wedding Weven Planning Portal In…" at bounding box center [291, 142] width 422 height 18
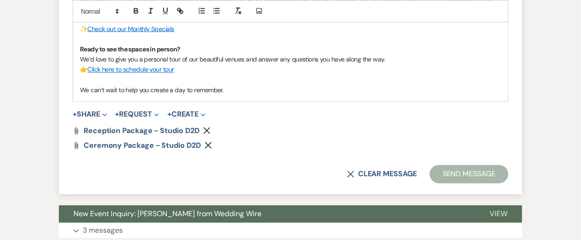
scroll to position [621, 0]
click at [447, 174] on button "Send Message" at bounding box center [469, 174] width 79 height 18
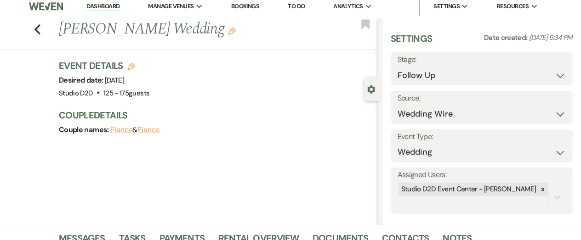
scroll to position [0, 0]
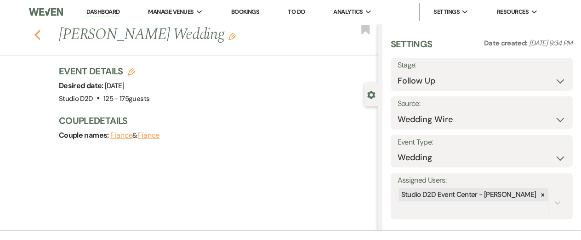
click at [35, 36] on icon "Previous" at bounding box center [37, 34] width 7 height 11
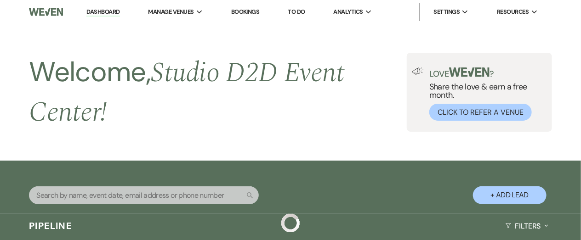
scroll to position [549, 0]
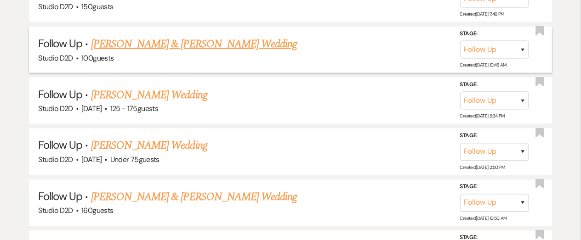
click at [127, 46] on link "[PERSON_NAME] & [PERSON_NAME] Wedding" at bounding box center [194, 44] width 206 height 17
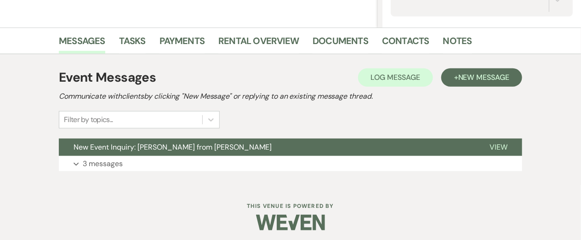
scroll to position [206, 0]
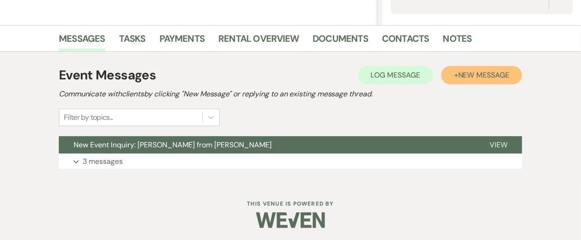
click at [460, 72] on span "New Message" at bounding box center [483, 75] width 51 height 10
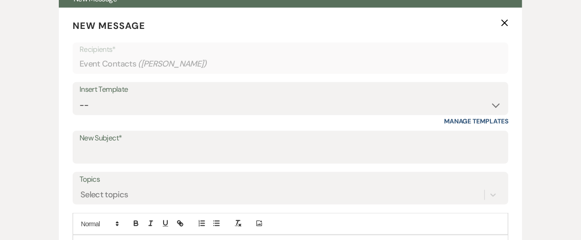
scroll to position [354, 0]
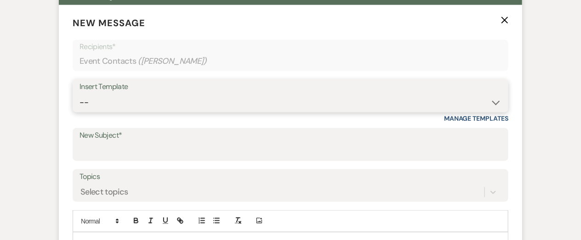
click at [272, 104] on select "-- New Inquiry - message 2 Event Pricing - Non Wedding Weven Planning Portal In…" at bounding box center [291, 103] width 422 height 18
click at [80, 94] on select "-- New Inquiry - message 2 Event Pricing - Non Wedding Weven Planning Portal In…" at bounding box center [291, 103] width 422 height 18
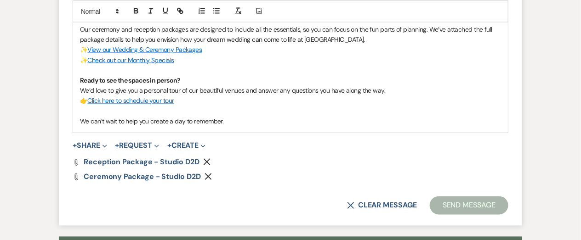
scroll to position [597, 0]
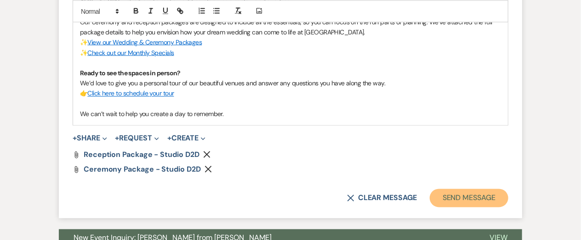
click at [440, 196] on button "Send Message" at bounding box center [469, 198] width 79 height 18
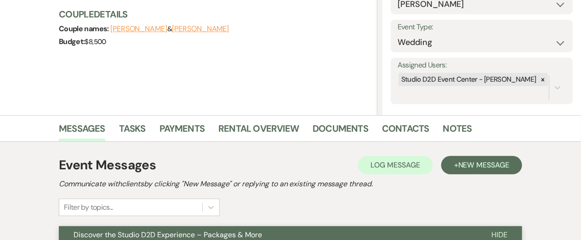
scroll to position [0, 0]
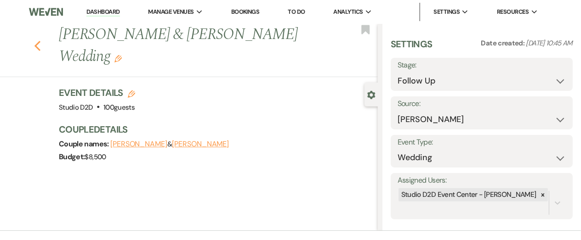
click at [36, 44] on use "button" at bounding box center [37, 46] width 6 height 10
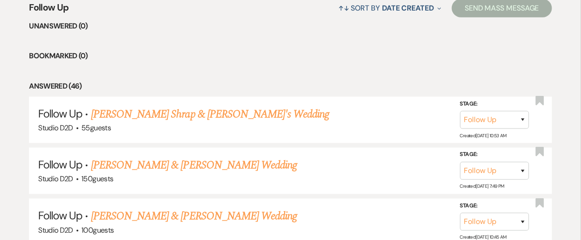
scroll to position [371, 0]
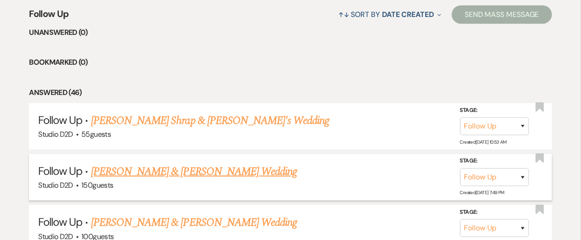
click at [155, 170] on link "[PERSON_NAME] & [PERSON_NAME] Wedding" at bounding box center [194, 172] width 206 height 17
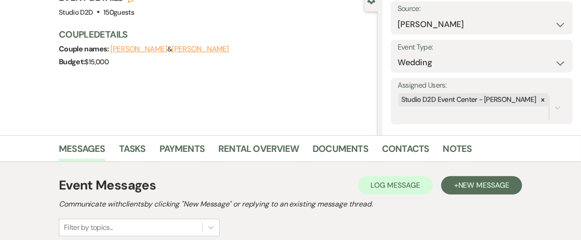
scroll to position [105, 0]
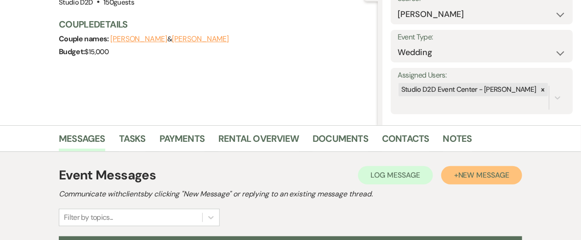
click at [494, 175] on span "New Message" at bounding box center [483, 176] width 51 height 10
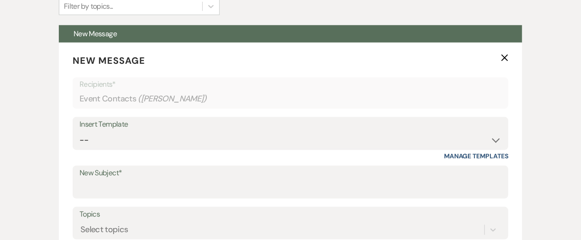
scroll to position [320, 0]
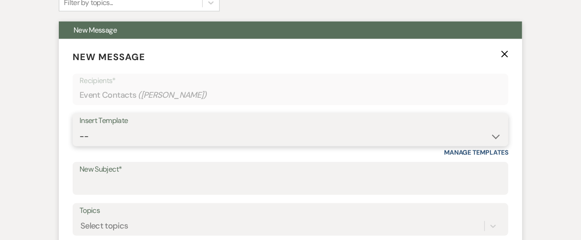
click at [214, 137] on select "-- New Inquiry - message 2 Event Pricing - Non Wedding Weven Planning Portal In…" at bounding box center [291, 137] width 422 height 18
click select "-- New Inquiry - message 2 Event Pricing - Non Wedding Weven Planning Portal In…"
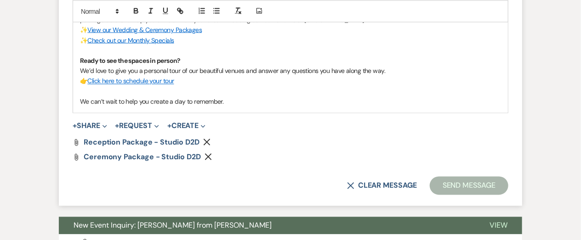
scroll to position [610, 0]
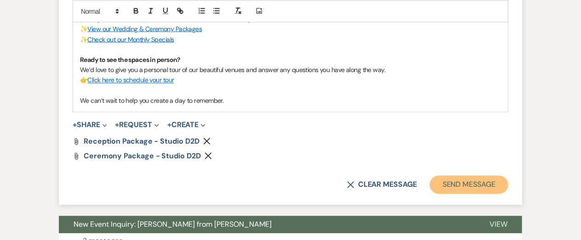
click button "Send Message"
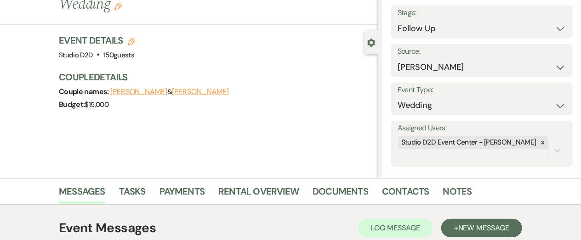
scroll to position [0, 0]
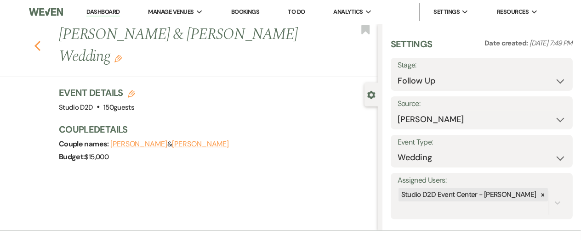
click use "button"
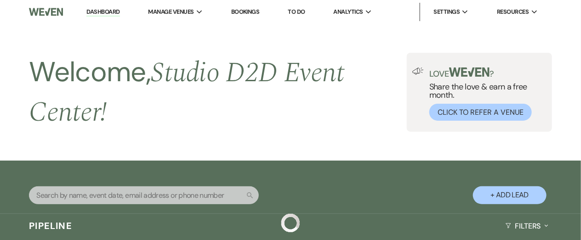
scroll to position [371, 0]
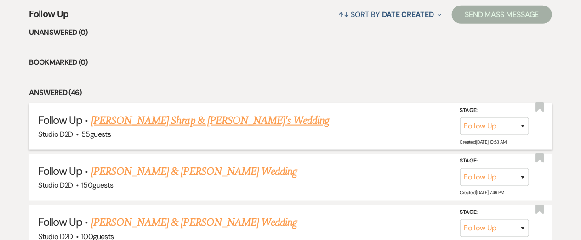
click link "[PERSON_NAME] Shrap & [PERSON_NAME]'s Wedding"
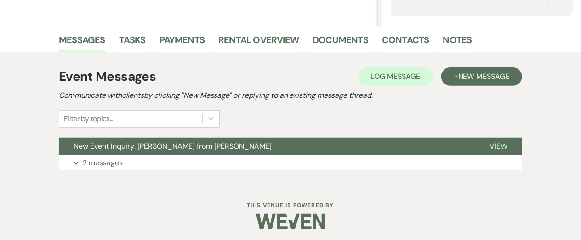
scroll to position [206, 0]
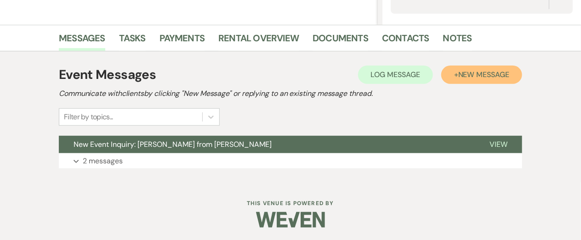
click button "+ New Message"
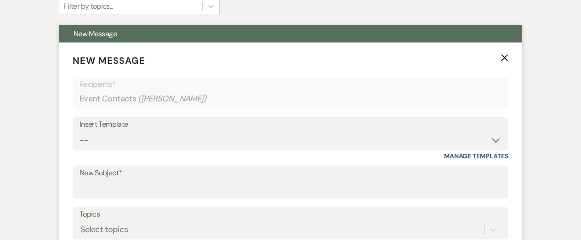
scroll to position [319, 0]
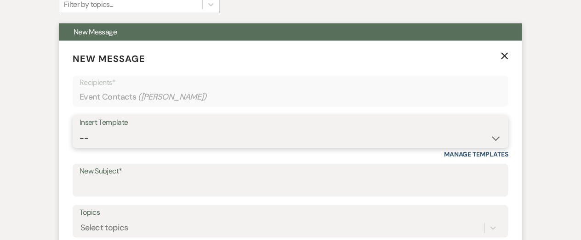
click select "-- New Inquiry - message 2 Event Pricing - Non Wedding Weven Planning Portal In…"
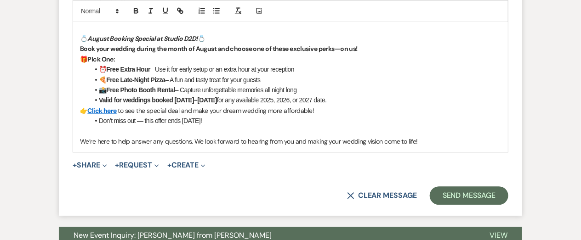
scroll to position [777, 0]
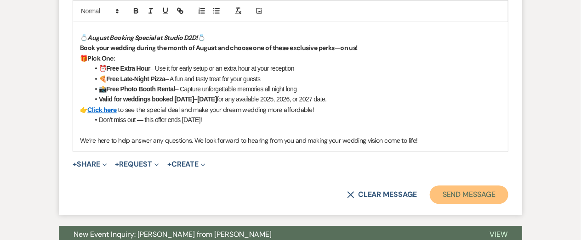
click button "Send Message"
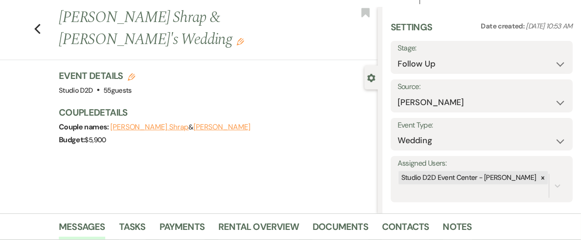
scroll to position [0, 0]
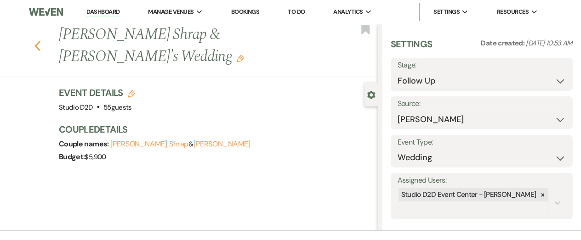
click icon "Previous"
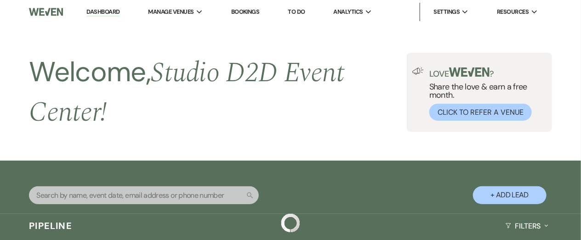
scroll to position [371, 0]
